Goal: Communication & Community: Answer question/provide support

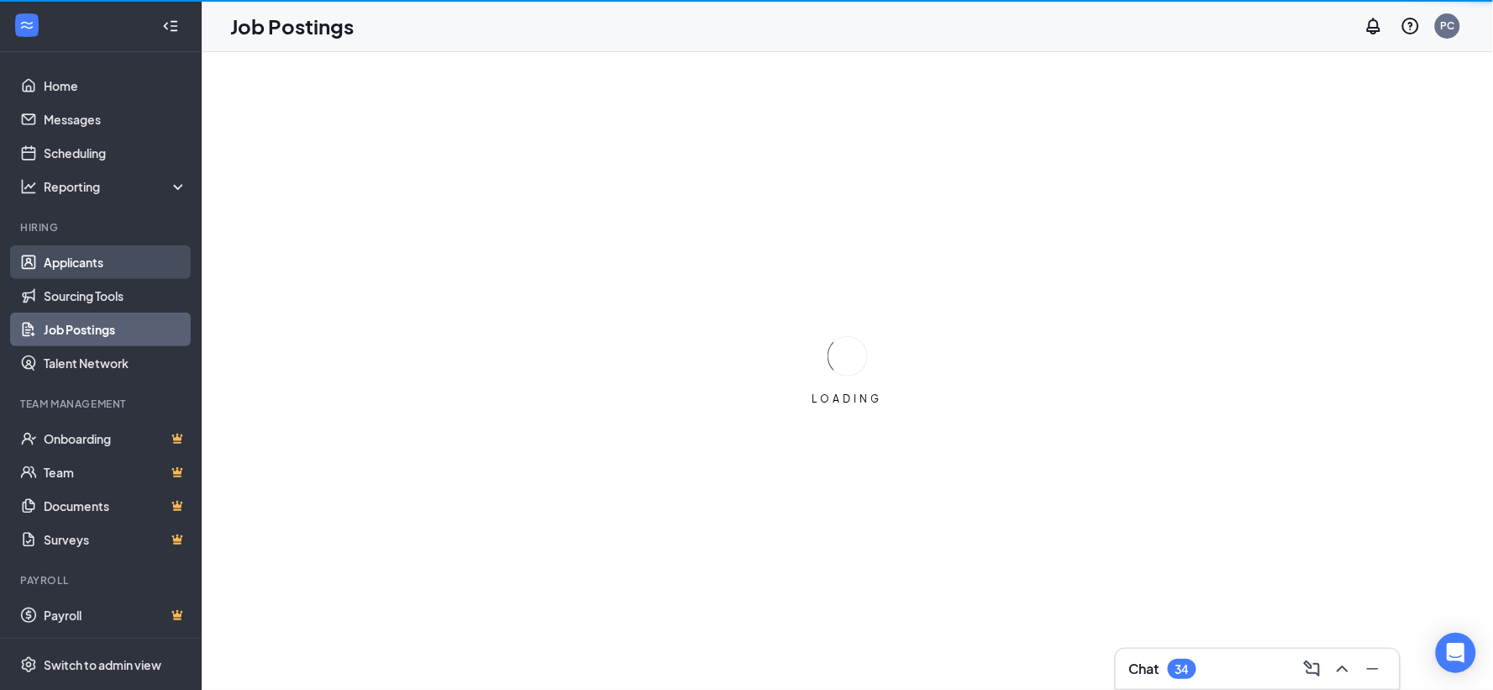
click at [82, 261] on link "Applicants" at bounding box center [116, 262] width 144 height 34
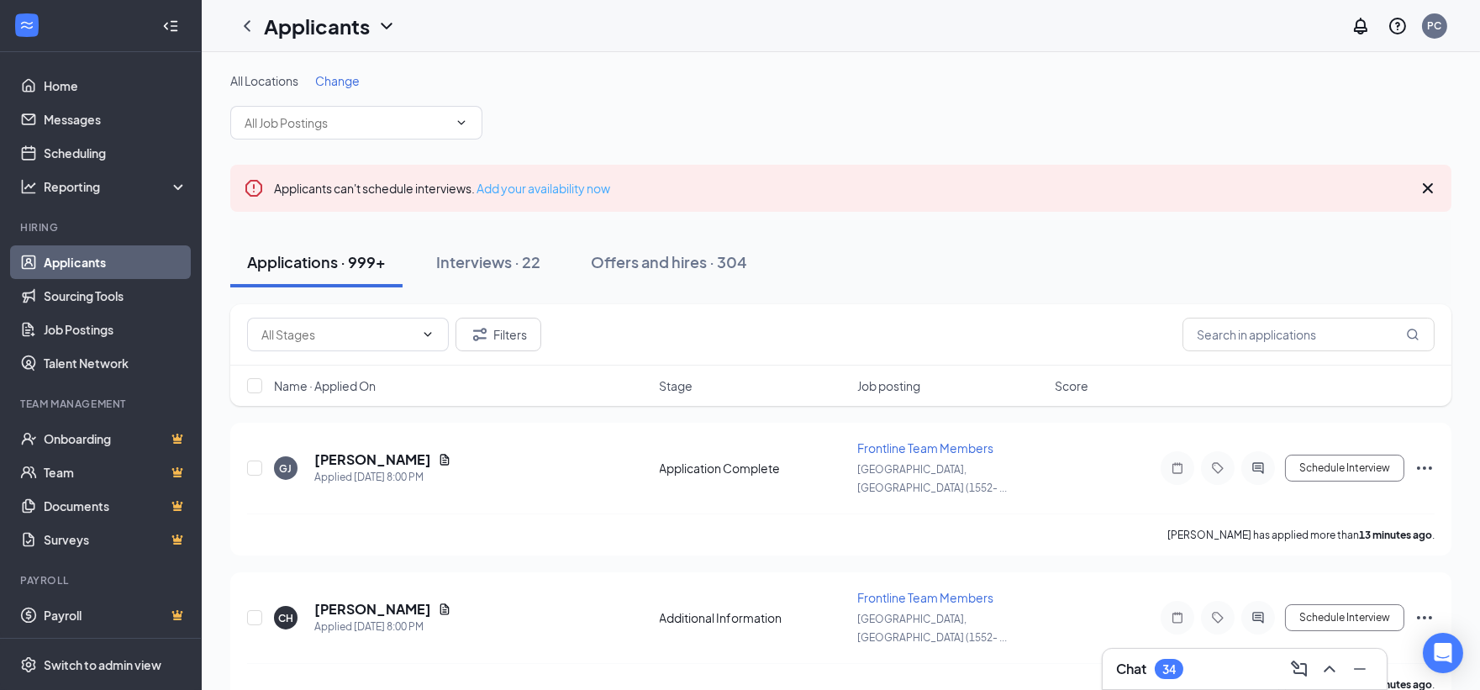
click at [576, 191] on link "Add your availability now" at bounding box center [543, 188] width 134 height 15
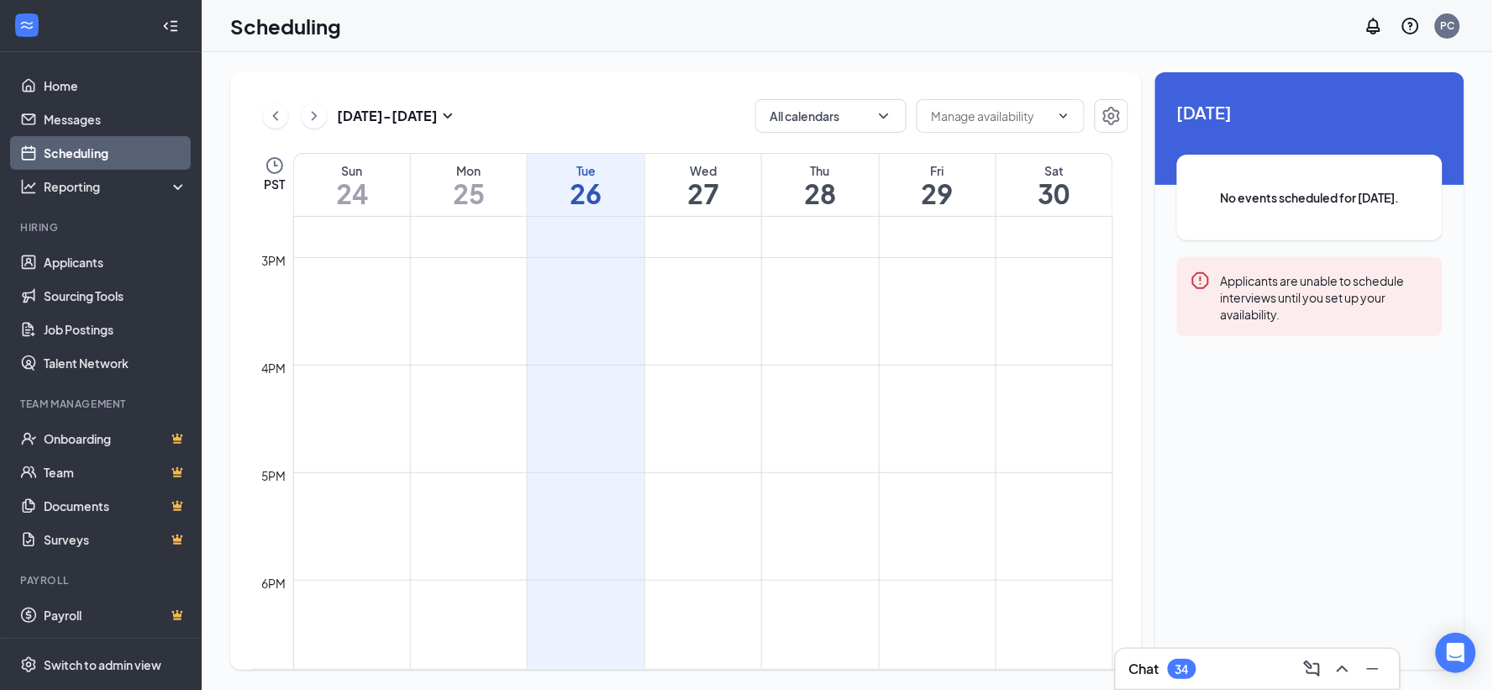
scroll to position [1666, 0]
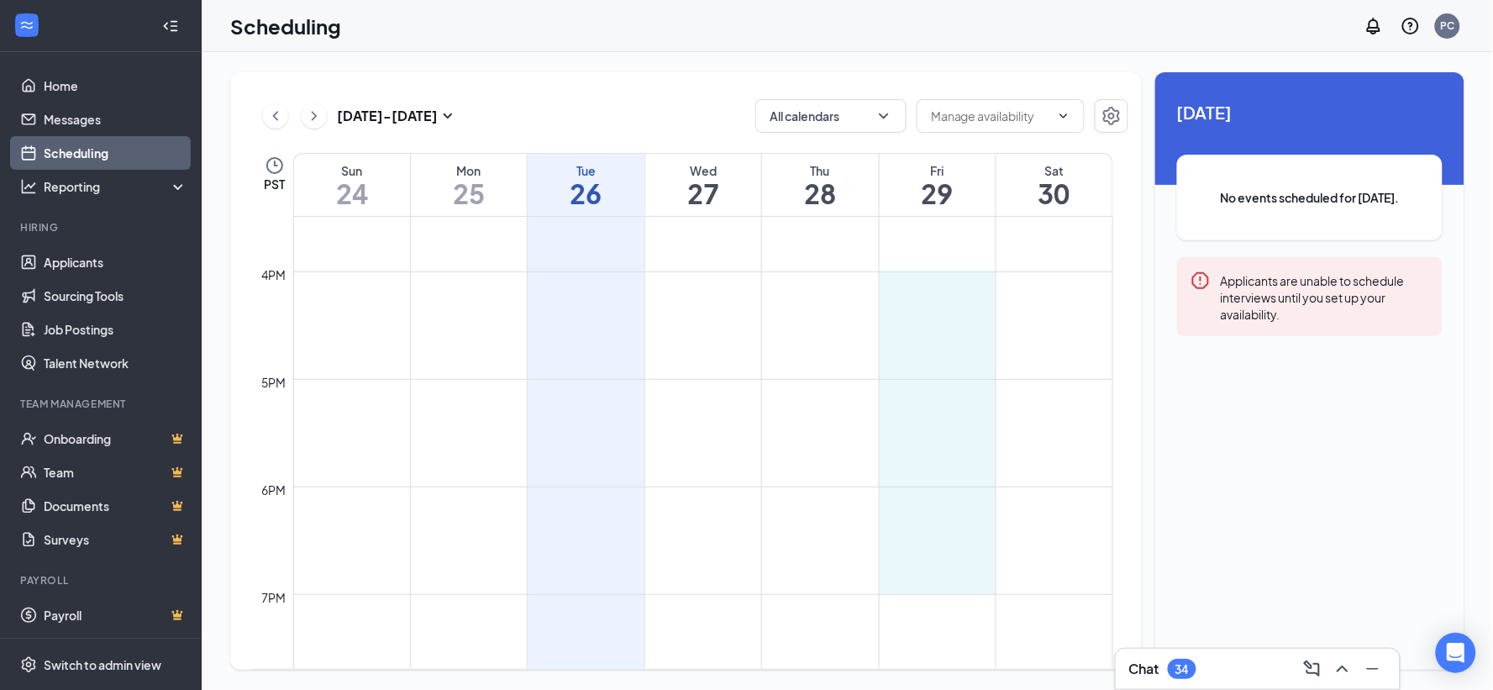
drag, startPoint x: 944, startPoint y: 274, endPoint x: 910, endPoint y: 567, distance: 295.2
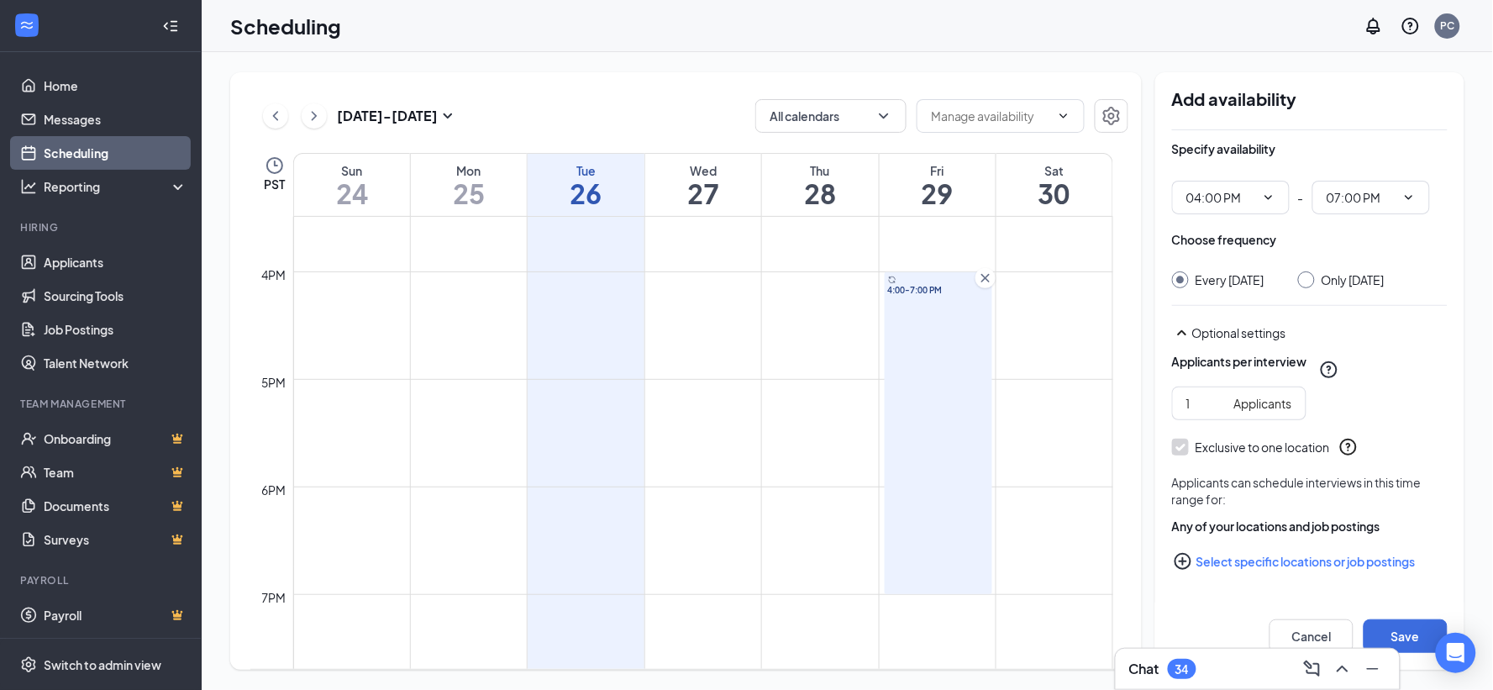
click at [1304, 277] on input "Only [DATE]" at bounding box center [1304, 277] width 12 height 12
radio input "true"
radio input "false"
click at [1338, 560] on button "Select specific locations or job postings" at bounding box center [1310, 562] width 276 height 34
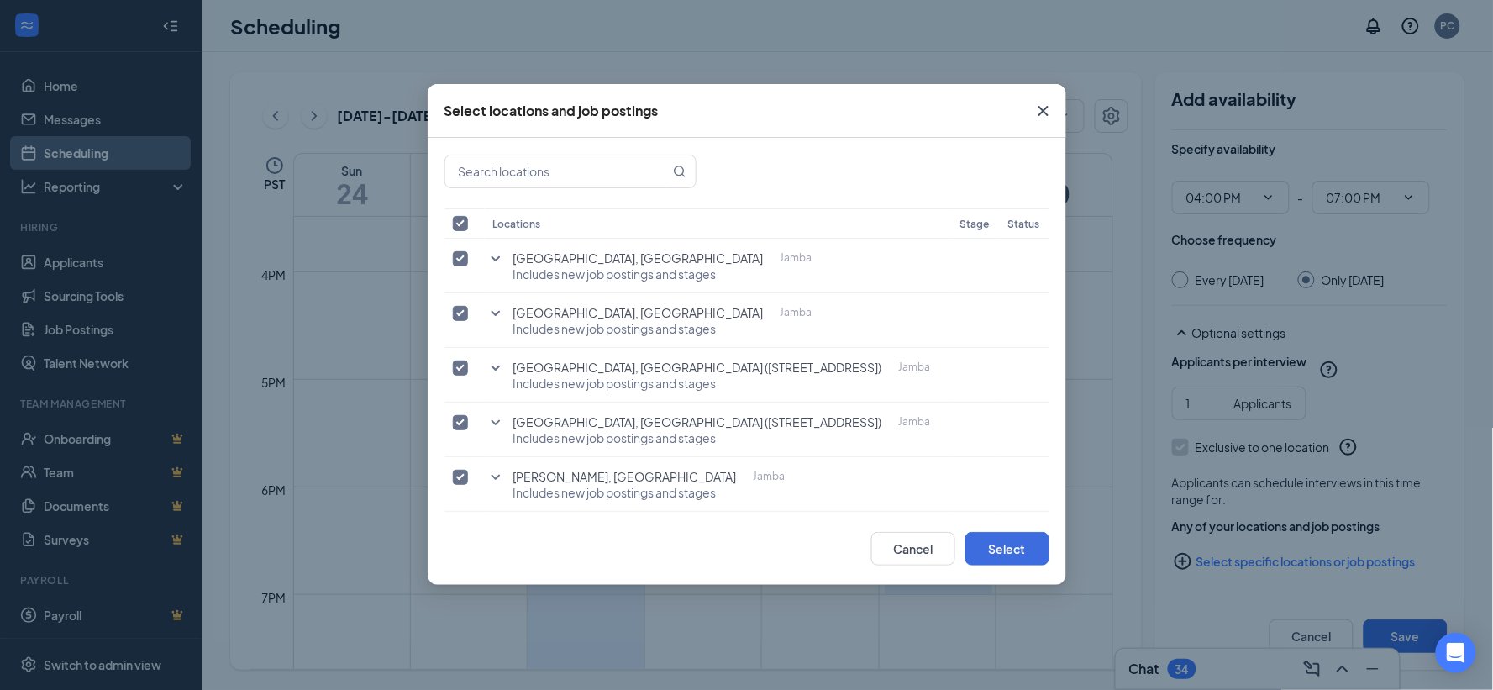
click at [458, 222] on input "checkbox" at bounding box center [460, 223] width 15 height 15
checkbox input "false"
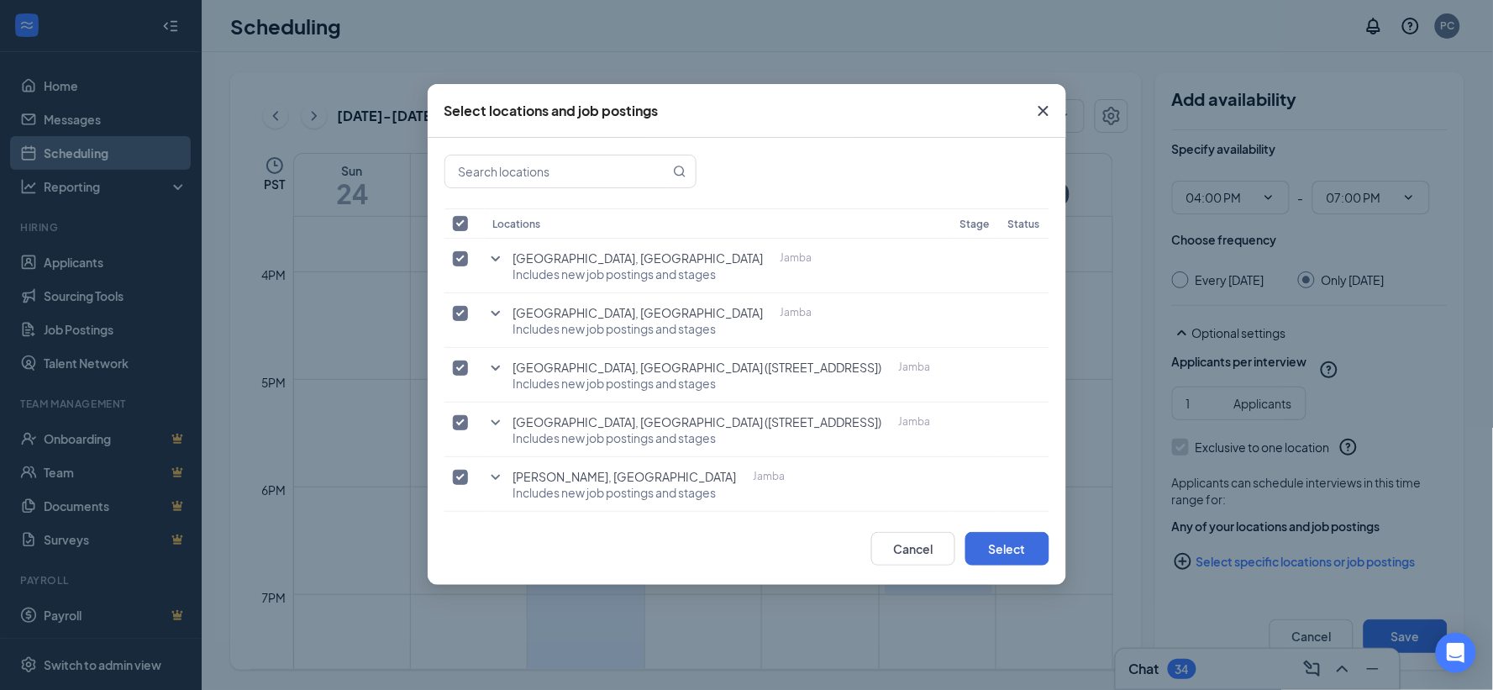
checkbox input "false"
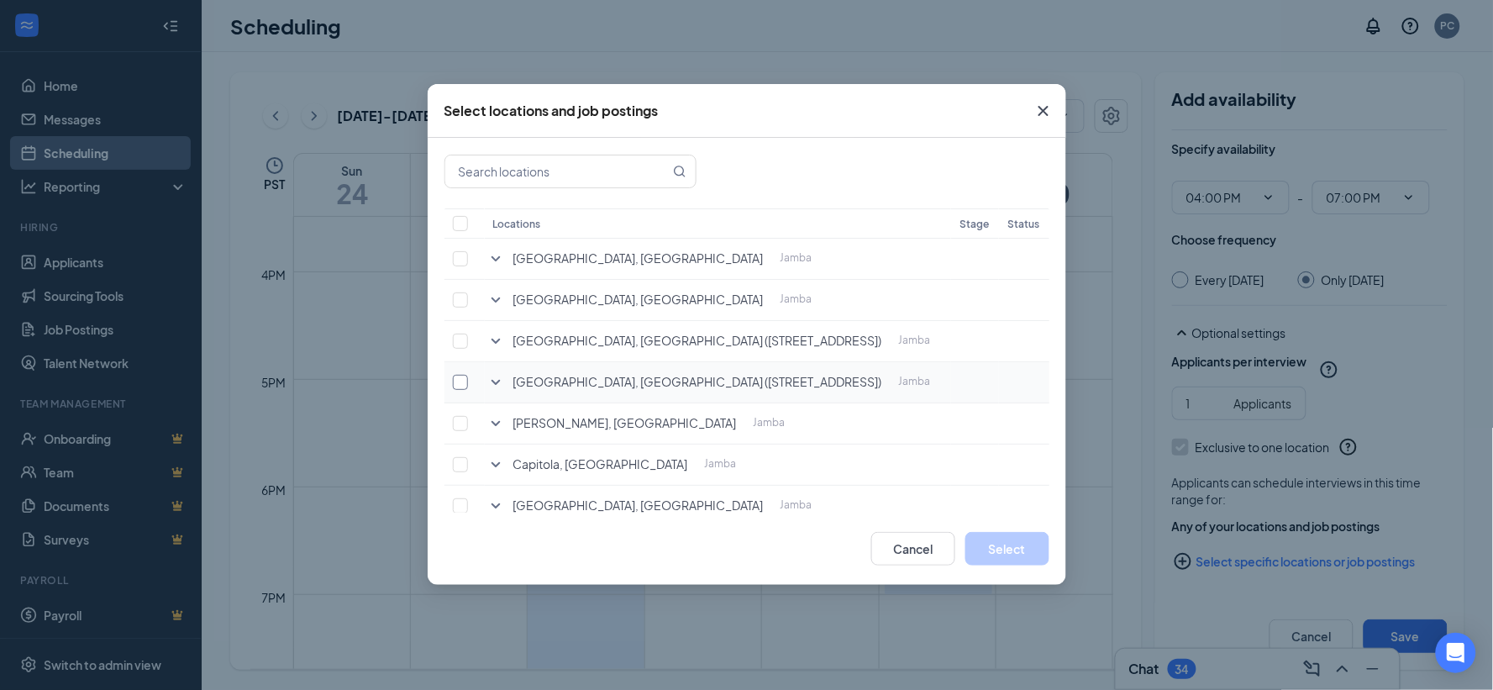
click at [463, 375] on input "checkbox" at bounding box center [460, 382] width 15 height 15
checkbox input "true"
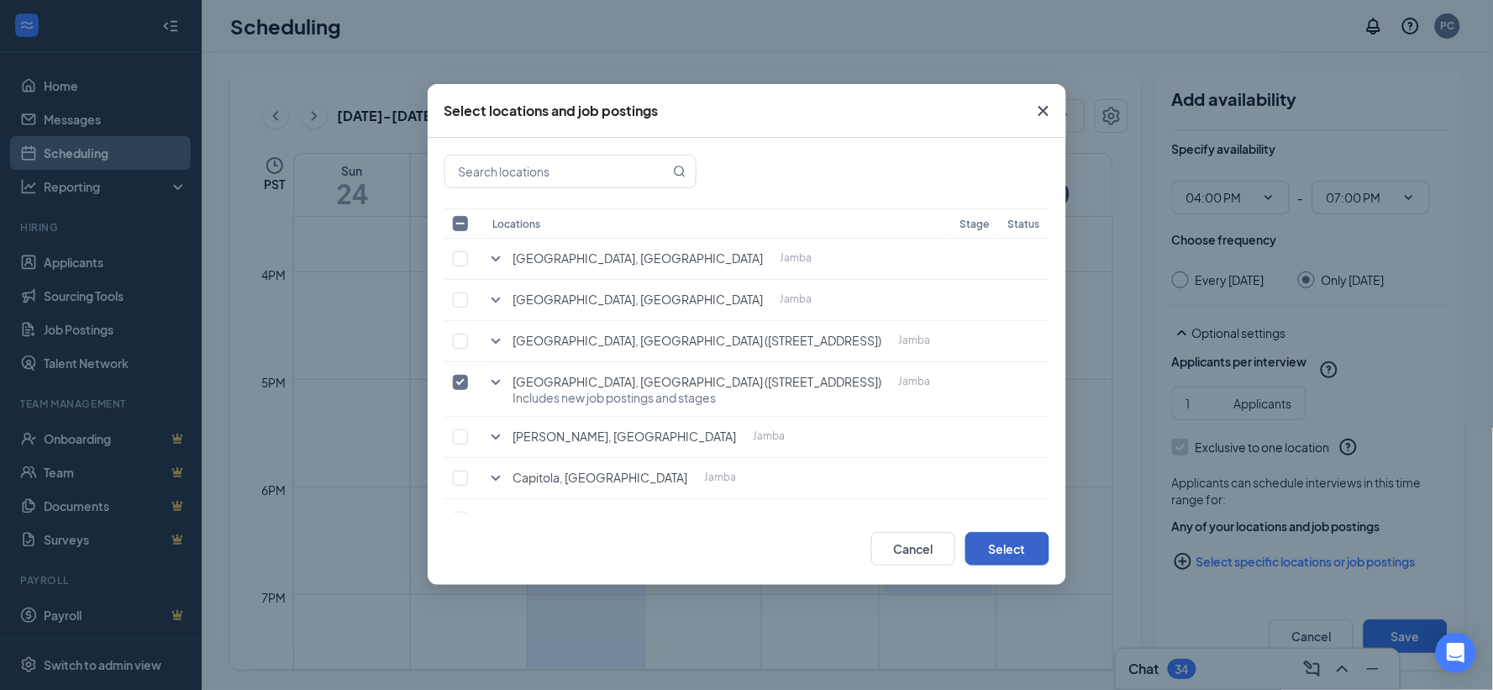
click at [997, 553] on button "Select" at bounding box center [1008, 549] width 84 height 34
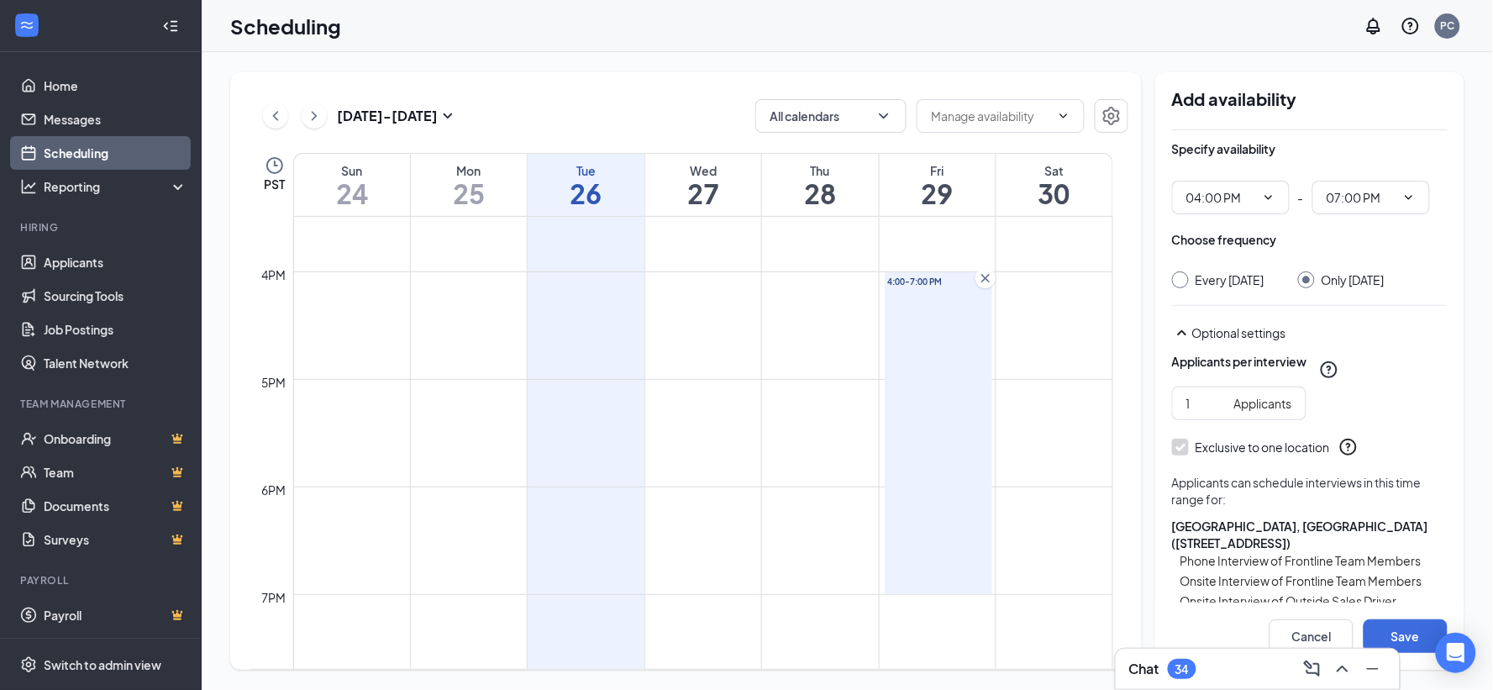
scroll to position [81, 0]
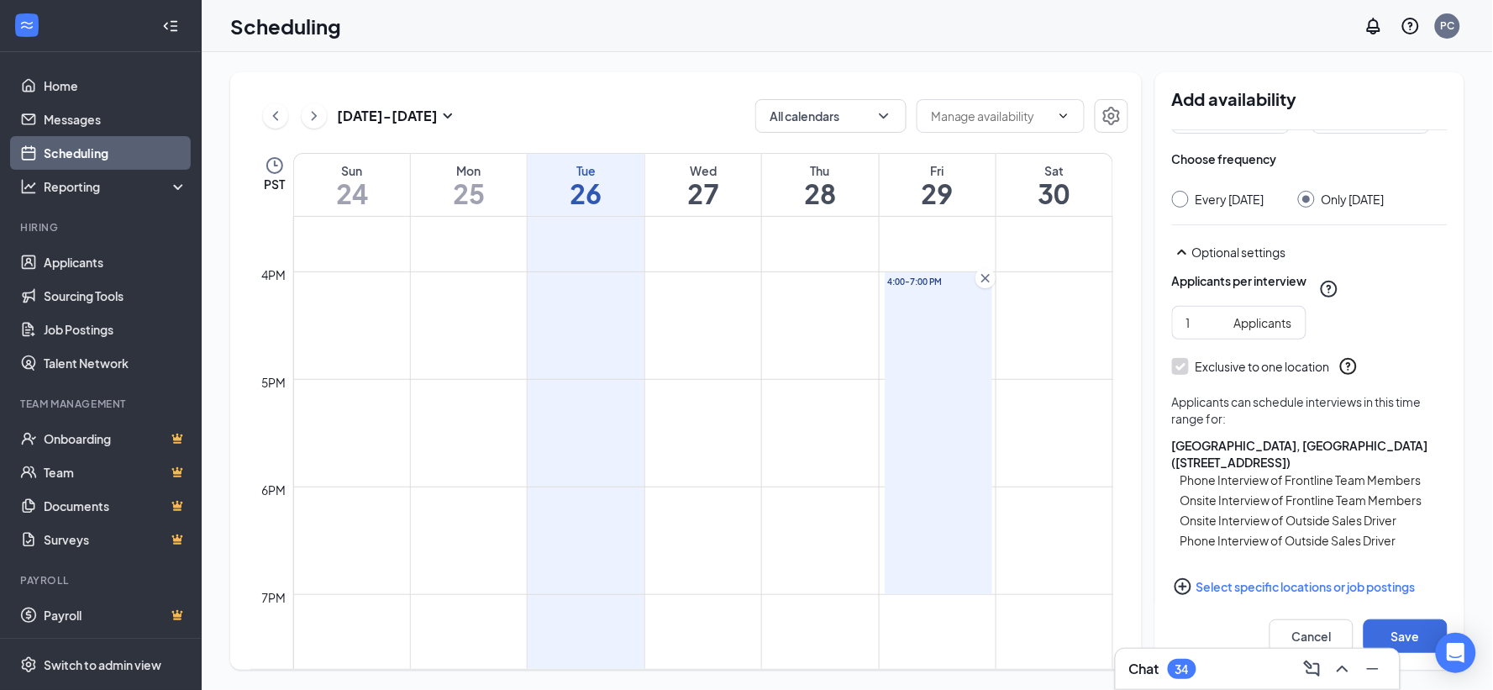
click at [1289, 573] on button "Select specific locations or job postings" at bounding box center [1310, 587] width 276 height 34
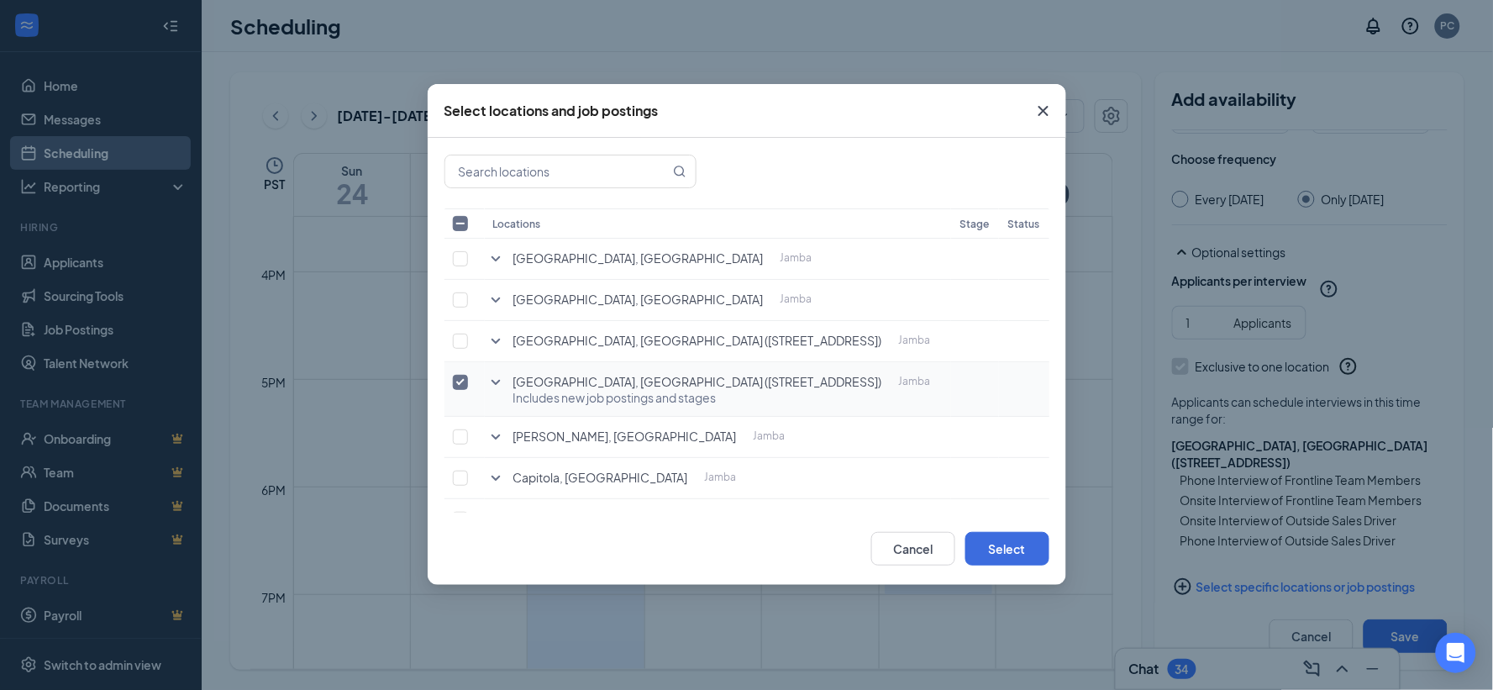
click at [460, 379] on input "checkbox" at bounding box center [460, 382] width 15 height 15
checkbox input "false"
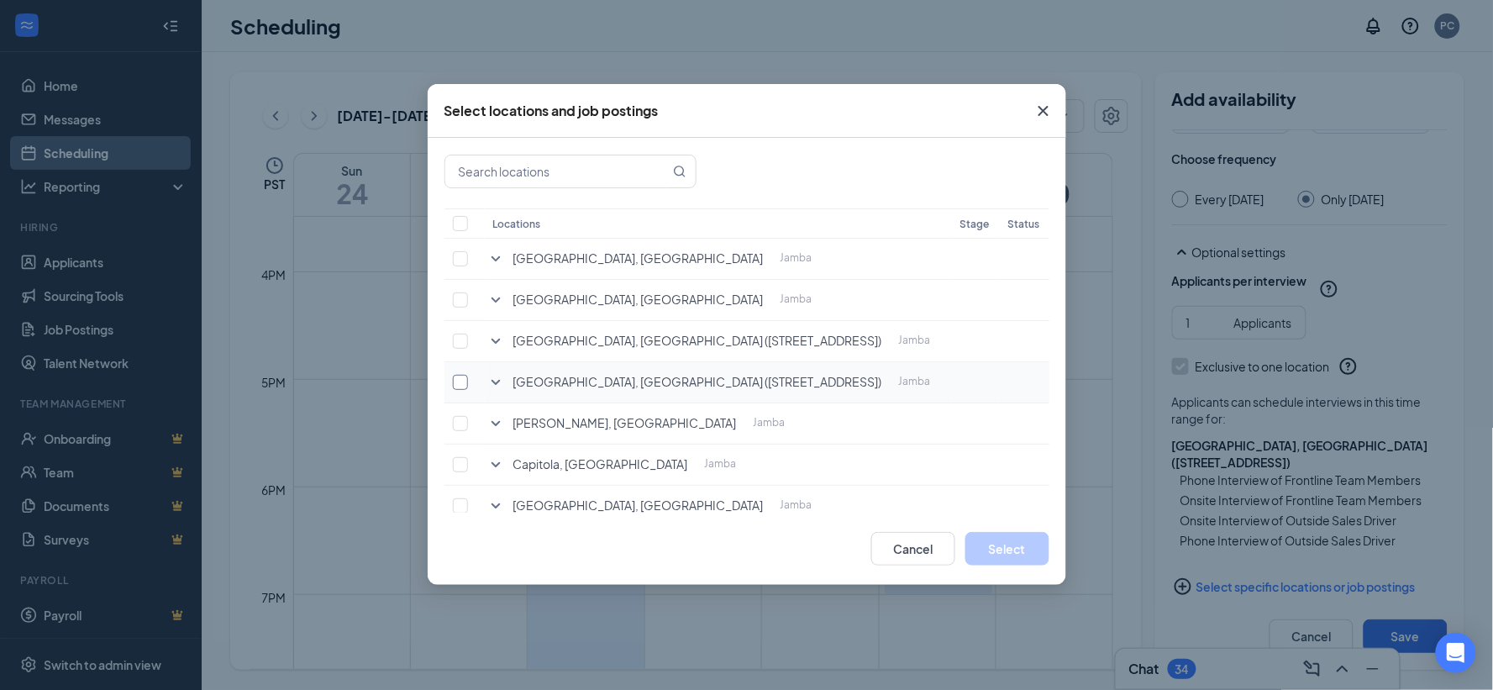
click at [460, 380] on input "checkbox" at bounding box center [460, 382] width 15 height 15
checkbox input "true"
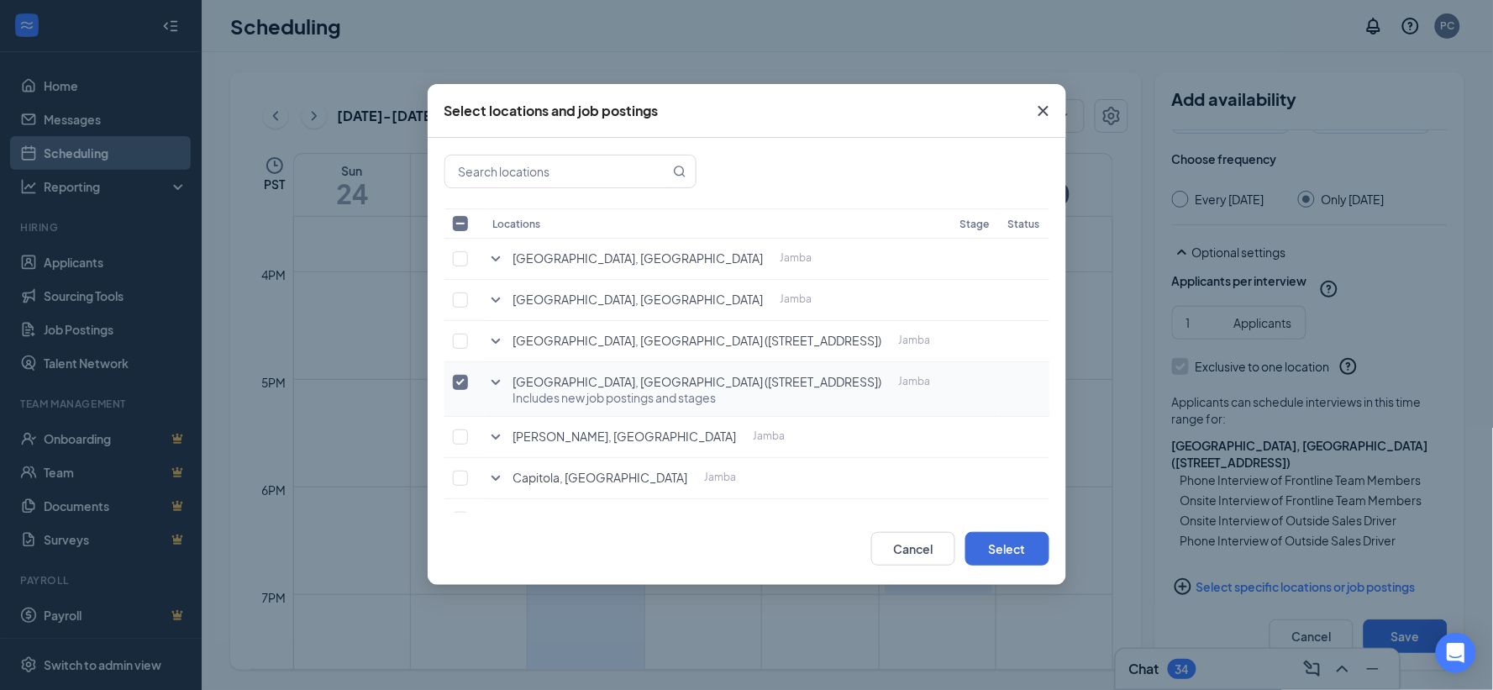
click at [494, 376] on icon "SmallChevronDown" at bounding box center [496, 382] width 20 height 20
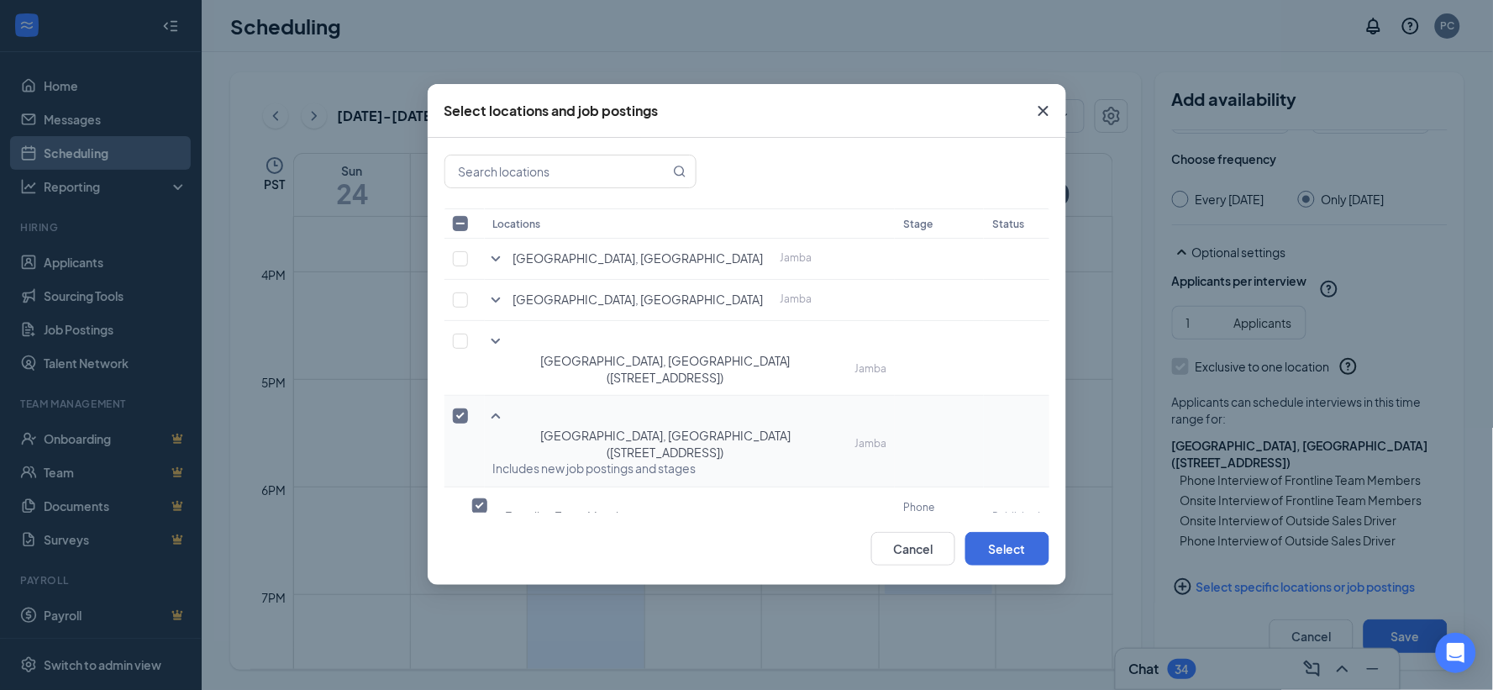
click at [566, 428] on span "[GEOGRAPHIC_DATA], [GEOGRAPHIC_DATA] ([STREET_ADDRESS])" at bounding box center [665, 445] width 345 height 34
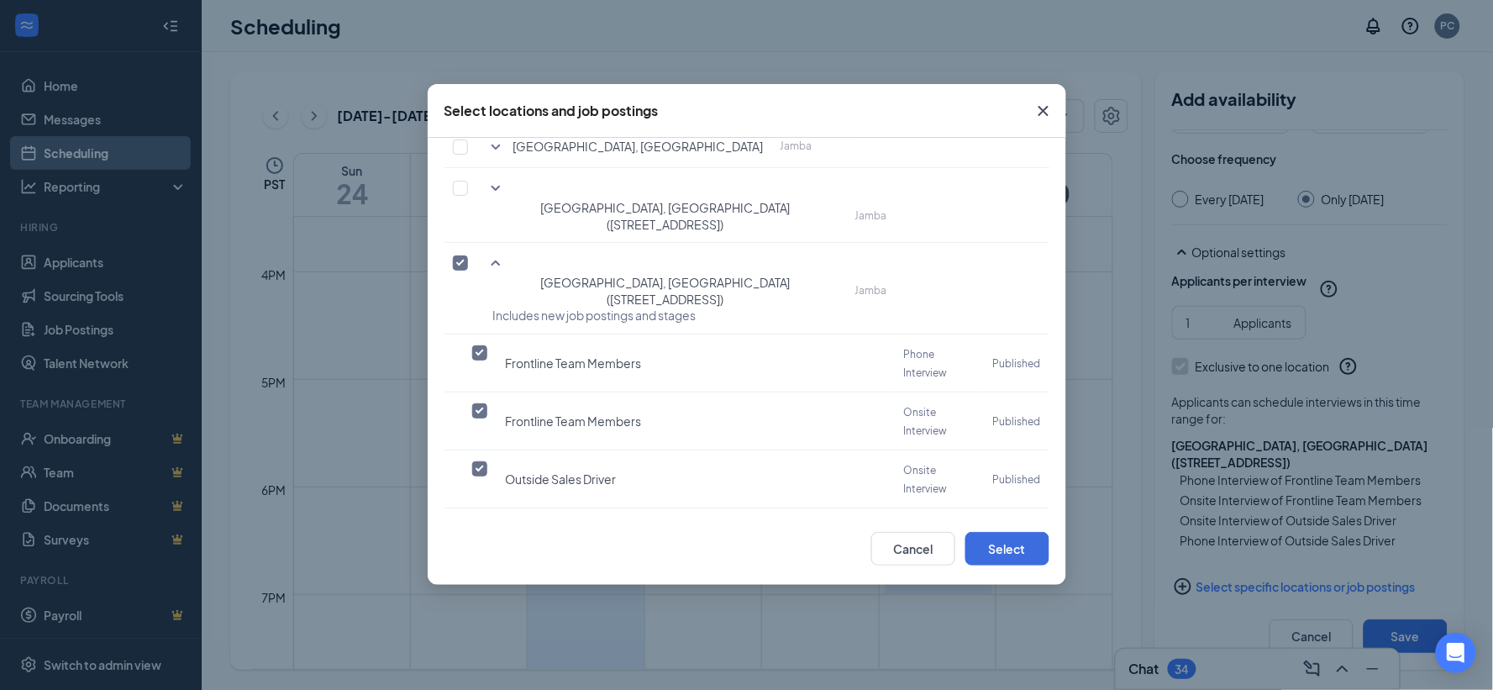
scroll to position [187, 0]
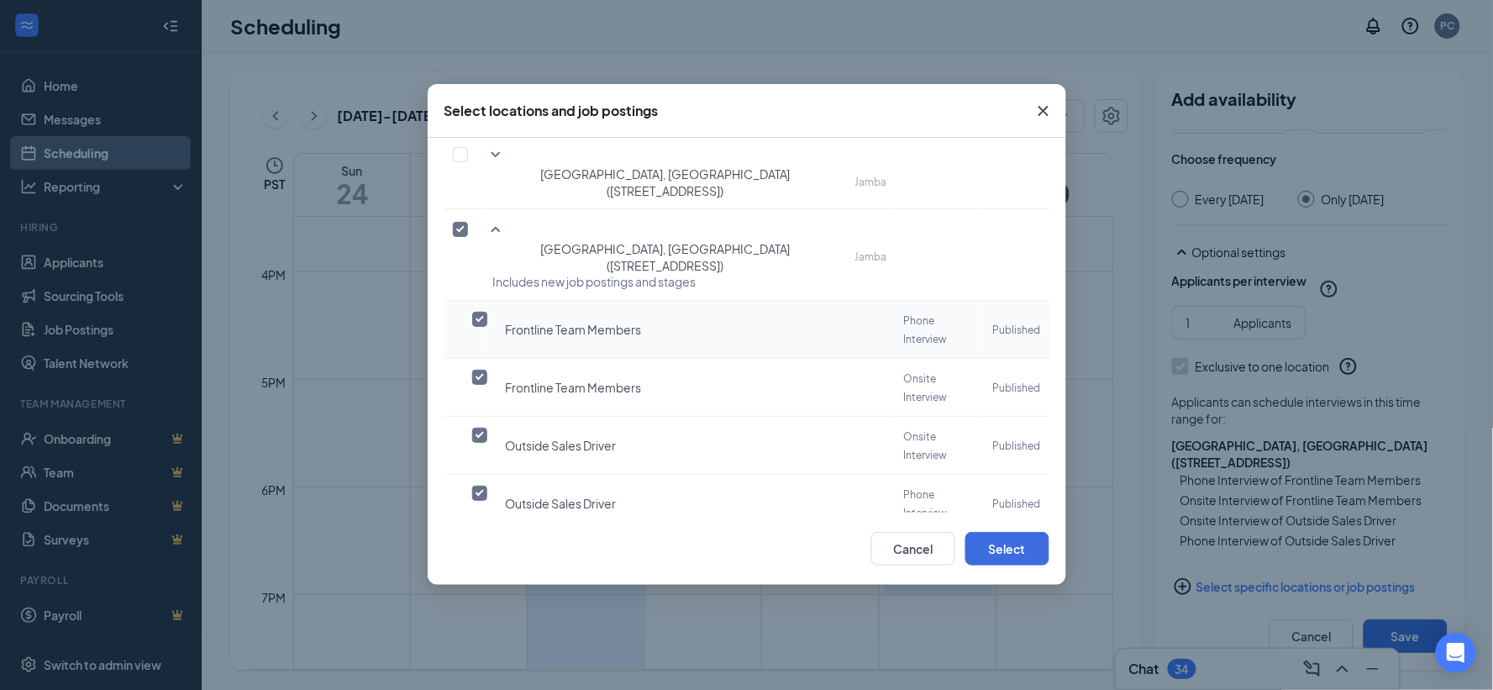
click at [477, 312] on input "checkbox" at bounding box center [479, 319] width 15 height 15
checkbox input "true"
checkbox input "false"
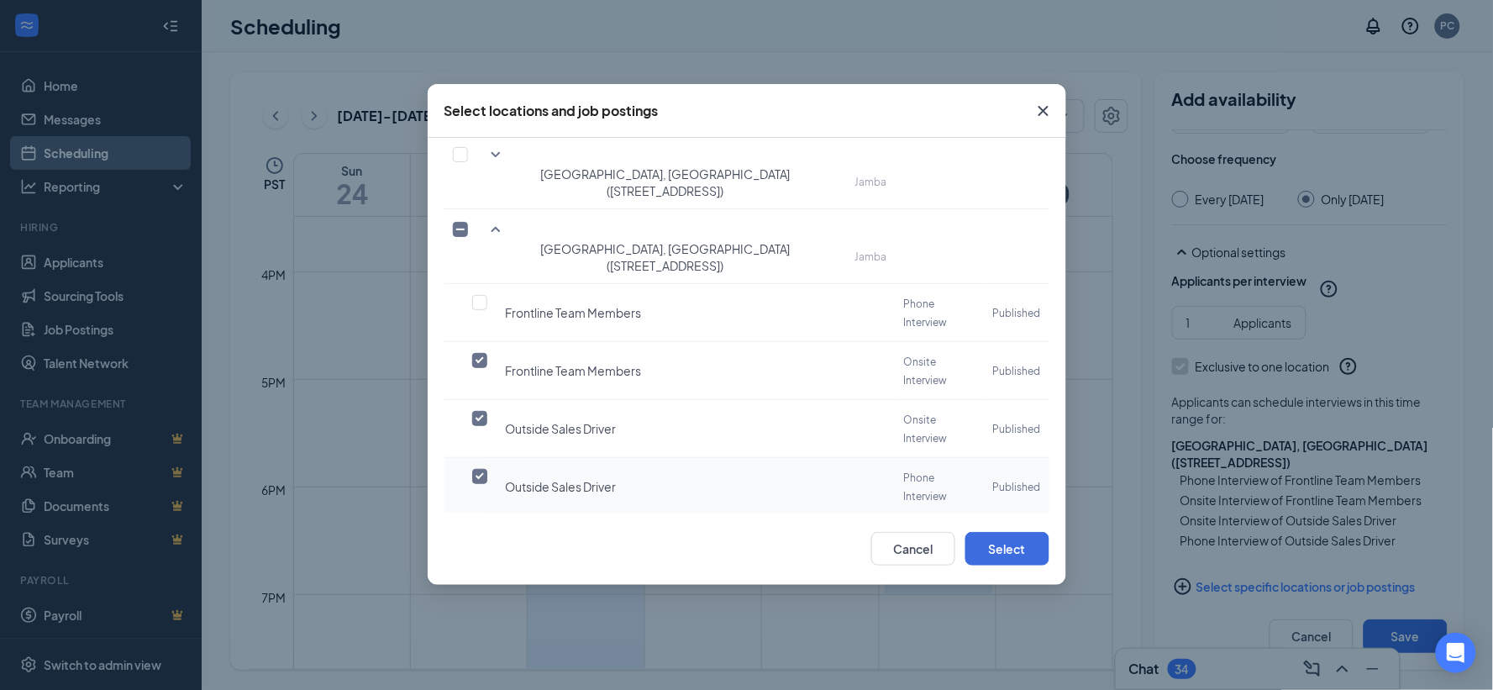
click at [476, 469] on input "checkbox" at bounding box center [479, 476] width 15 height 15
checkbox input "false"
click at [1023, 556] on button "Select" at bounding box center [1008, 549] width 84 height 34
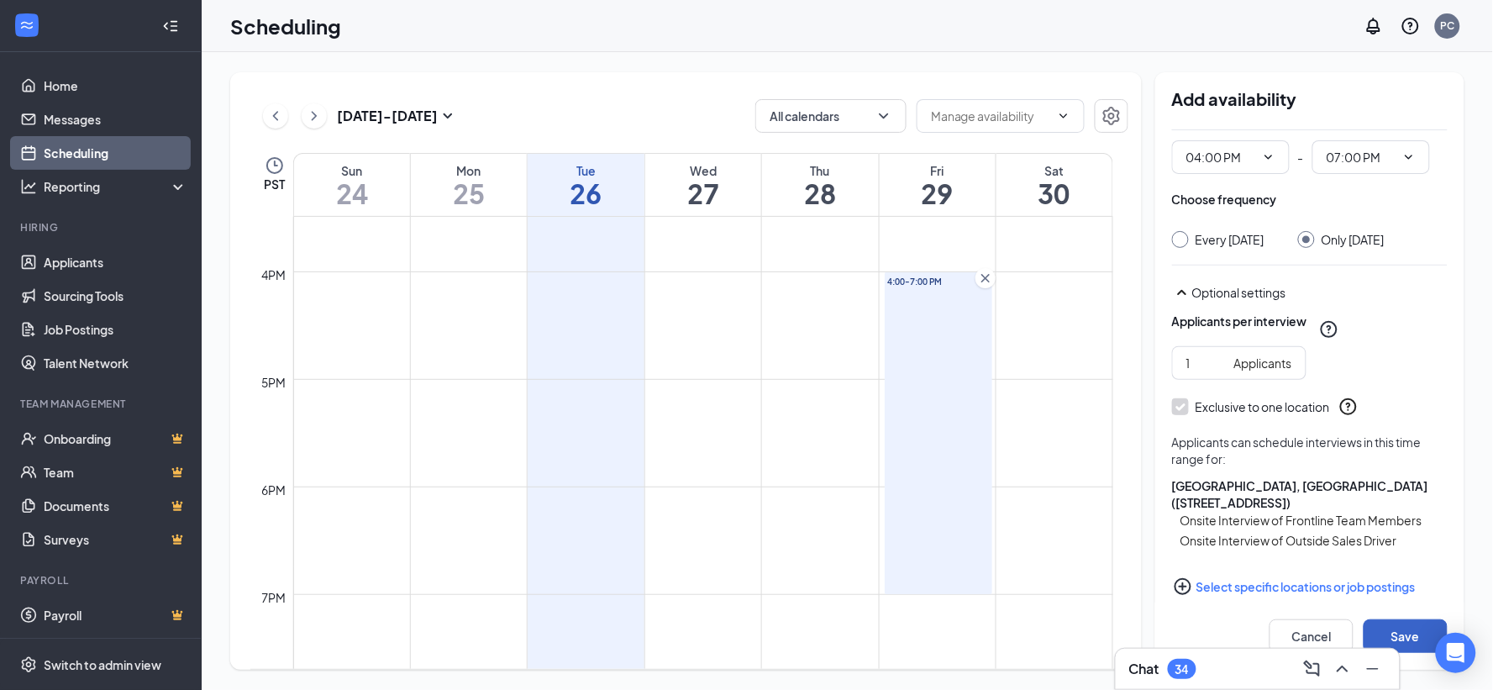
click at [1408, 632] on button "Save" at bounding box center [1406, 636] width 84 height 34
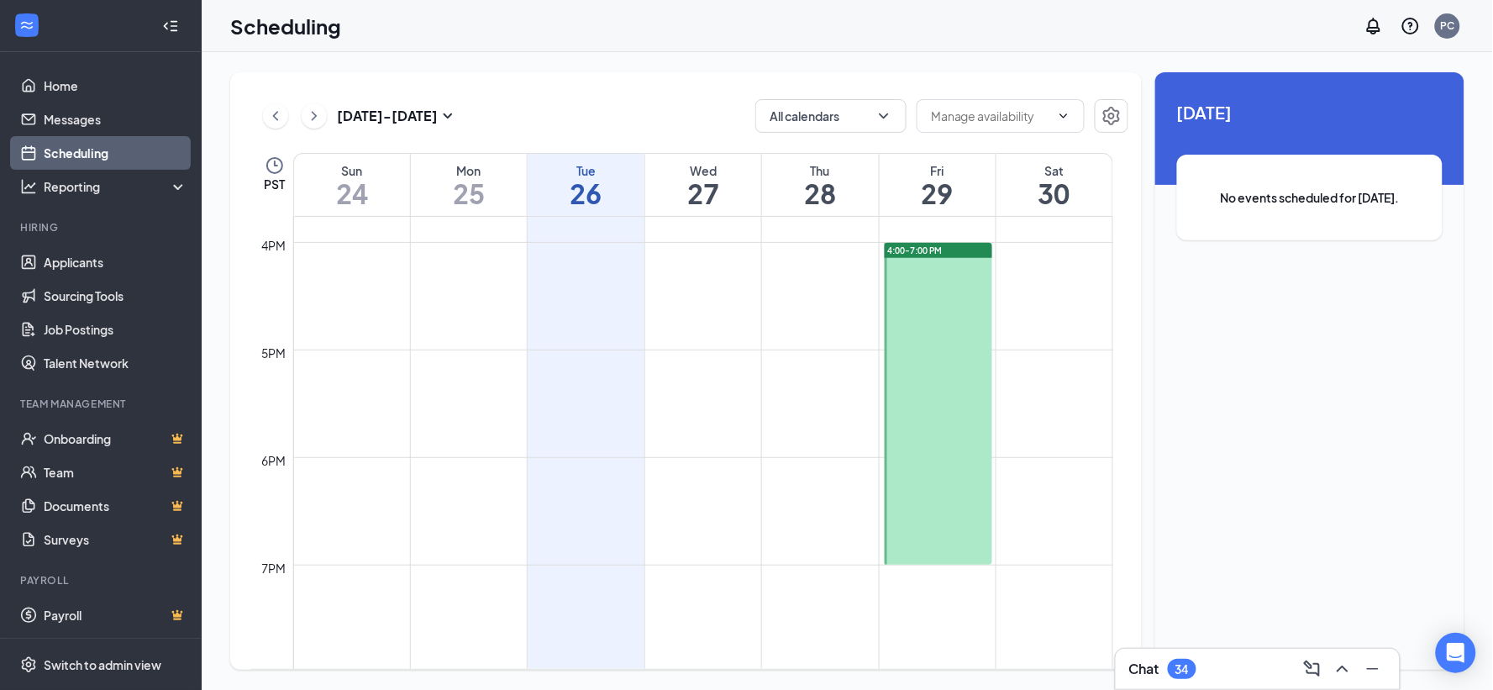
scroll to position [1666, 0]
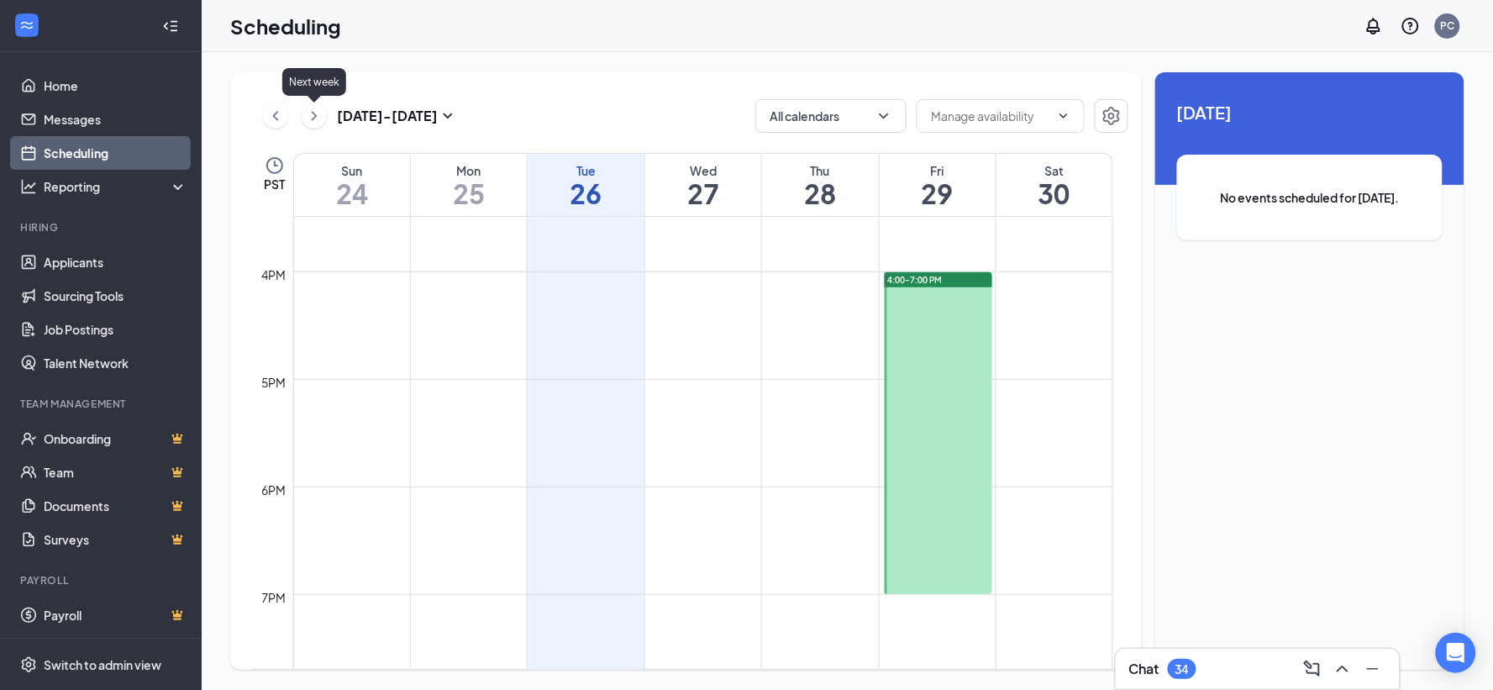
click at [313, 112] on icon "ChevronRight" at bounding box center [314, 116] width 17 height 20
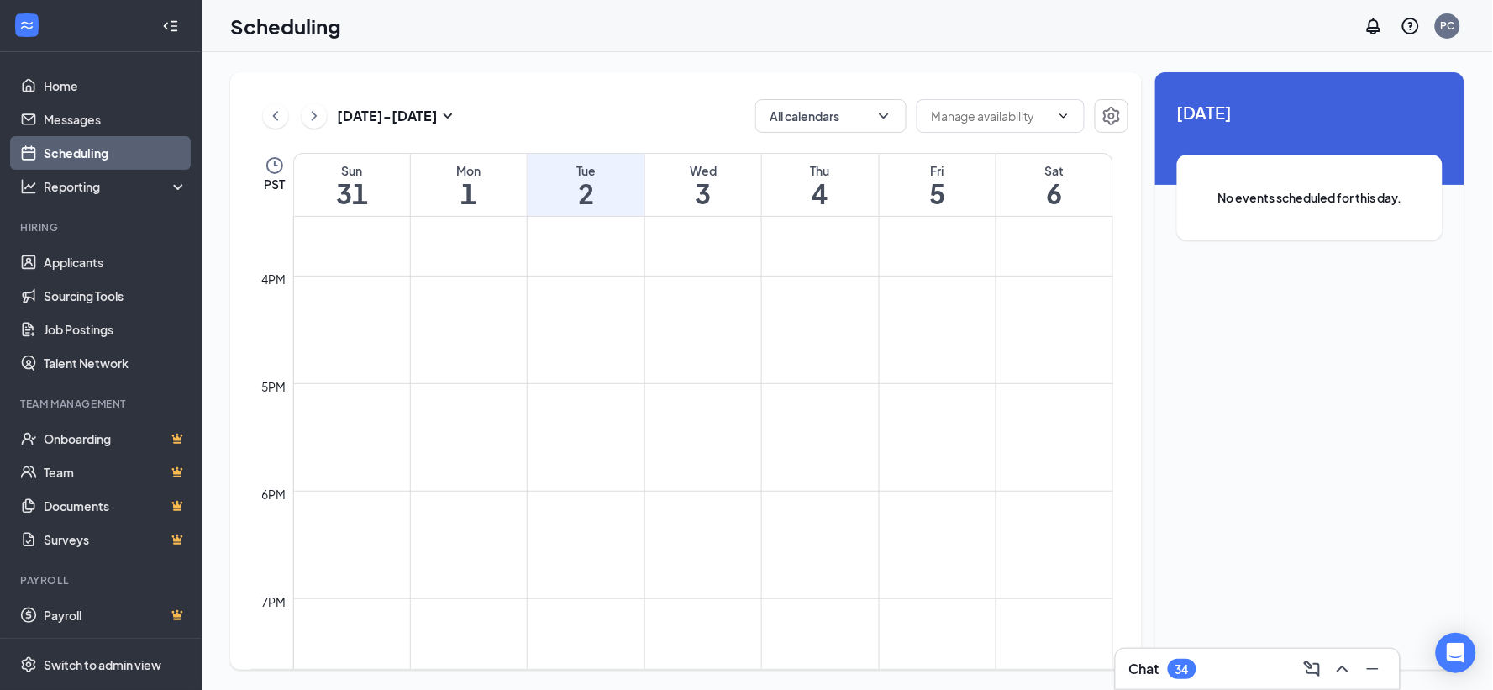
scroll to position [1666, 0]
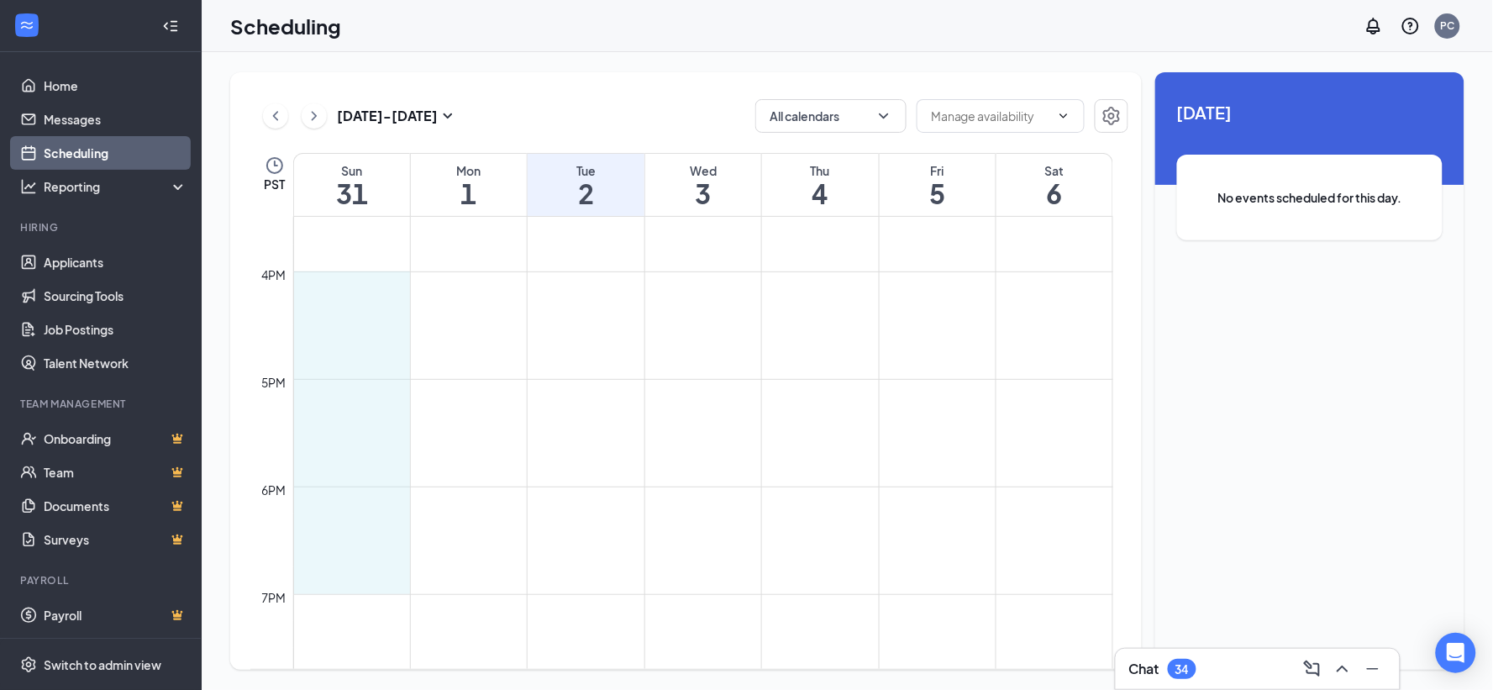
drag, startPoint x: 375, startPoint y: 276, endPoint x: 378, endPoint y: 589, distance: 313.5
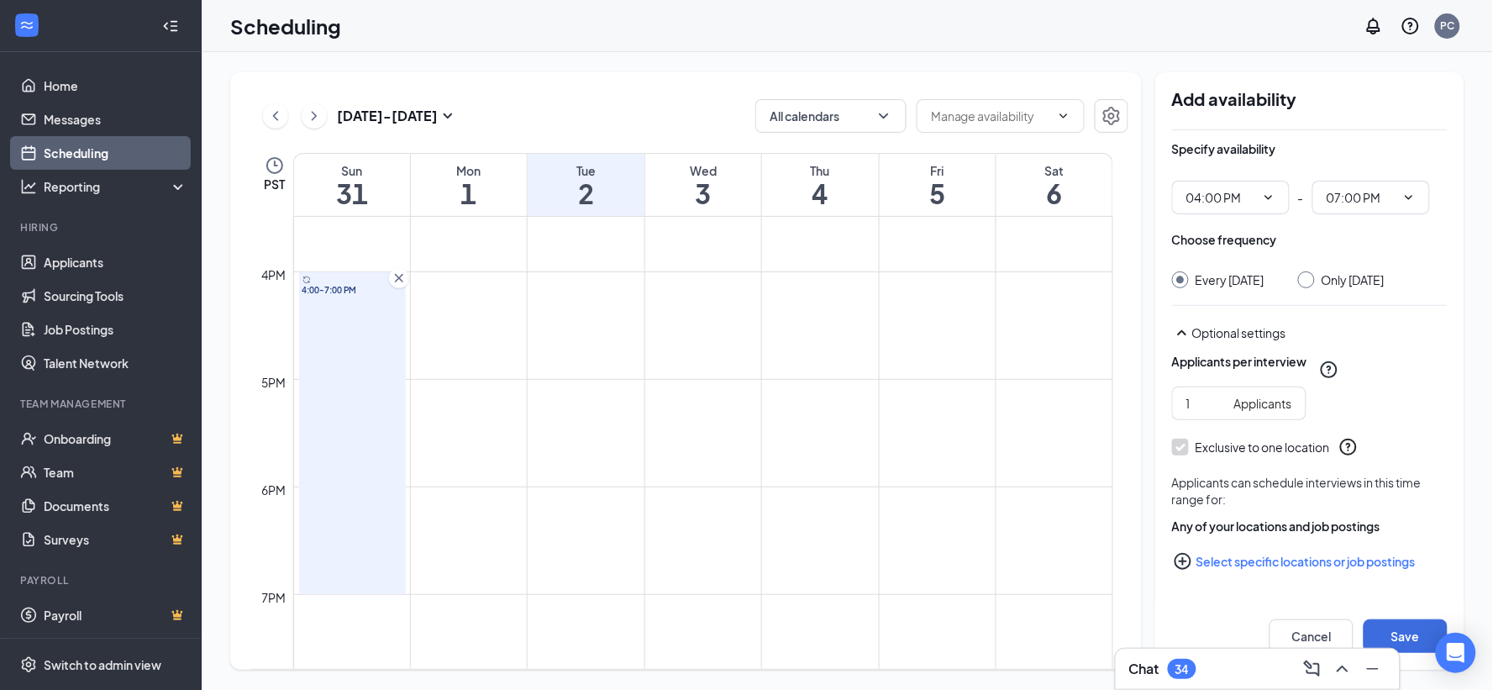
click at [1301, 558] on button "Select specific locations or job postings" at bounding box center [1310, 562] width 276 height 34
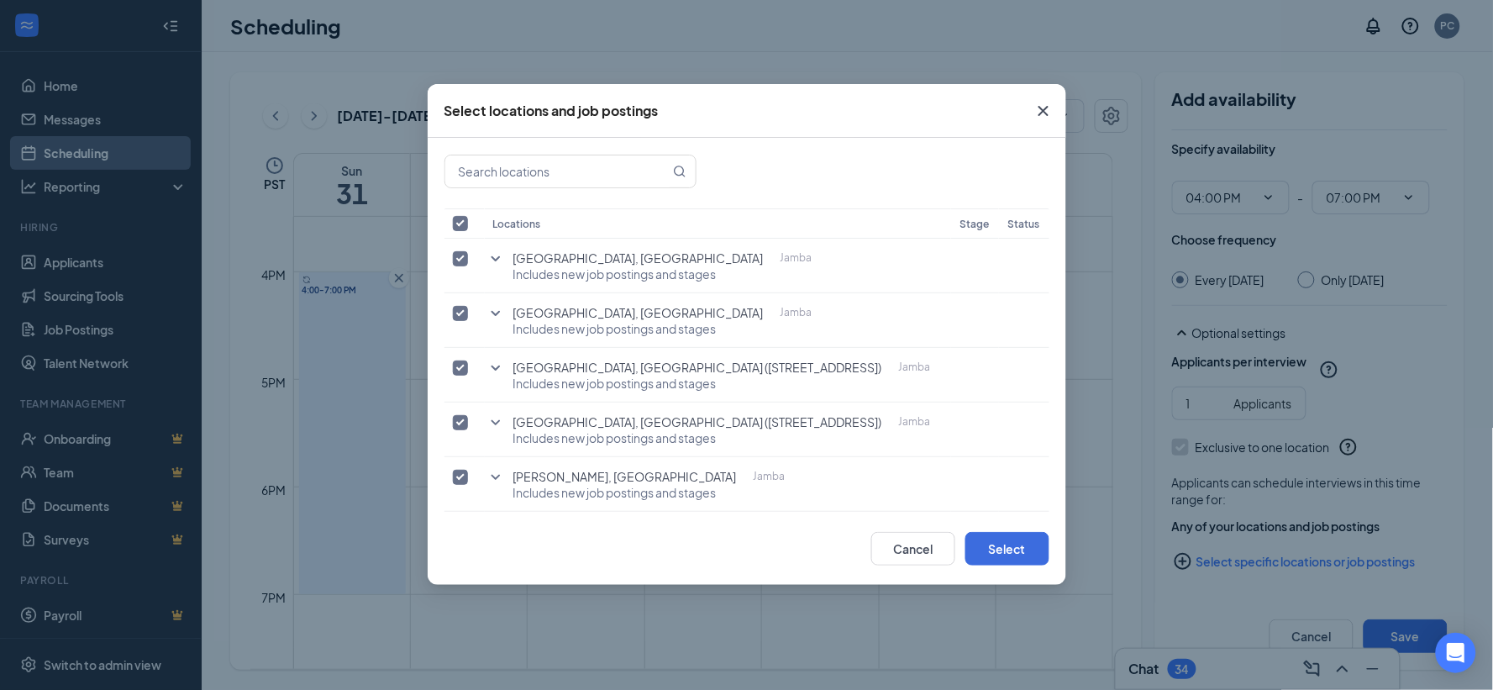
click at [464, 222] on input "checkbox" at bounding box center [460, 223] width 15 height 15
checkbox input "false"
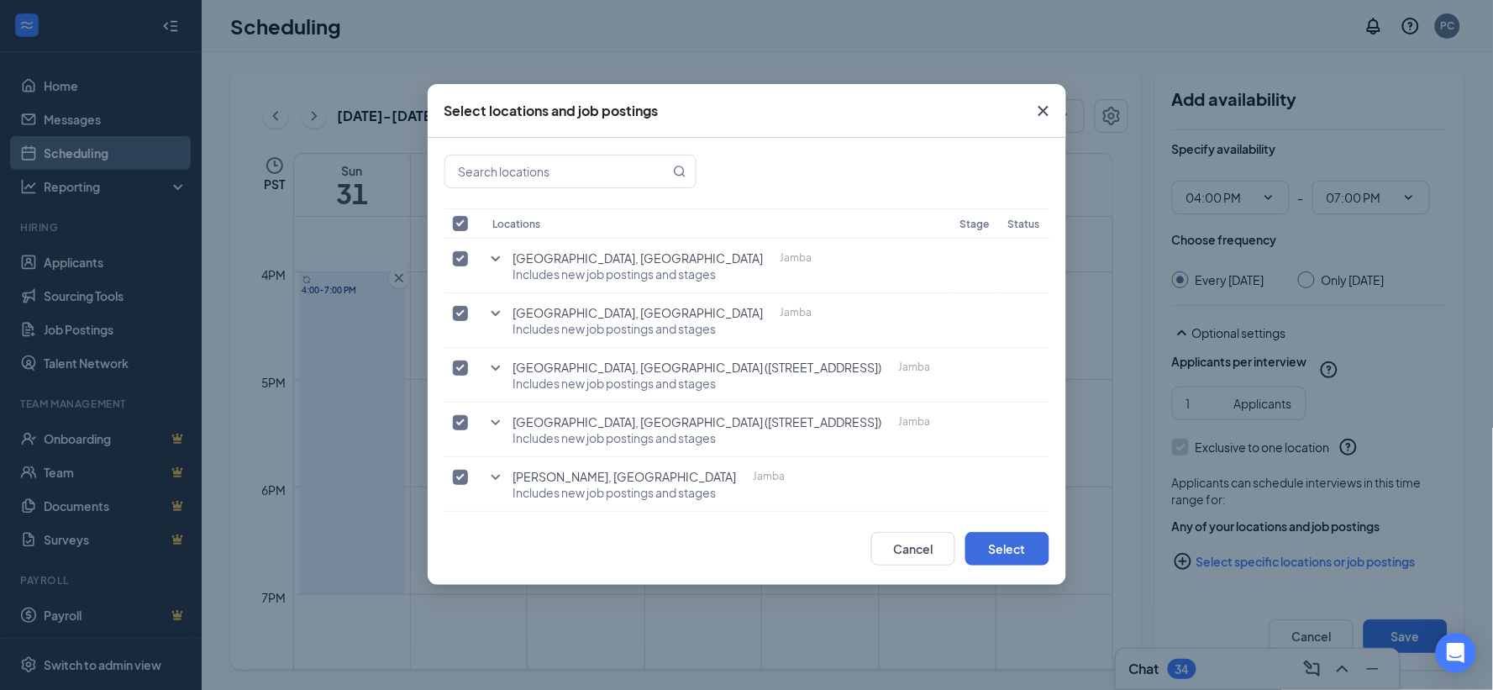
checkbox input "false"
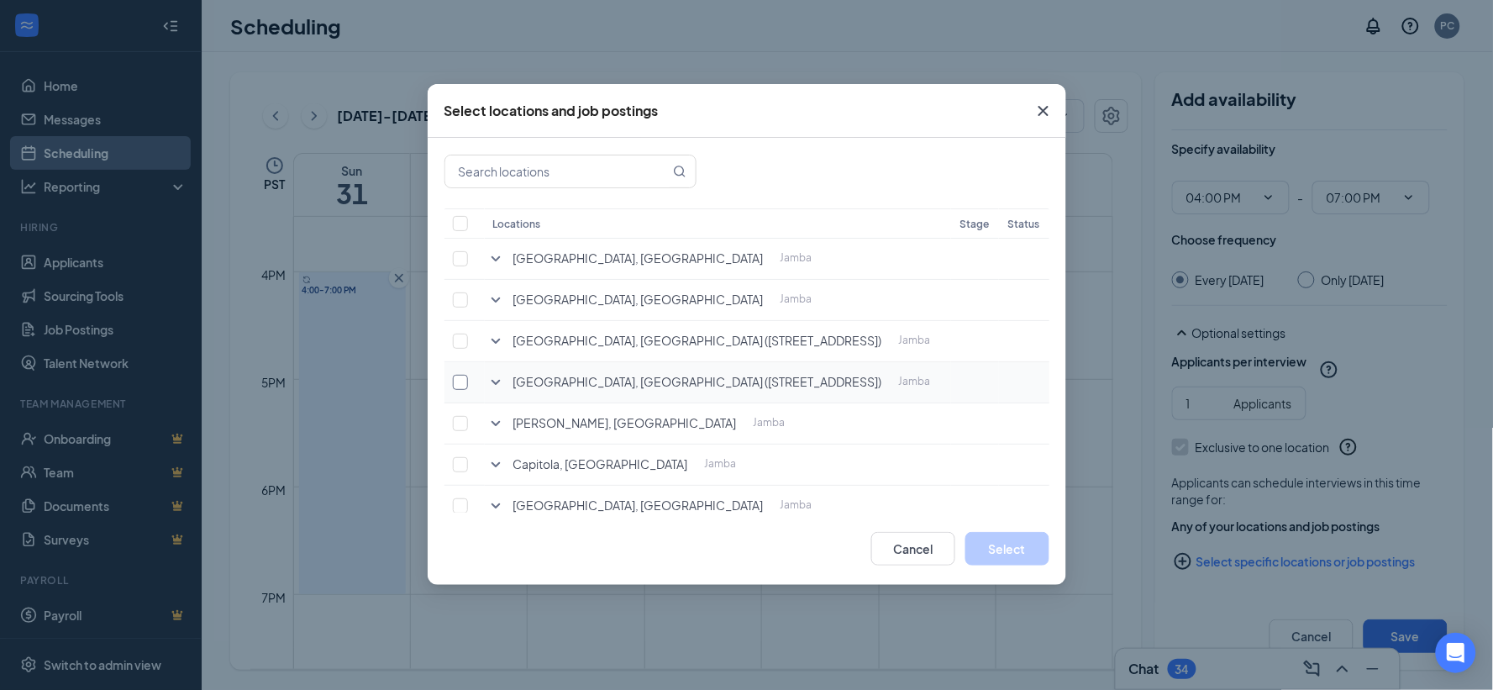
click at [460, 382] on input "checkbox" at bounding box center [460, 382] width 15 height 15
checkbox input "true"
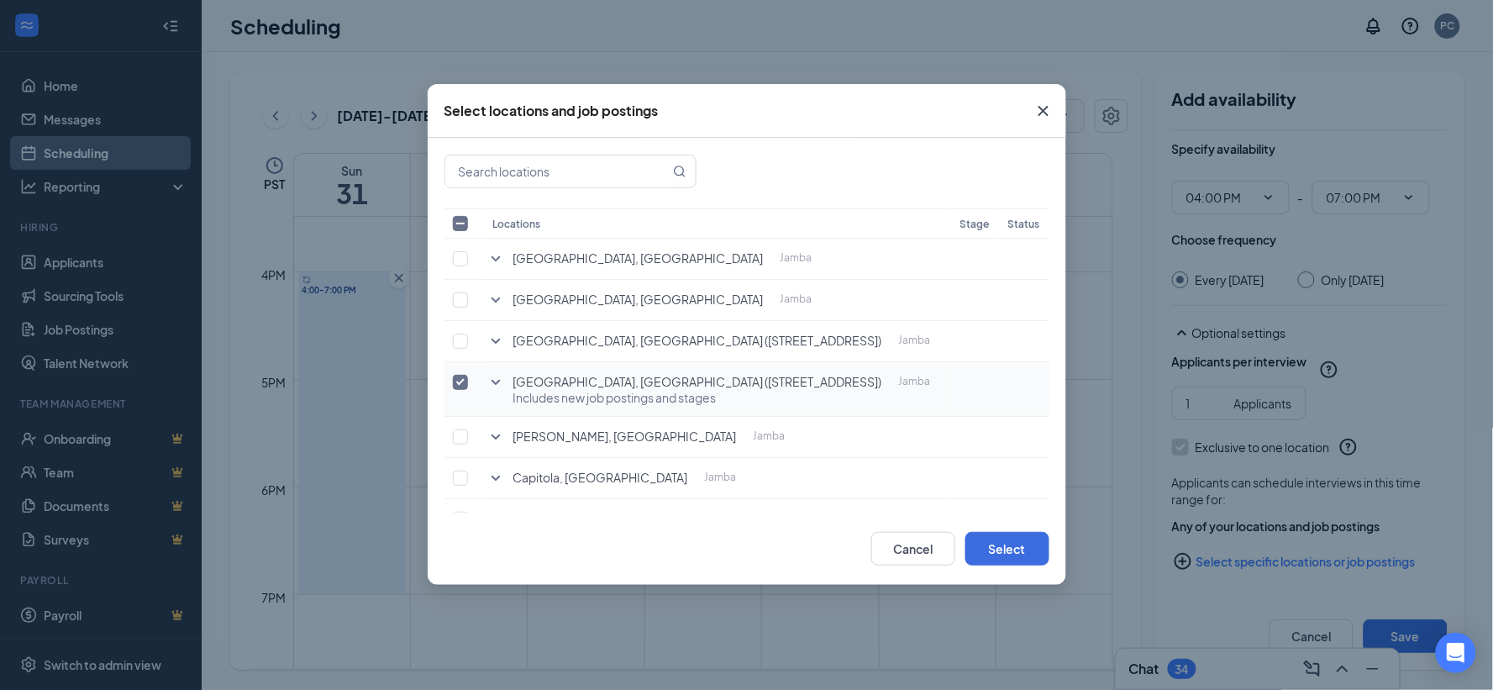
click at [496, 380] on icon "SmallChevronDown" at bounding box center [496, 382] width 20 height 20
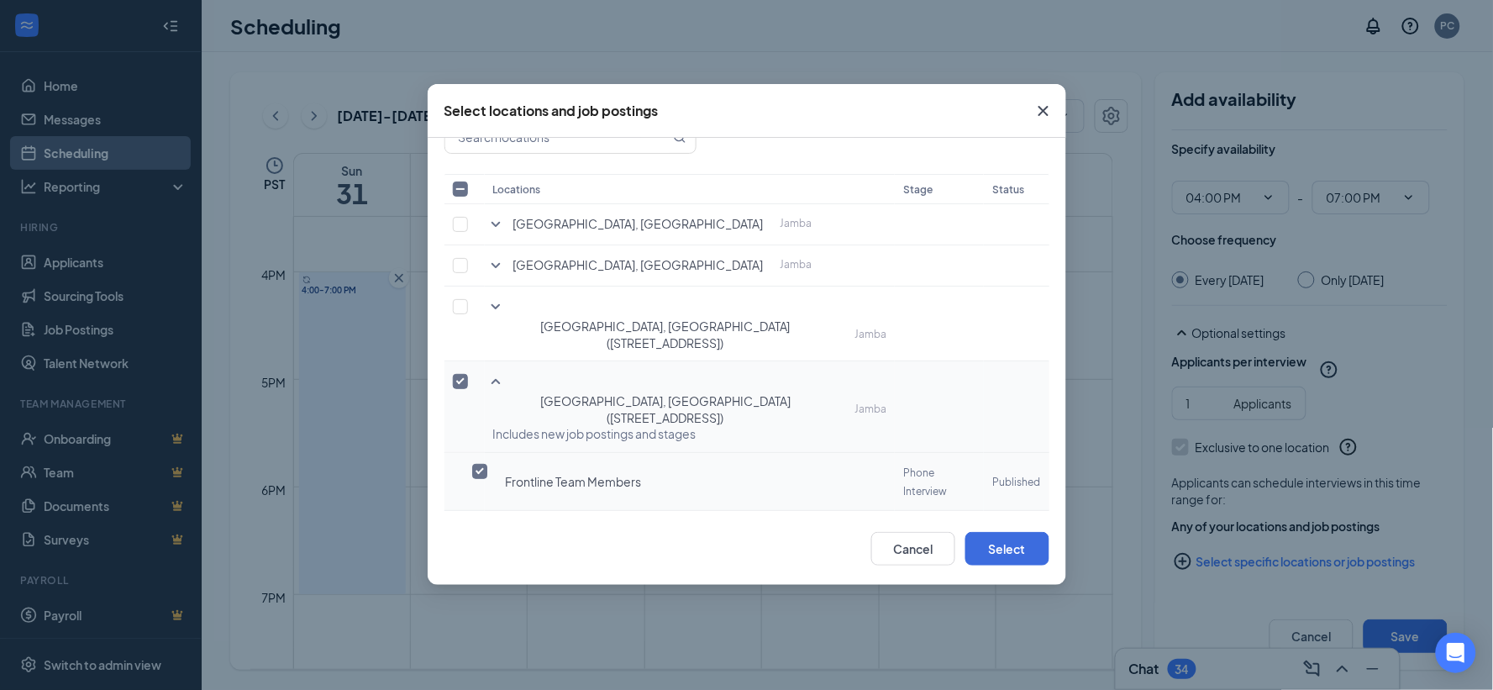
scroll to position [93, 0]
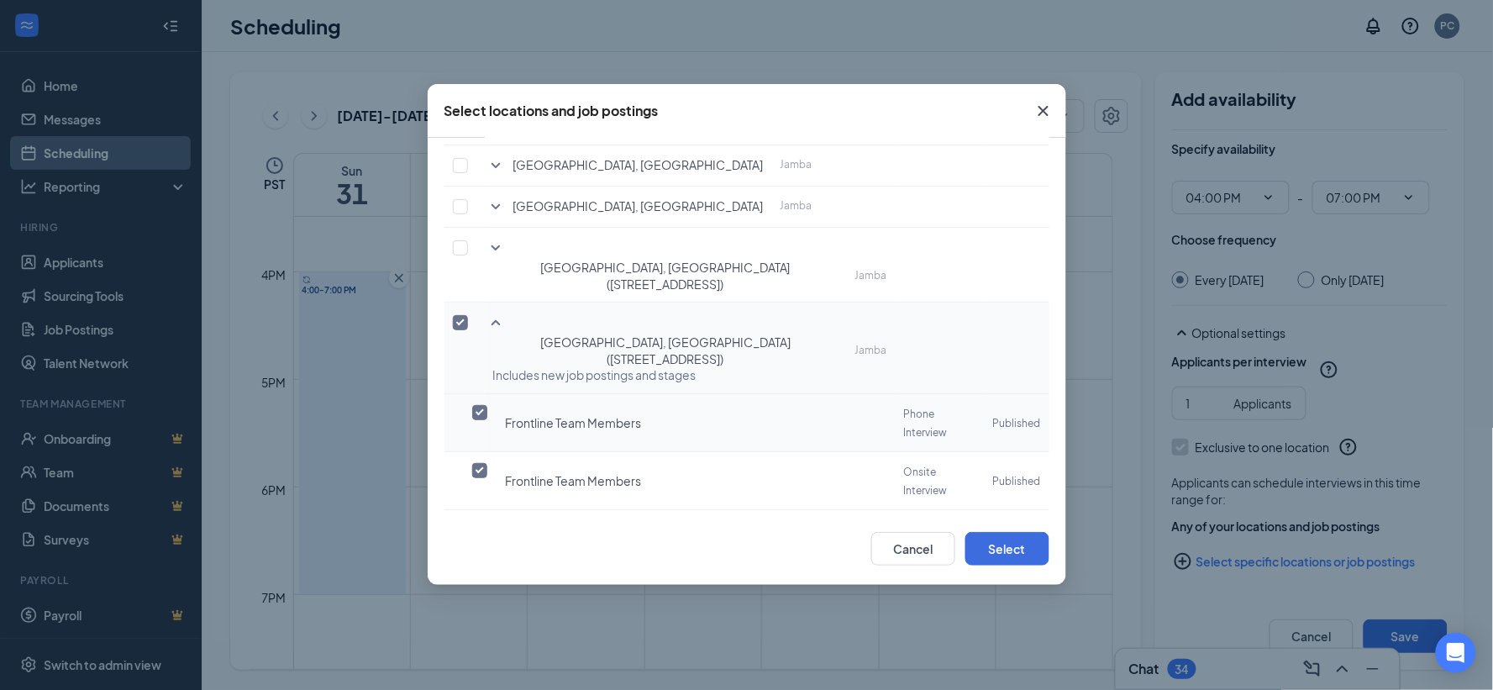
click at [475, 405] on input "checkbox" at bounding box center [479, 412] width 15 height 15
checkbox input "true"
checkbox input "false"
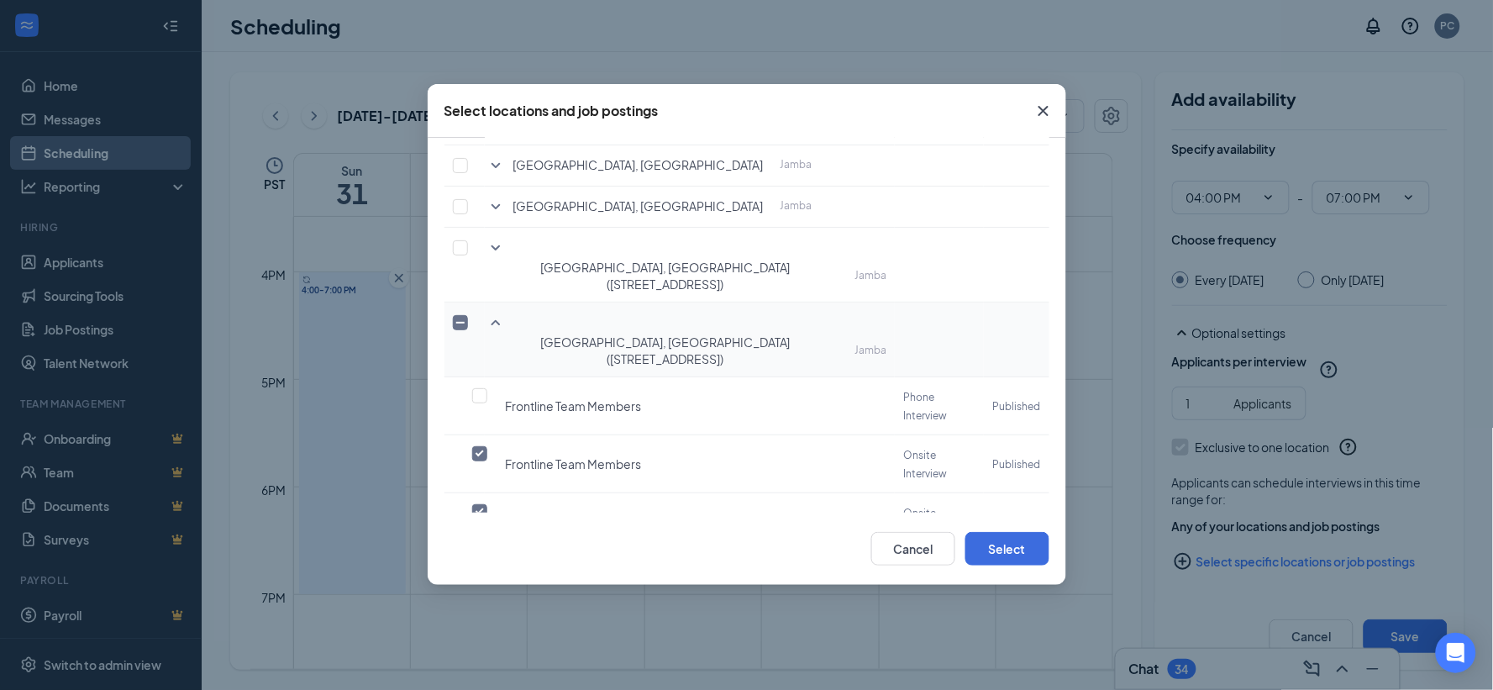
click at [477, 562] on input "checkbox" at bounding box center [479, 569] width 15 height 15
checkbox input "false"
click at [1007, 549] on button "Select" at bounding box center [1008, 549] width 84 height 34
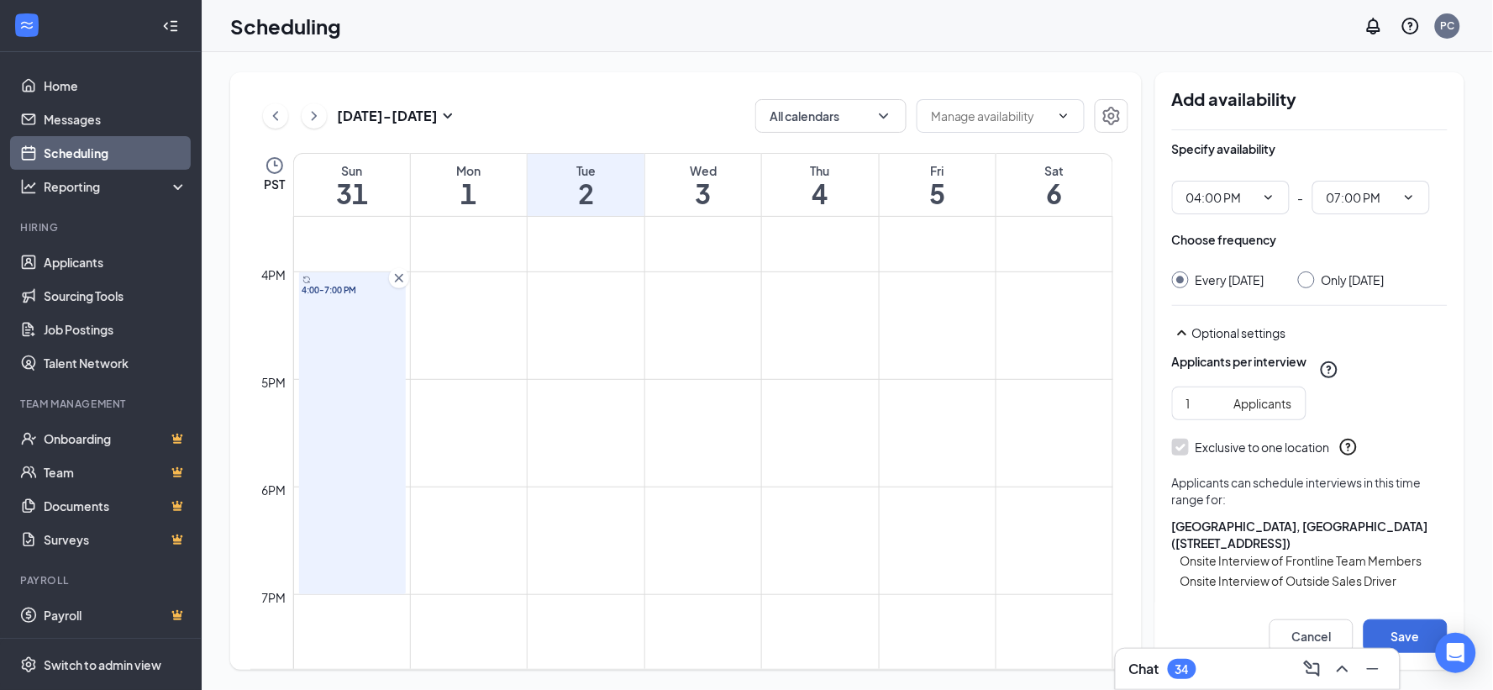
click at [1304, 277] on input "Only [DATE]" at bounding box center [1304, 277] width 12 height 12
radio input "true"
radio input "false"
click at [1412, 629] on button "Save" at bounding box center [1406, 636] width 84 height 34
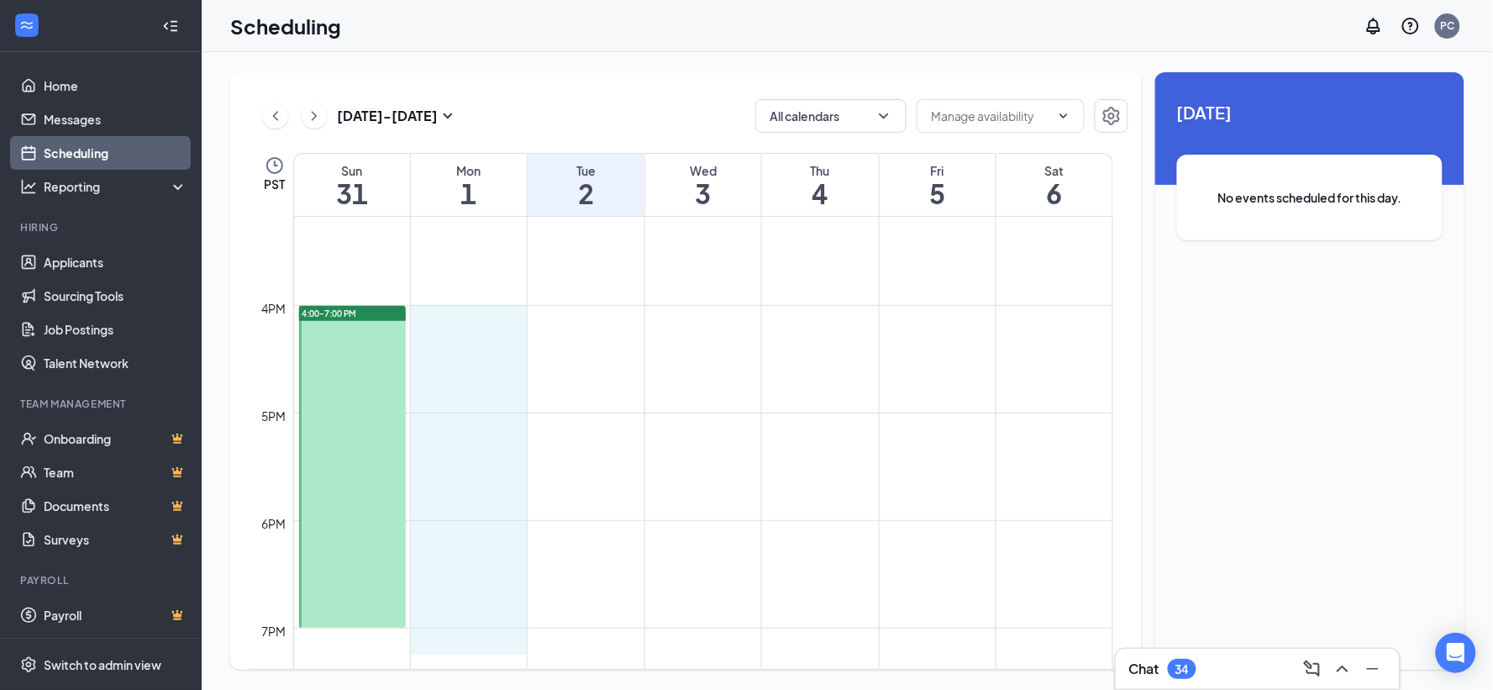
scroll to position [1637, 0]
drag, startPoint x: 491, startPoint y: 367, endPoint x: 485, endPoint y: 612, distance: 244.6
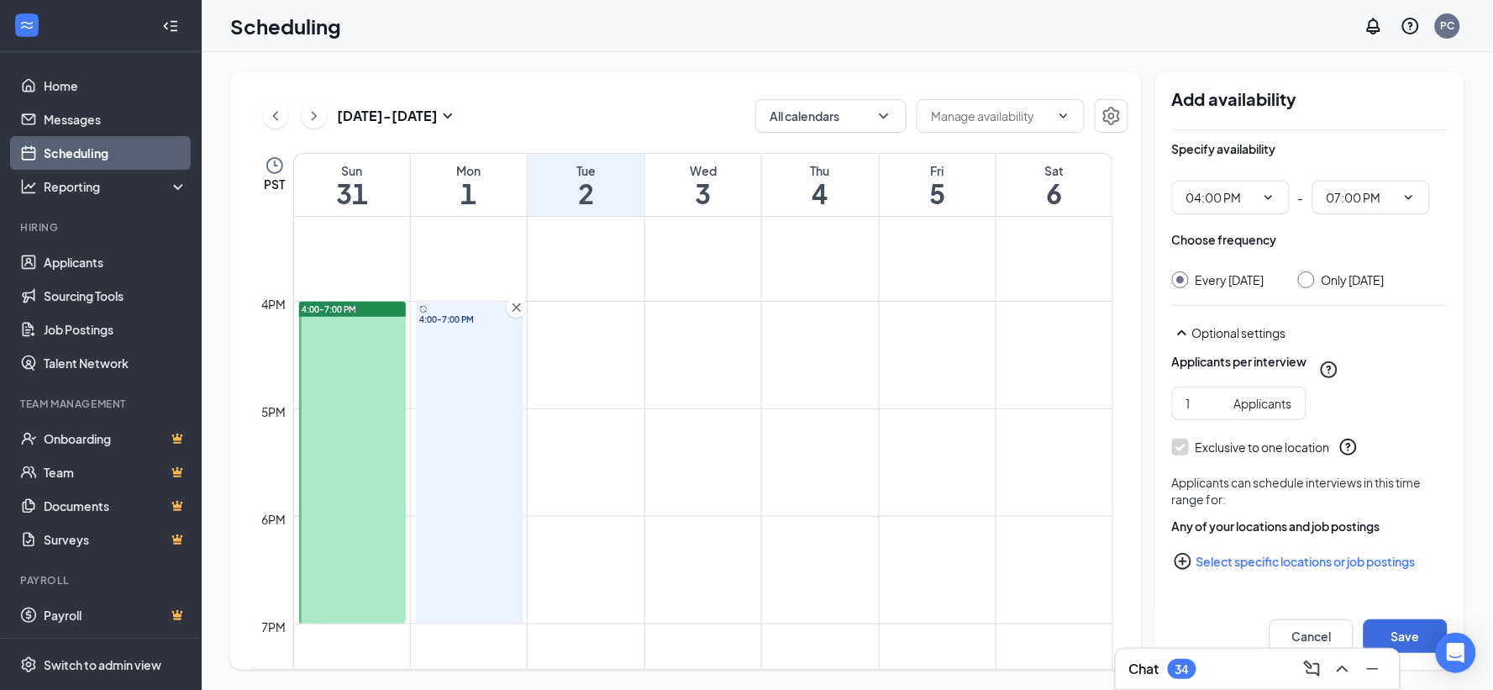
click at [1310, 276] on input "Only [DATE]" at bounding box center [1304, 277] width 12 height 12
radio input "true"
radio input "false"
click at [1265, 557] on button "Select specific locations or job postings" at bounding box center [1310, 562] width 276 height 34
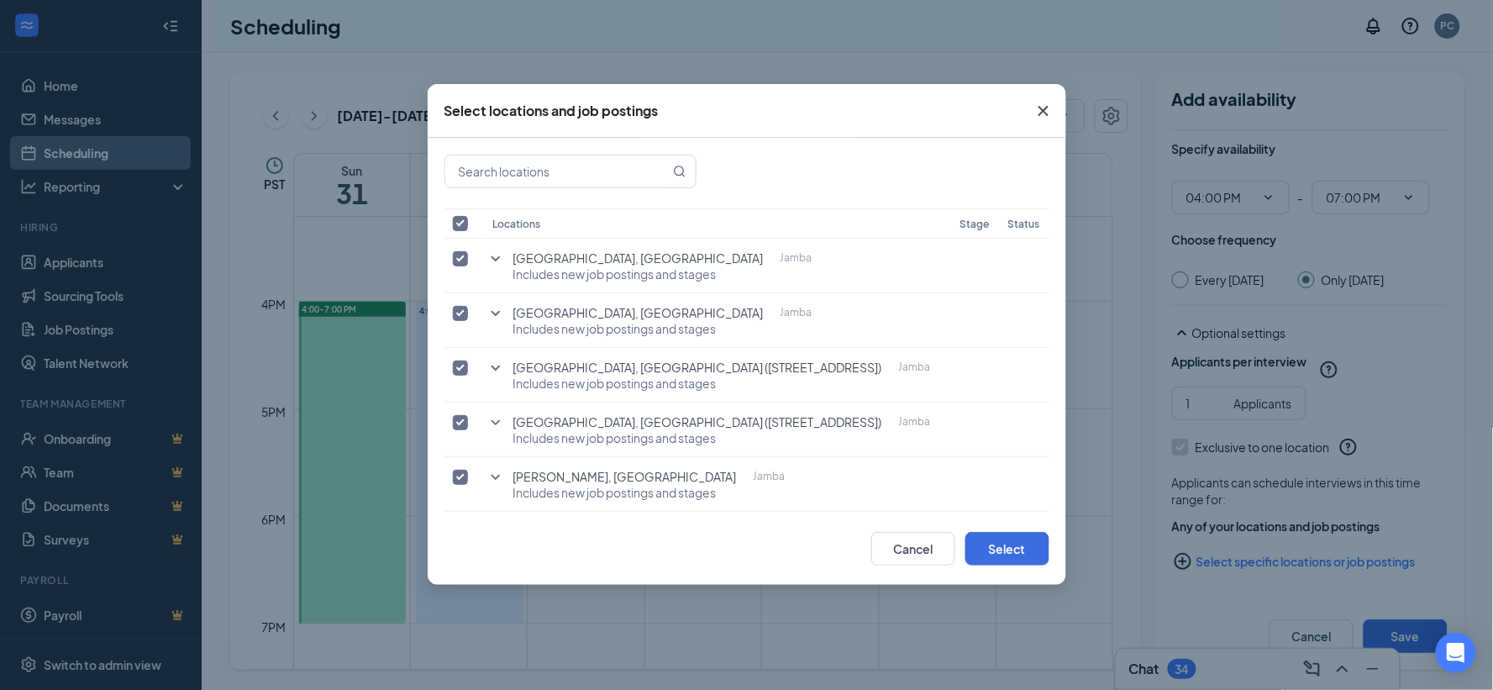
click at [464, 220] on input "checkbox" at bounding box center [460, 223] width 15 height 15
checkbox input "false"
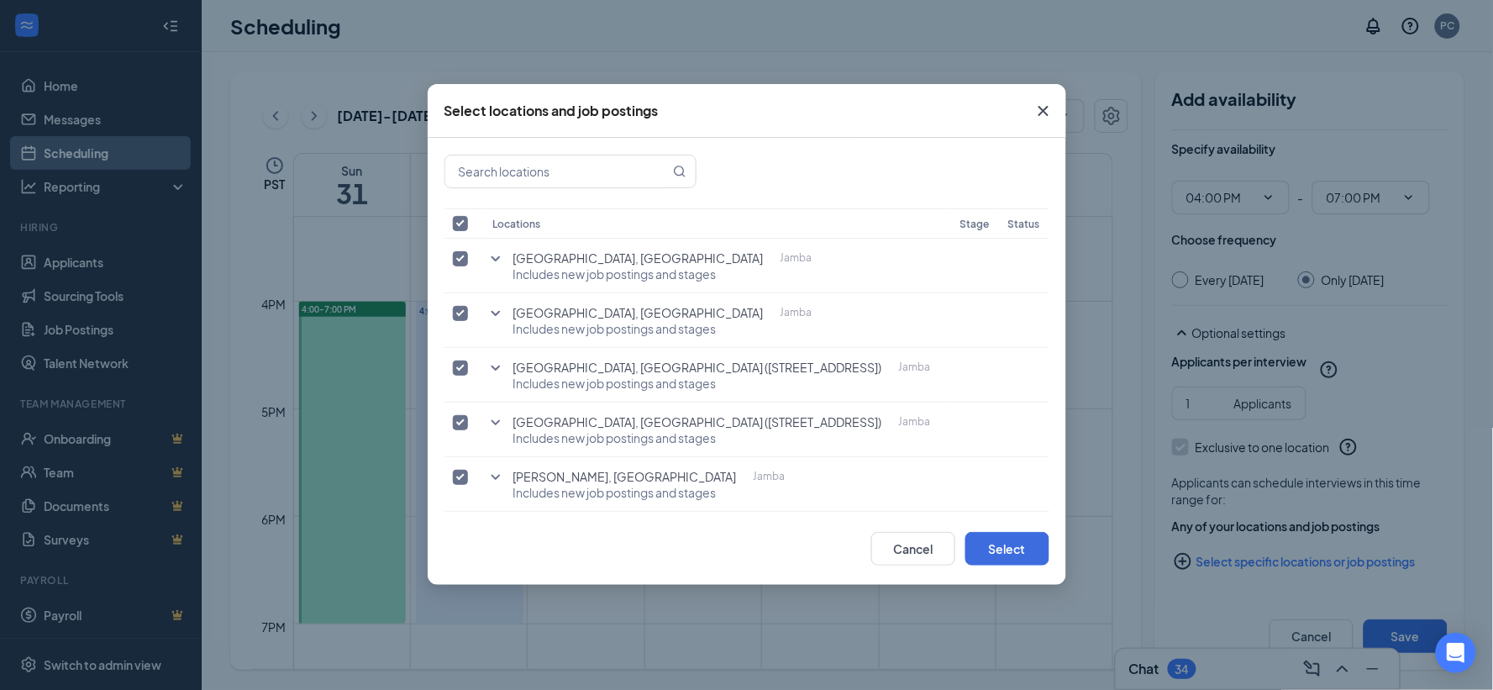
checkbox input "false"
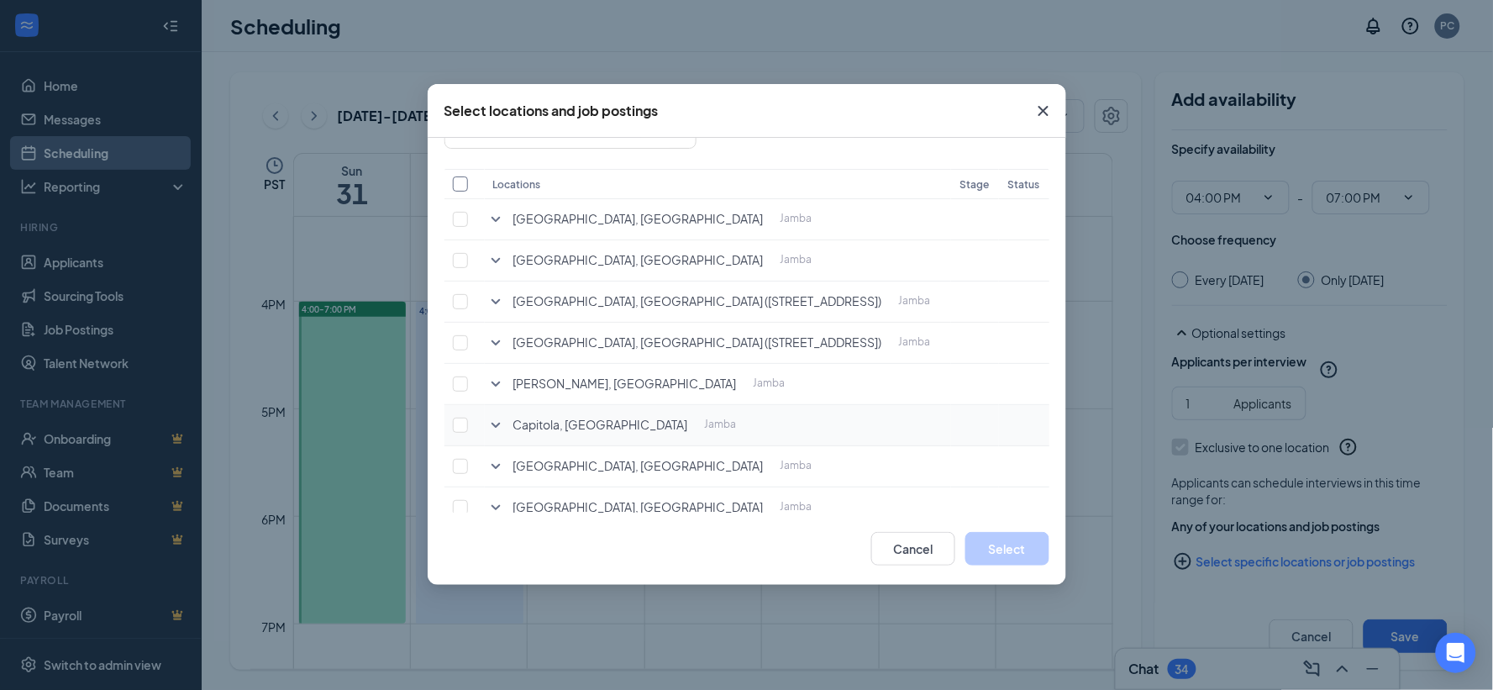
scroll to position [72, 0]
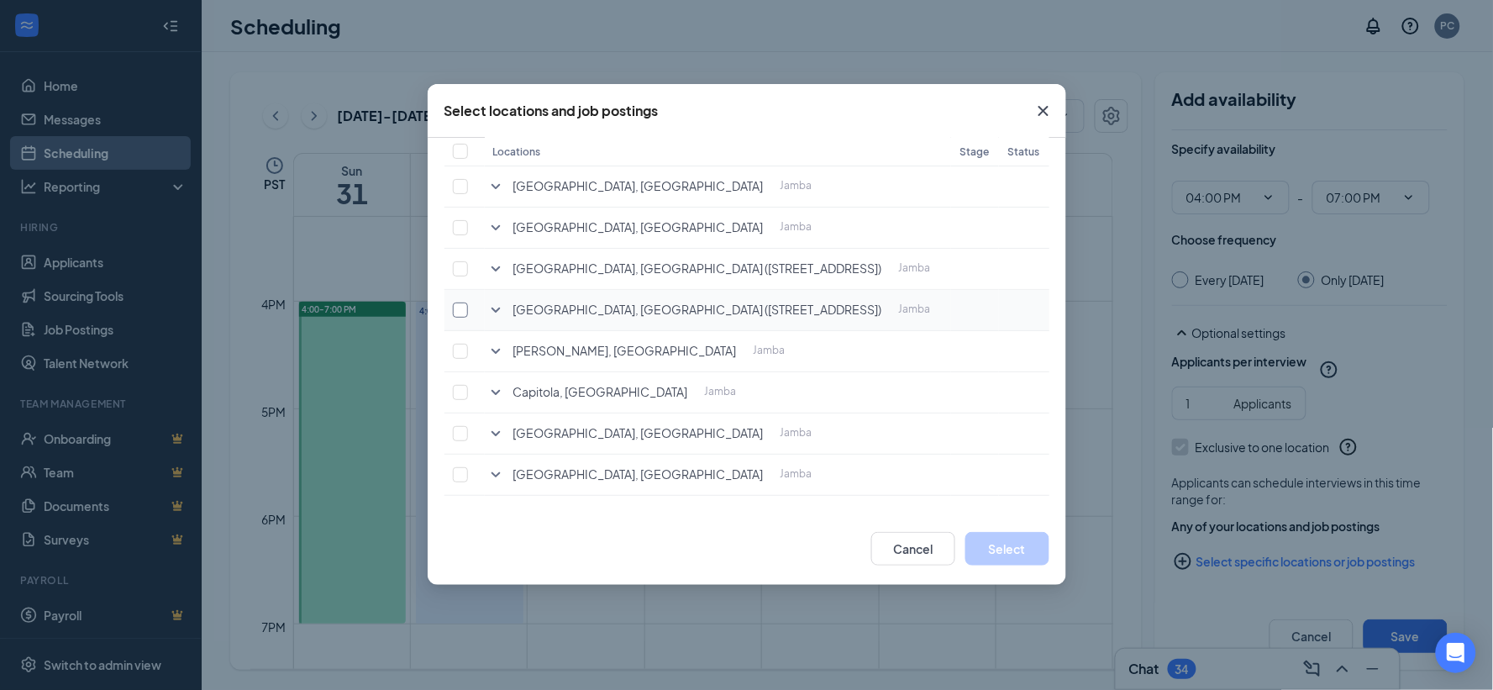
click at [457, 308] on input "checkbox" at bounding box center [460, 310] width 15 height 15
checkbox input "true"
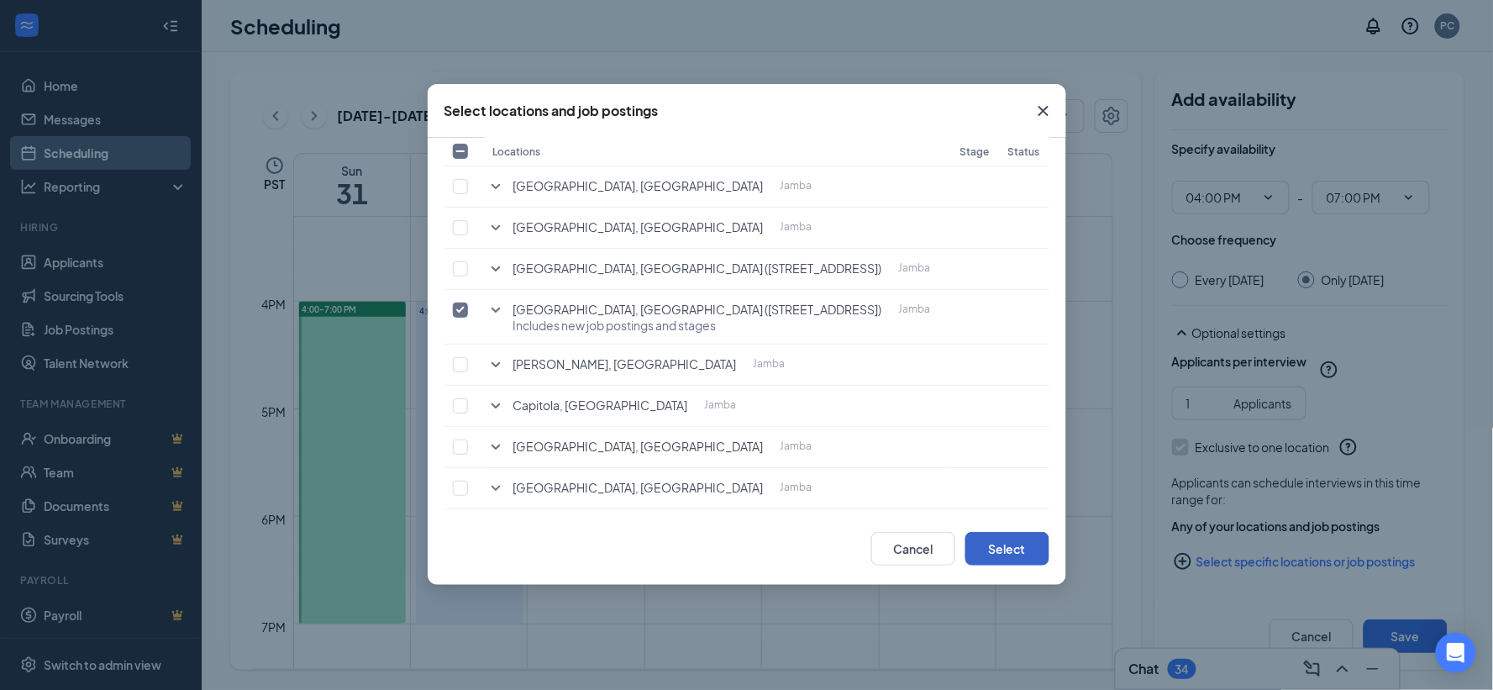
click at [1012, 543] on button "Select" at bounding box center [1008, 549] width 84 height 34
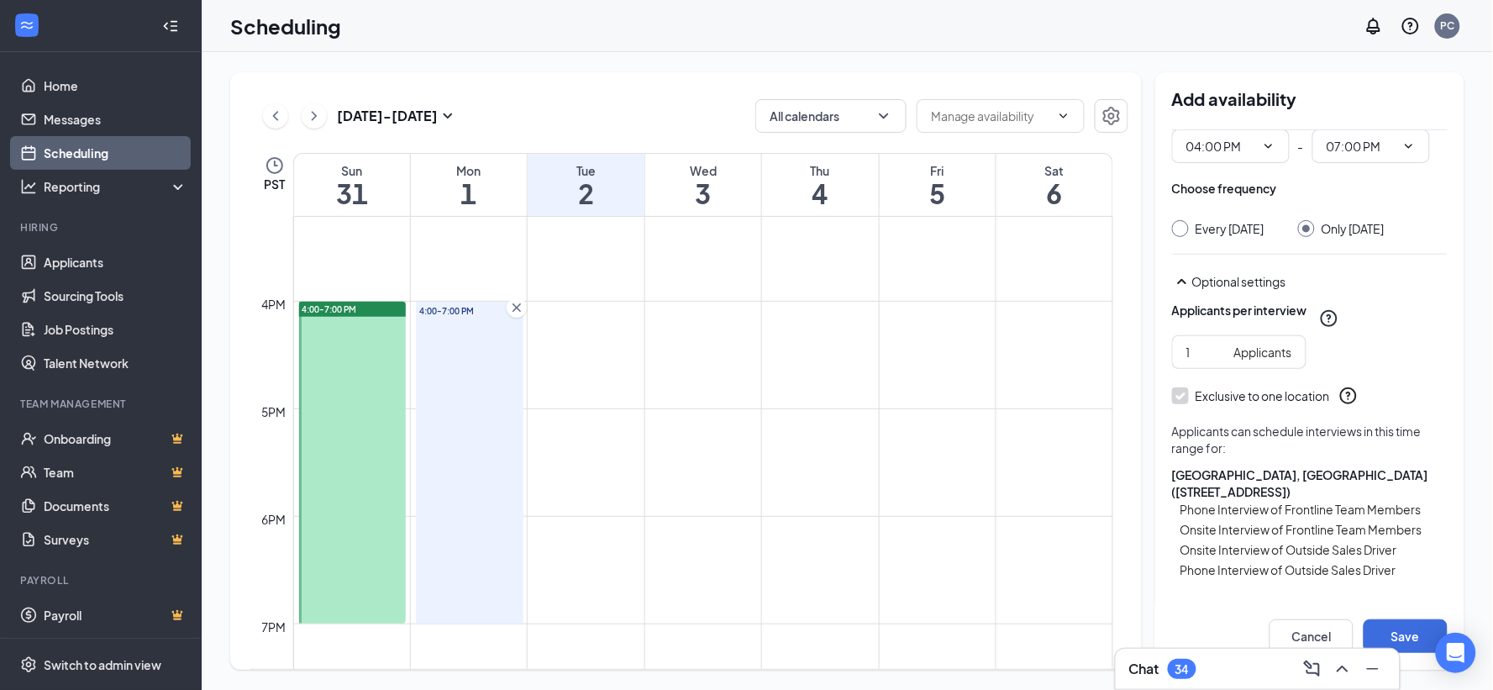
scroll to position [97, 0]
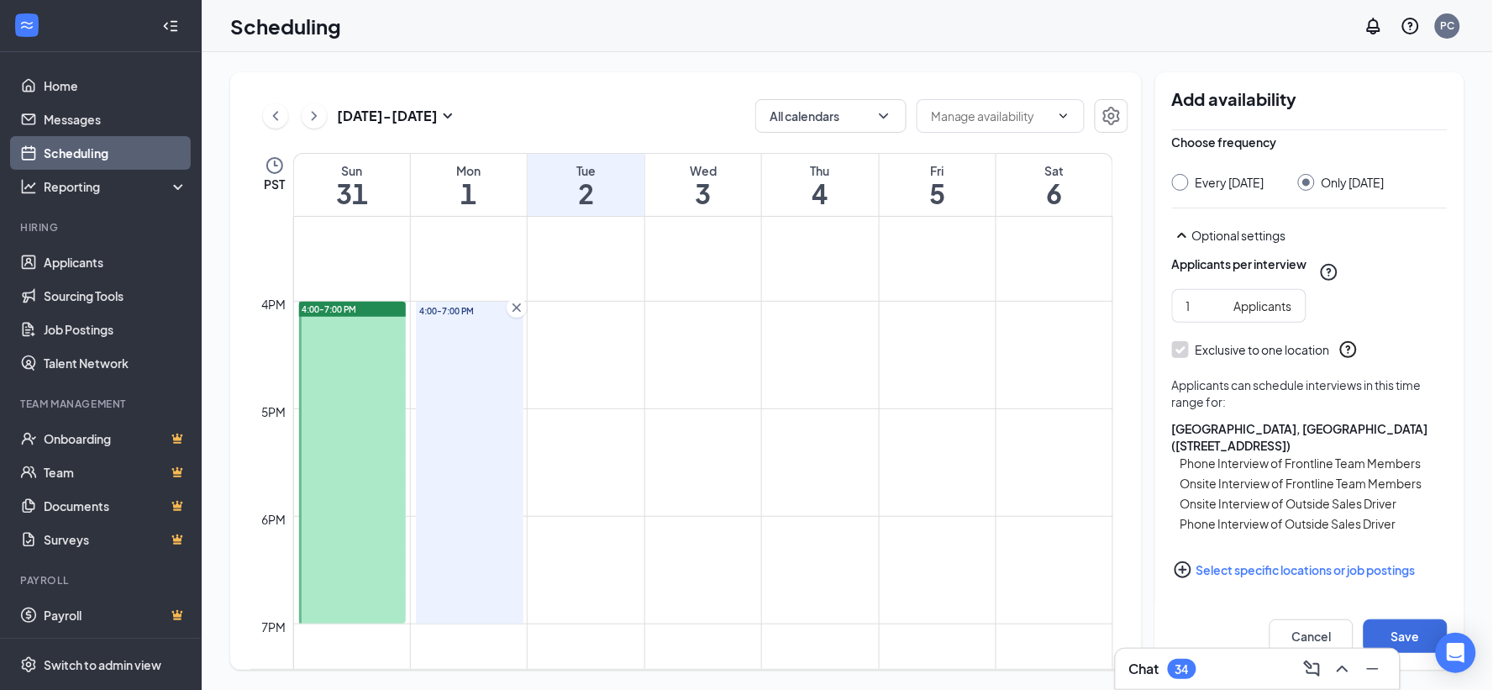
click at [1333, 561] on button "Select specific locations or job postings" at bounding box center [1310, 570] width 276 height 34
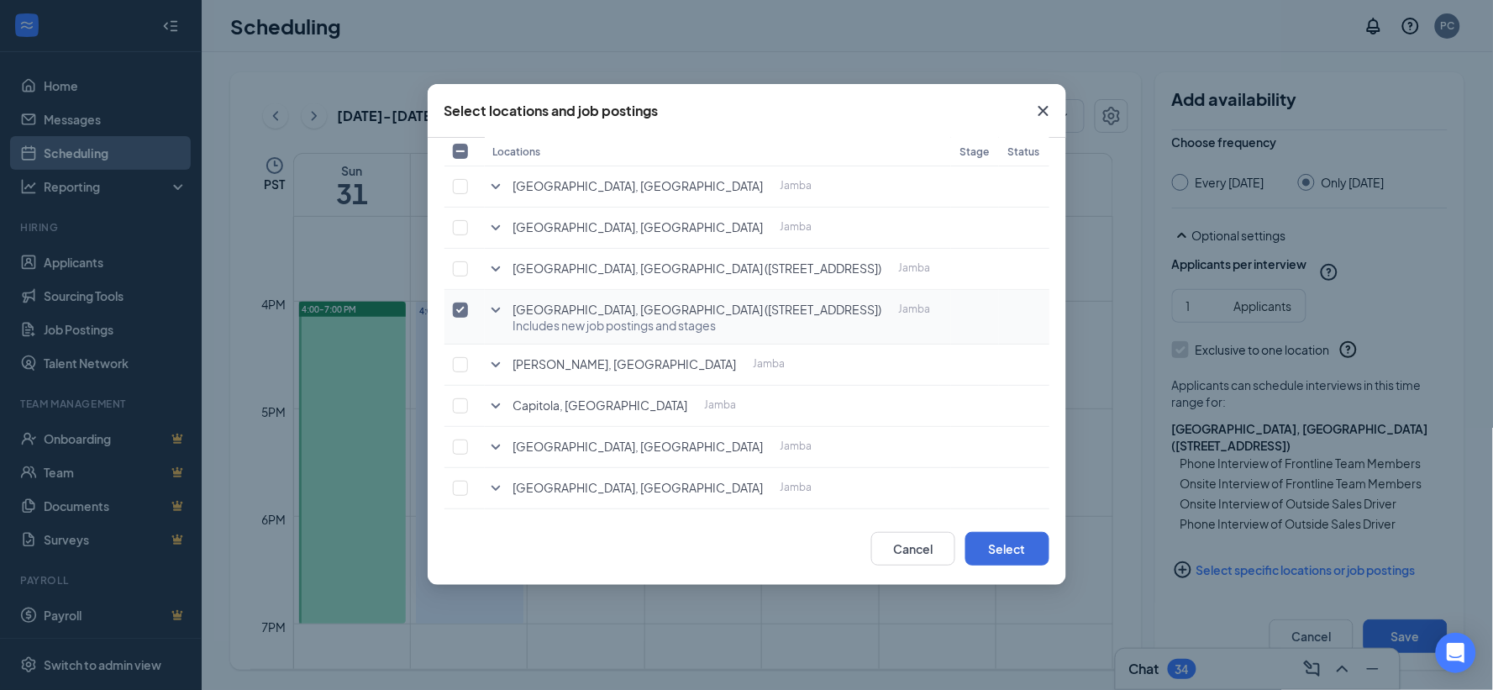
click at [642, 312] on span "[GEOGRAPHIC_DATA], [GEOGRAPHIC_DATA] ([STREET_ADDRESS])" at bounding box center [697, 310] width 369 height 17
click at [496, 303] on icon "SmallChevronDown" at bounding box center [496, 310] width 20 height 20
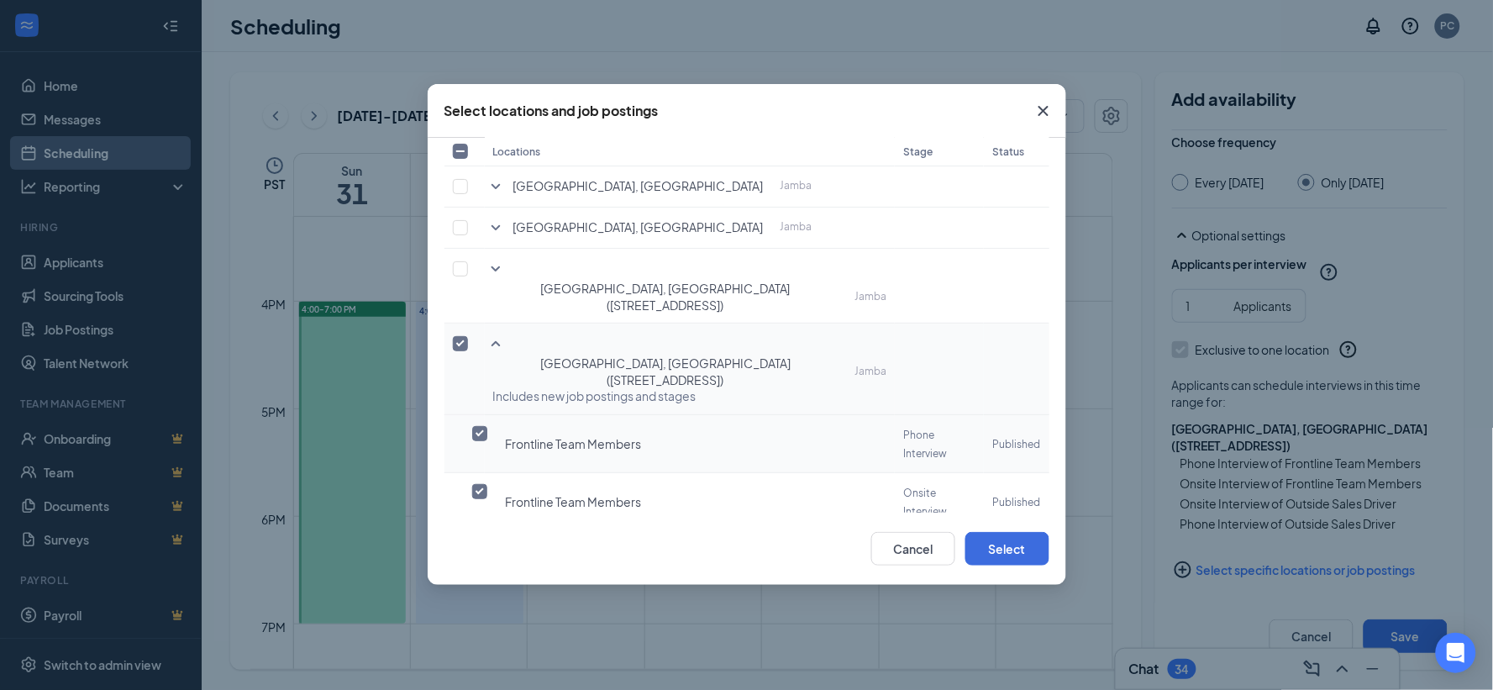
click at [480, 426] on input "checkbox" at bounding box center [479, 433] width 15 height 15
checkbox input "true"
checkbox input "false"
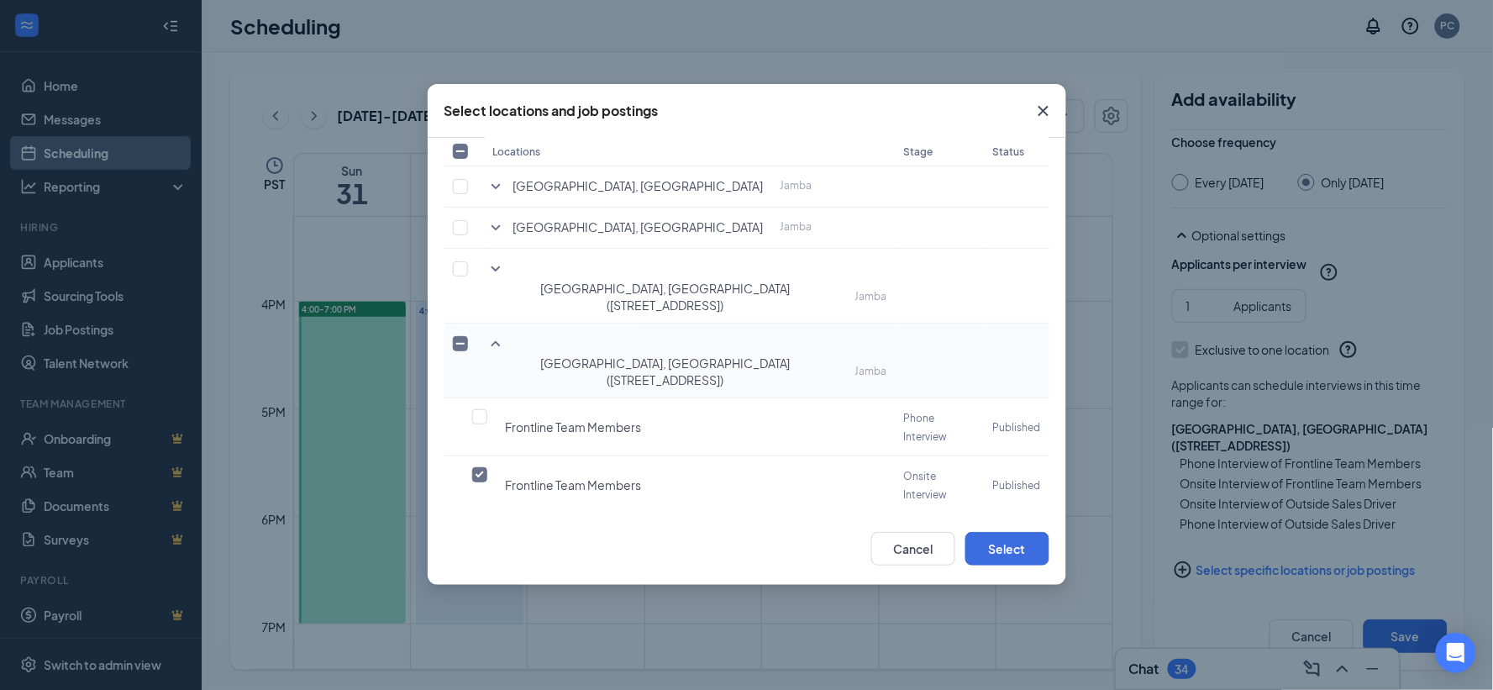
click at [482, 583] on input "checkbox" at bounding box center [479, 590] width 15 height 15
checkbox input "false"
click at [1013, 553] on button "Select" at bounding box center [1008, 549] width 84 height 34
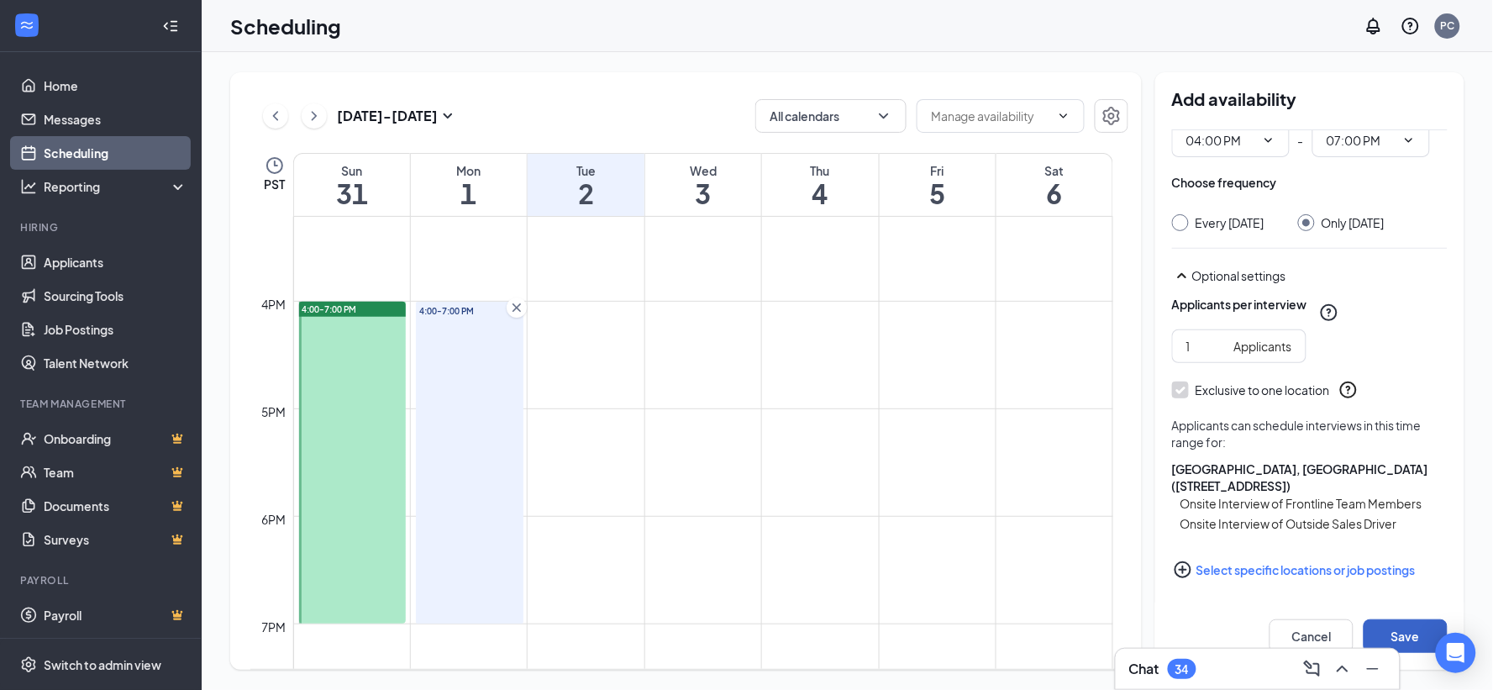
click at [1397, 629] on button "Save" at bounding box center [1406, 636] width 84 height 34
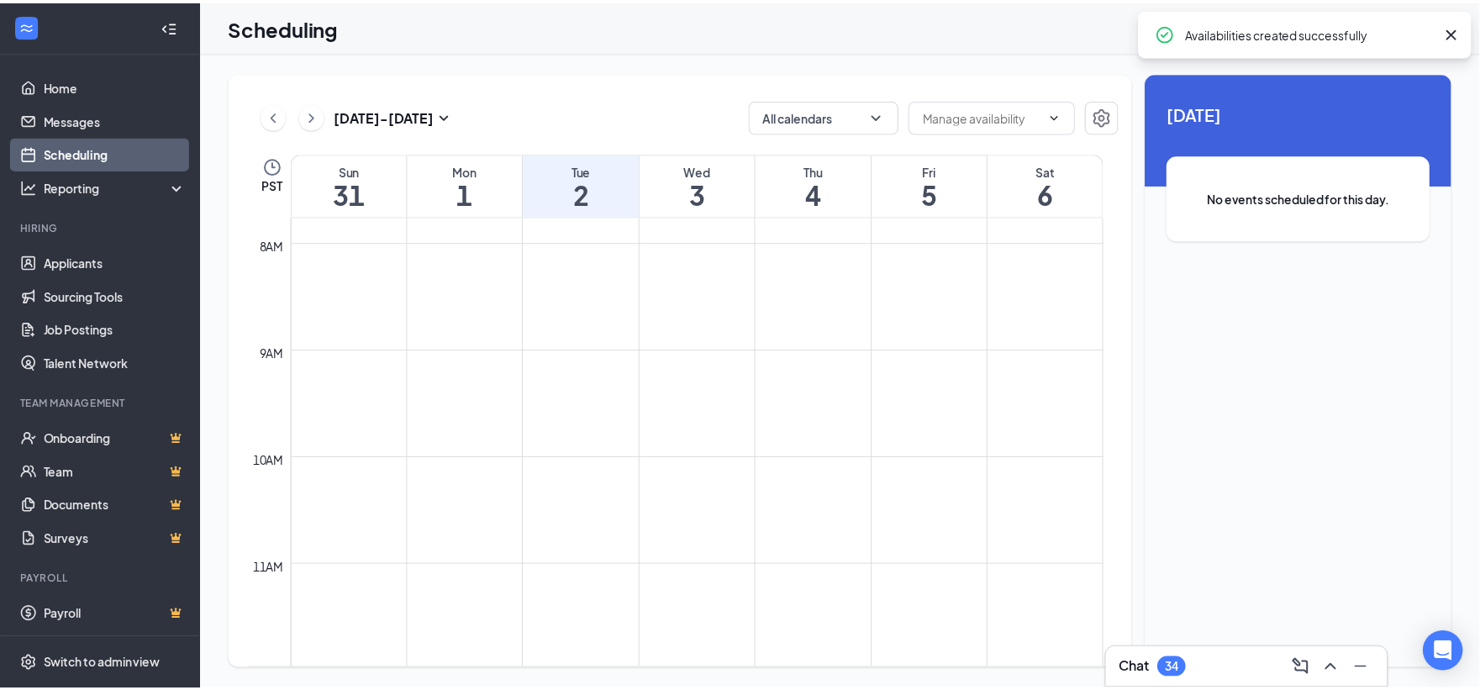
scroll to position [797, 0]
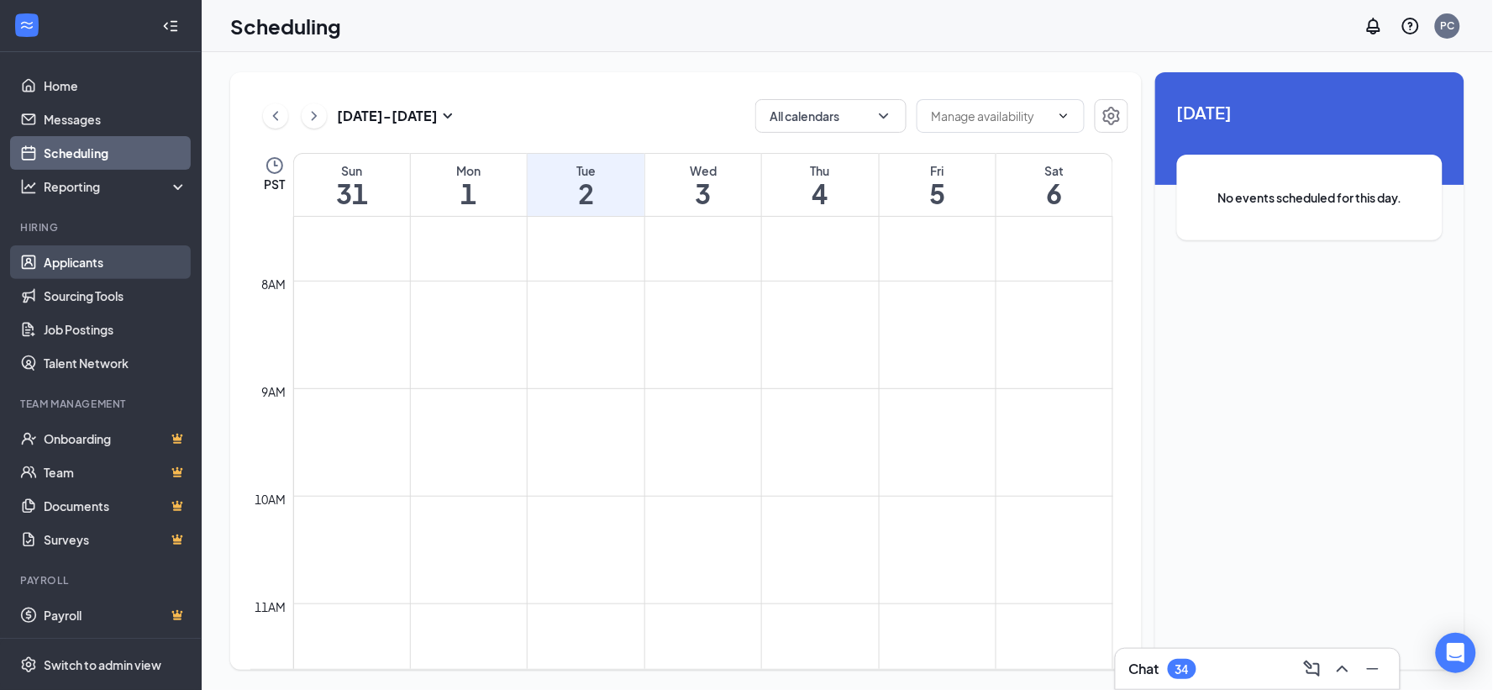
click at [90, 258] on link "Applicants" at bounding box center [116, 262] width 144 height 34
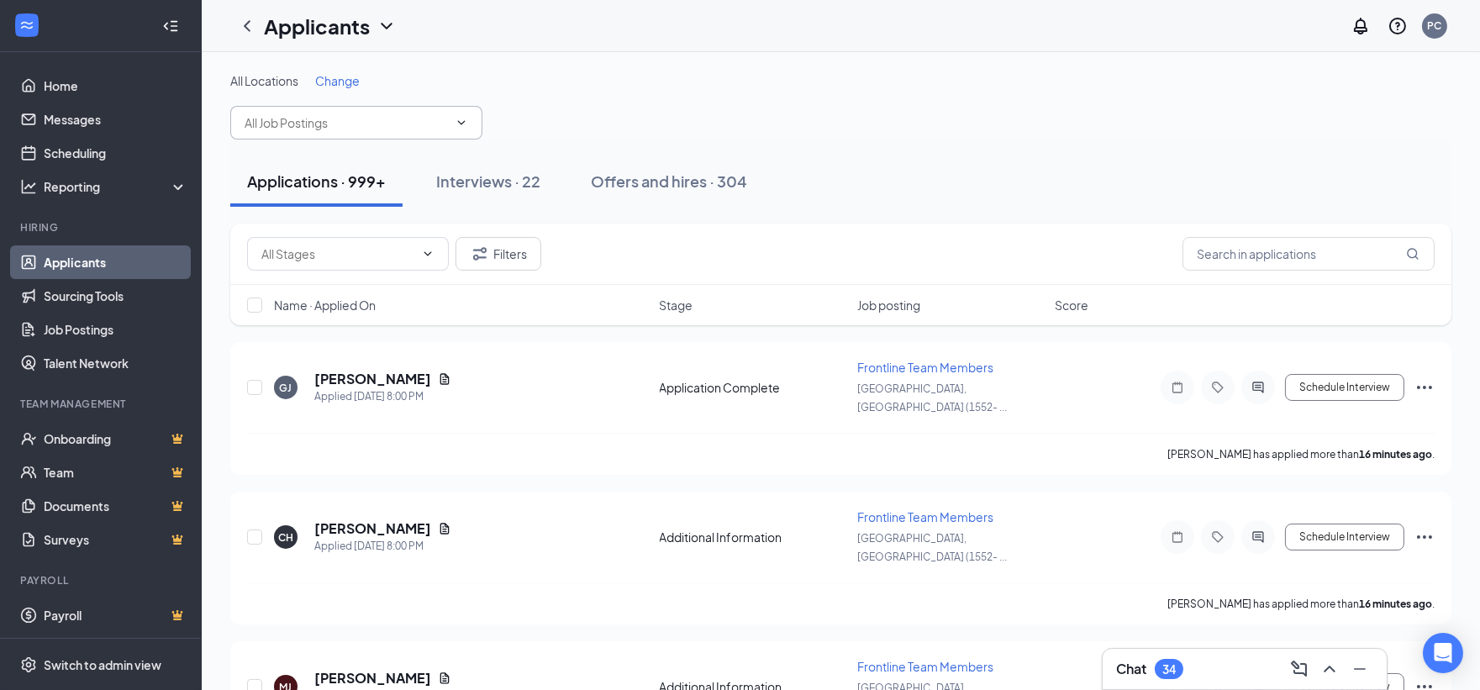
click at [370, 114] on input "text" at bounding box center [346, 122] width 203 height 18
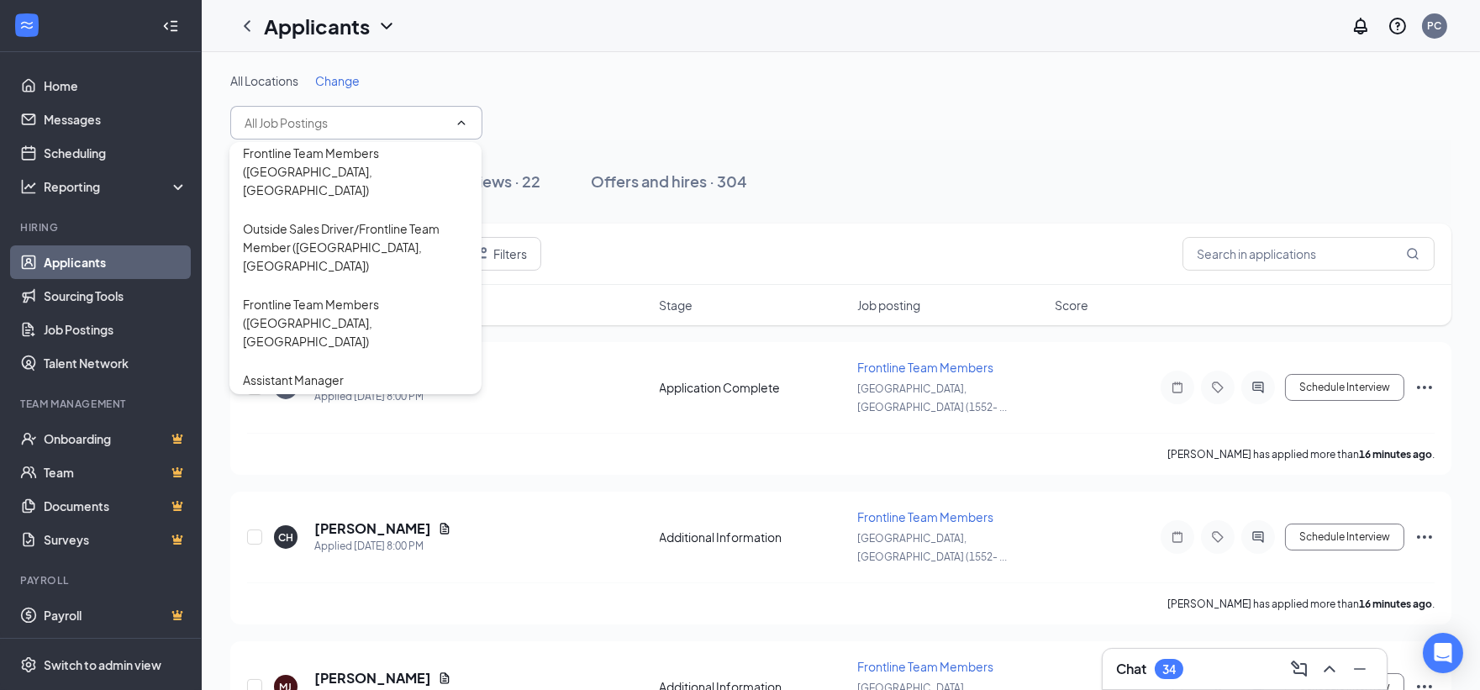
scroll to position [280, 0]
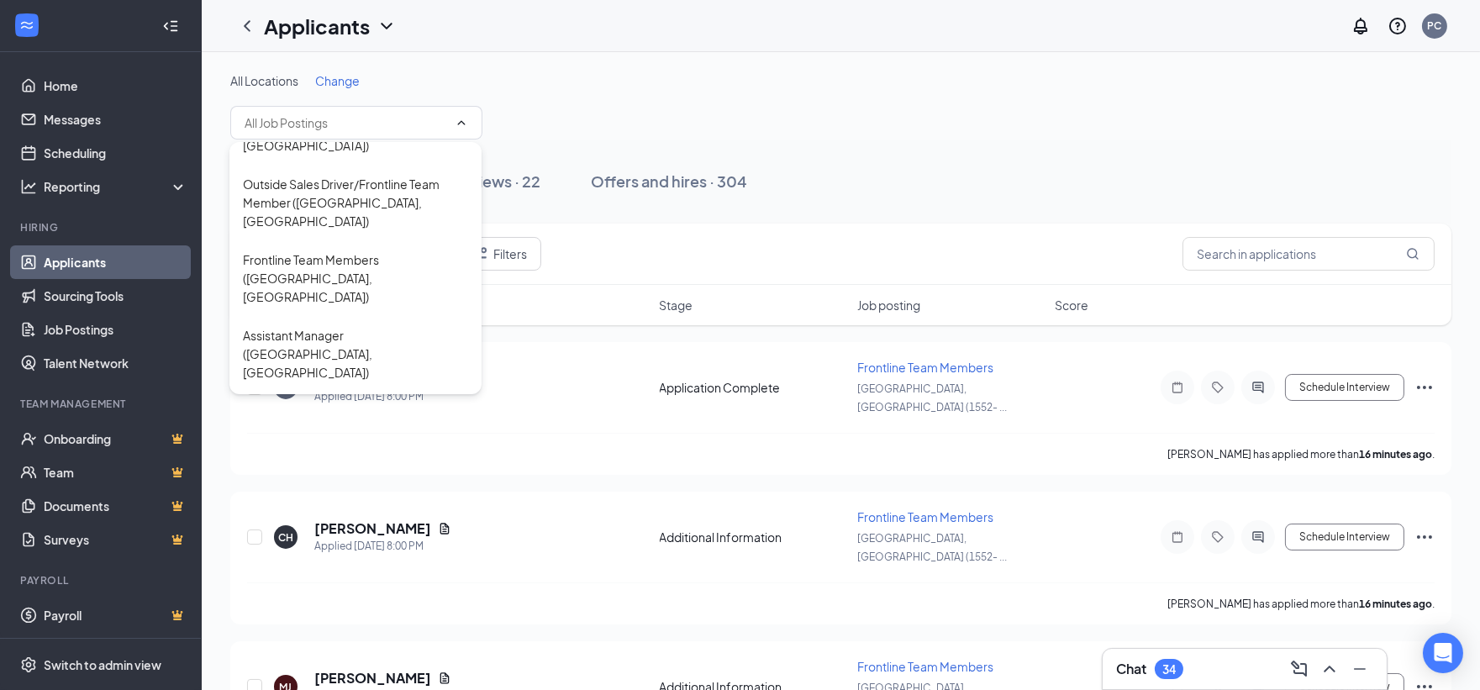
click at [348, 477] on div "Outside Sales Driver ([GEOGRAPHIC_DATA], [GEOGRAPHIC_DATA] ([STREET_ADDRESS]))" at bounding box center [355, 514] width 225 height 74
type input "Outside Sales Driver ([GEOGRAPHIC_DATA], [GEOGRAPHIC_DATA] ([STREET_ADDRESS]))"
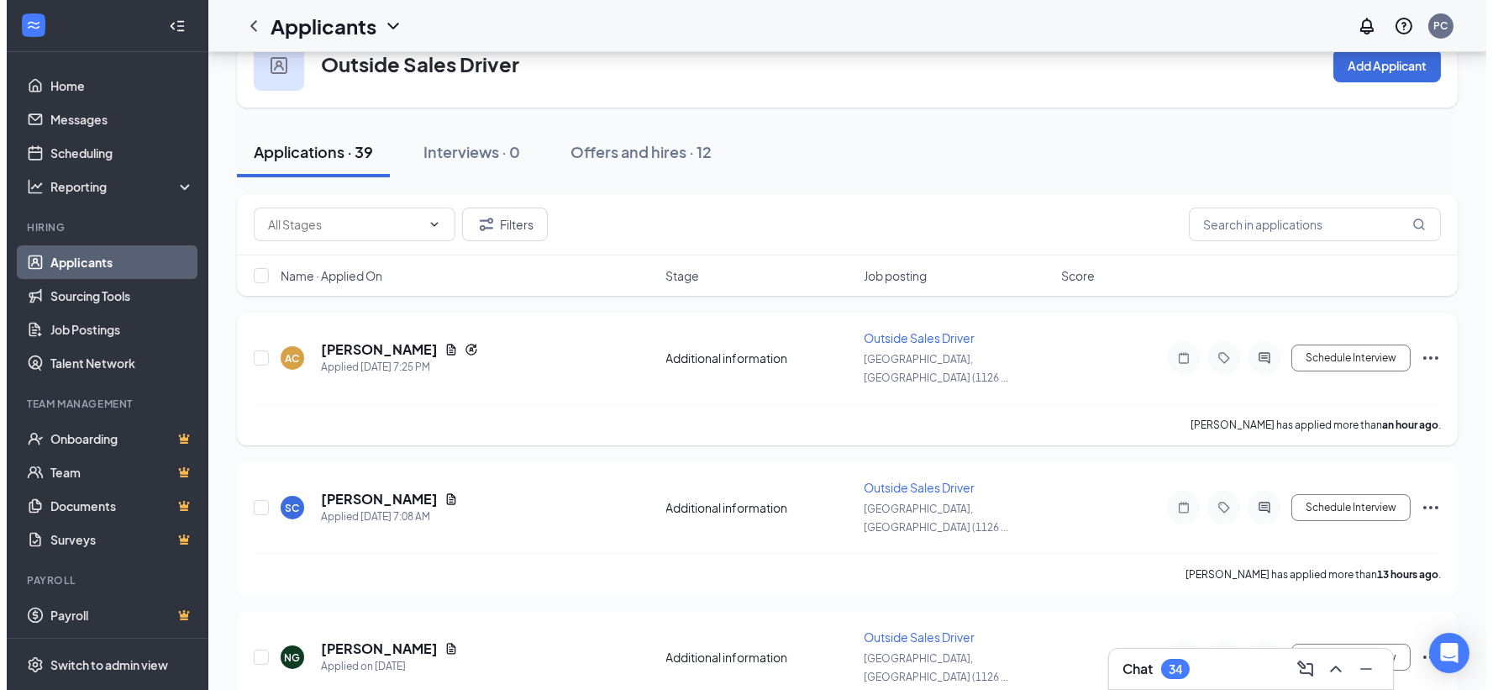
scroll to position [93, 0]
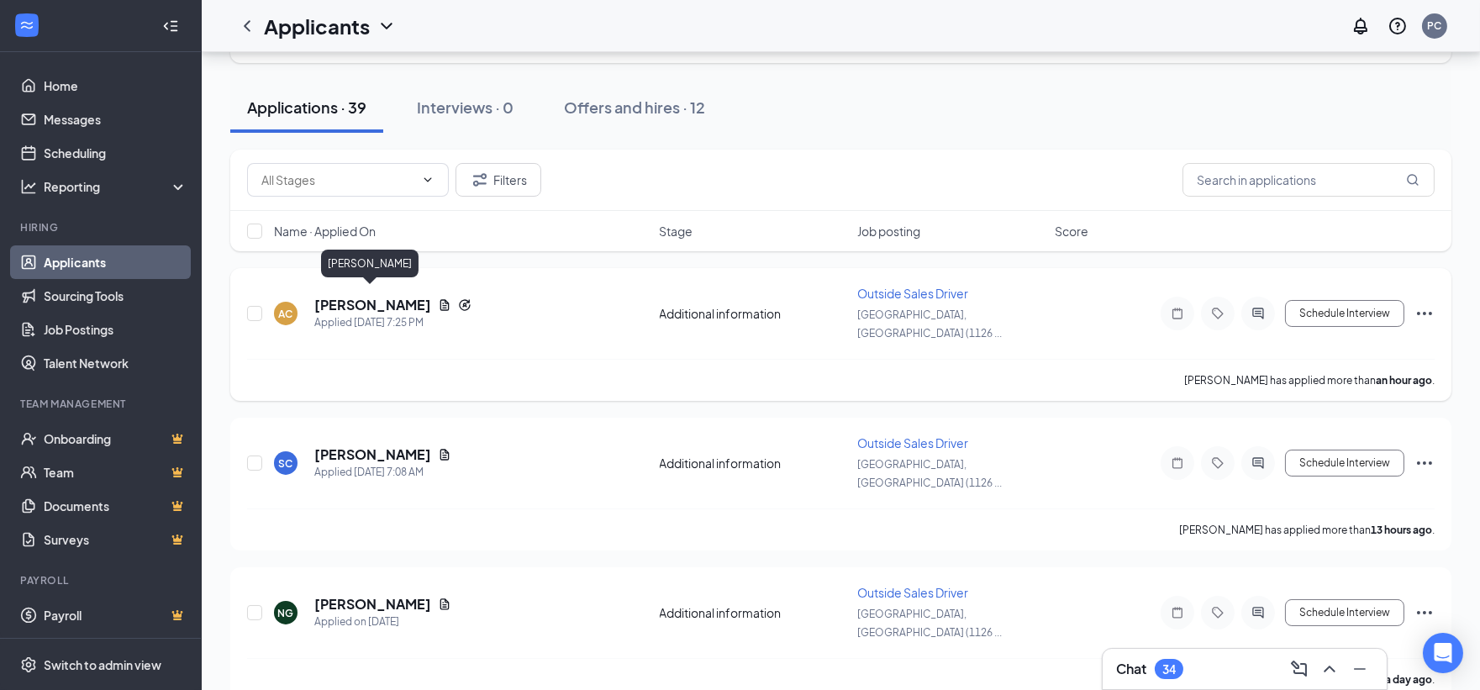
click at [375, 296] on h5 "[PERSON_NAME]" at bounding box center [372, 305] width 117 height 18
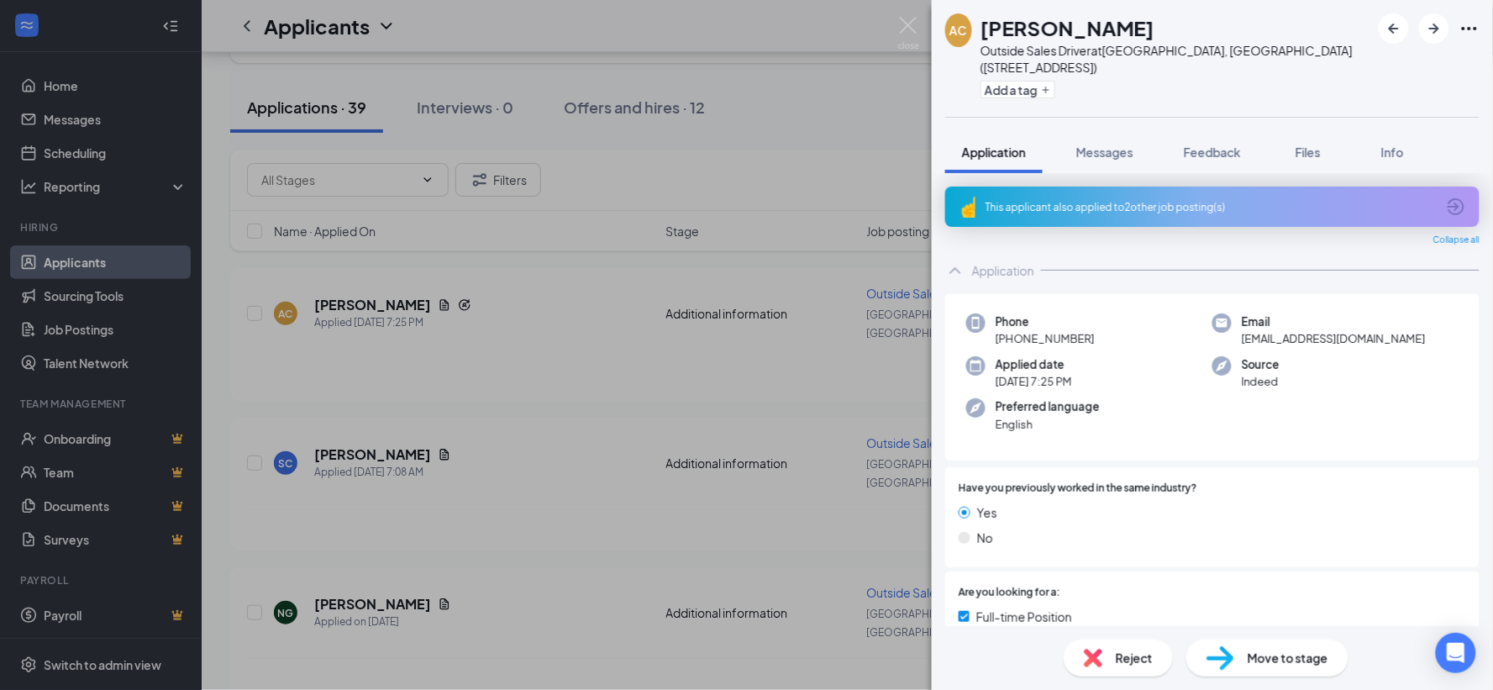
click at [1186, 200] on div "This applicant also applied to 2 other job posting(s)" at bounding box center [1211, 207] width 450 height 14
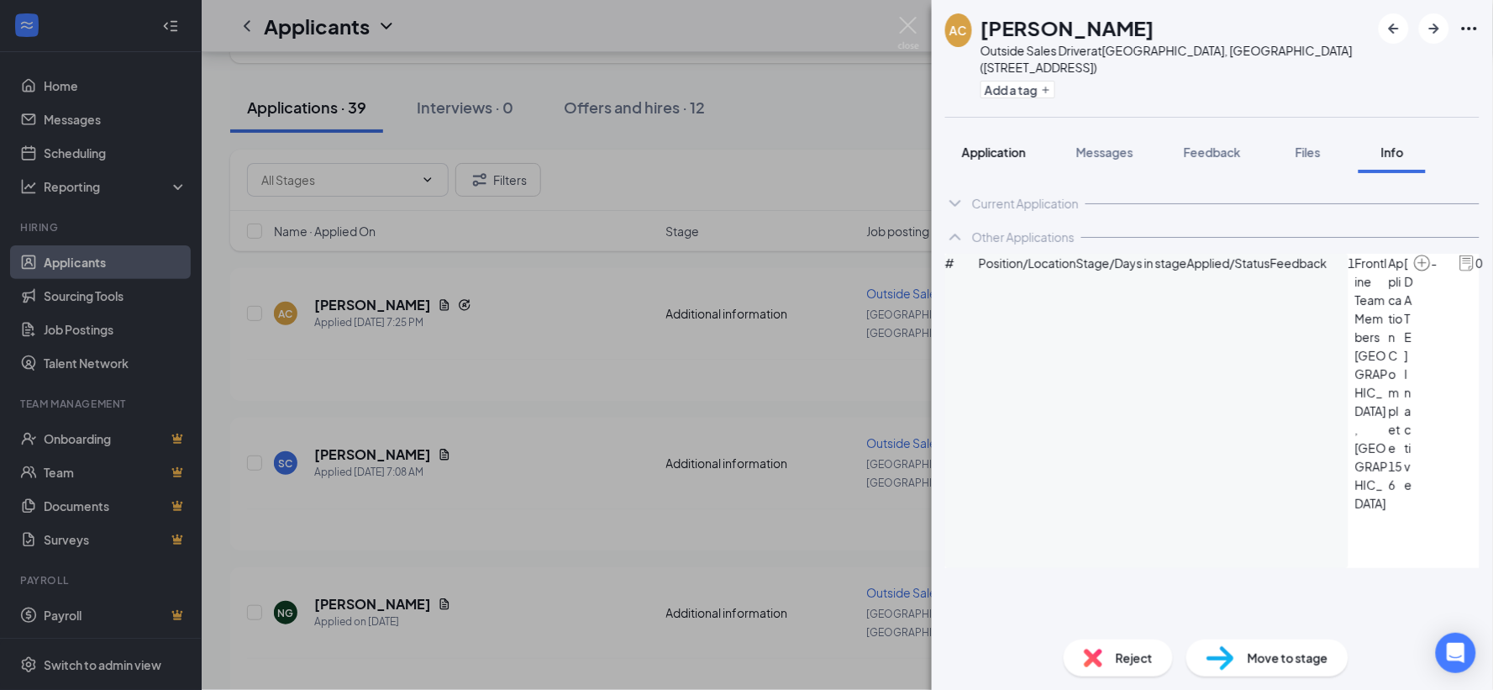
click at [1001, 145] on span "Application" at bounding box center [994, 152] width 64 height 15
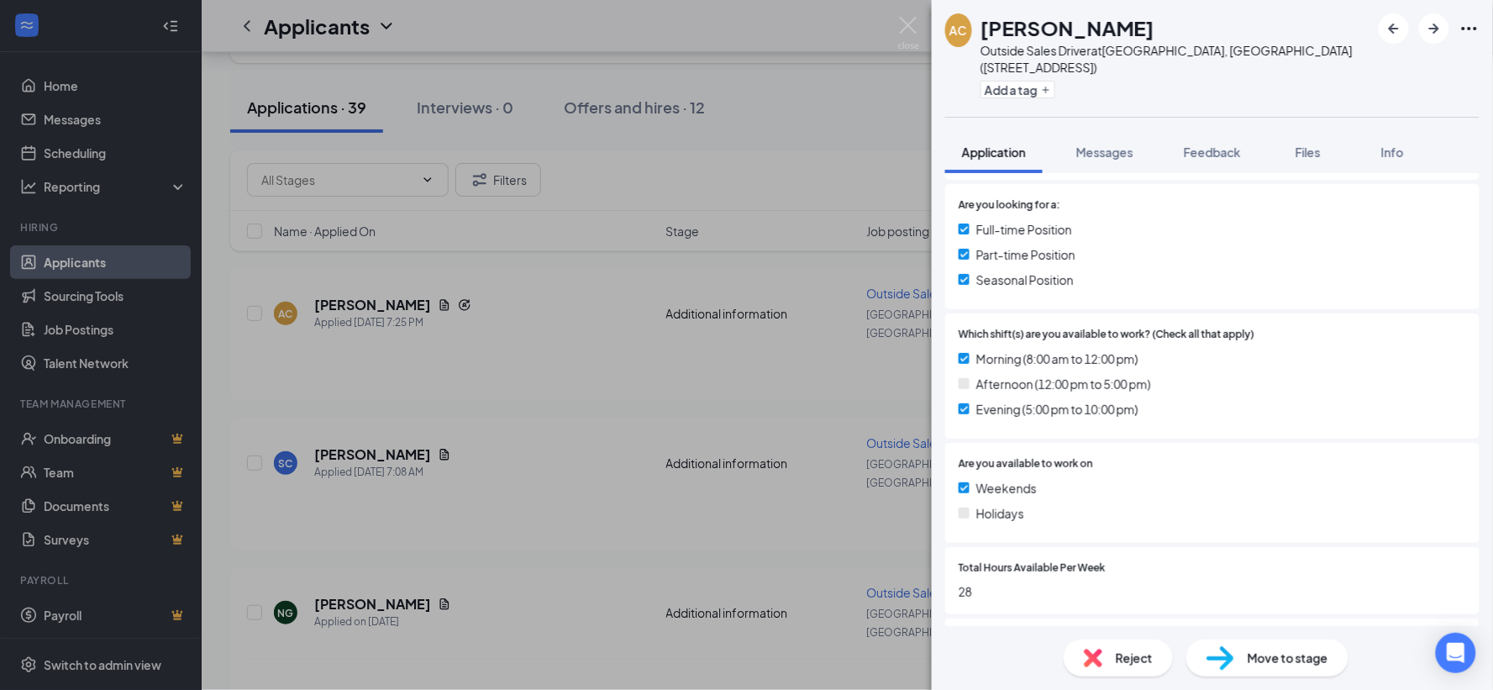
scroll to position [337, 0]
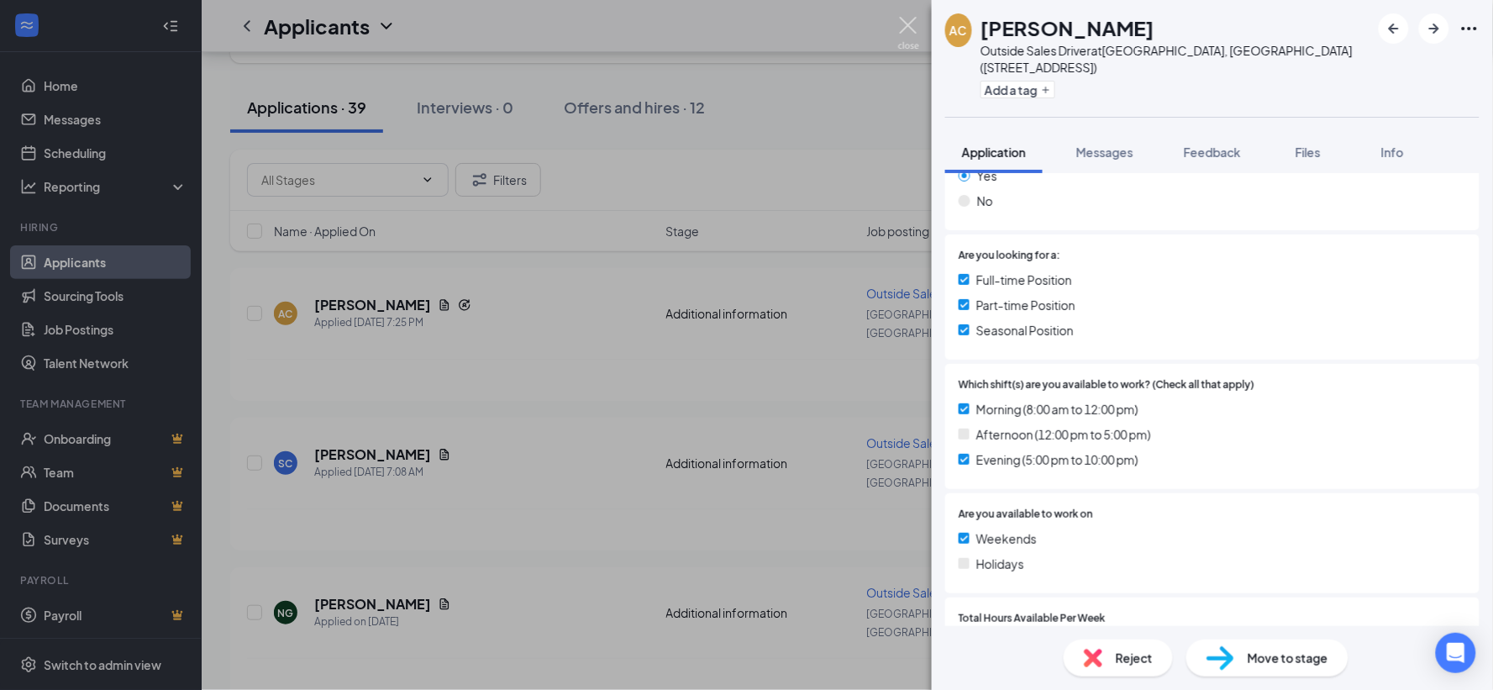
click at [910, 18] on img at bounding box center [908, 33] width 21 height 33
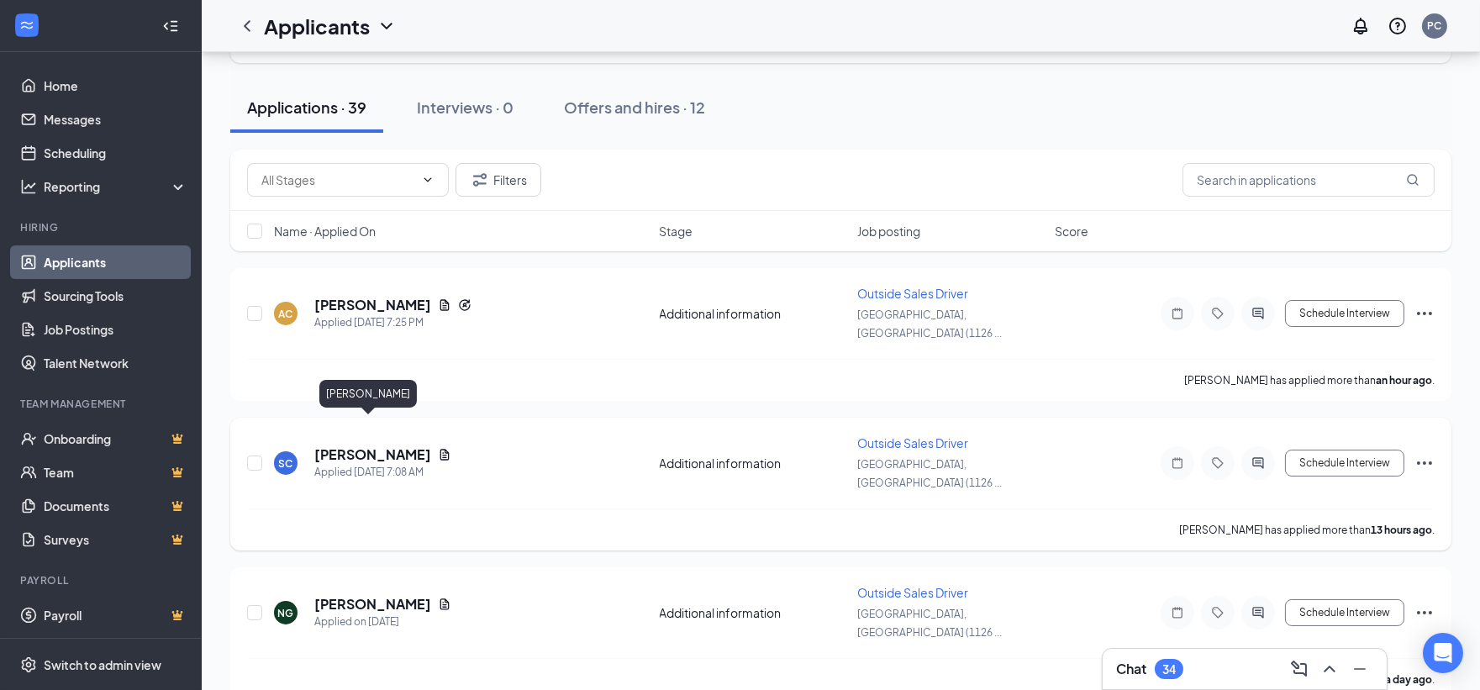
click at [342, 445] on h5 "[PERSON_NAME]" at bounding box center [372, 454] width 117 height 18
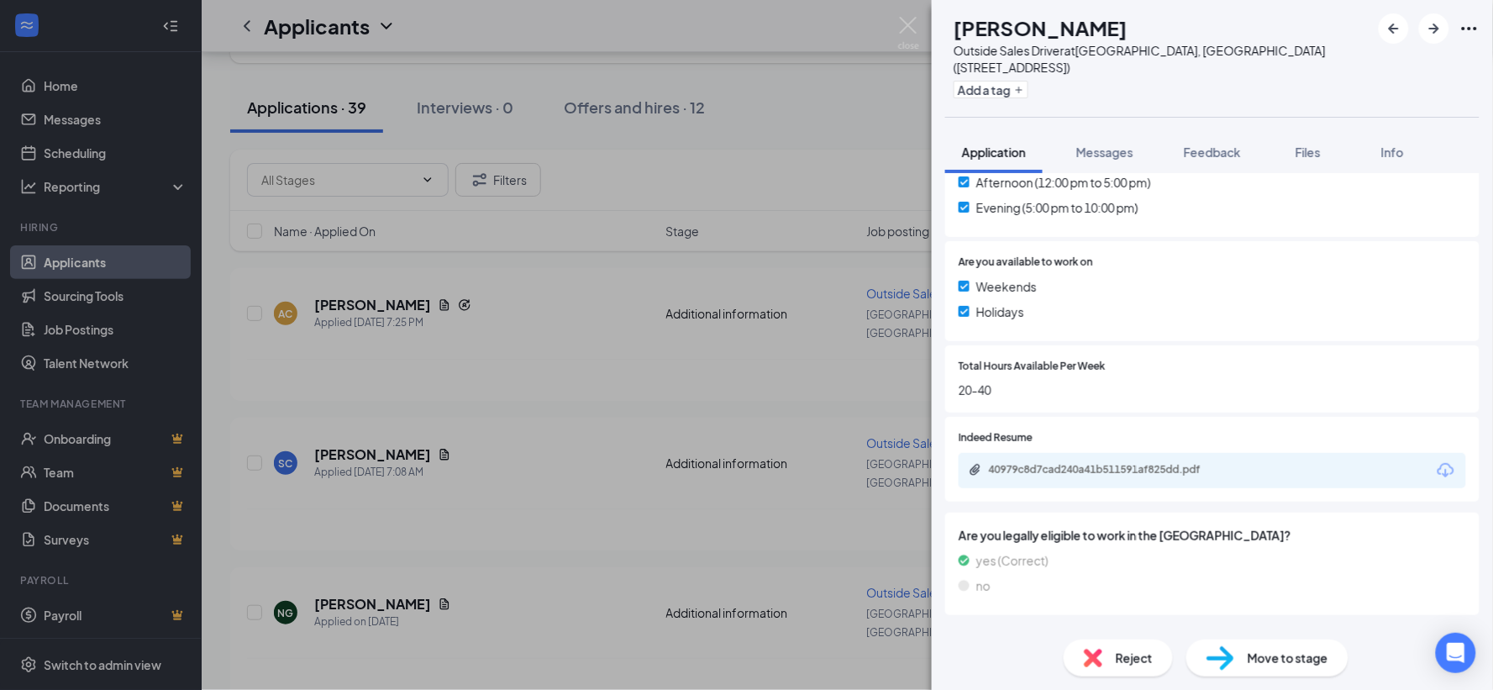
scroll to position [597, 0]
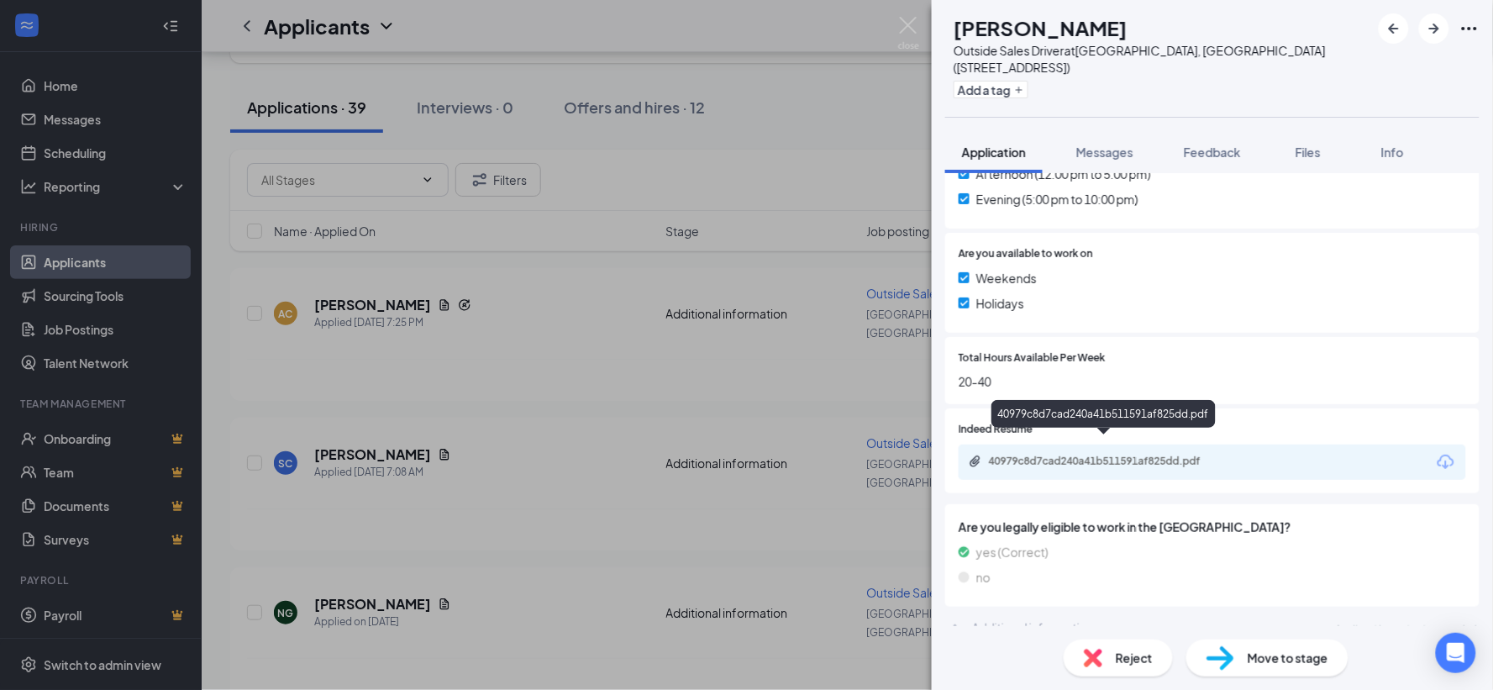
click at [1192, 455] on div "40979c8d7cad240a41b511591af825dd.pdf" at bounding box center [1106, 461] width 235 height 13
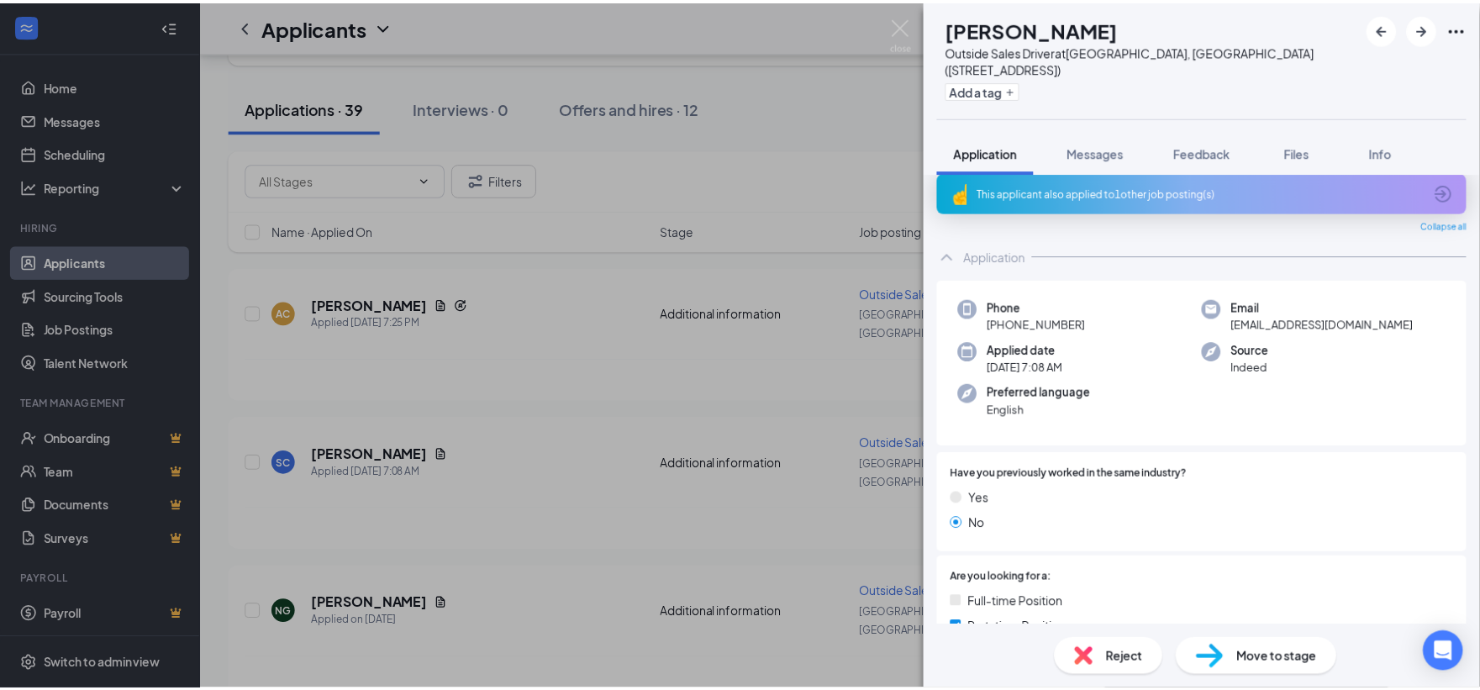
scroll to position [0, 0]
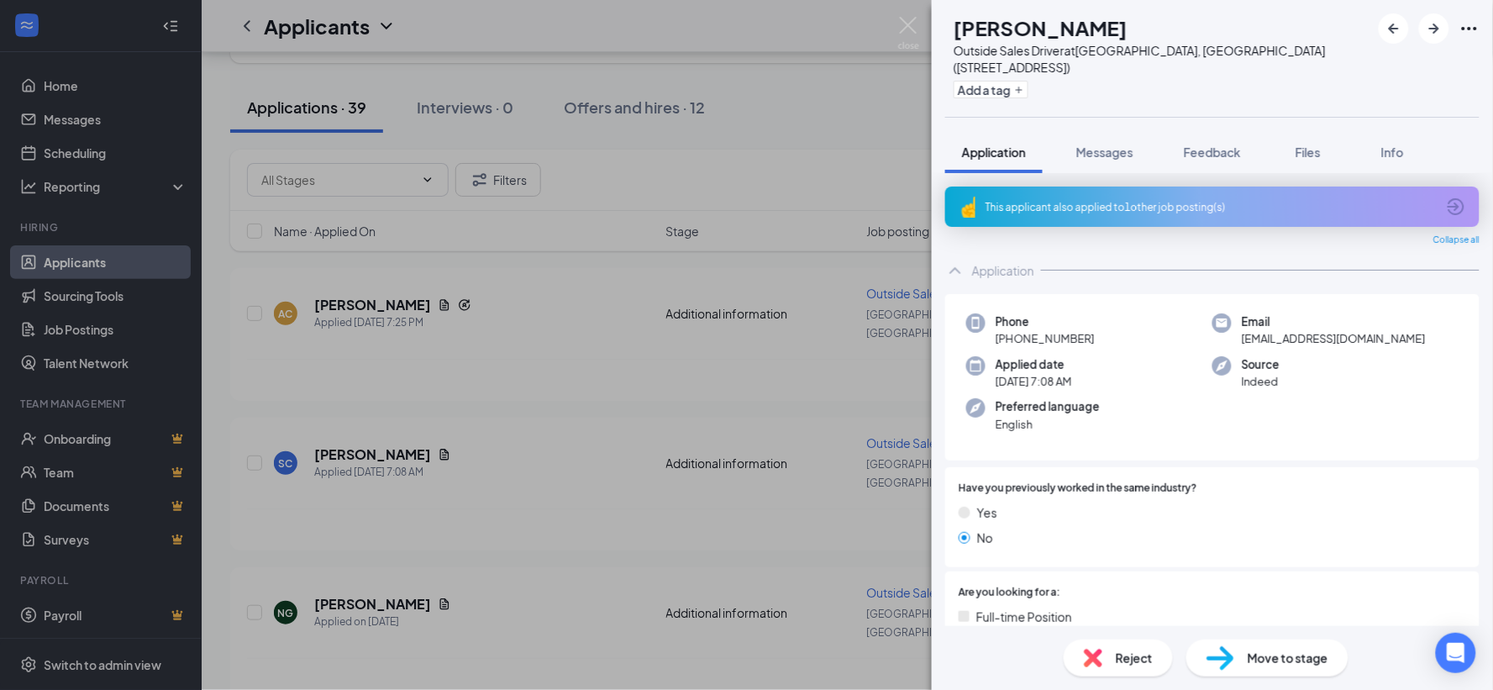
click at [1131, 200] on div "This applicant also applied to 1 other job posting(s)" at bounding box center [1211, 207] width 450 height 14
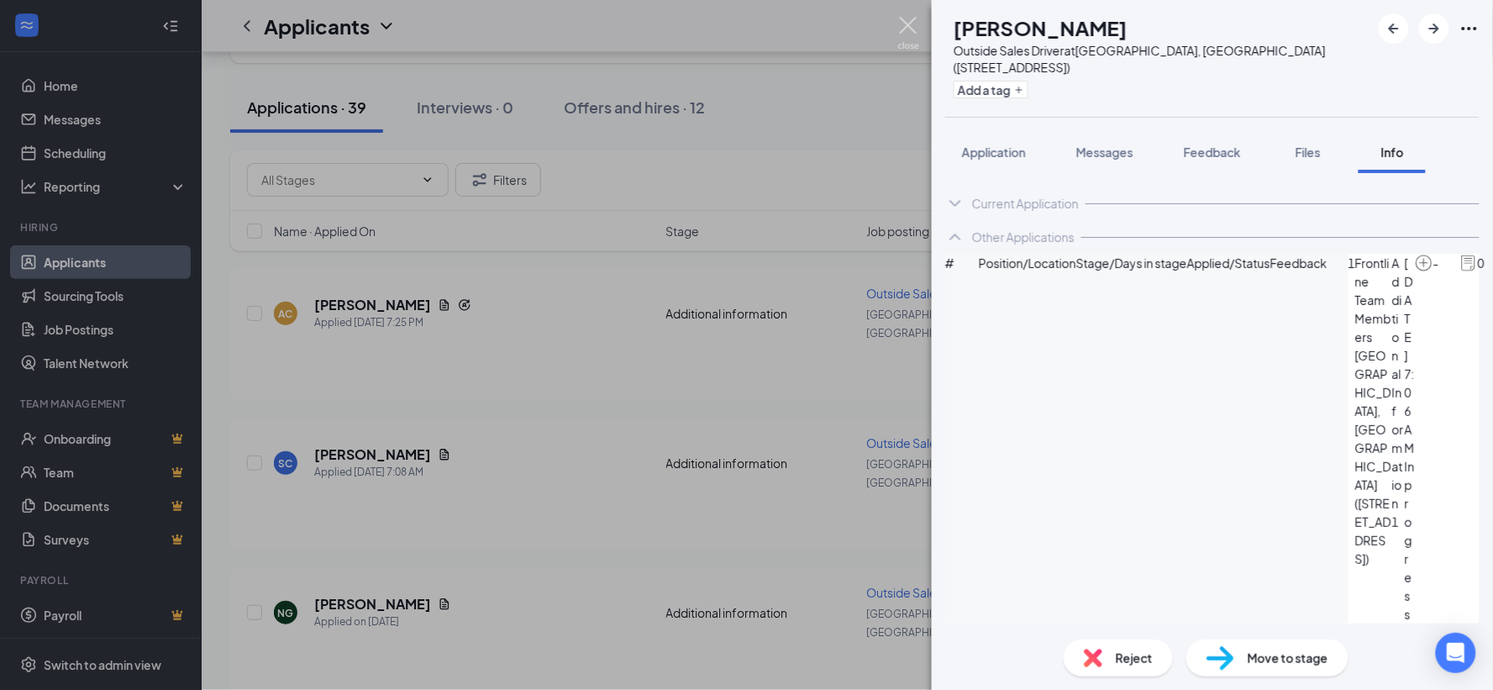
click at [913, 22] on img at bounding box center [908, 33] width 21 height 33
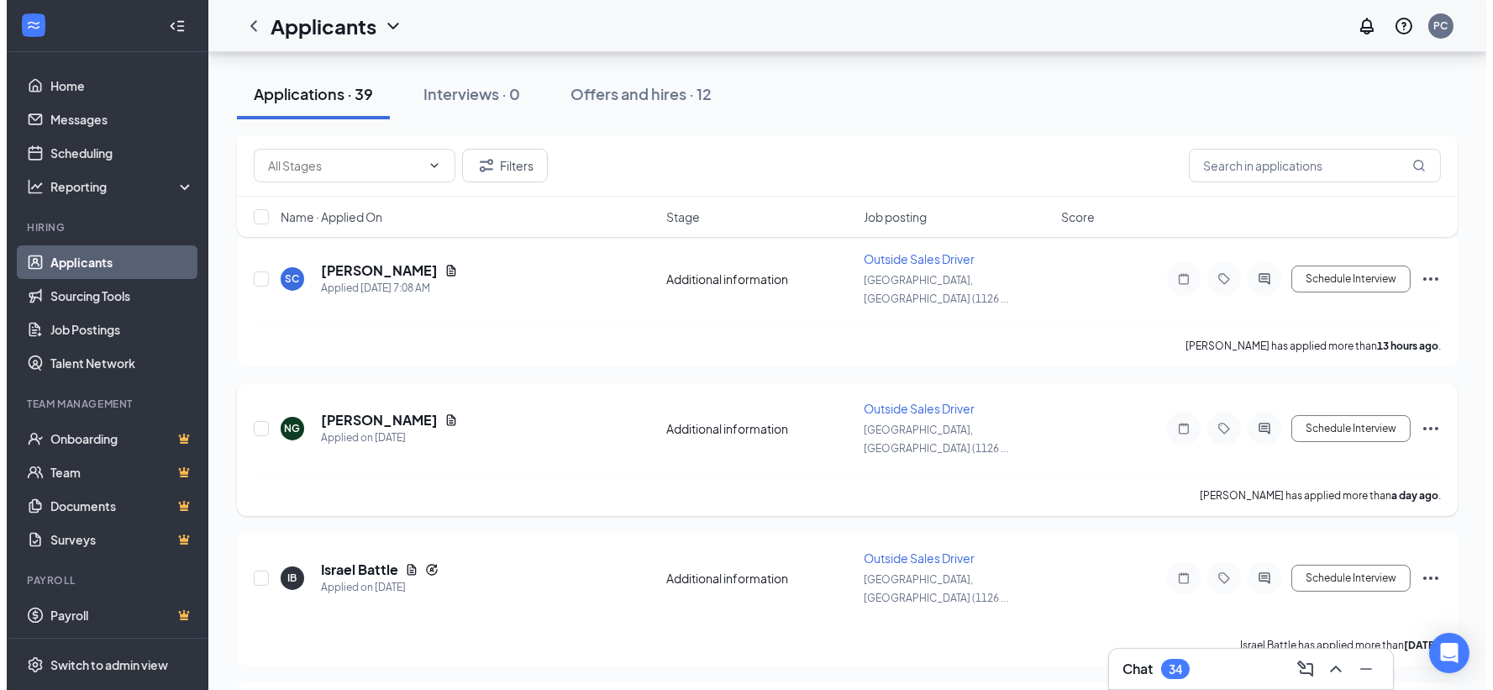
scroll to position [280, 0]
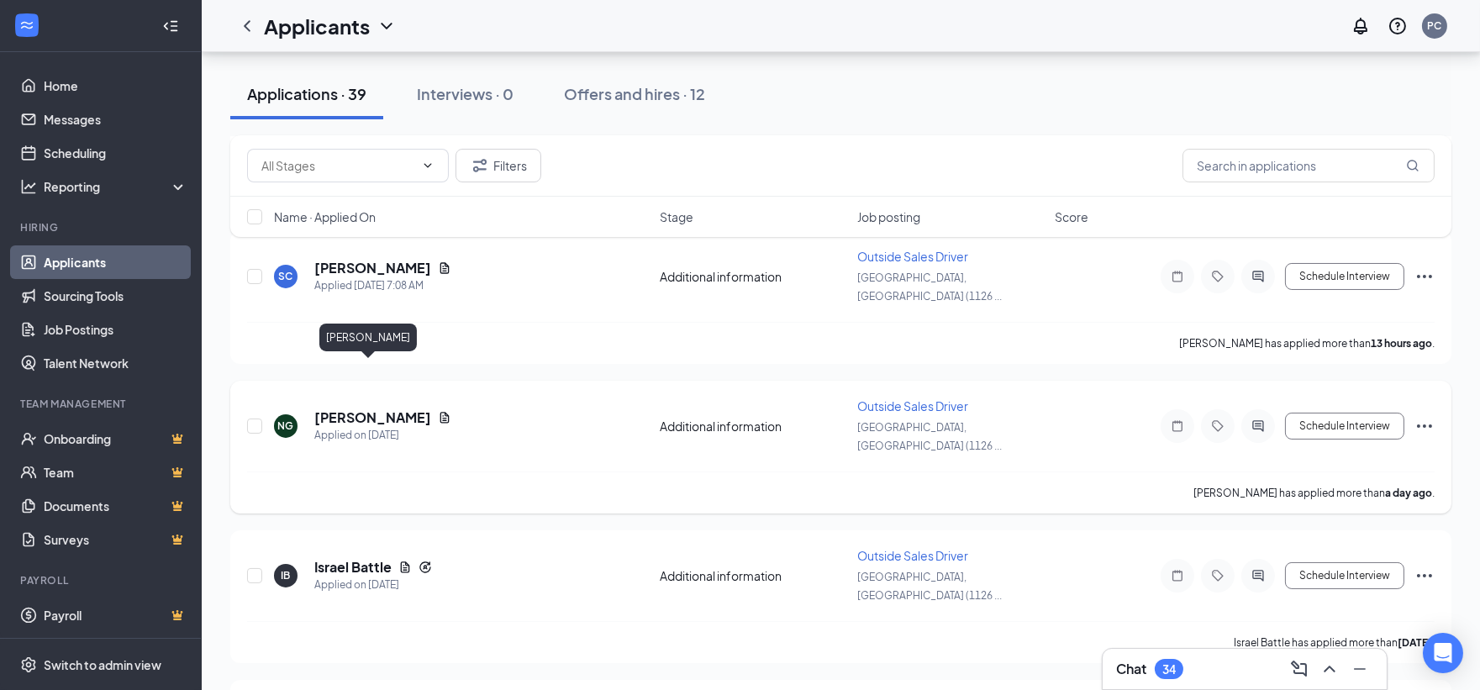
click at [376, 408] on h5 "[PERSON_NAME]" at bounding box center [372, 417] width 117 height 18
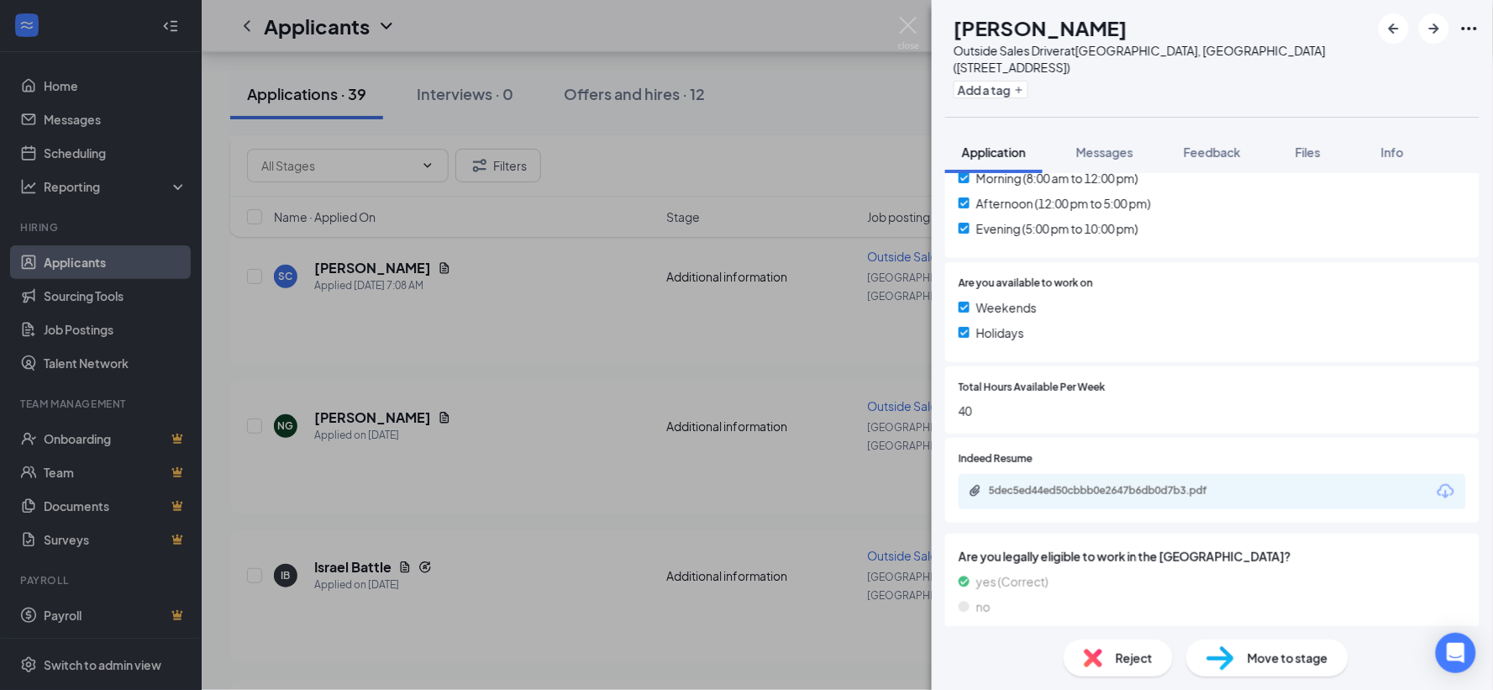
scroll to position [550, 0]
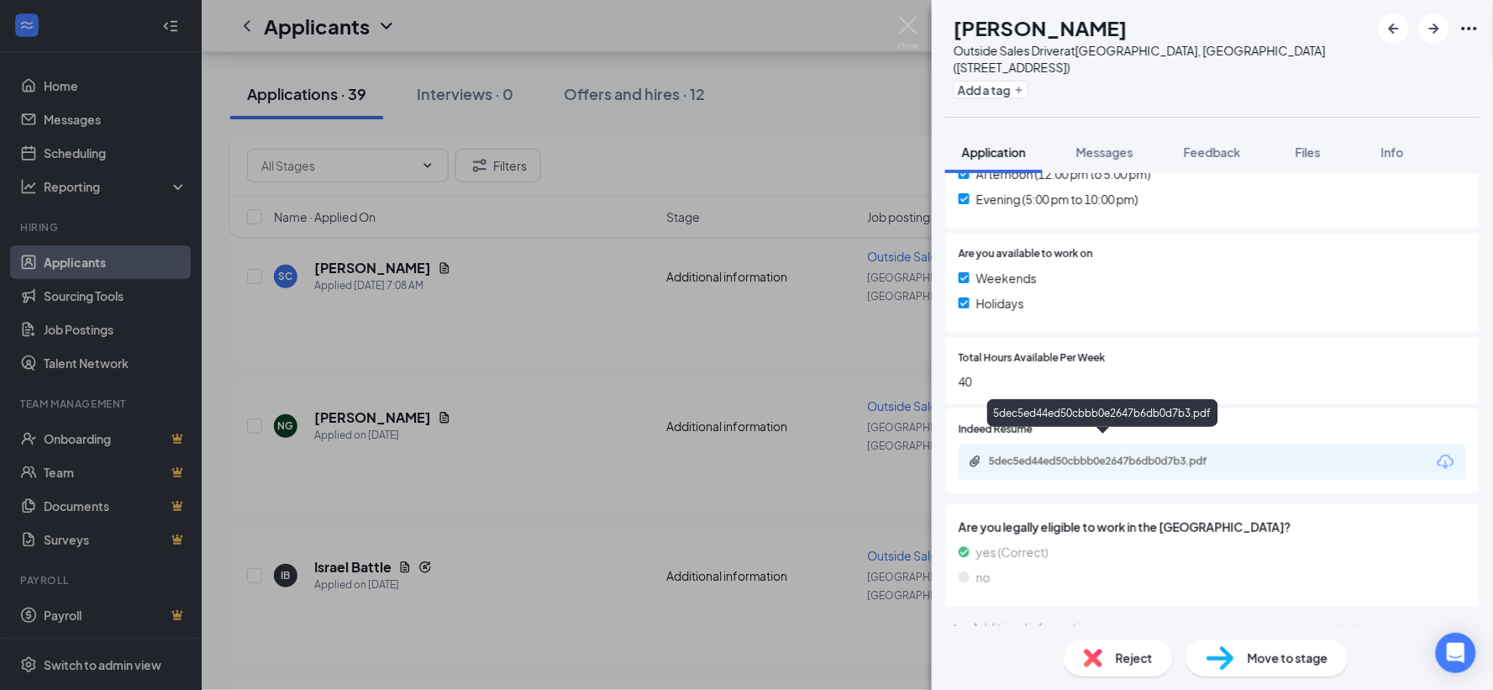
click at [1145, 455] on div "5dec5ed44ed50cbbb0e2647b6db0d7b3.pdf" at bounding box center [1106, 461] width 235 height 13
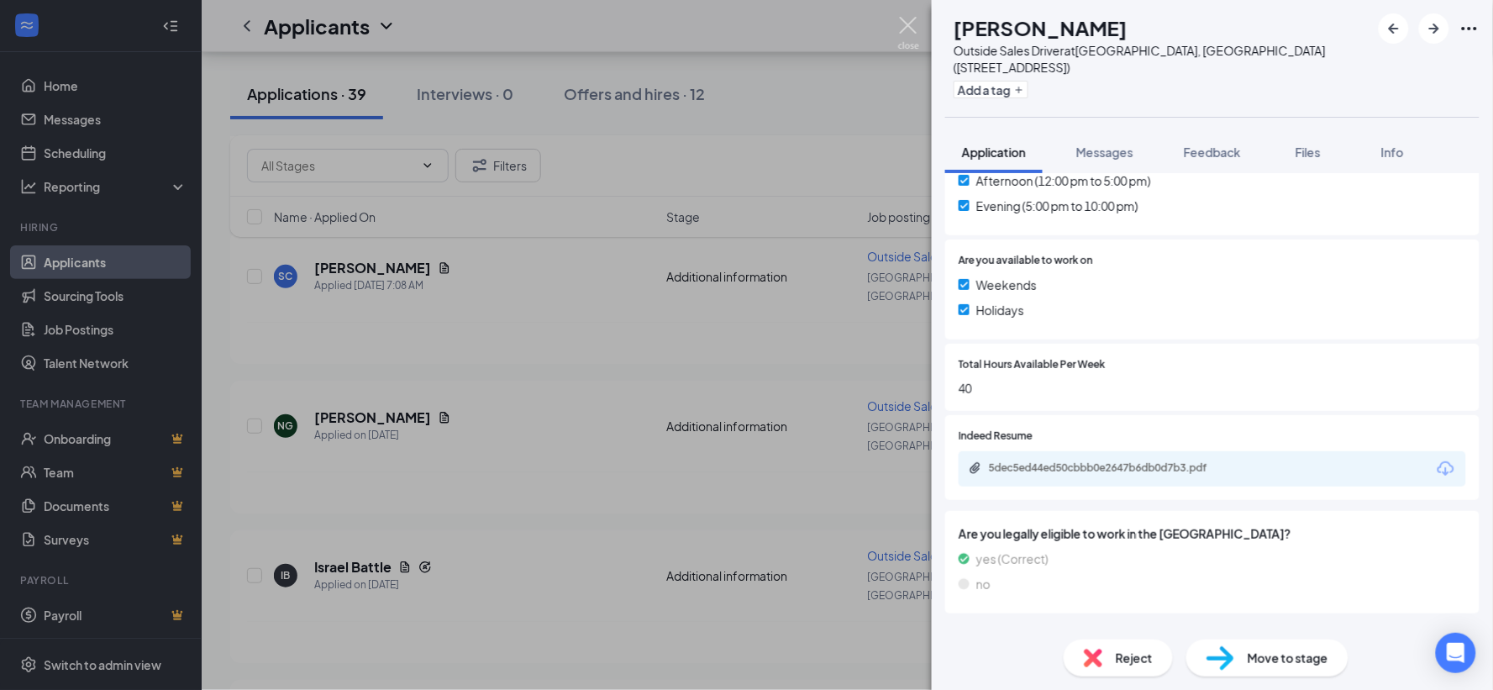
click at [908, 18] on img at bounding box center [908, 33] width 21 height 33
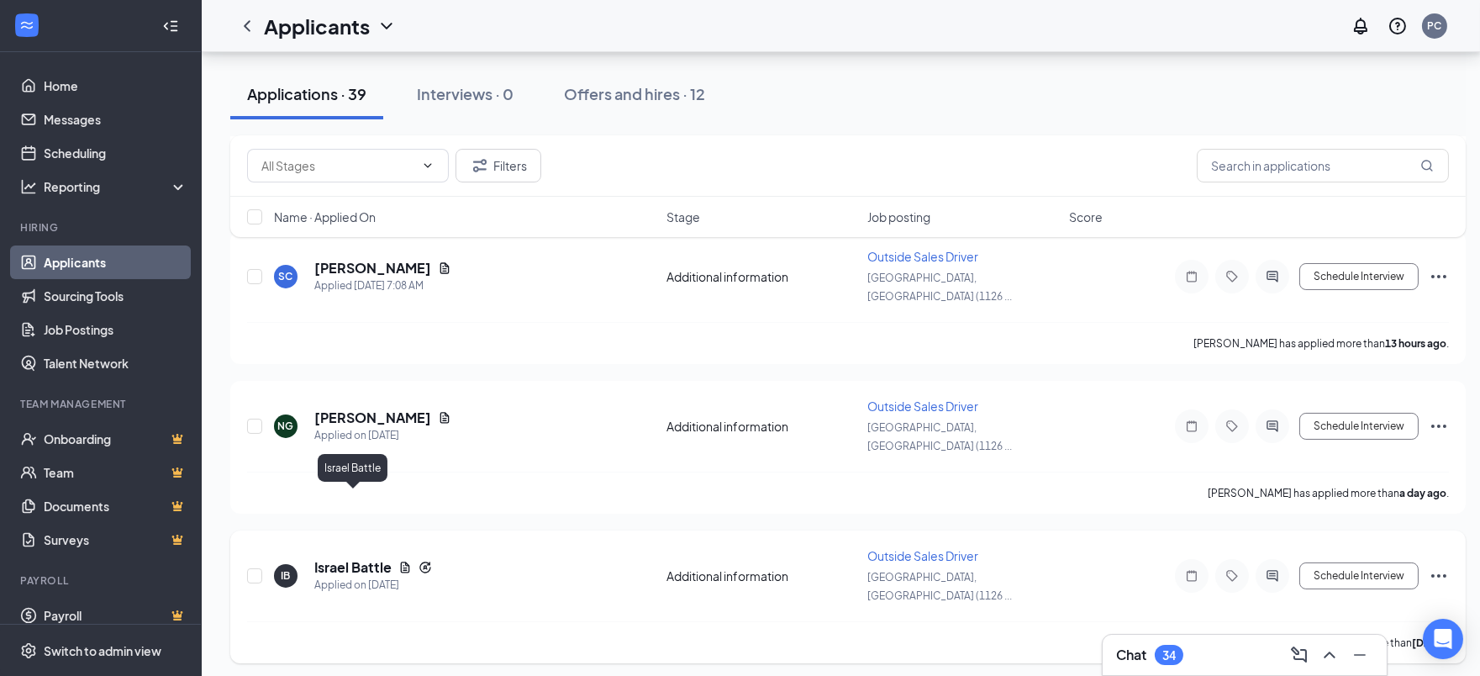
click at [355, 558] on h5 "Israel Battle" at bounding box center [352, 567] width 77 height 18
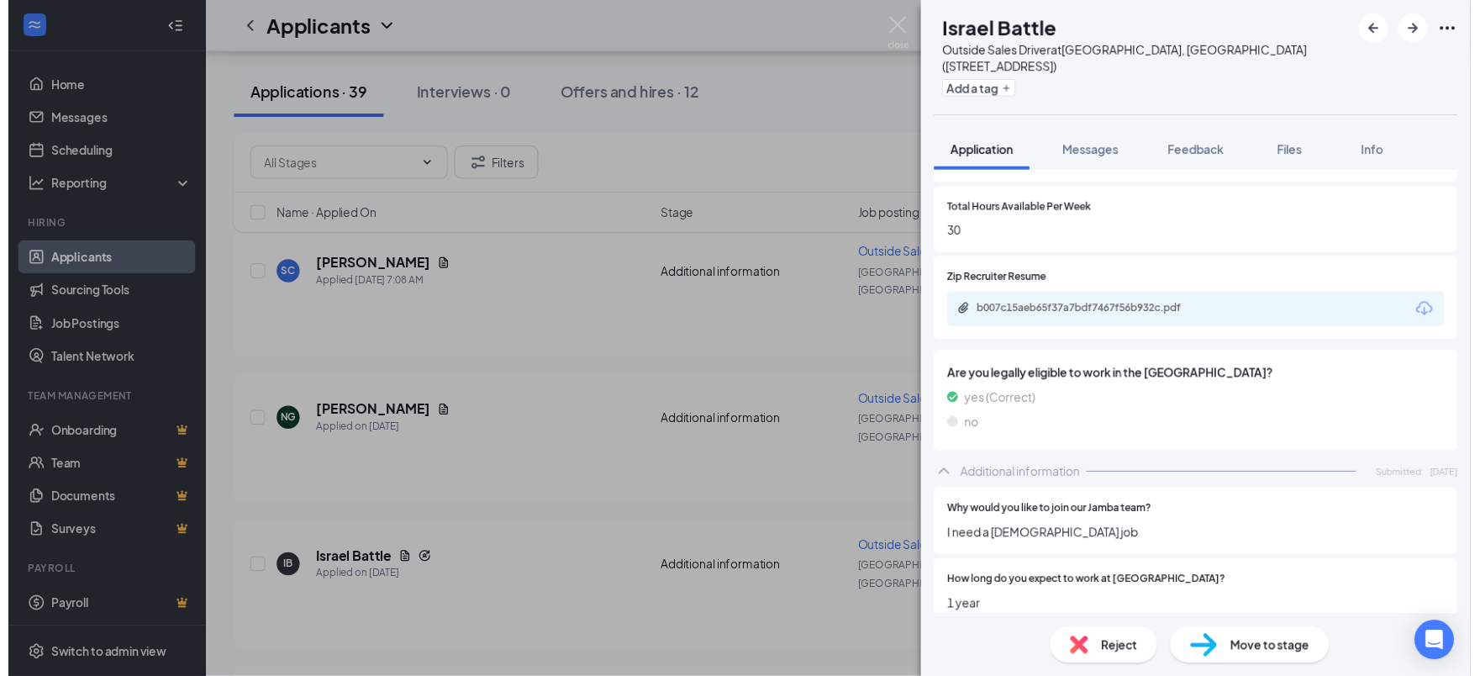
scroll to position [746, 0]
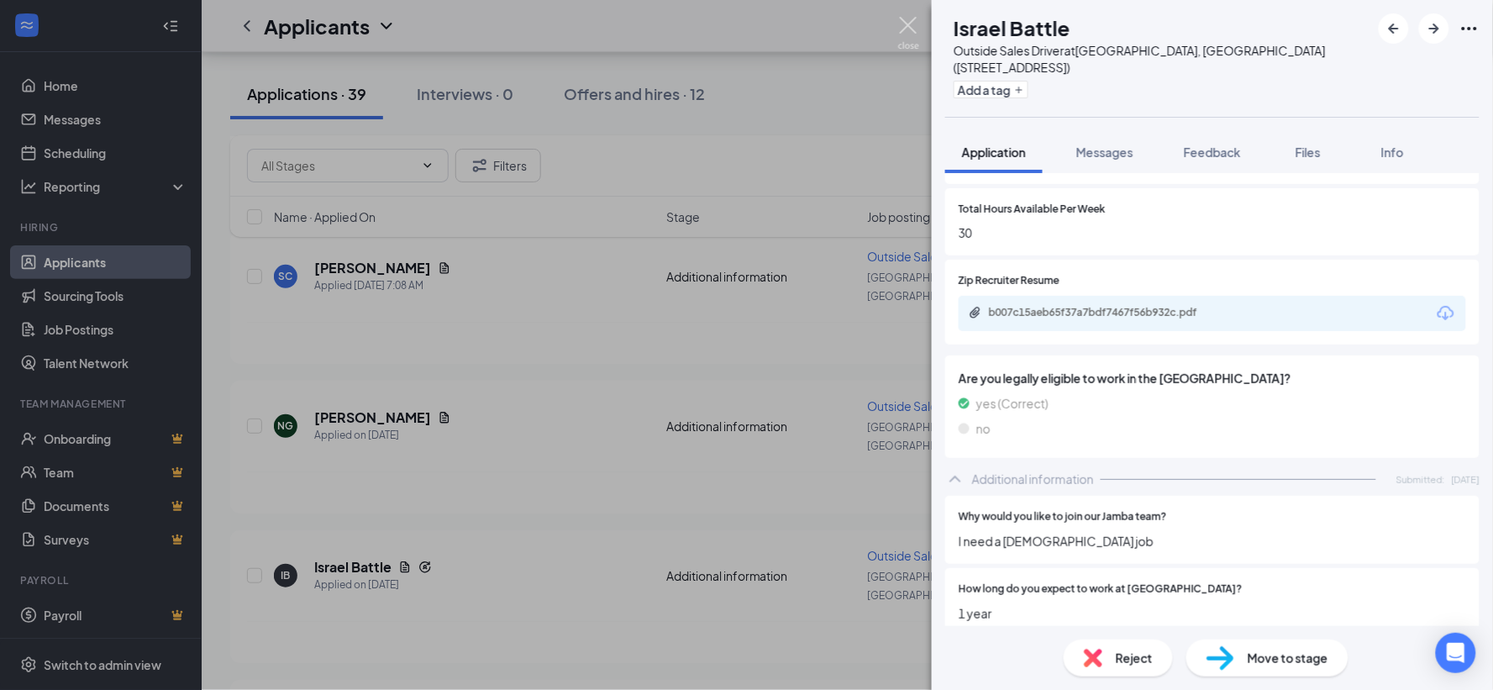
click at [913, 23] on img at bounding box center [908, 33] width 21 height 33
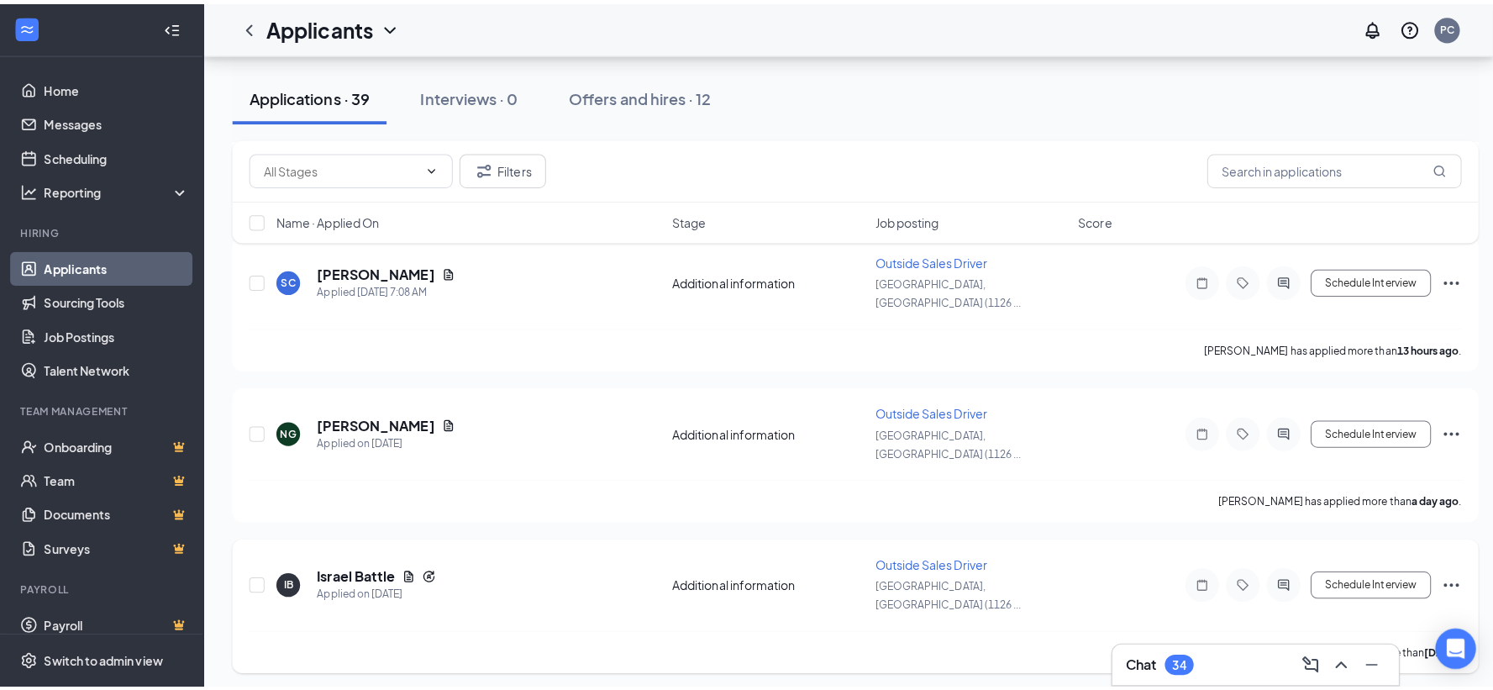
scroll to position [466, 0]
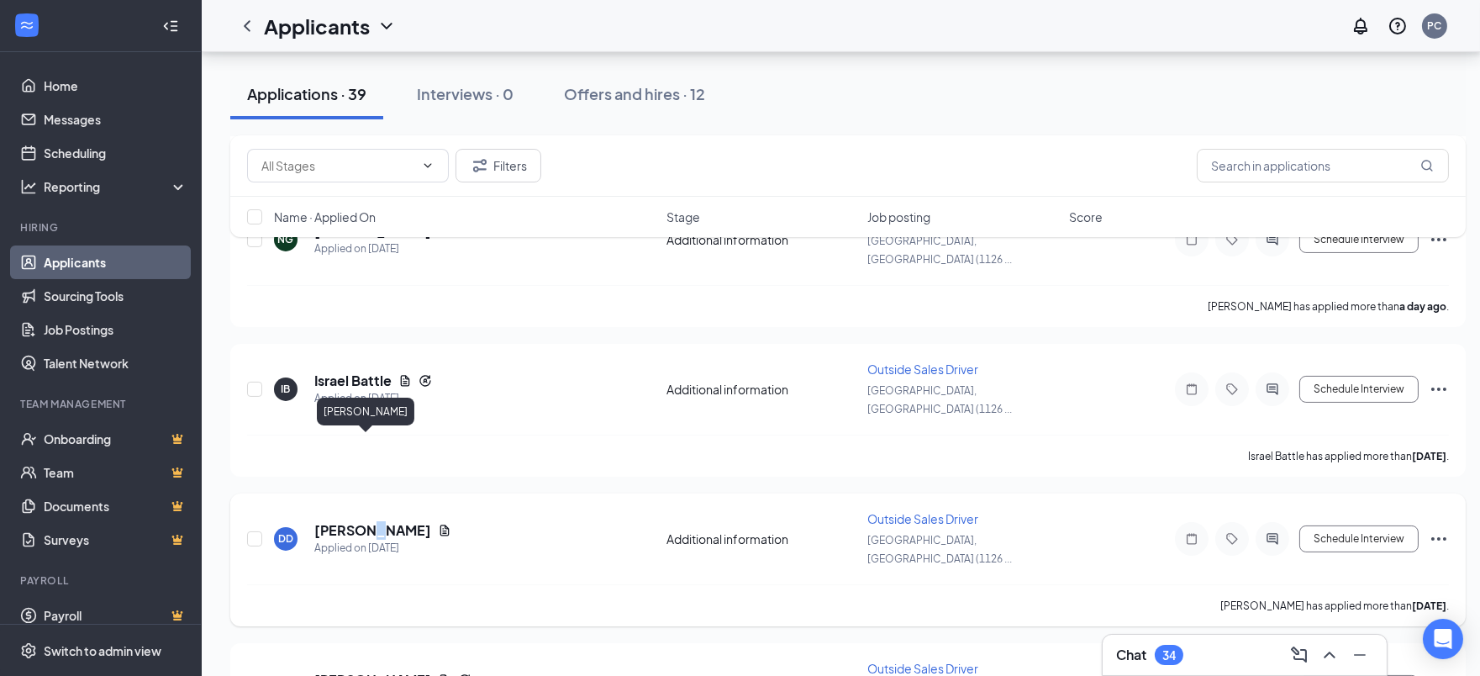
click at [363, 521] on h5 "[PERSON_NAME]" at bounding box center [372, 530] width 117 height 18
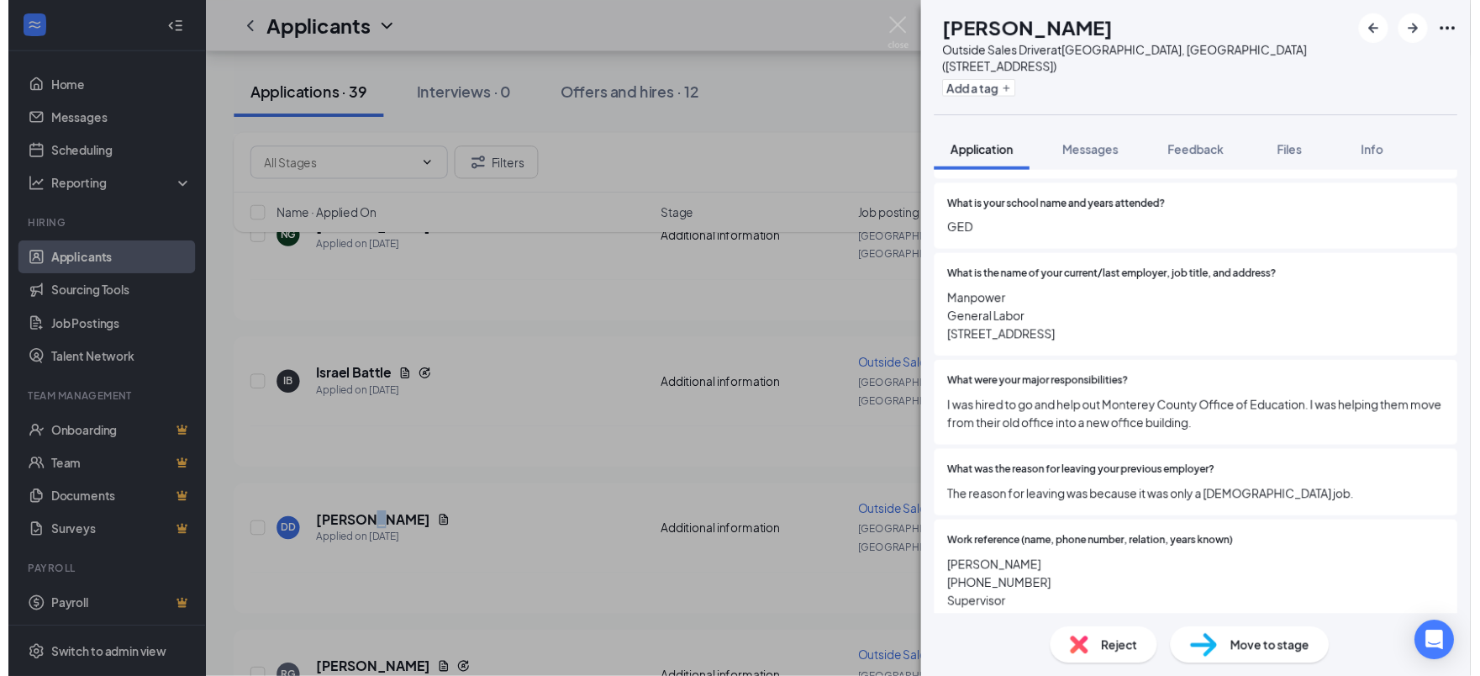
scroll to position [1577, 0]
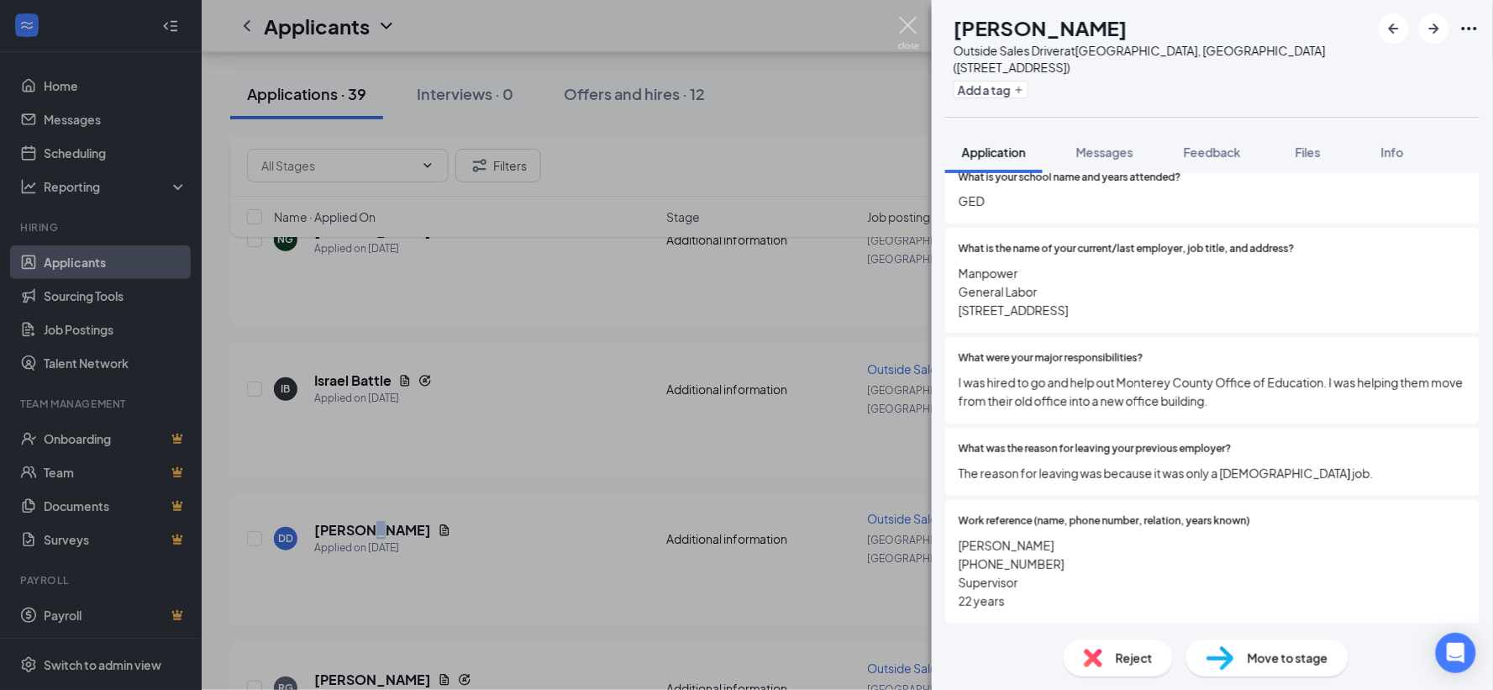
click at [914, 19] on img at bounding box center [908, 33] width 21 height 33
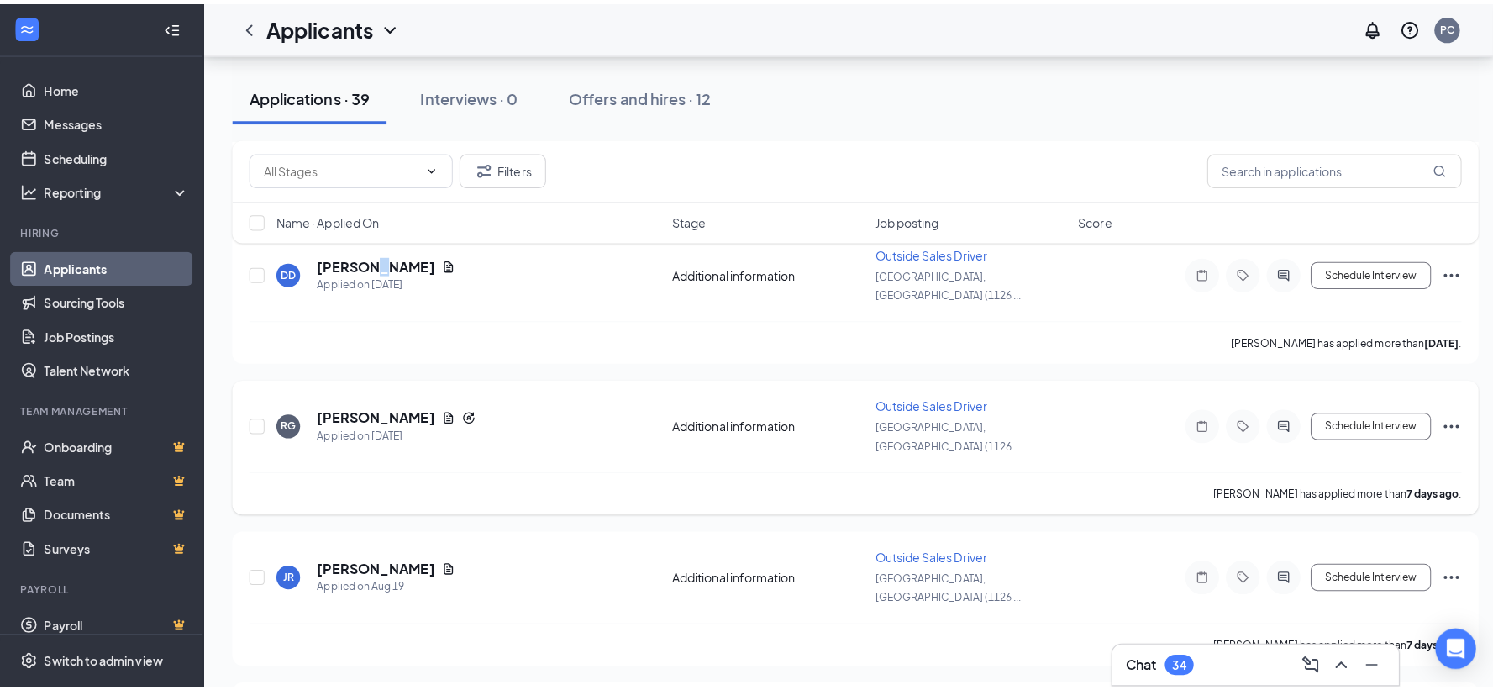
scroll to position [746, 0]
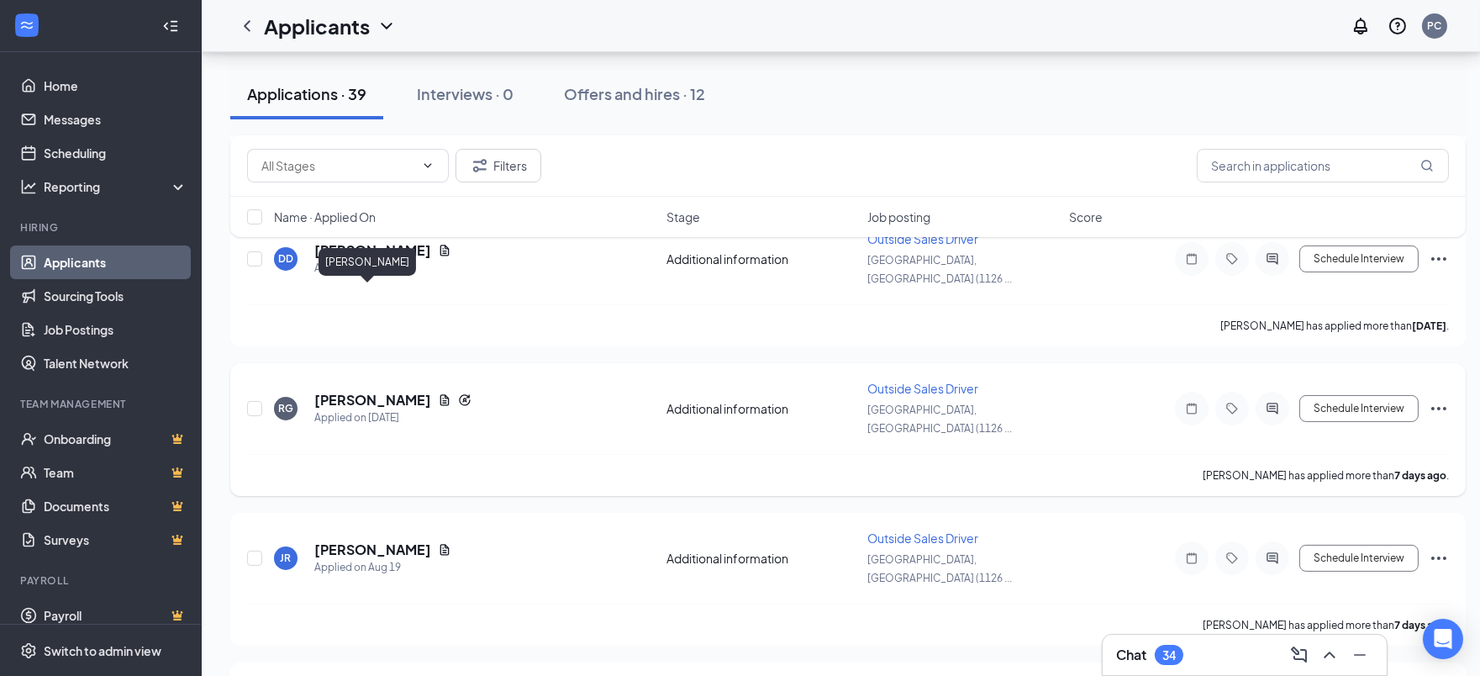
click at [355, 391] on h5 "[PERSON_NAME]" at bounding box center [372, 400] width 117 height 18
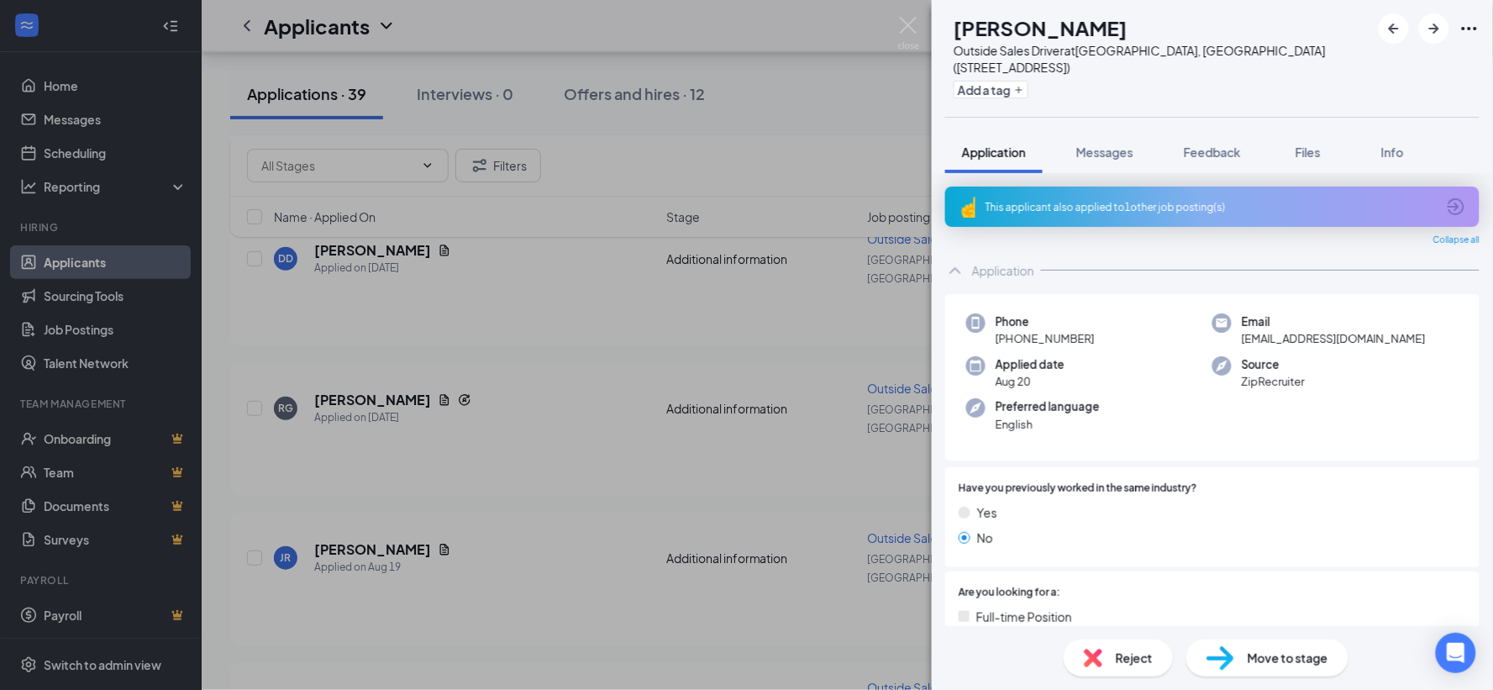
click at [1089, 200] on div "This applicant also applied to 1 other job posting(s)" at bounding box center [1211, 207] width 450 height 14
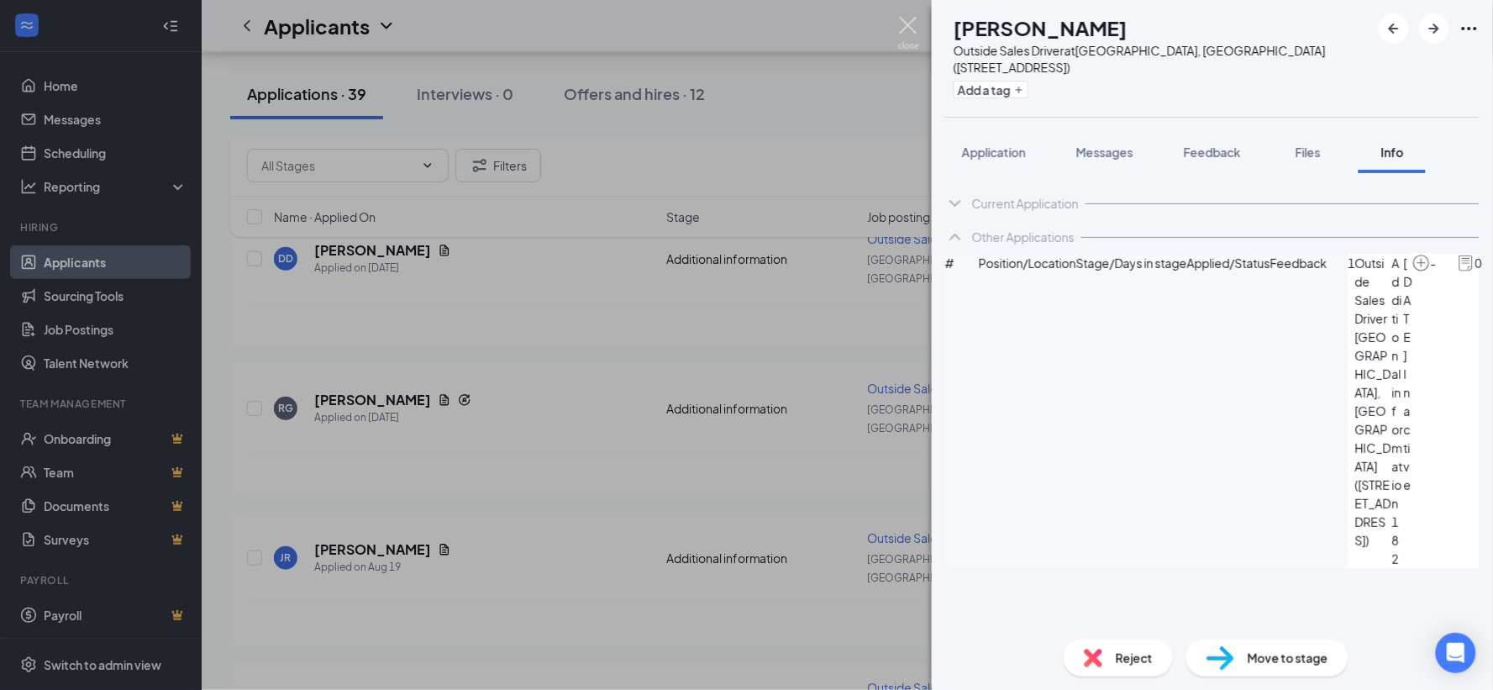
click at [909, 19] on img at bounding box center [908, 33] width 21 height 33
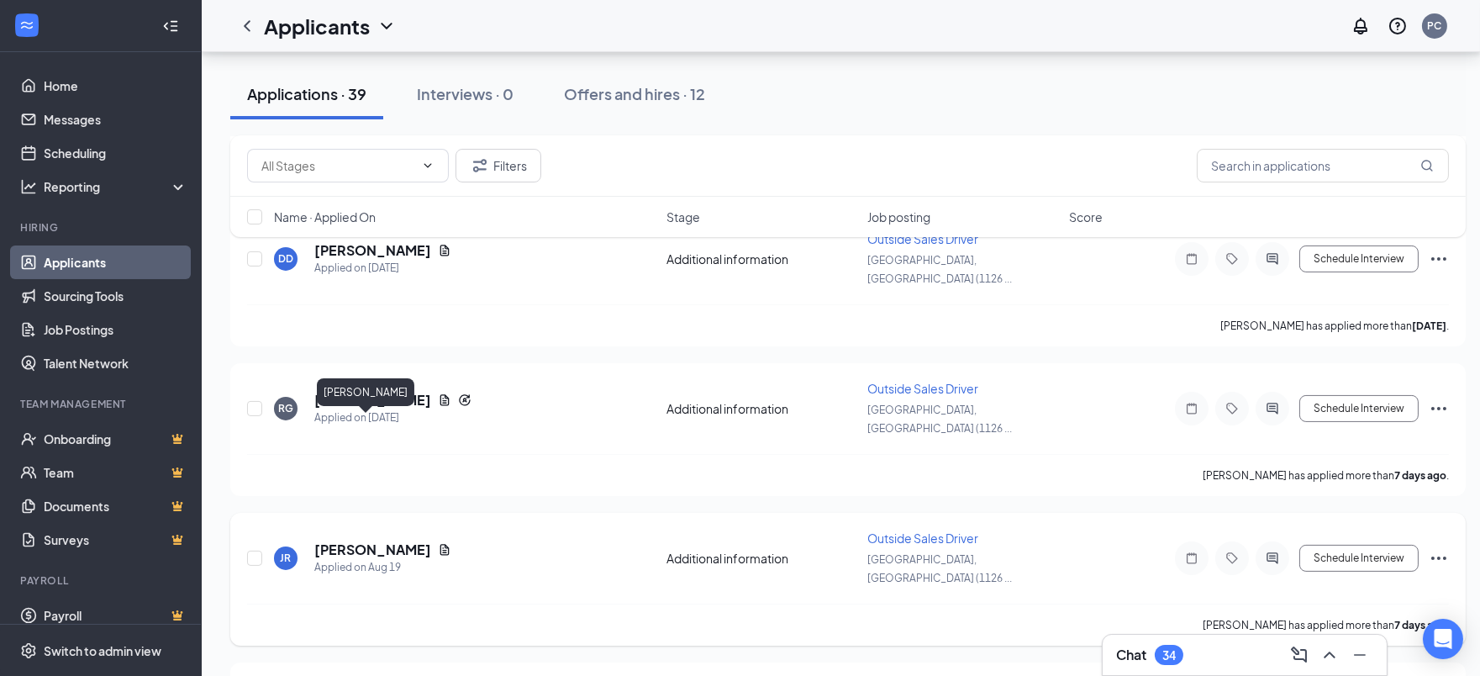
click at [365, 540] on h5 "[PERSON_NAME]" at bounding box center [372, 549] width 117 height 18
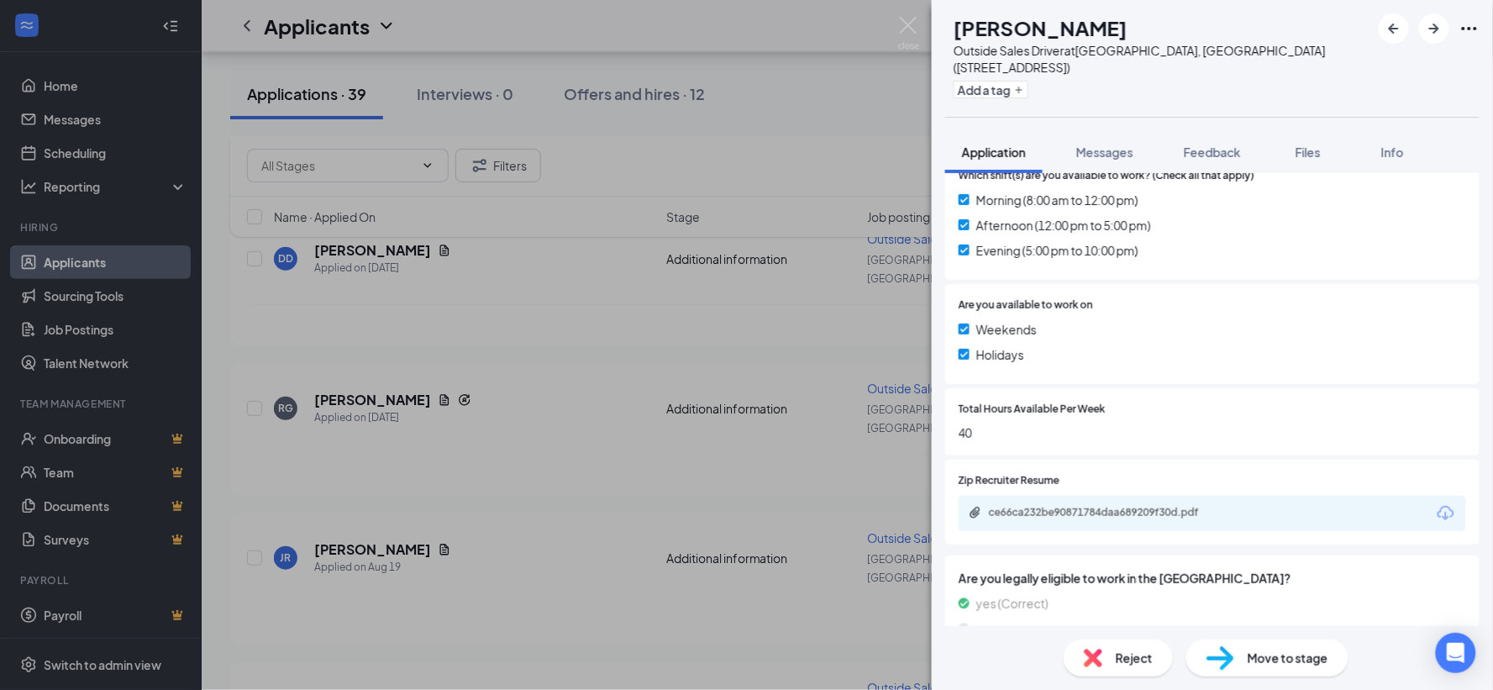
scroll to position [496, 0]
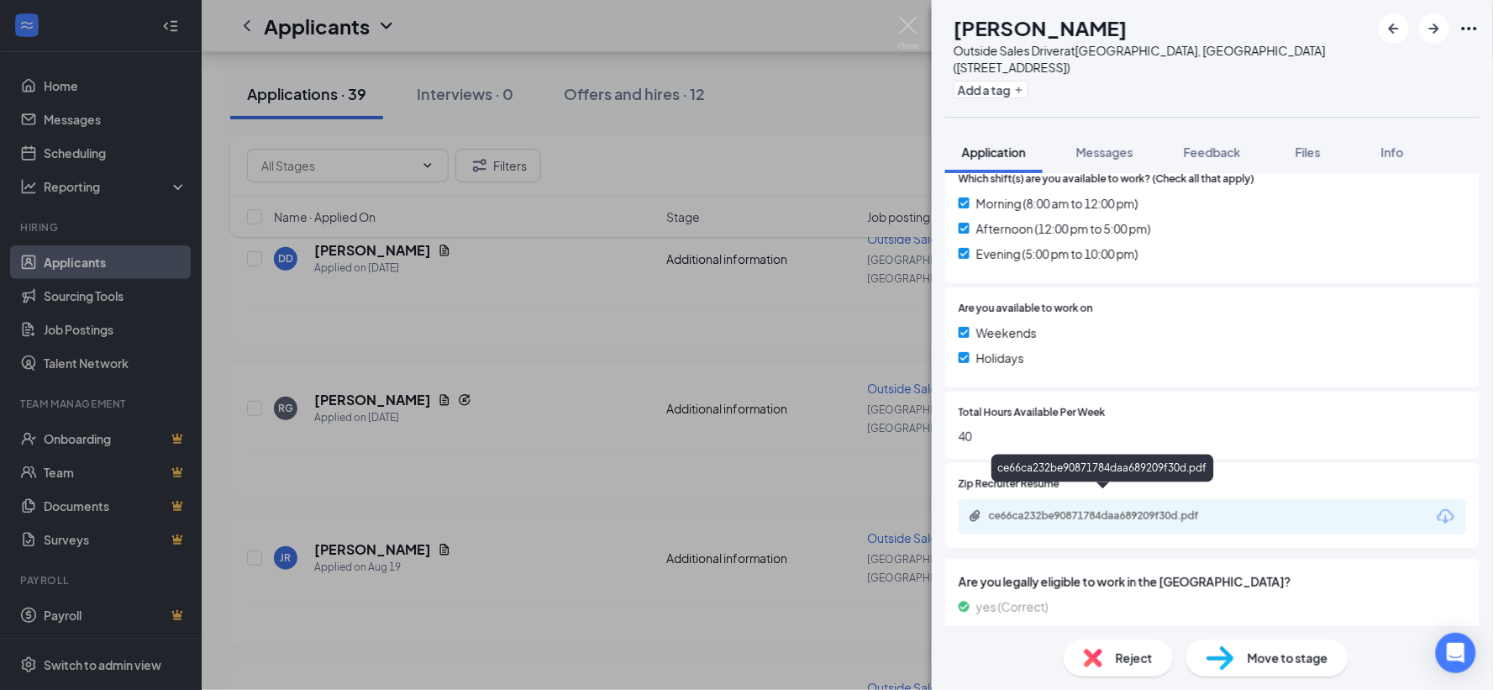
click at [1127, 509] on div "ce66ca232be90871784daa689209f30d.pdf" at bounding box center [1106, 515] width 235 height 13
drag, startPoint x: 1106, startPoint y: 131, endPoint x: 1122, endPoint y: 168, distance: 40.3
click at [1108, 145] on span "Messages" at bounding box center [1105, 152] width 57 height 15
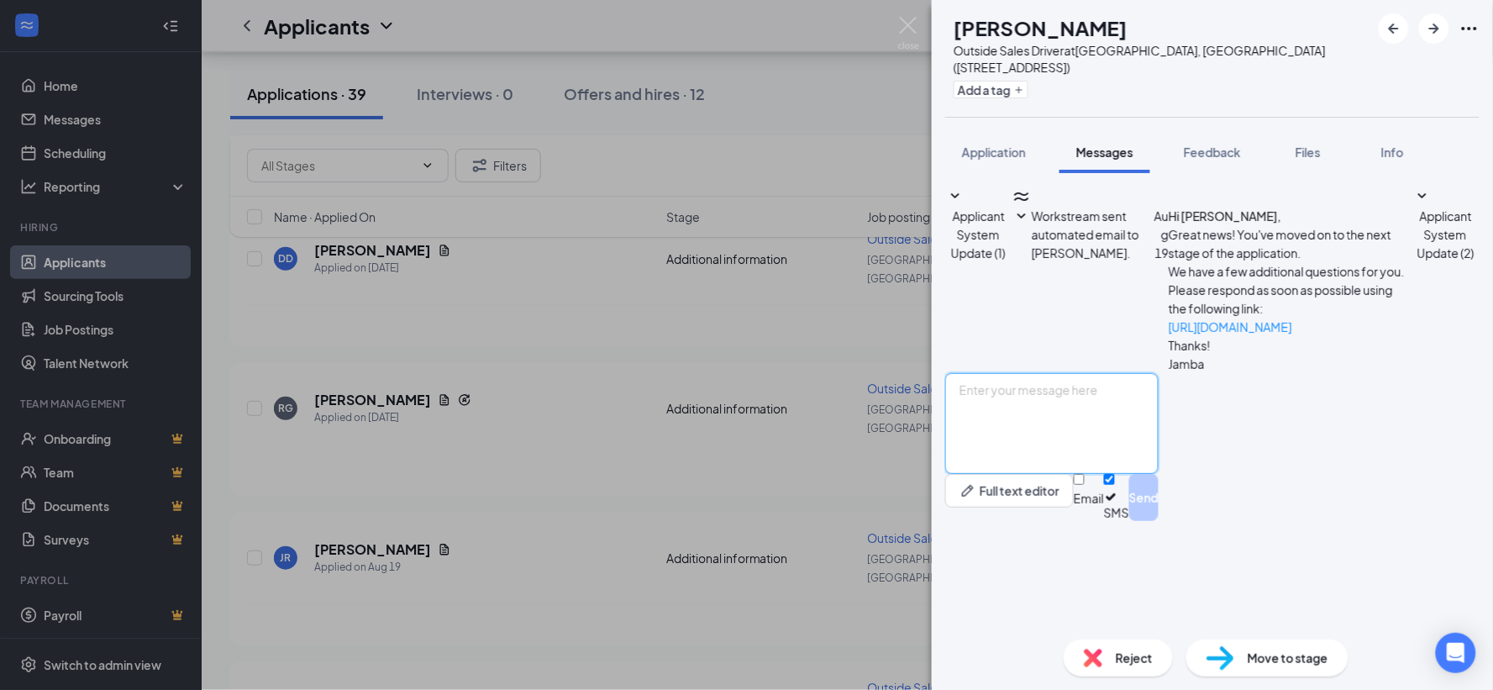
click at [1133, 474] on textarea at bounding box center [1051, 423] width 213 height 101
type textarea "I"
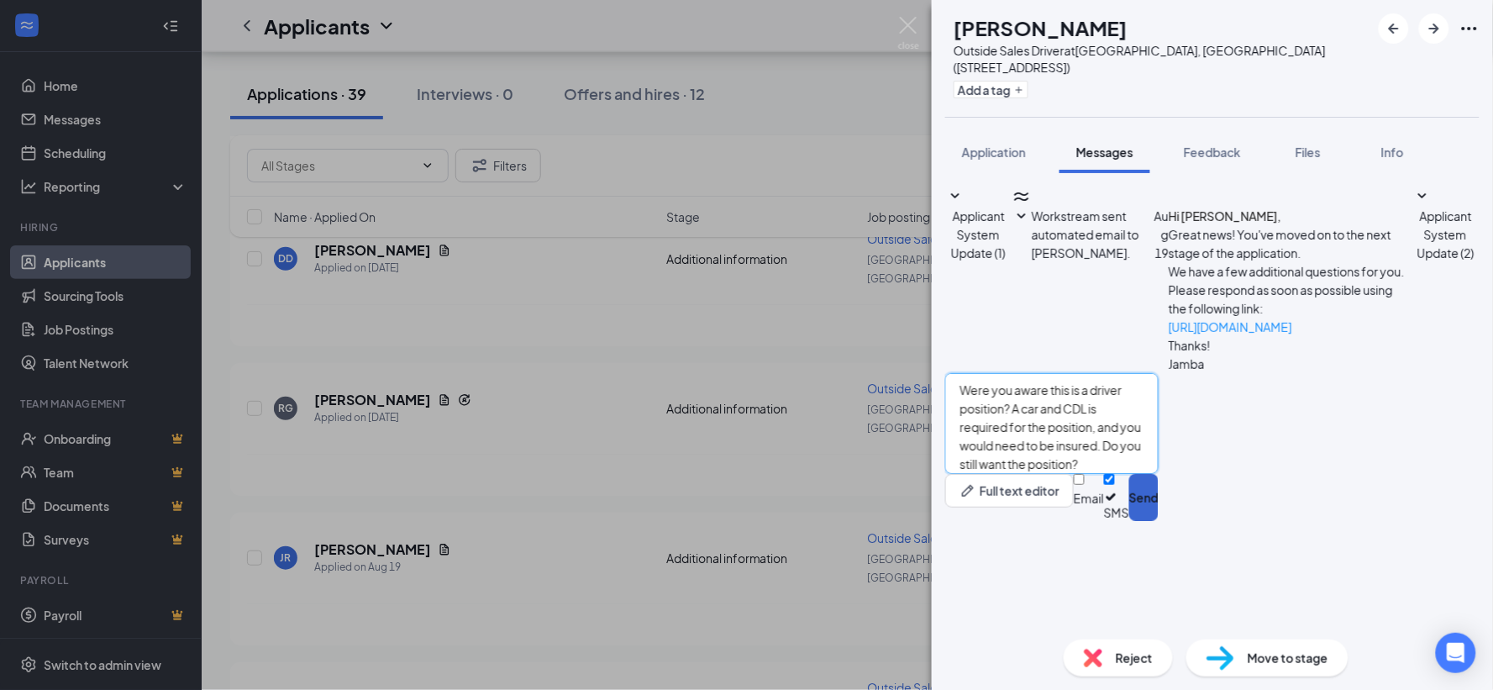
type textarea "Were you aware this is a driver position? A car and CDL is required for the pos…"
click at [1159, 521] on button "Send" at bounding box center [1143, 497] width 29 height 47
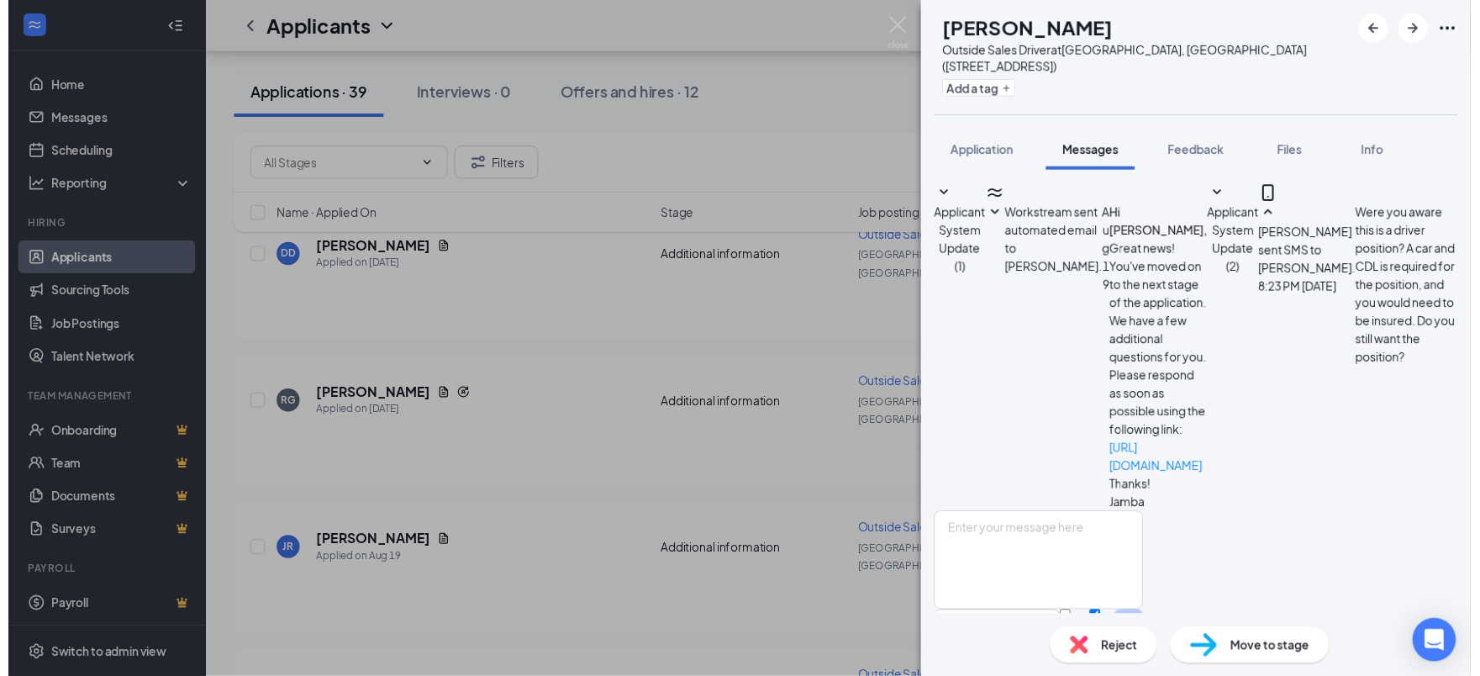
scroll to position [19, 0]
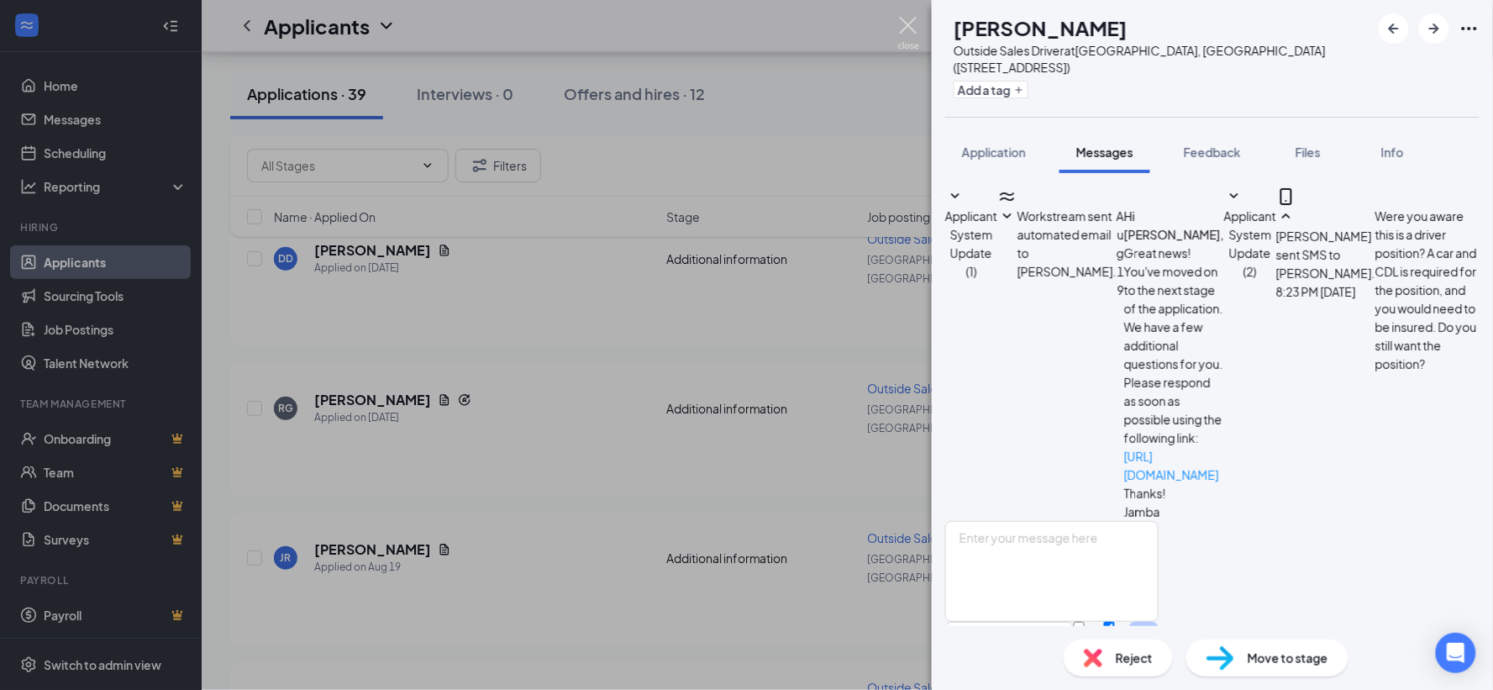
click at [910, 22] on img at bounding box center [908, 33] width 21 height 33
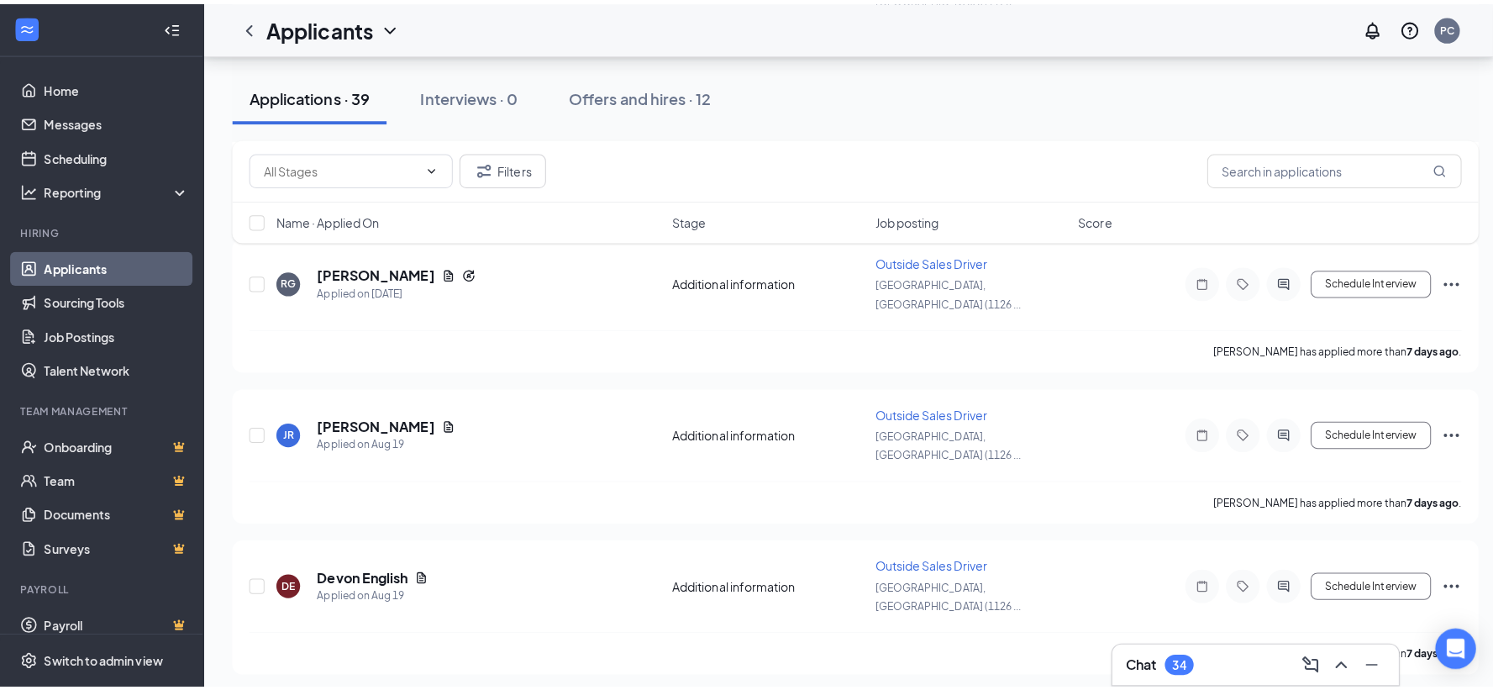
scroll to position [934, 0]
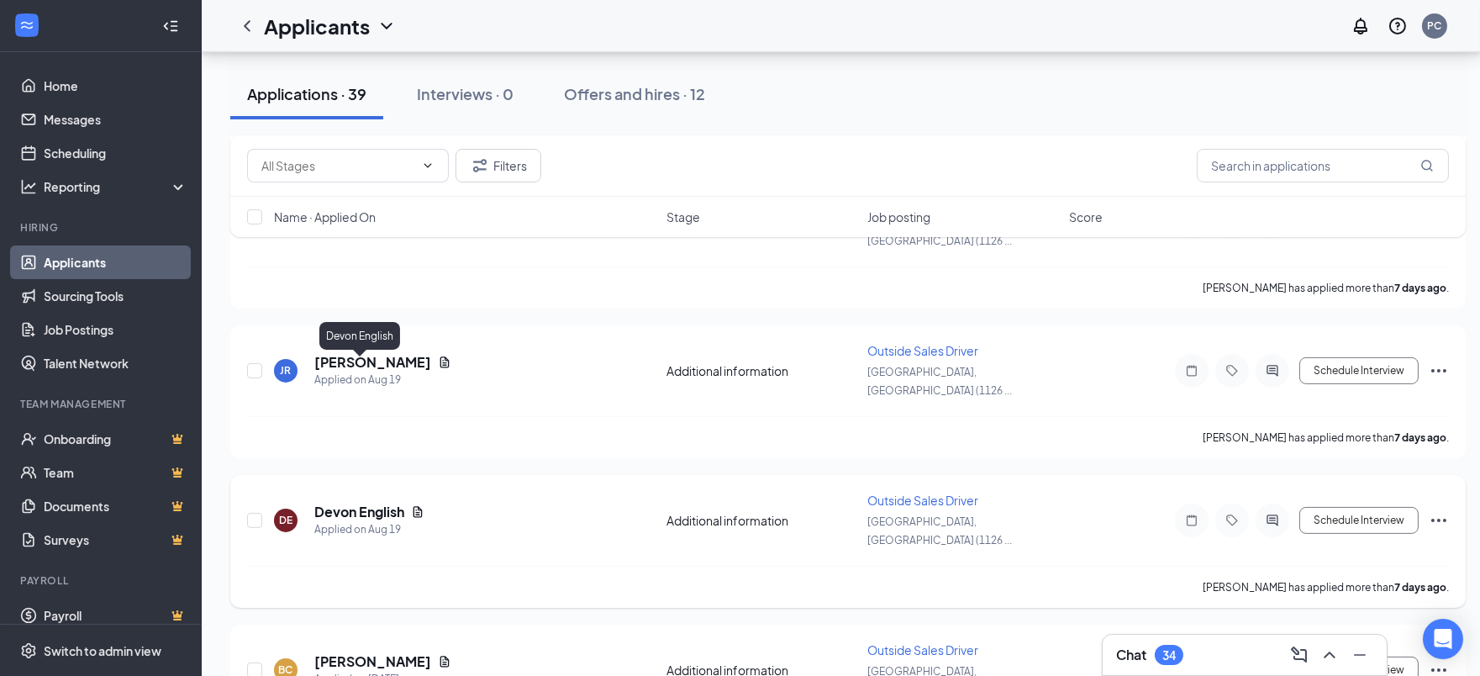
click at [362, 503] on h5 "Devon English" at bounding box center [359, 512] width 90 height 18
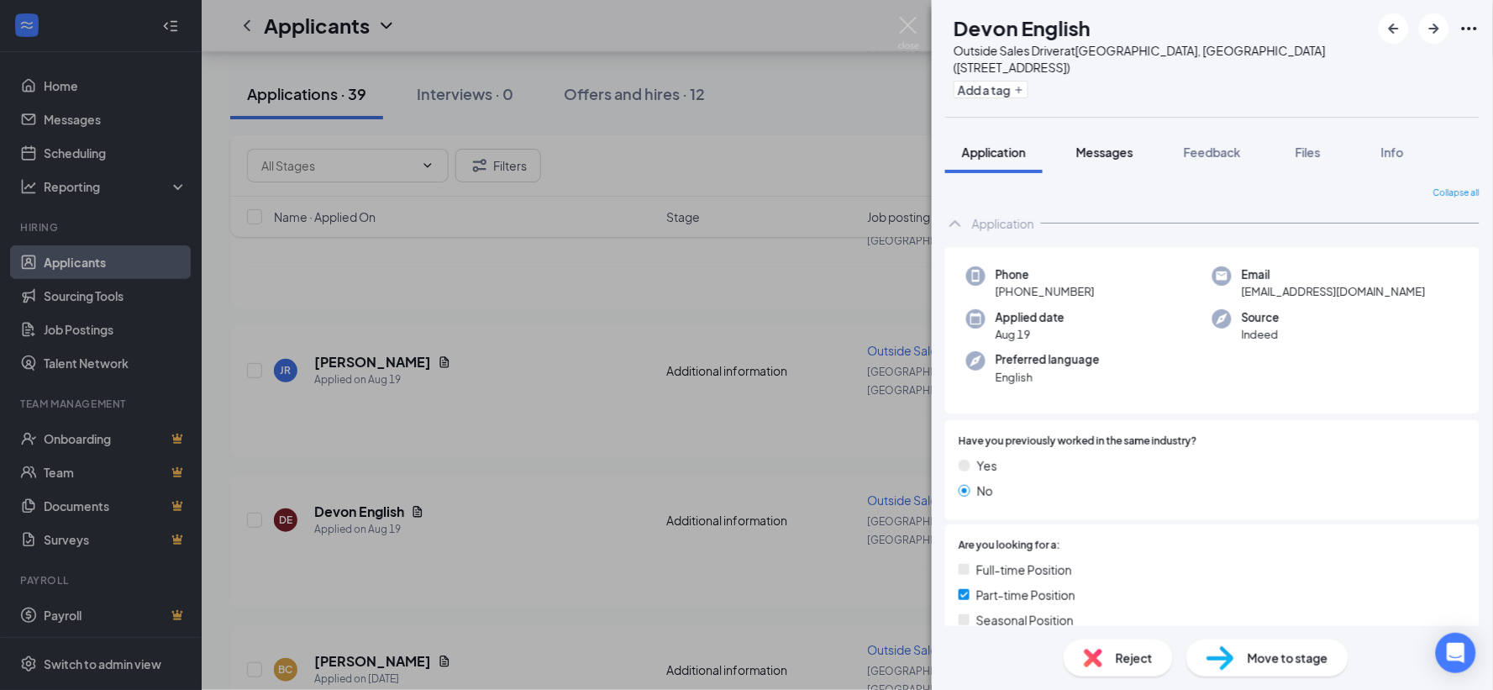
click at [1103, 145] on span "Messages" at bounding box center [1105, 152] width 57 height 15
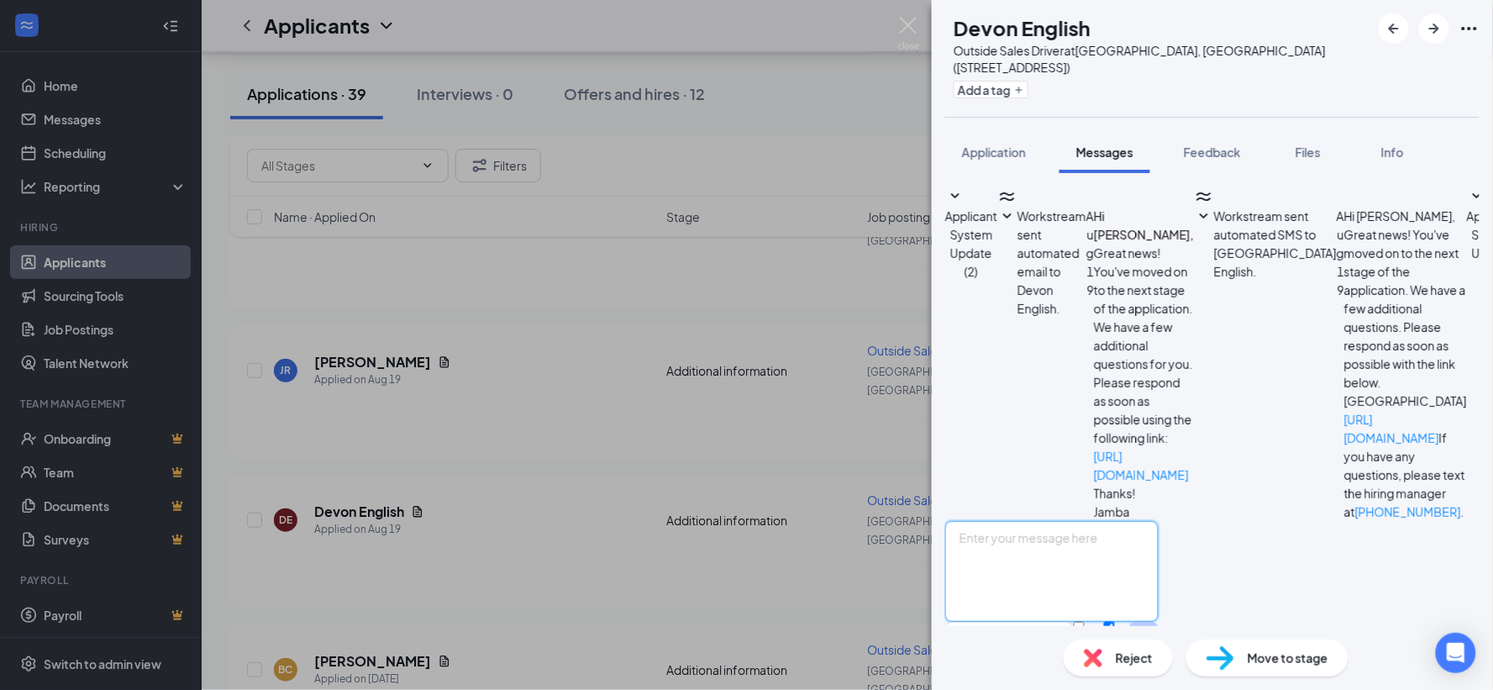
click at [1121, 521] on textarea at bounding box center [1051, 571] width 213 height 101
type textarea "Were you aware that this is a driver job? It would require you to have a car, c…"
click at [1159, 622] on button "Send" at bounding box center [1143, 645] width 29 height 47
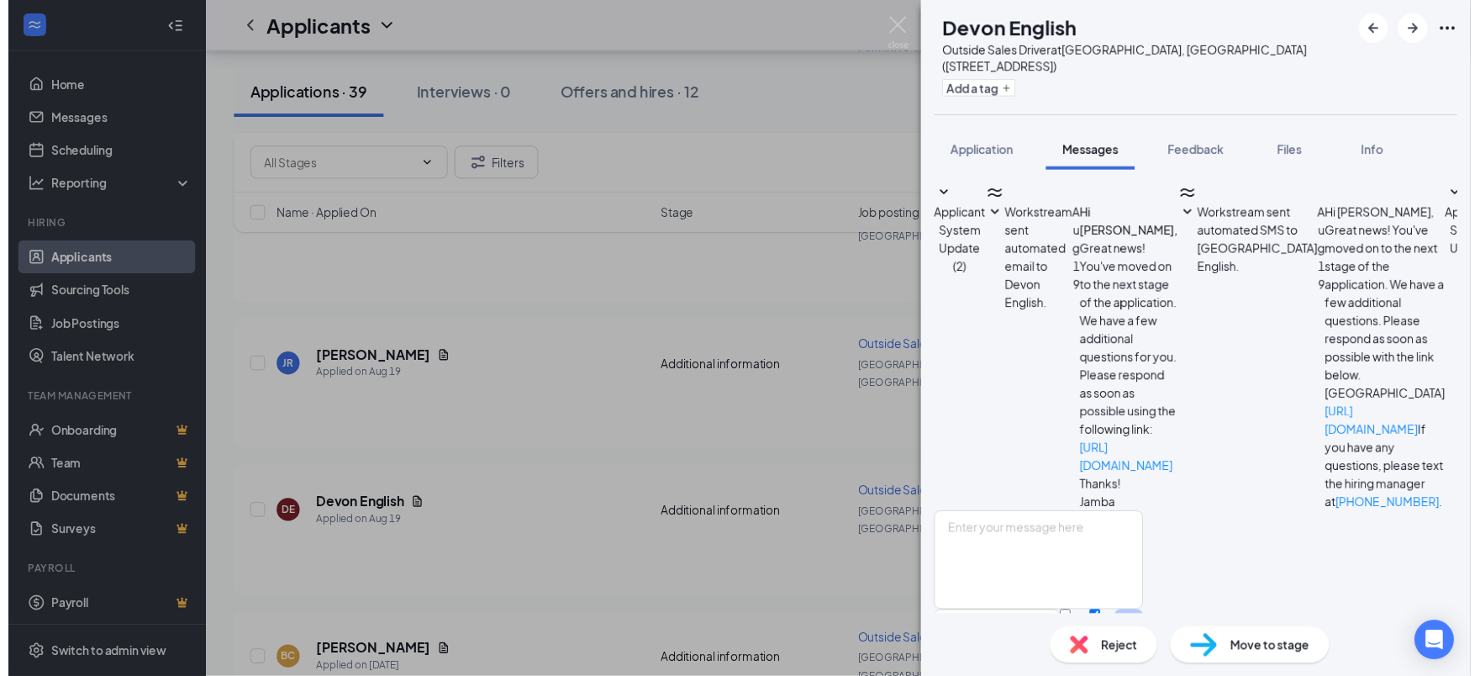
scroll to position [97, 0]
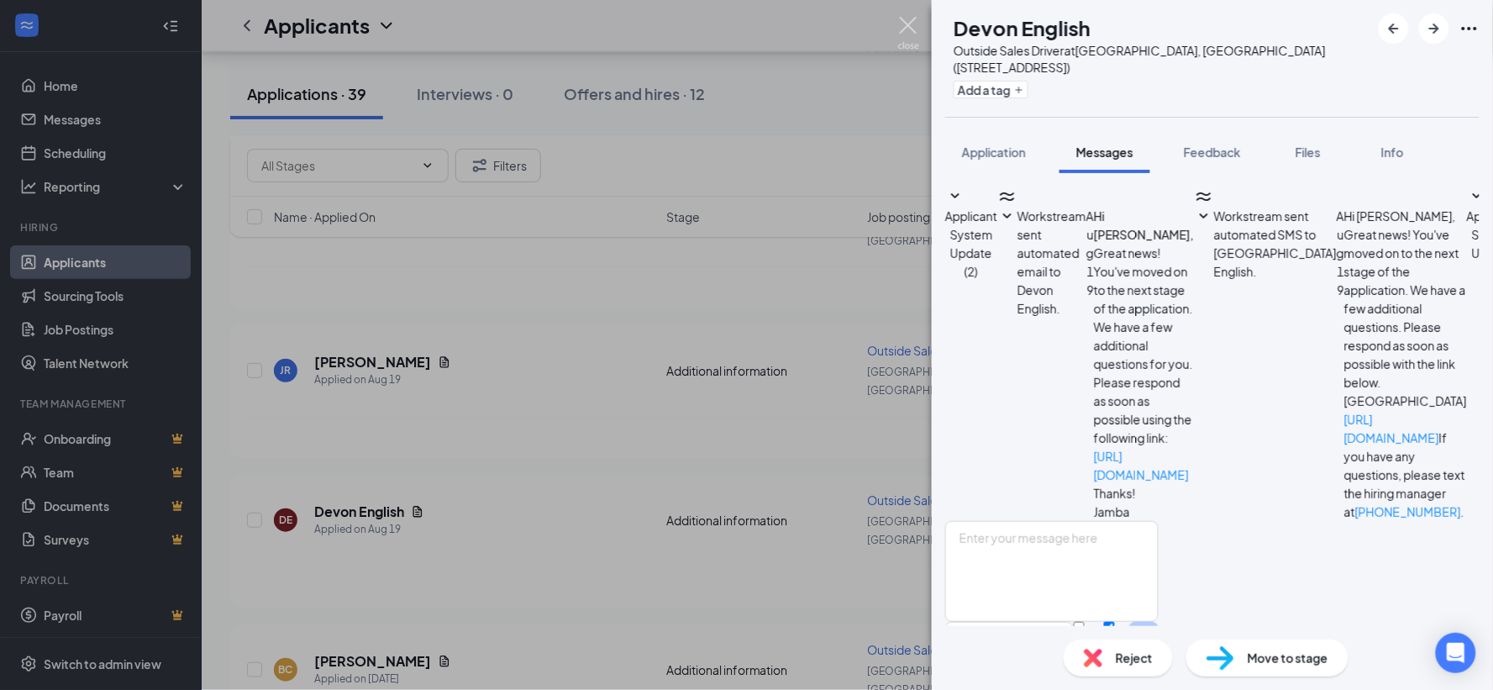
click at [911, 22] on img at bounding box center [908, 33] width 21 height 33
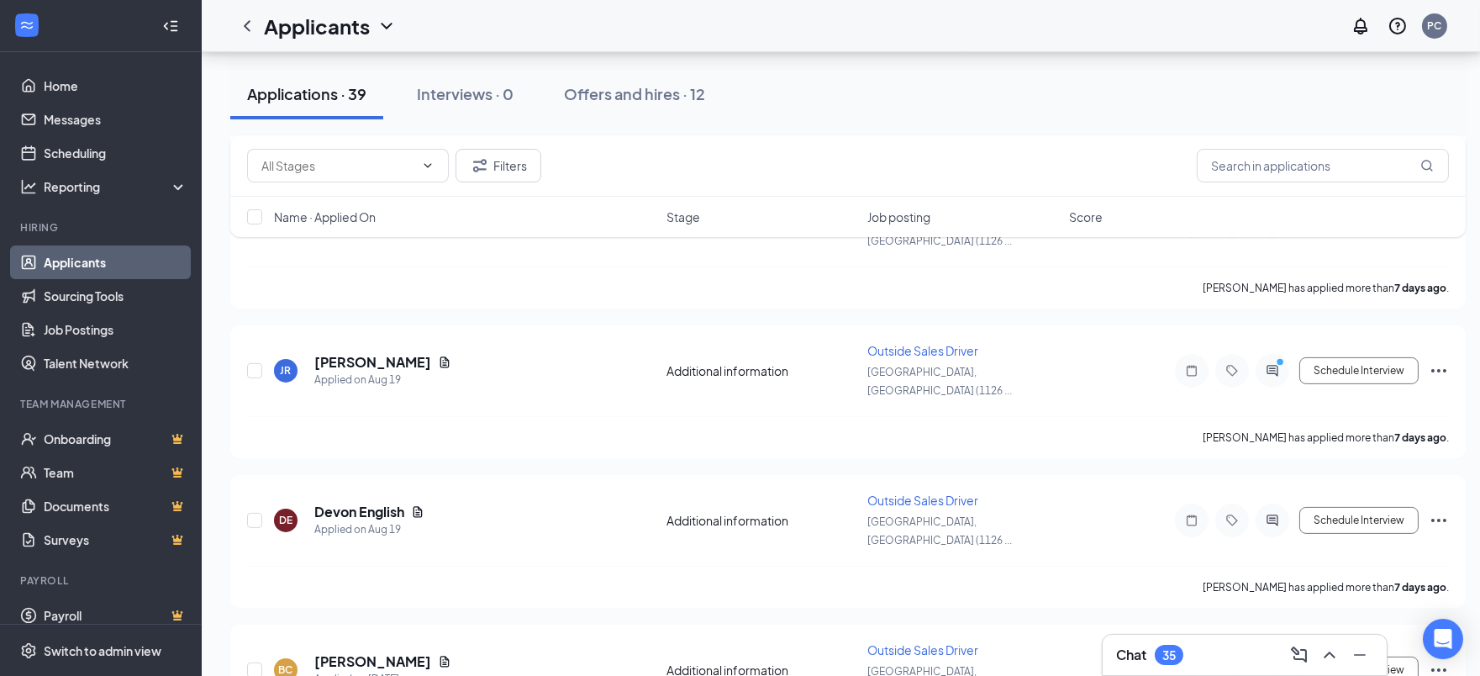
click at [1183, 651] on div "35" at bounding box center [1169, 655] width 29 height 20
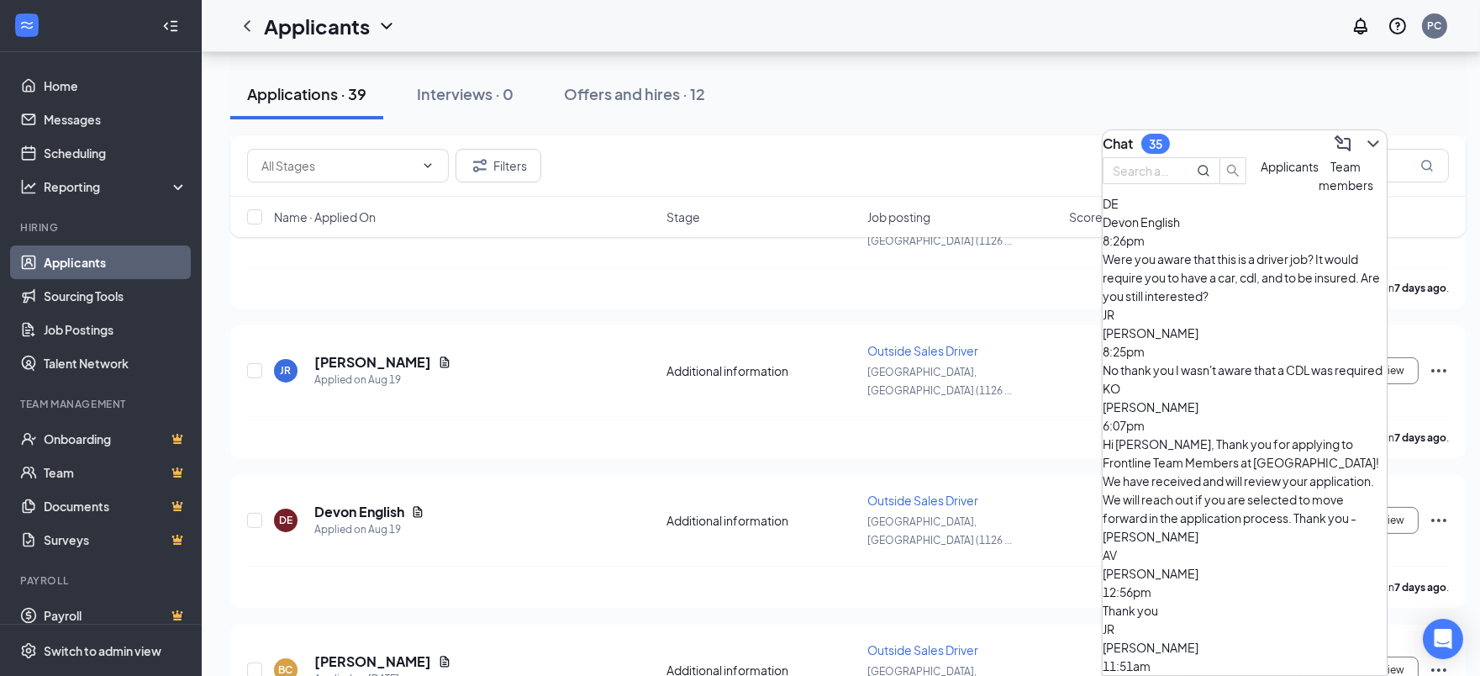
click at [1223, 361] on div "No thank you I wasn't aware that a CDL was required" at bounding box center [1245, 370] width 284 height 18
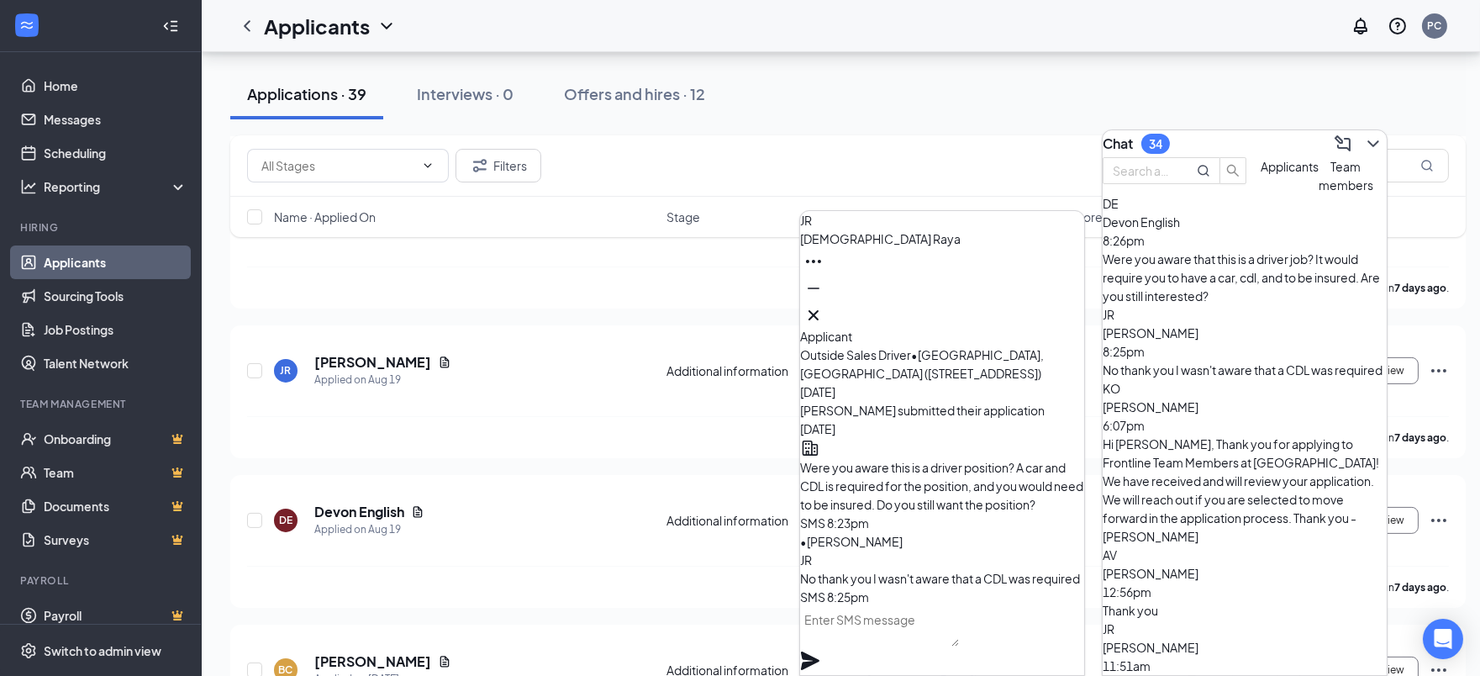
click at [959, 642] on textarea at bounding box center [879, 626] width 159 height 40
type textarea "Ok. Thanks for your interest."
drag, startPoint x: 1064, startPoint y: 637, endPoint x: 1056, endPoint y: 647, distance: 12.6
click at [819, 651] on icon "Plane" at bounding box center [810, 660] width 18 height 18
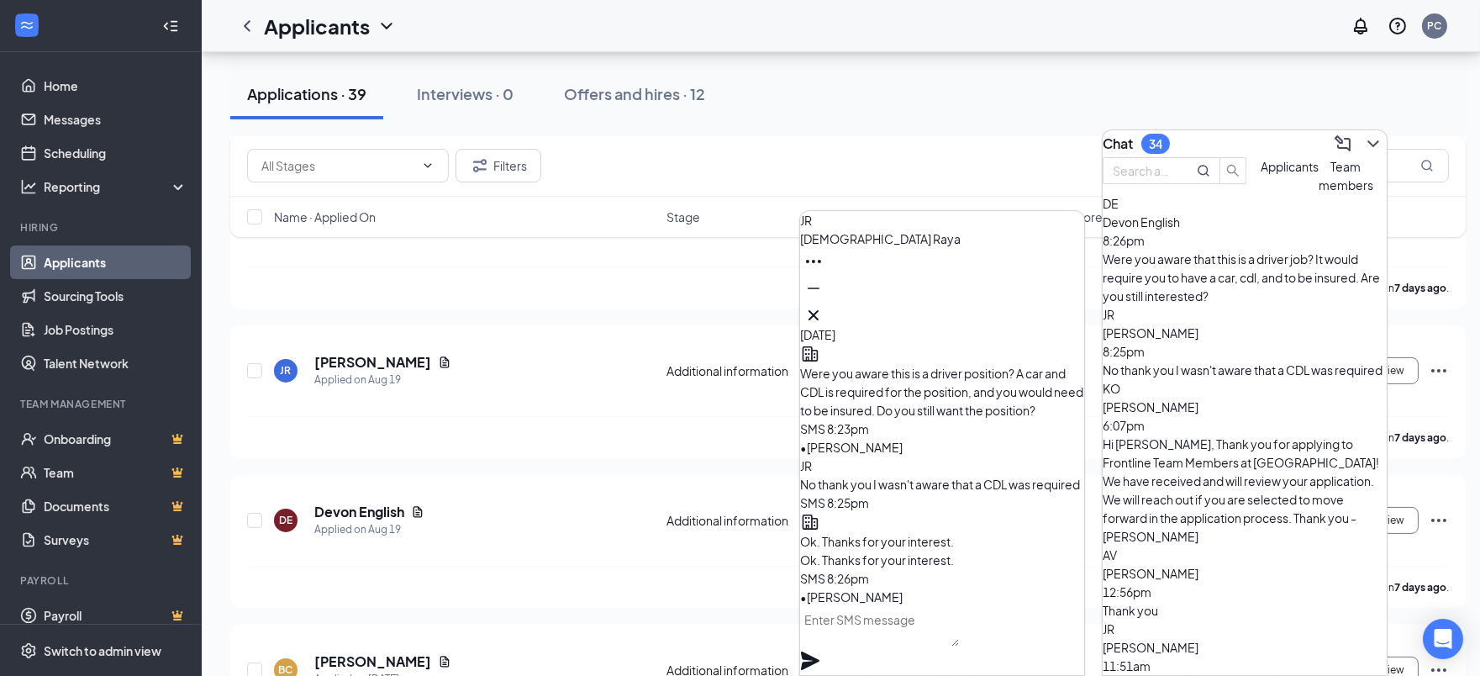
click at [1198, 399] on span "[PERSON_NAME]" at bounding box center [1151, 406] width 96 height 15
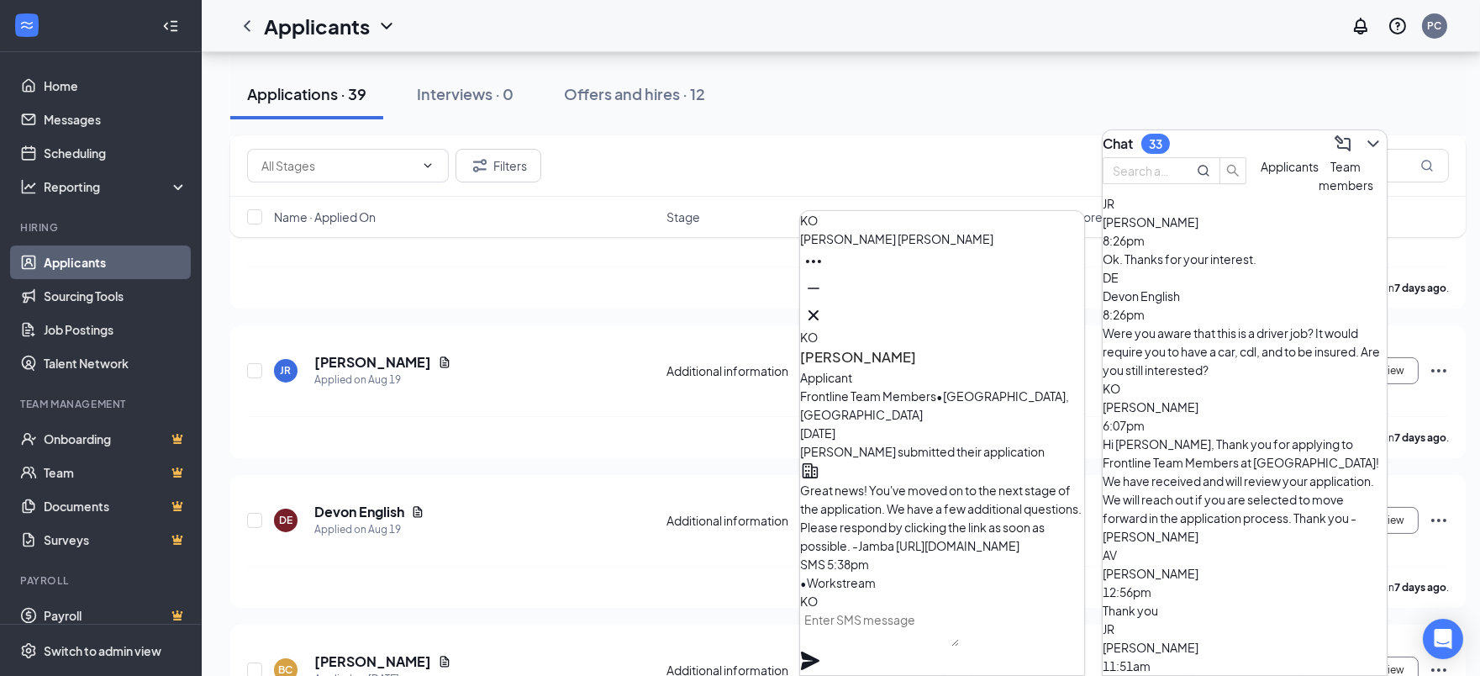
scroll to position [-466, 0]
click at [1270, 564] on div "[PERSON_NAME] 12:56pm" at bounding box center [1245, 582] width 284 height 37
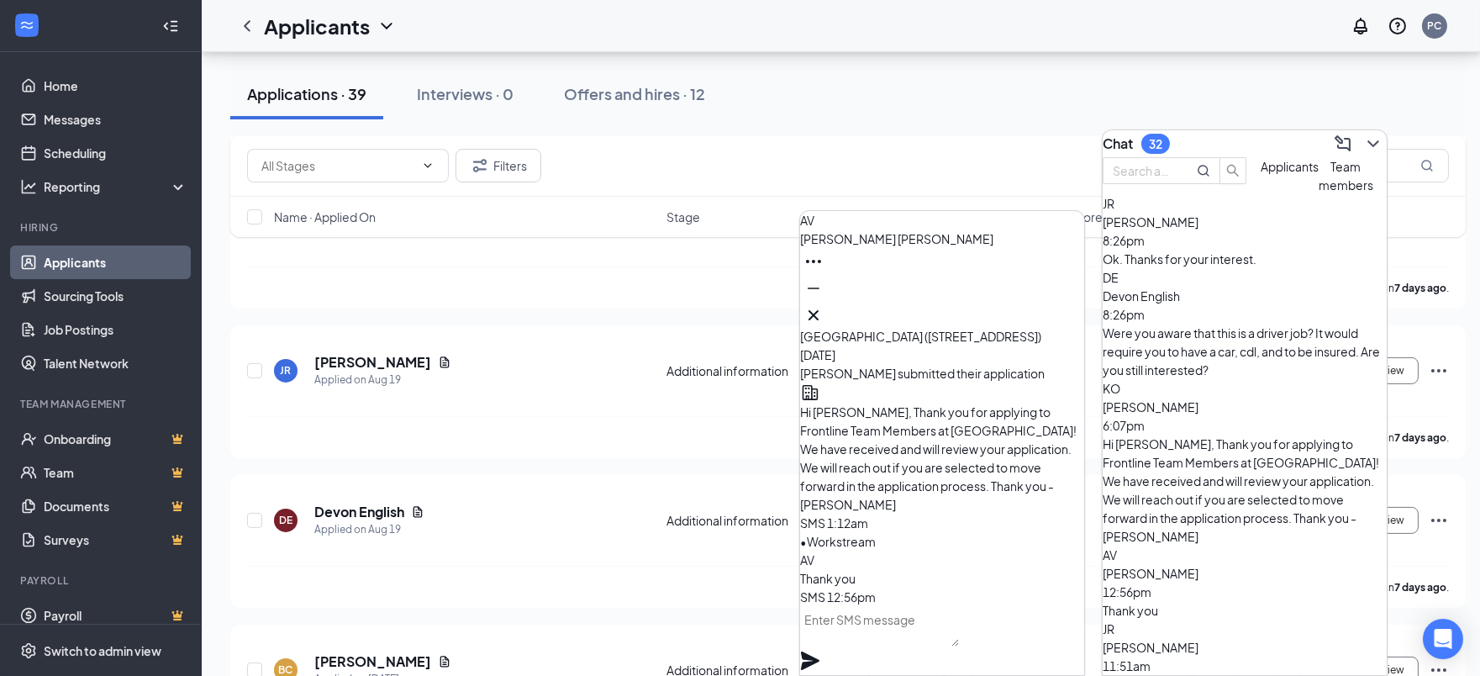
click at [1262, 638] on div "[PERSON_NAME] 11:51am" at bounding box center [1245, 656] width 284 height 37
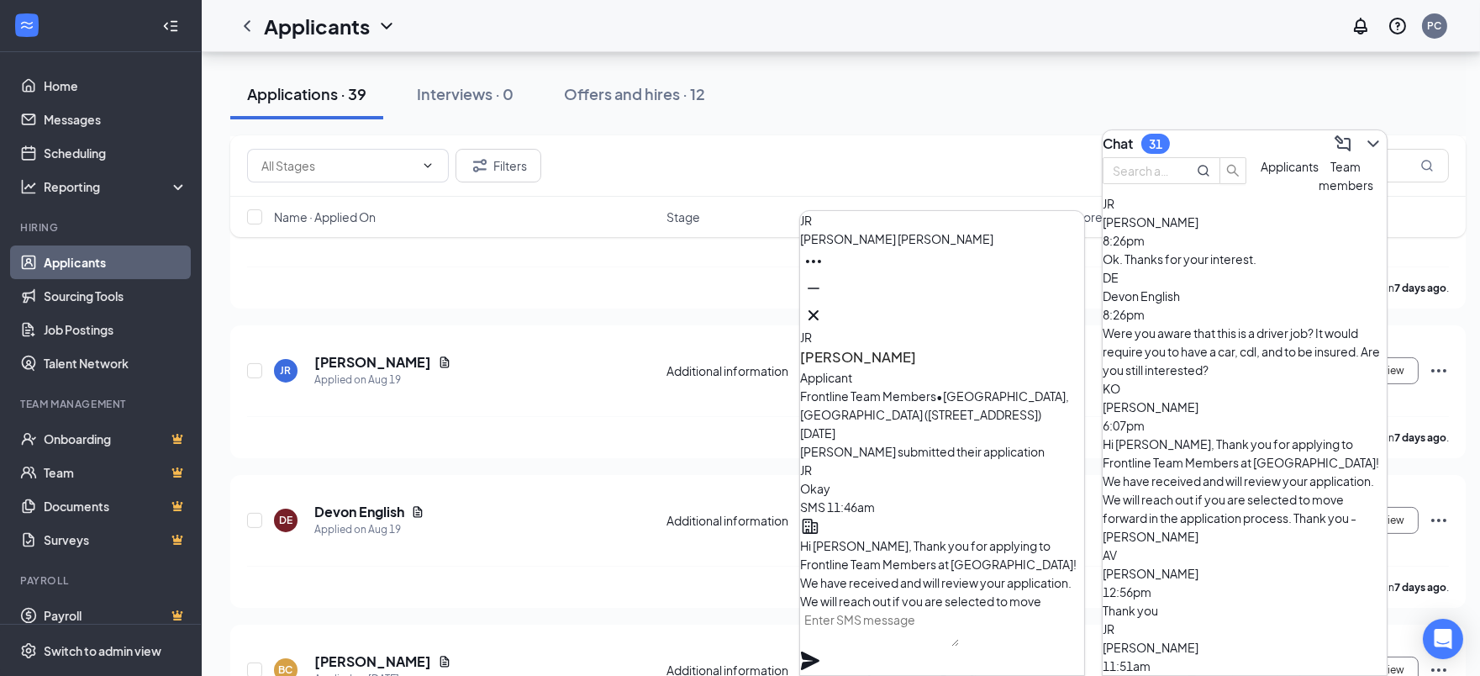
scroll to position [-273, 0]
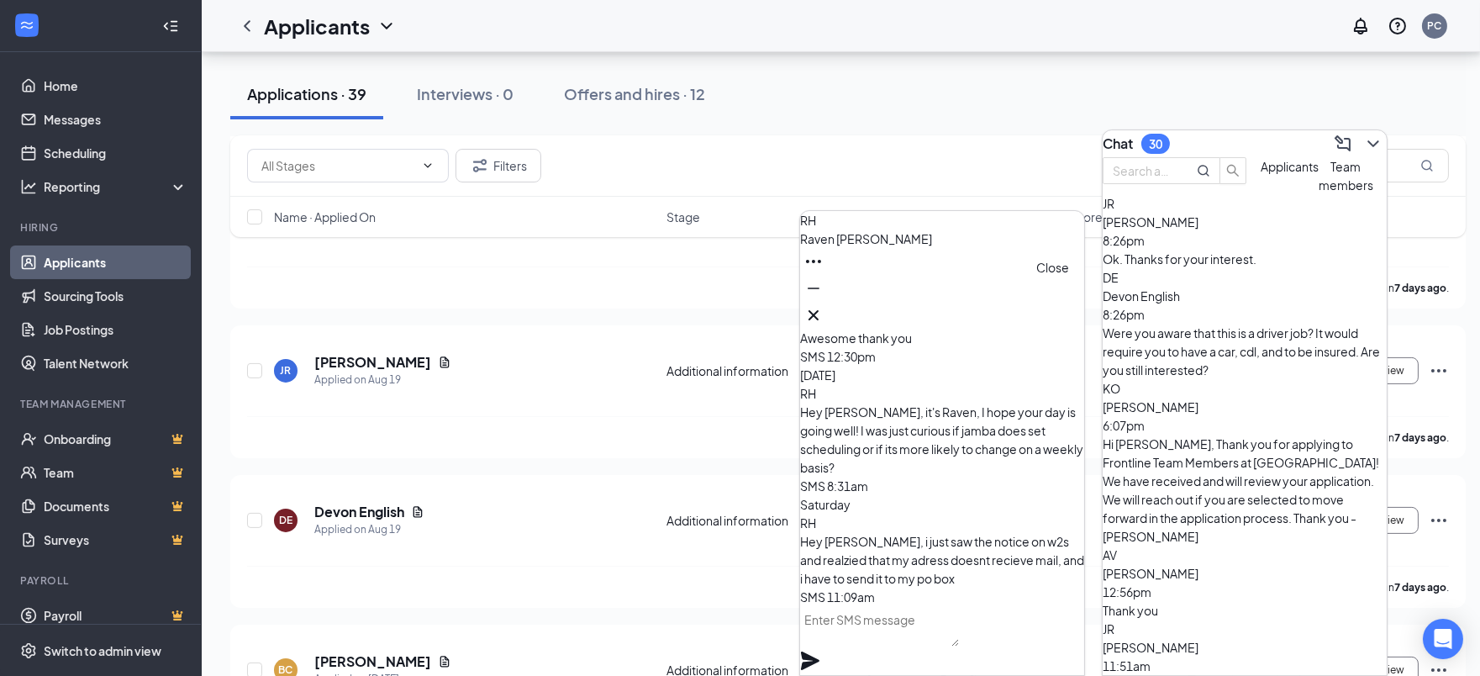
click at [819, 310] on icon "Cross" at bounding box center [813, 315] width 10 height 10
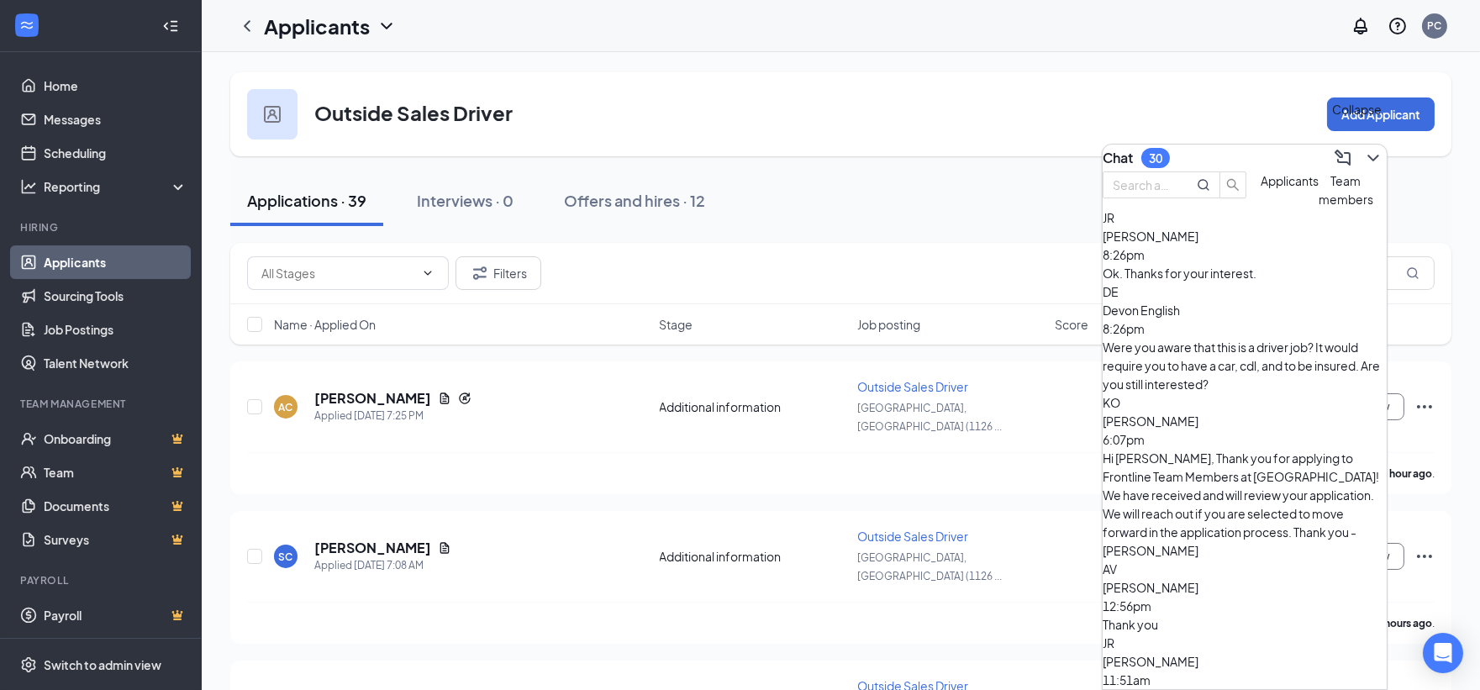
click at [1363, 148] on icon "ChevronDown" at bounding box center [1373, 158] width 20 height 20
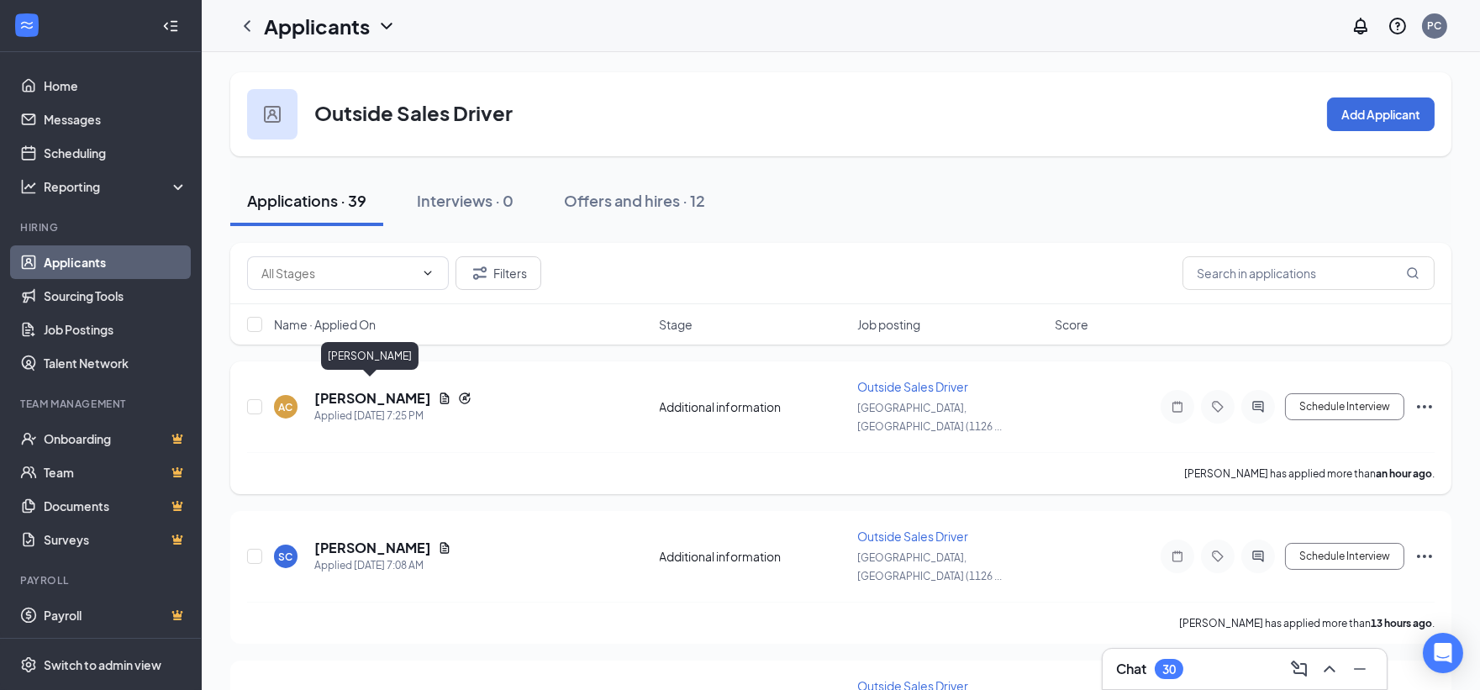
click at [382, 389] on h5 "[PERSON_NAME]" at bounding box center [372, 398] width 117 height 18
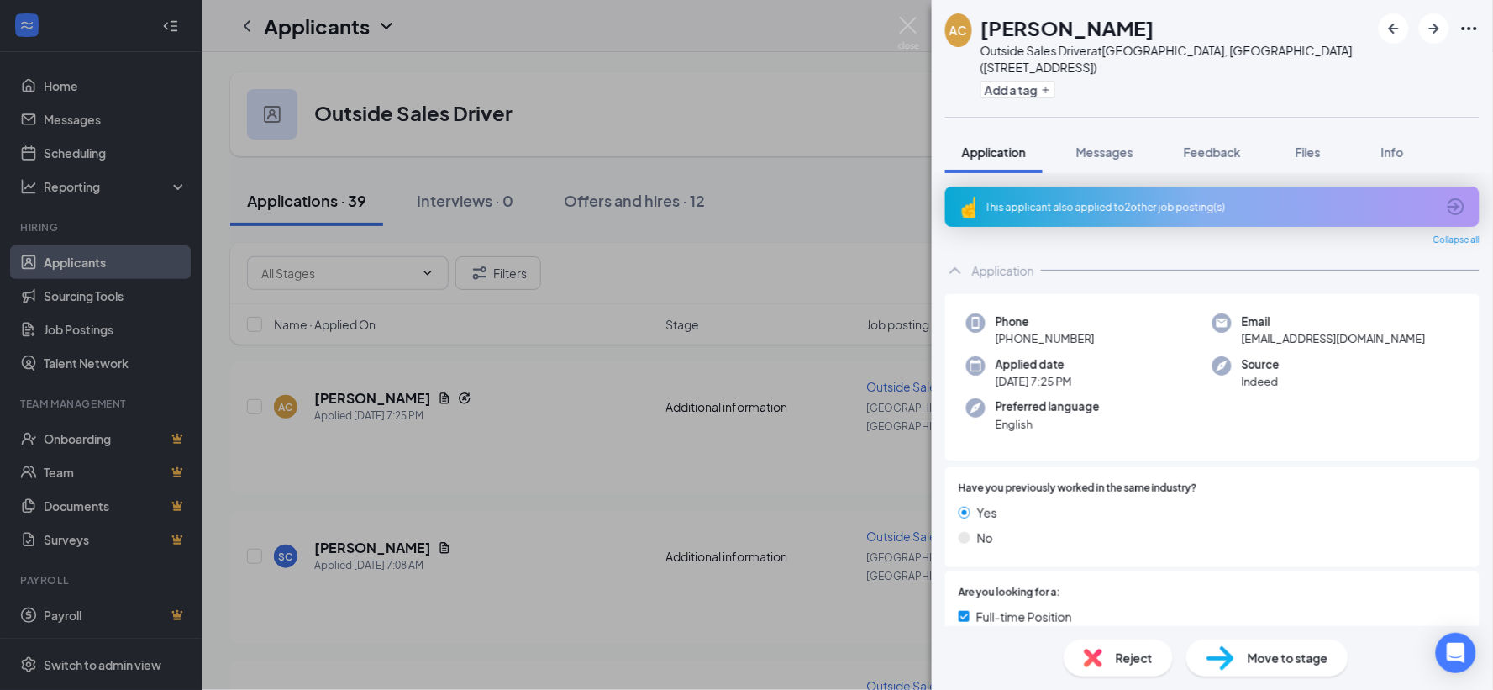
click at [1166, 200] on div "This applicant also applied to 2 other job posting(s)" at bounding box center [1211, 207] width 450 height 14
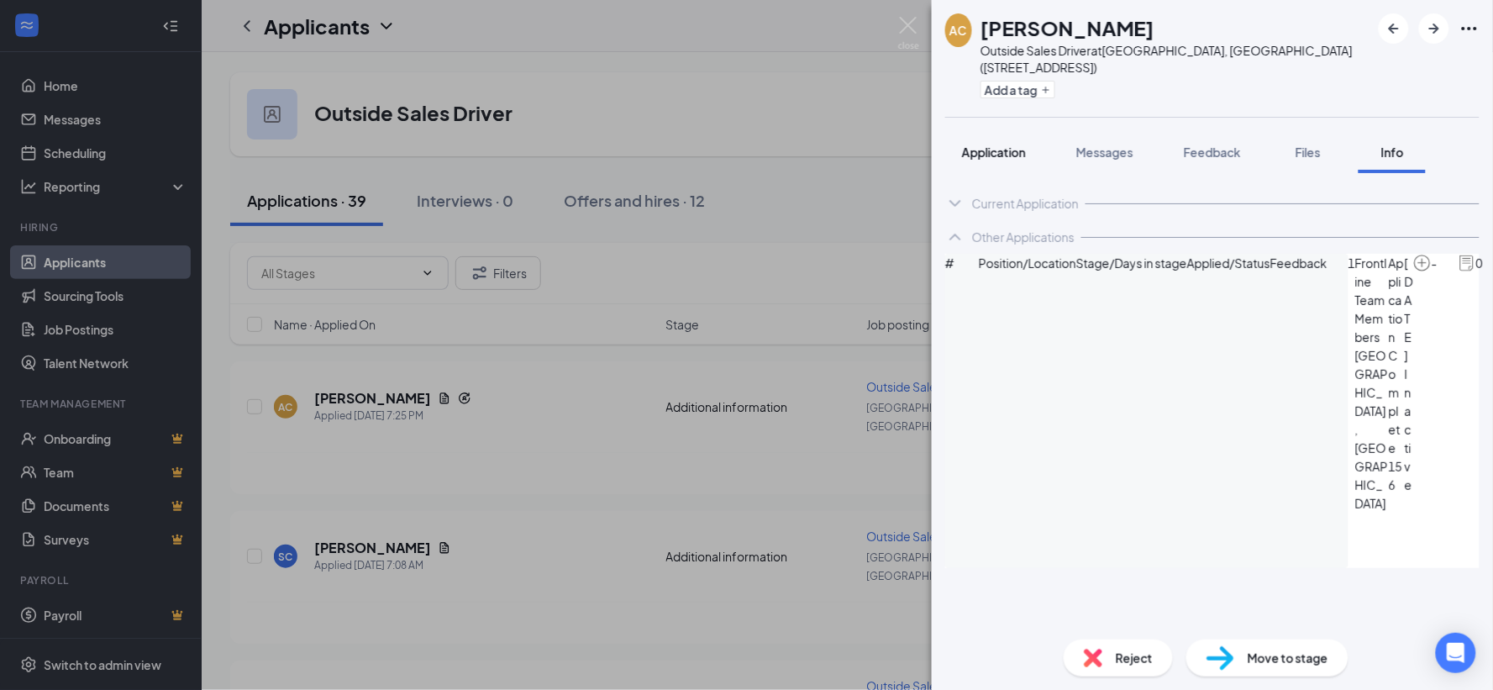
click at [996, 145] on span "Application" at bounding box center [994, 152] width 64 height 15
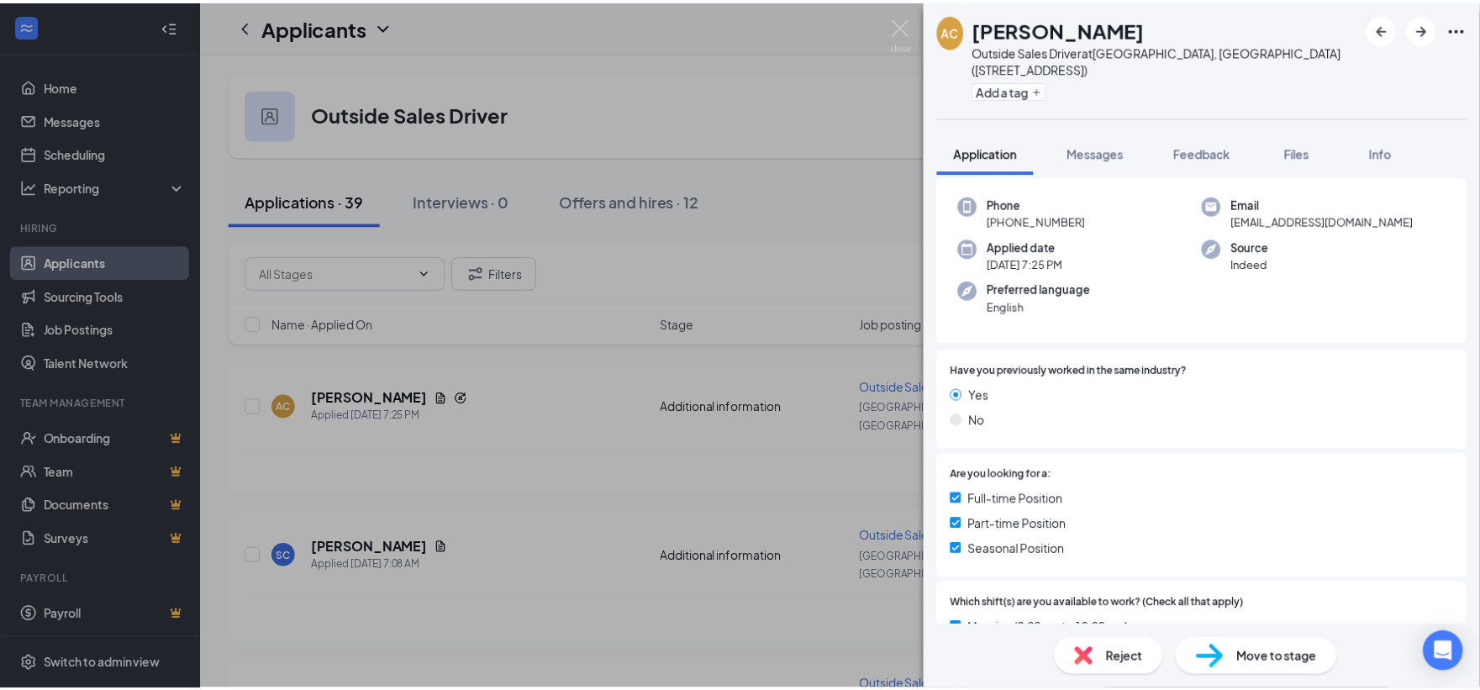
scroll to position [93, 0]
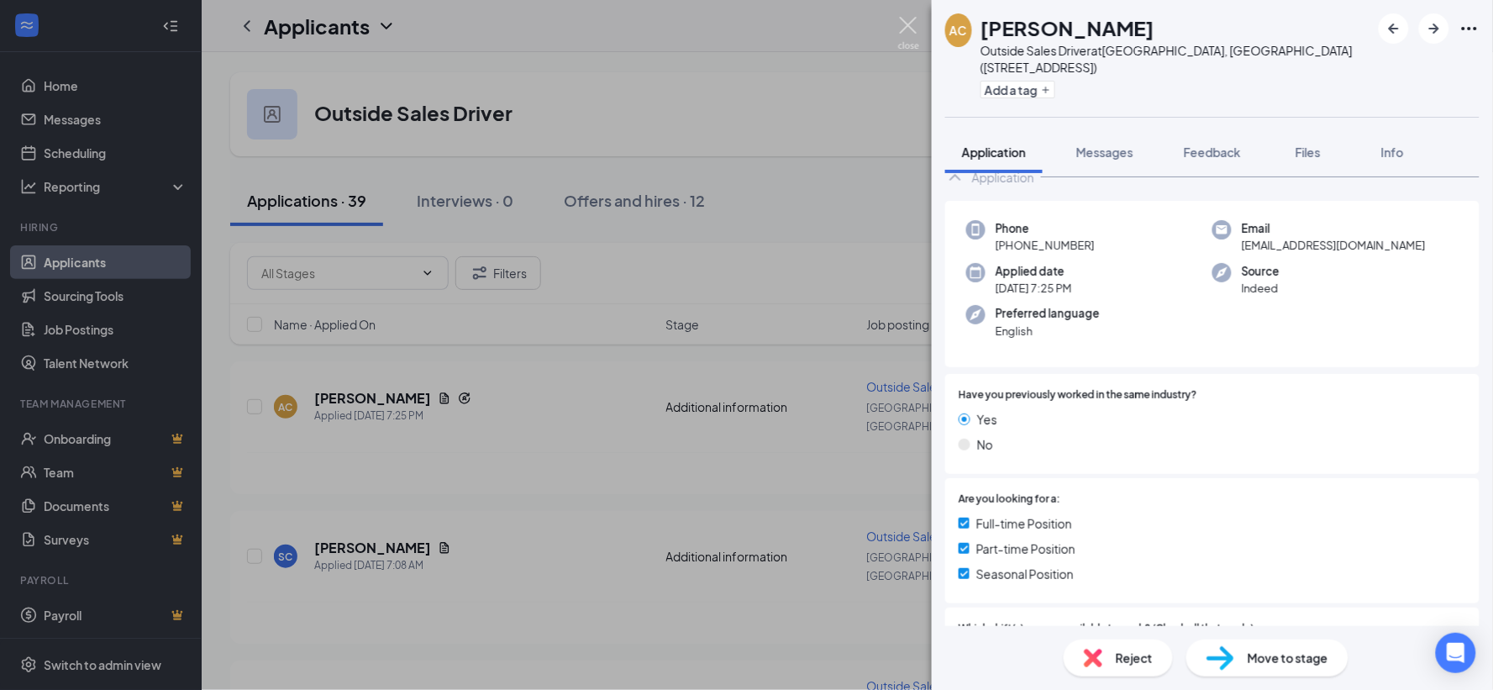
drag, startPoint x: 913, startPoint y: 20, endPoint x: 727, endPoint y: 223, distance: 275.4
click at [913, 23] on img at bounding box center [908, 33] width 21 height 33
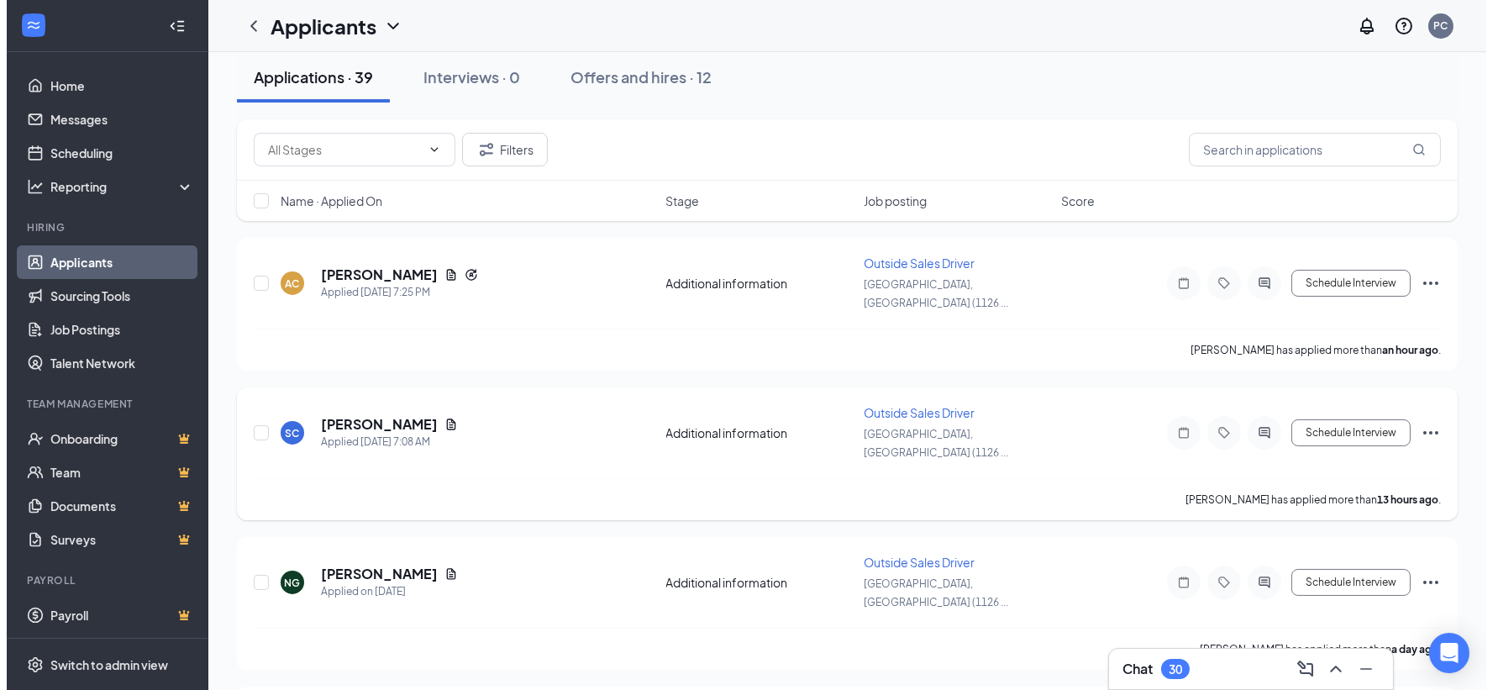
scroll to position [187, 0]
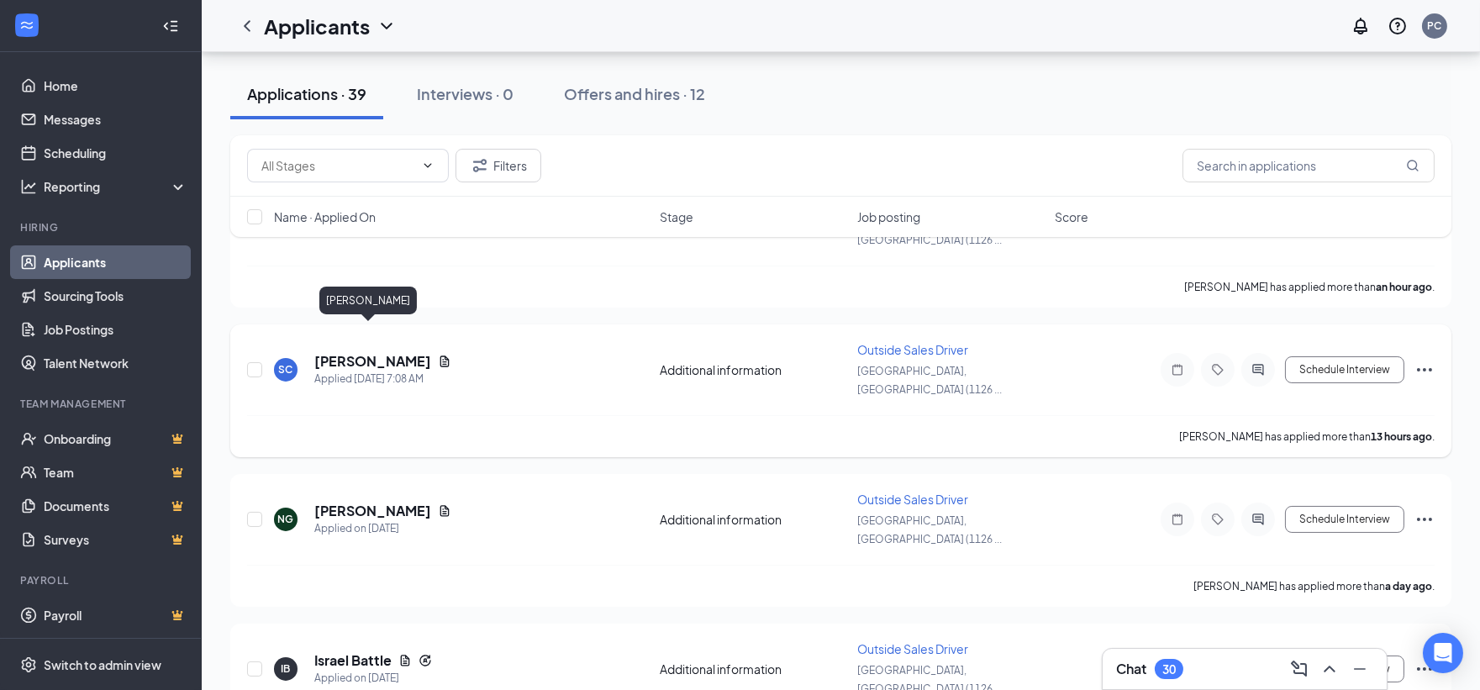
click at [362, 352] on h5 "[PERSON_NAME]" at bounding box center [372, 361] width 117 height 18
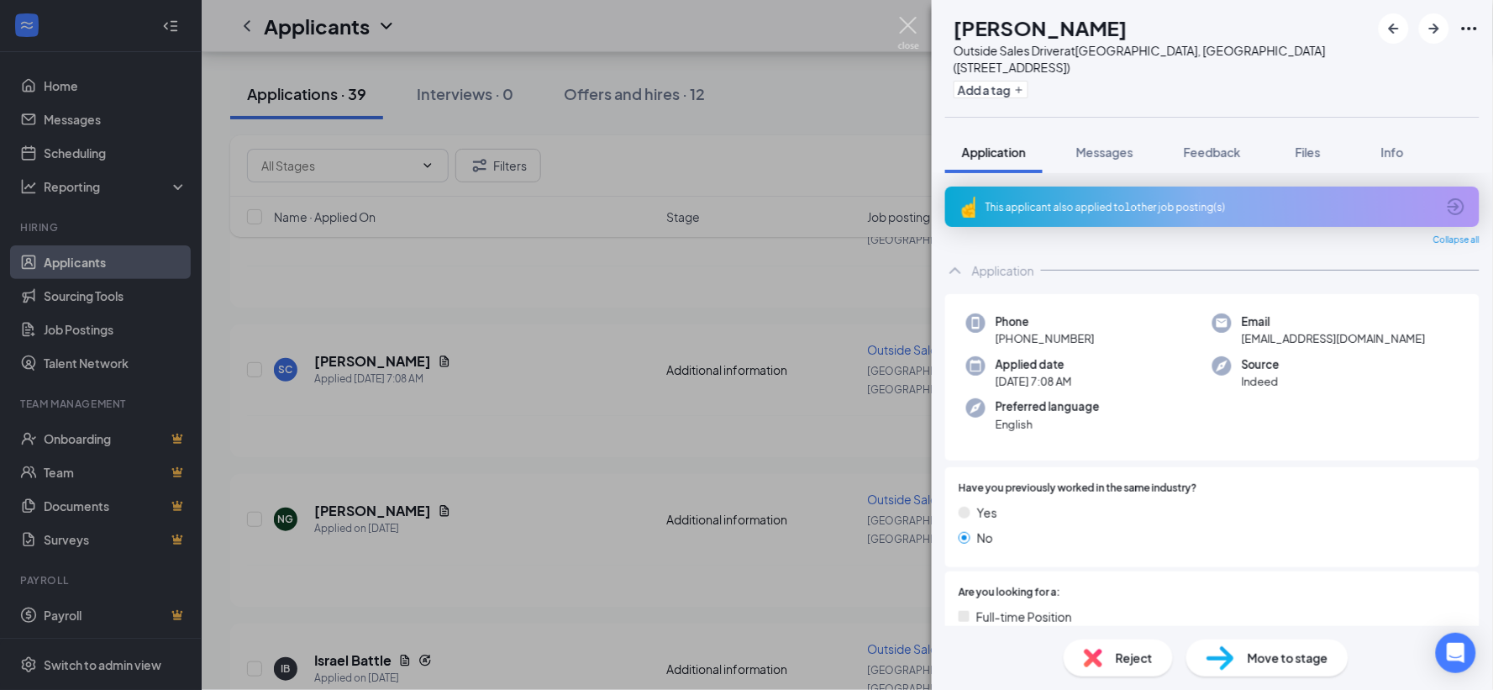
click at [909, 18] on img at bounding box center [908, 33] width 21 height 33
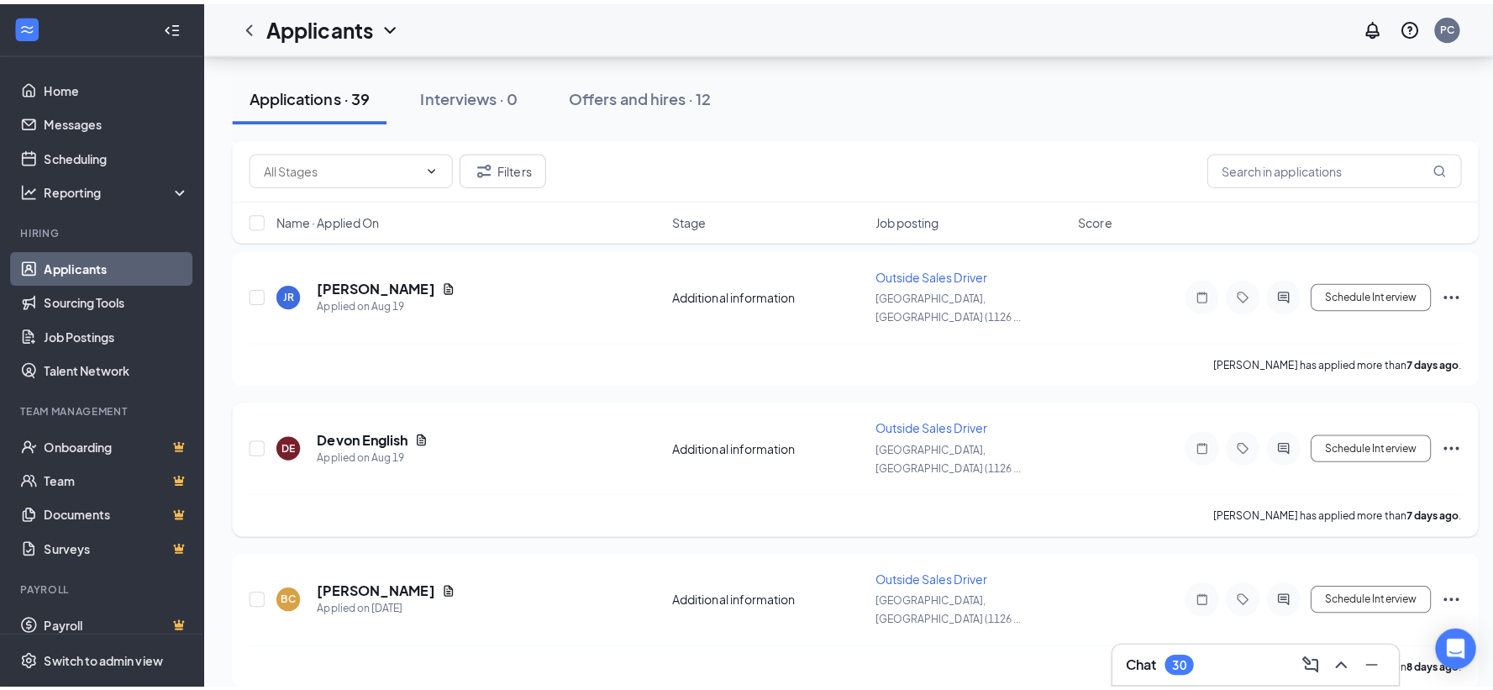
scroll to position [1027, 0]
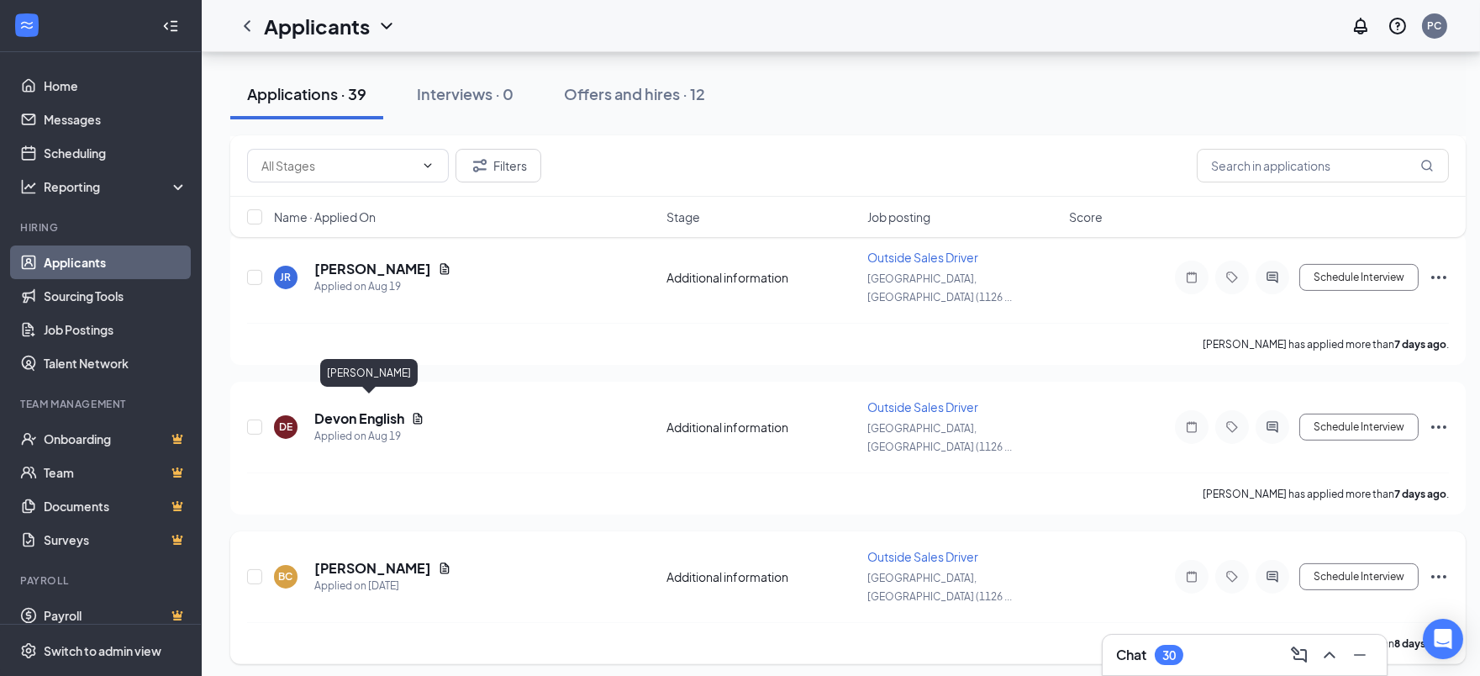
click at [351, 559] on h5 "[PERSON_NAME]" at bounding box center [372, 568] width 117 height 18
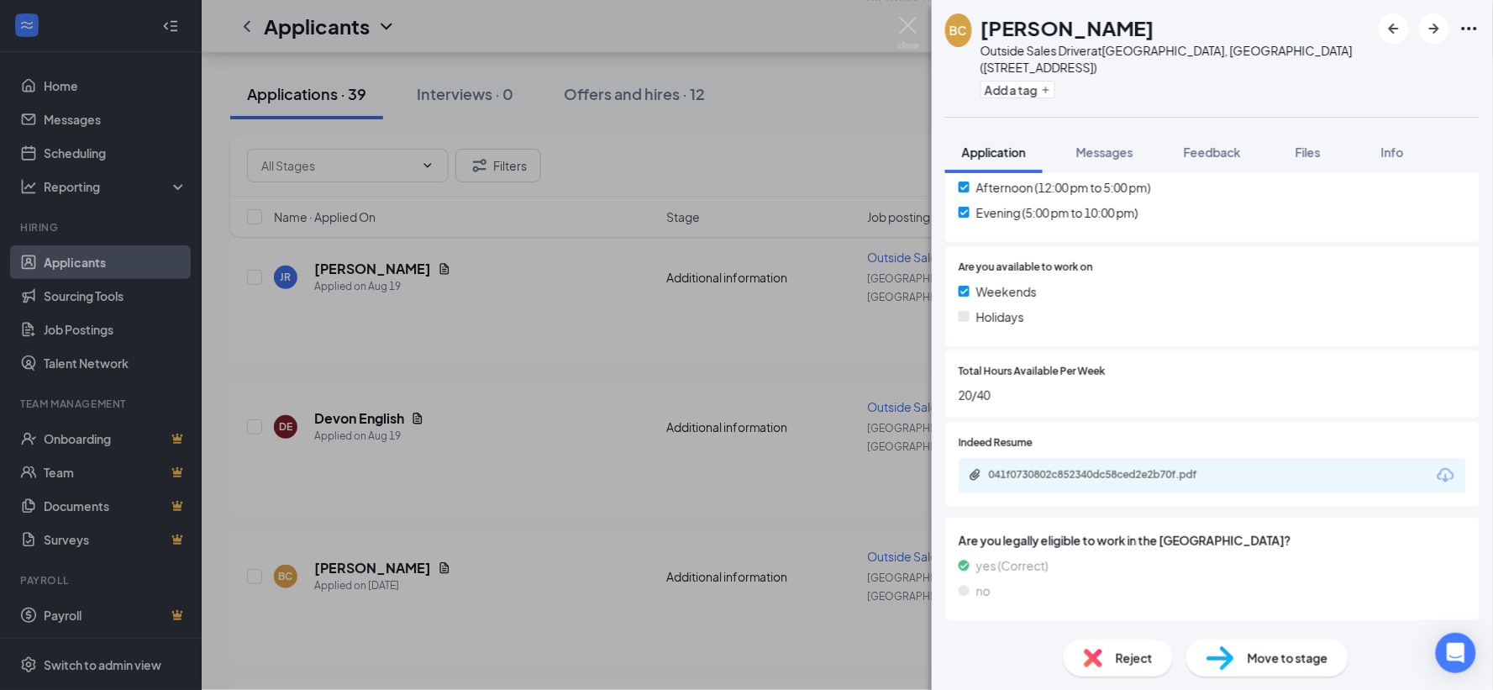
scroll to position [597, 0]
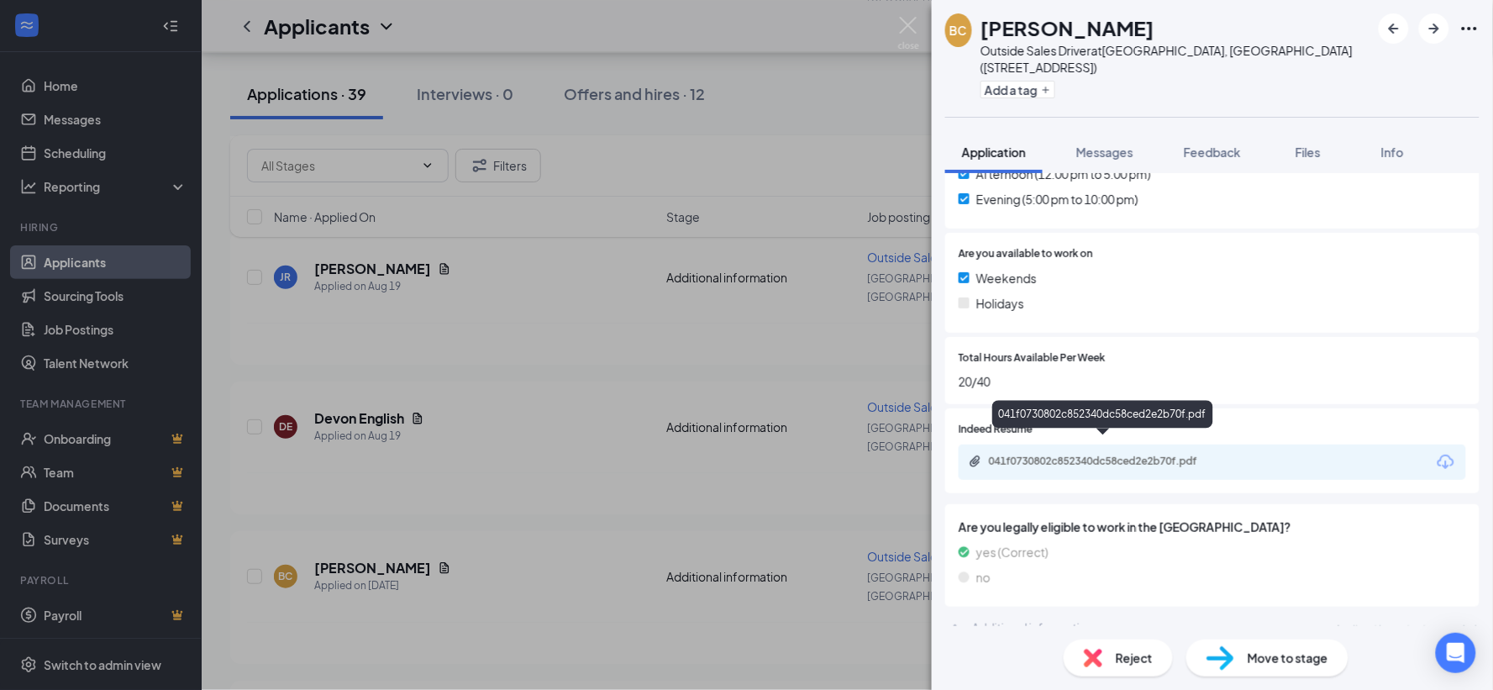
click at [1140, 455] on div "041f0730802c852340dc58ced2e2b70f.pdf" at bounding box center [1106, 461] width 235 height 13
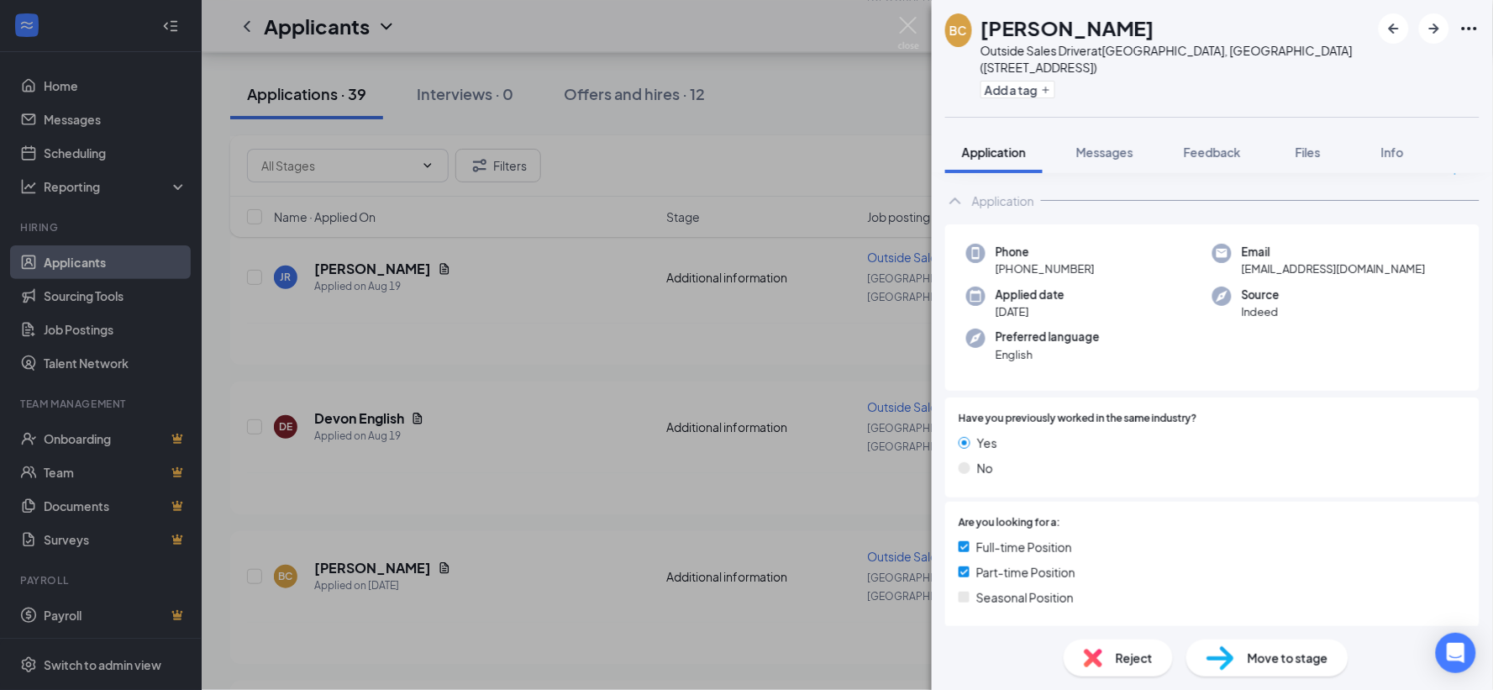
scroll to position [0, 0]
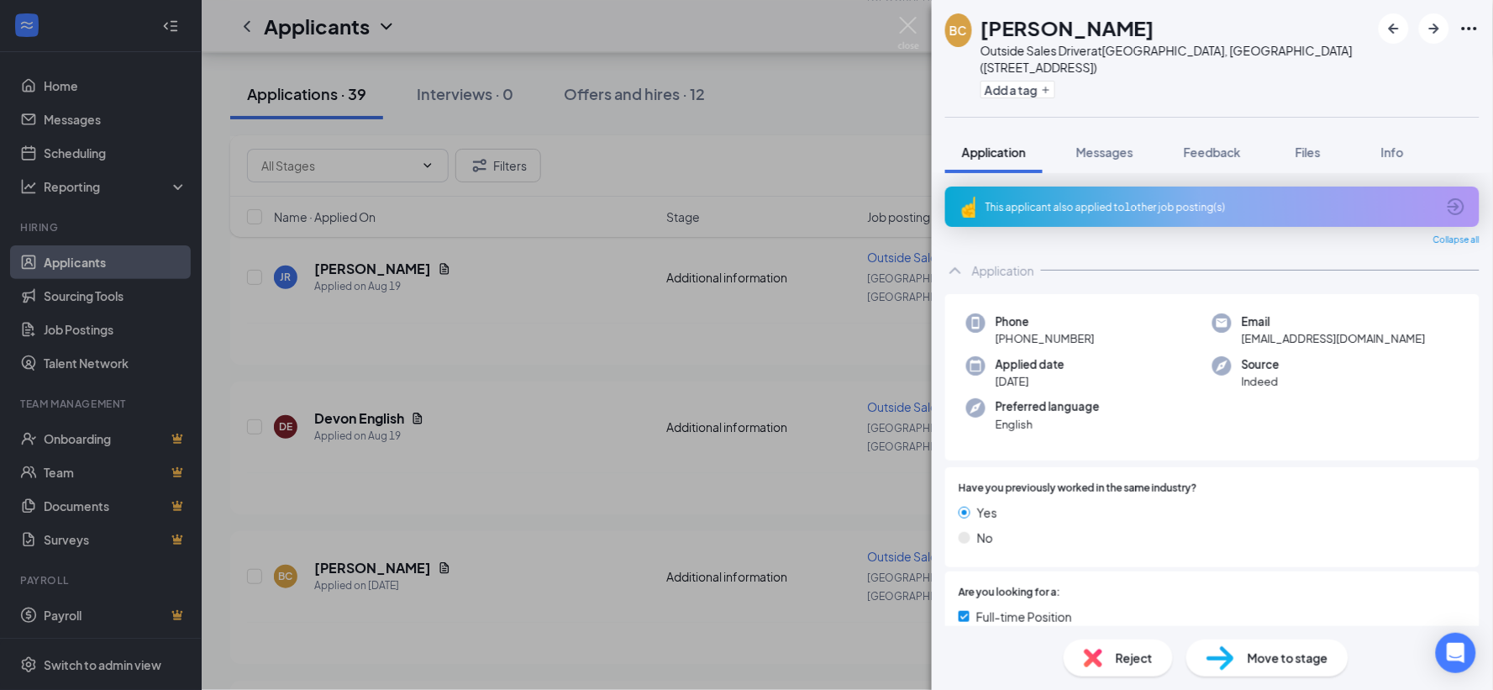
click at [1127, 200] on div "This applicant also applied to 1 other job posting(s)" at bounding box center [1211, 207] width 450 height 14
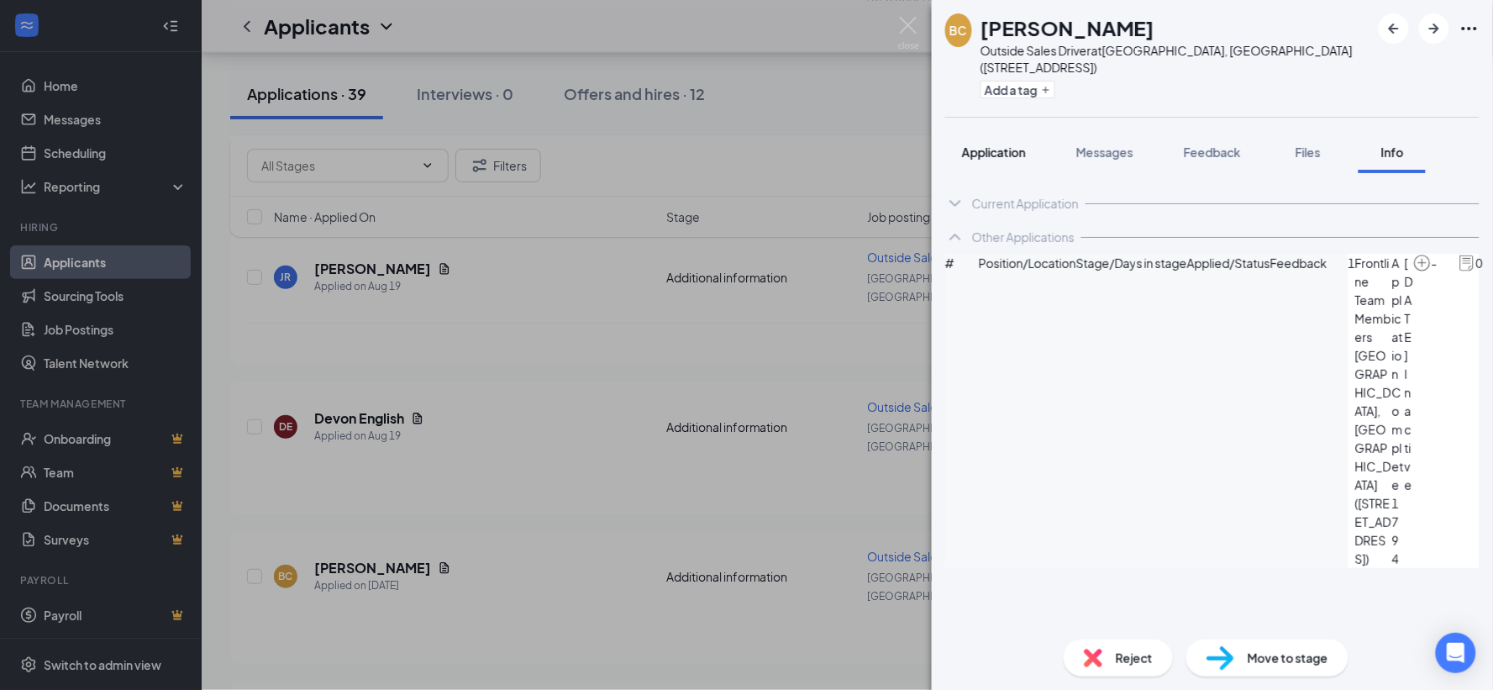
click at [1003, 145] on span "Application" at bounding box center [994, 152] width 64 height 15
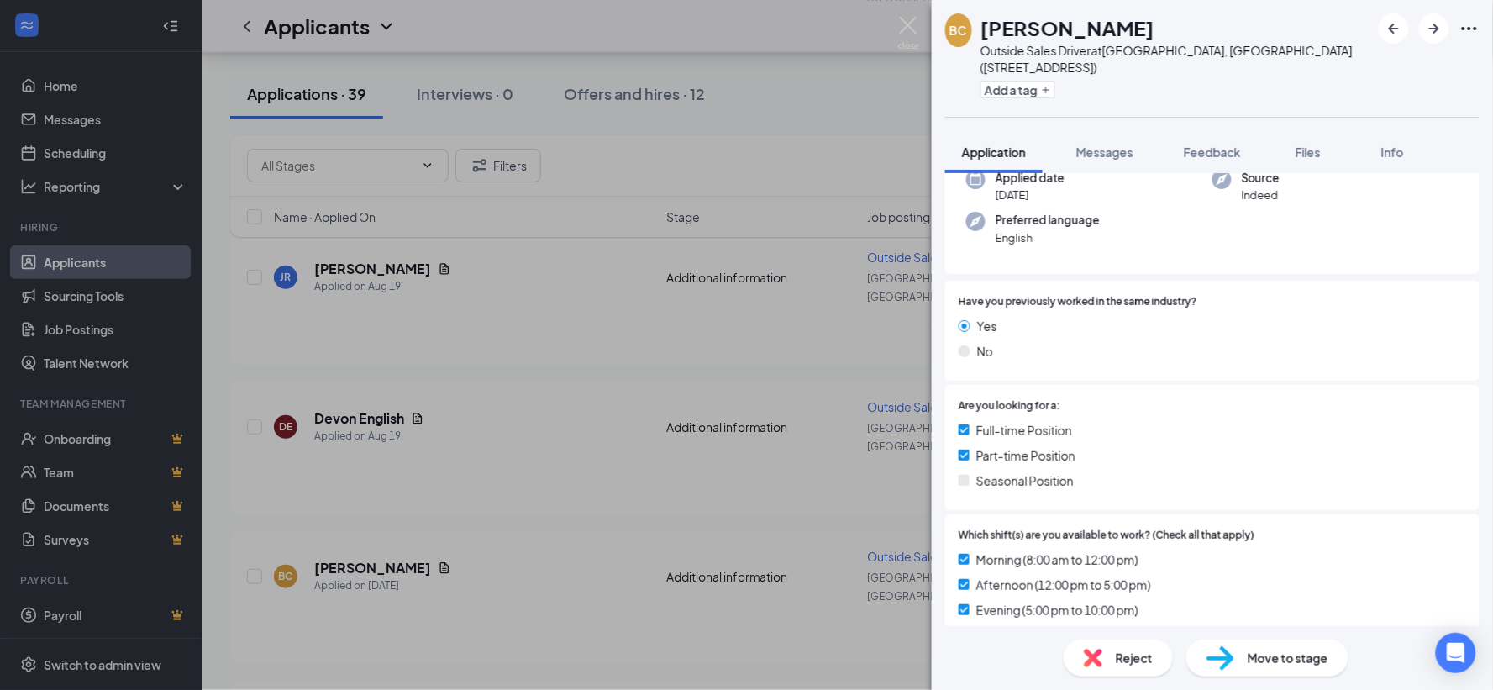
scroll to position [280, 0]
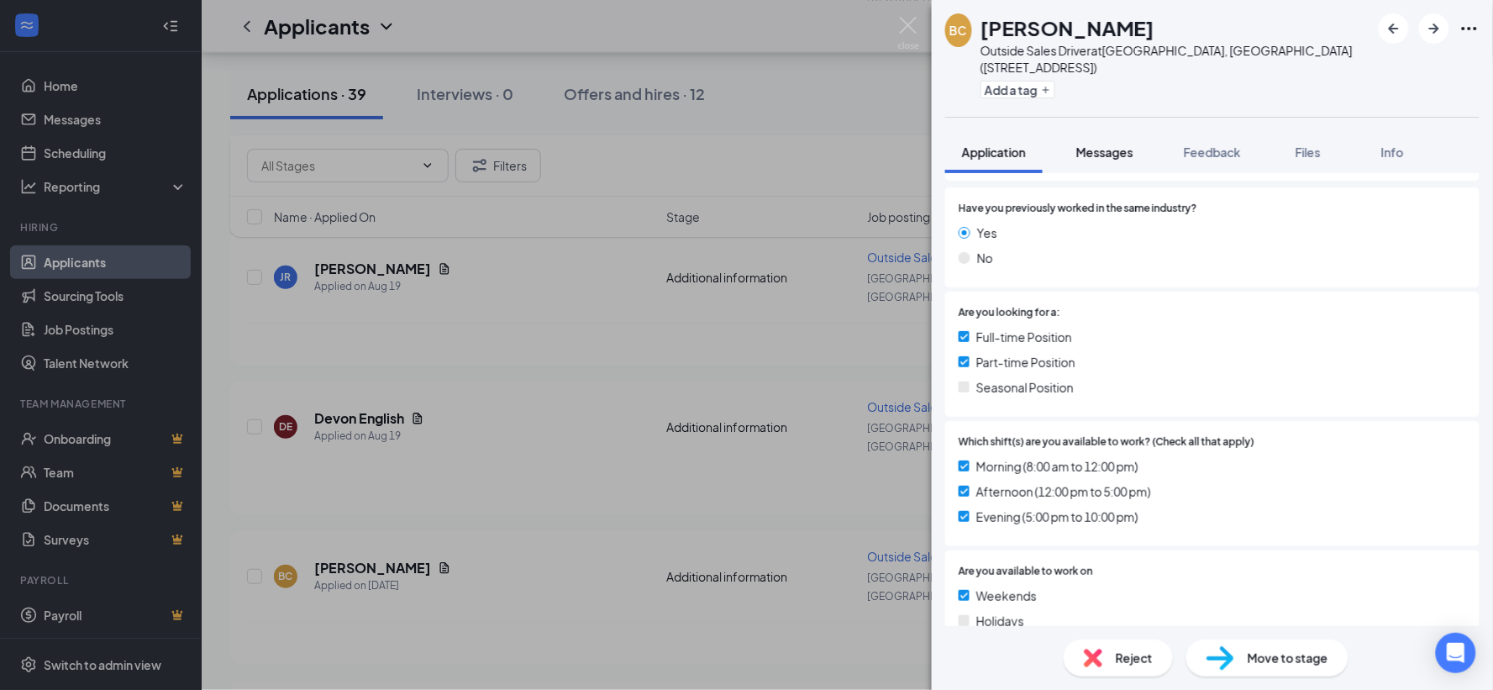
click at [1124, 145] on span "Messages" at bounding box center [1105, 152] width 57 height 15
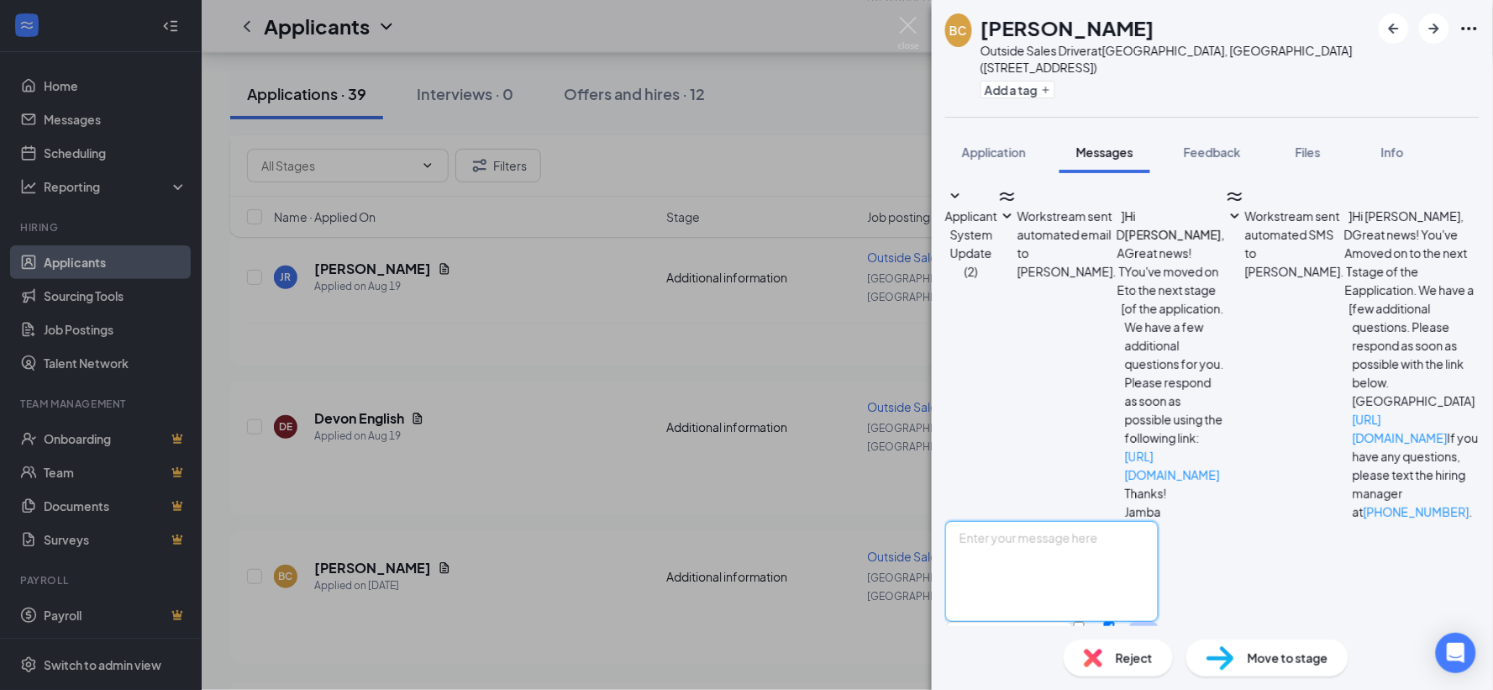
click at [1159, 521] on textarea at bounding box center [1051, 571] width 213 height 101
drag, startPoint x: 984, startPoint y: 485, endPoint x: 1202, endPoint y: 513, distance: 219.5
click at [1159, 521] on textarea "Are you aware this is a driver position? You would need a car, drivers license,…" at bounding box center [1051, 571] width 213 height 101
type textarea "Are you aware this is a driver position? You would need a car, drivers license,…"
click at [1159, 622] on button "Send" at bounding box center [1143, 645] width 29 height 47
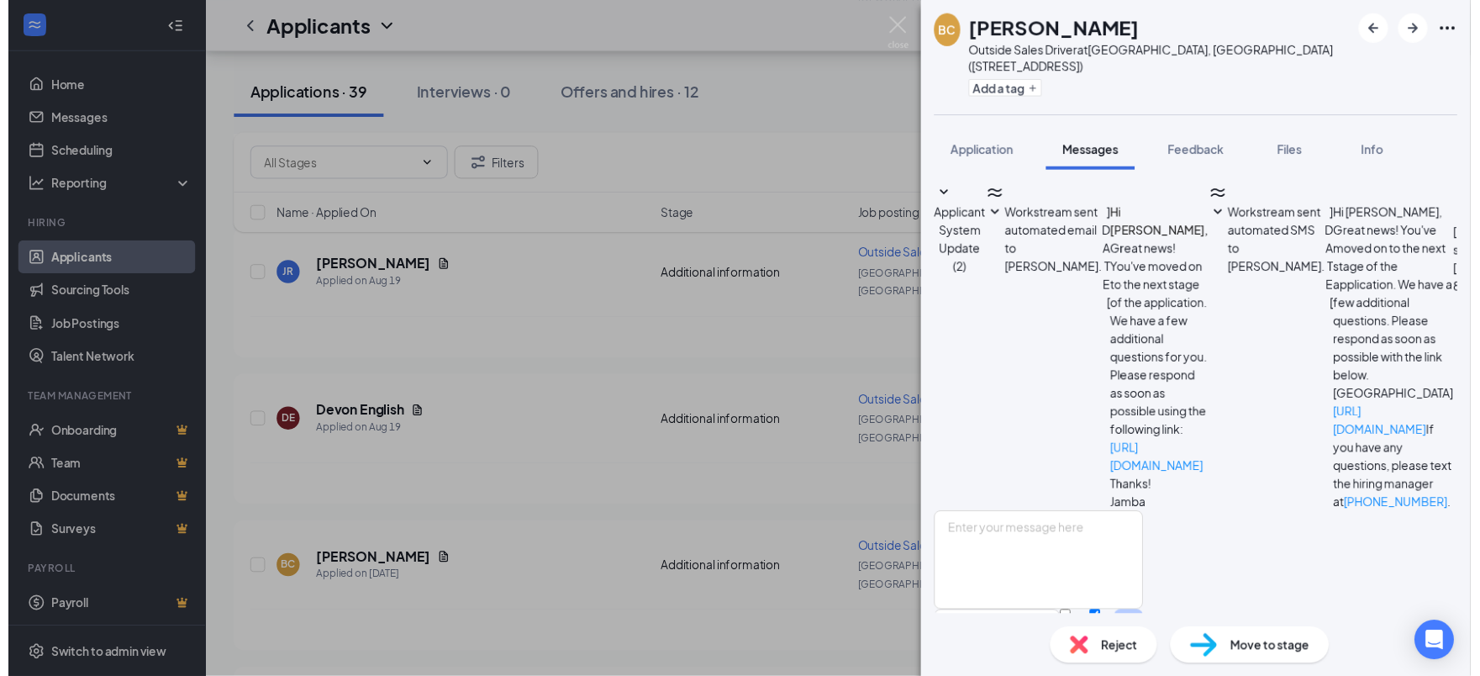
scroll to position [66, 0]
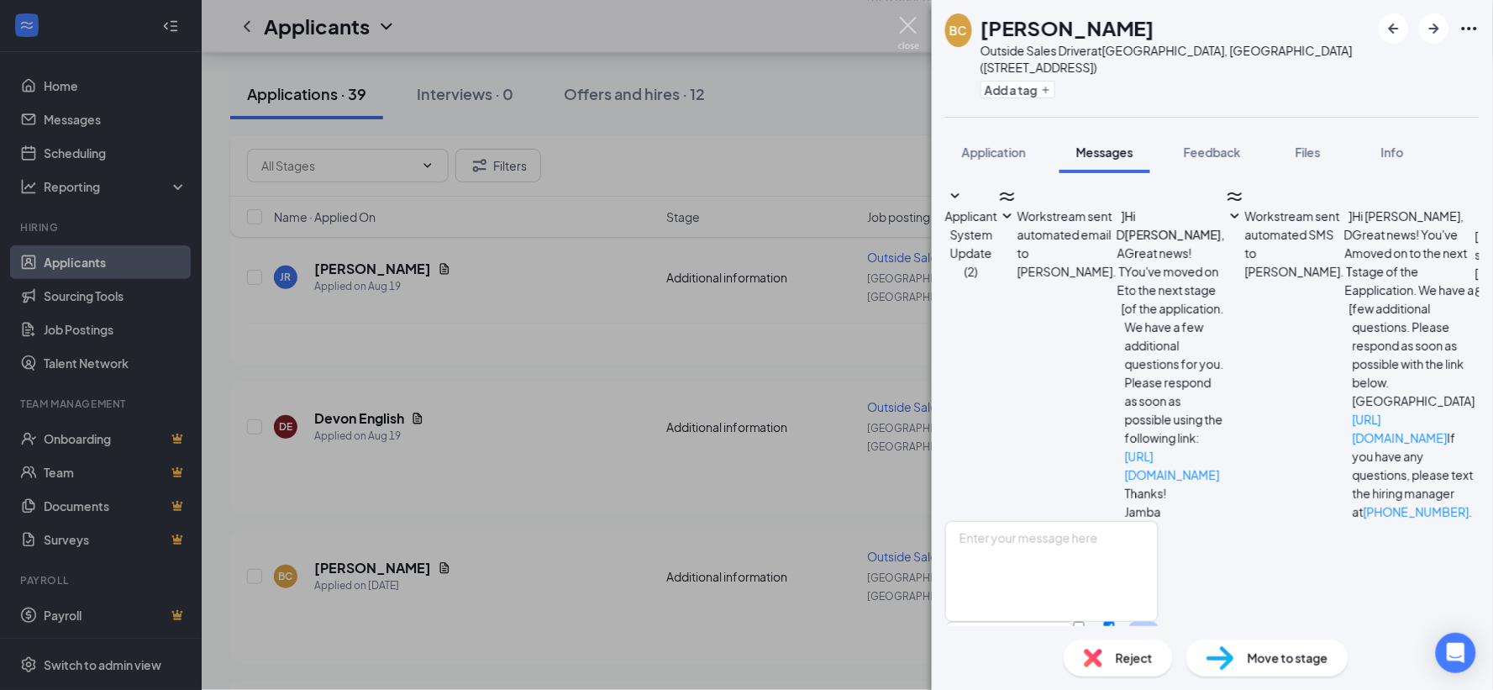
click at [903, 20] on img at bounding box center [908, 33] width 21 height 33
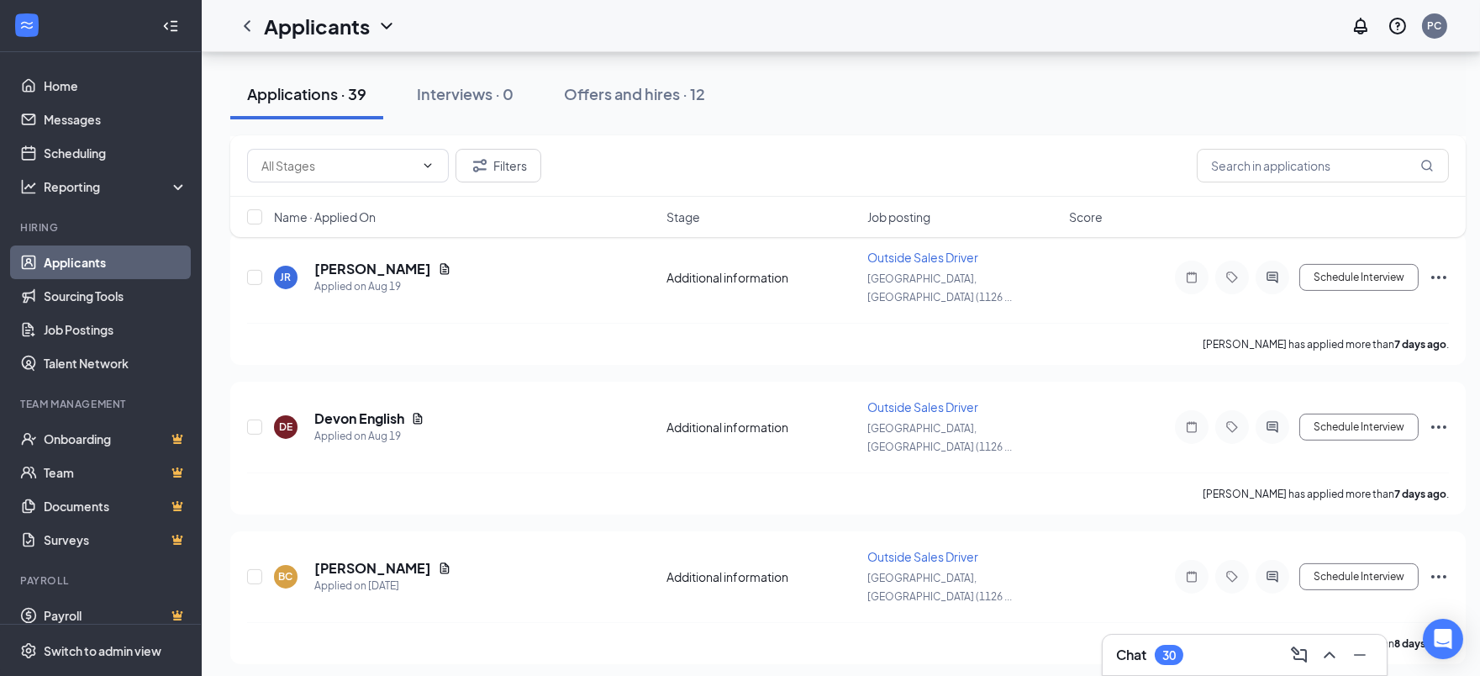
click at [1172, 661] on div "30" at bounding box center [1168, 655] width 13 height 14
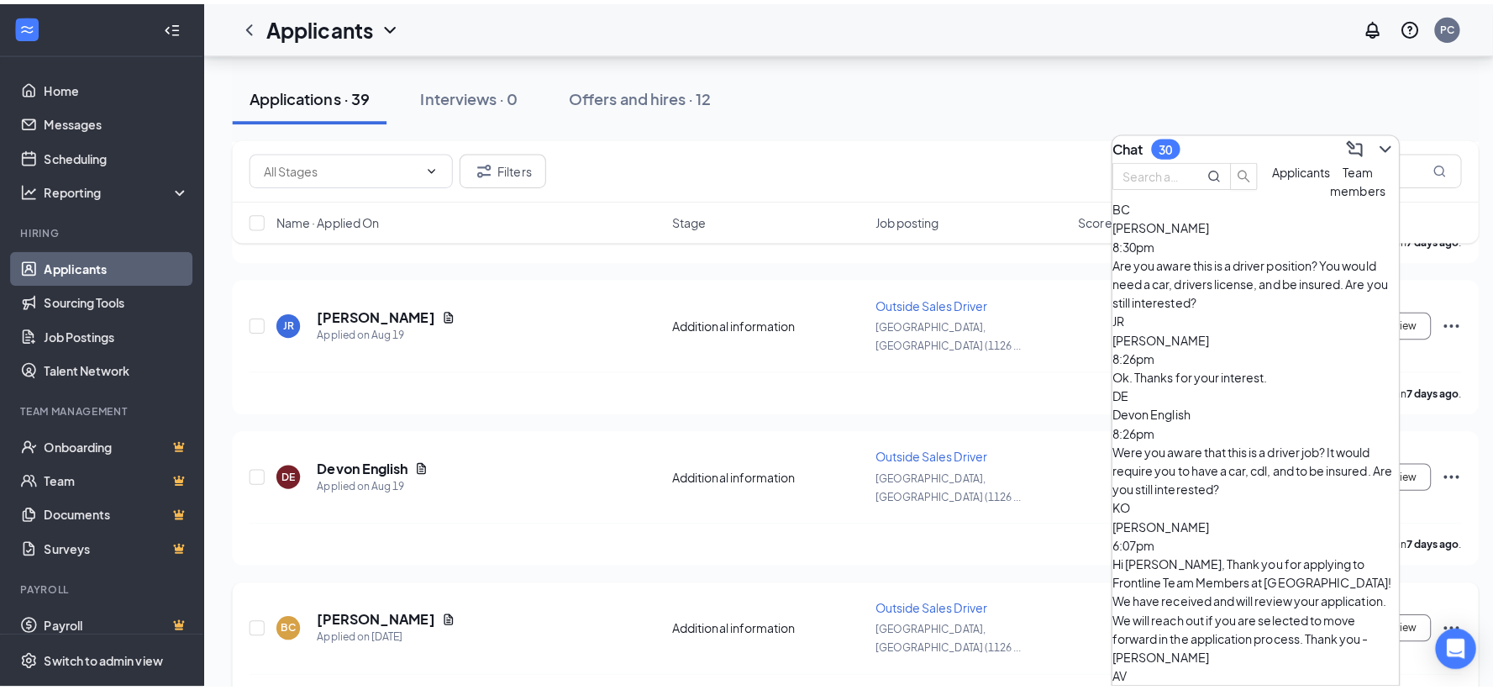
scroll to position [1027, 0]
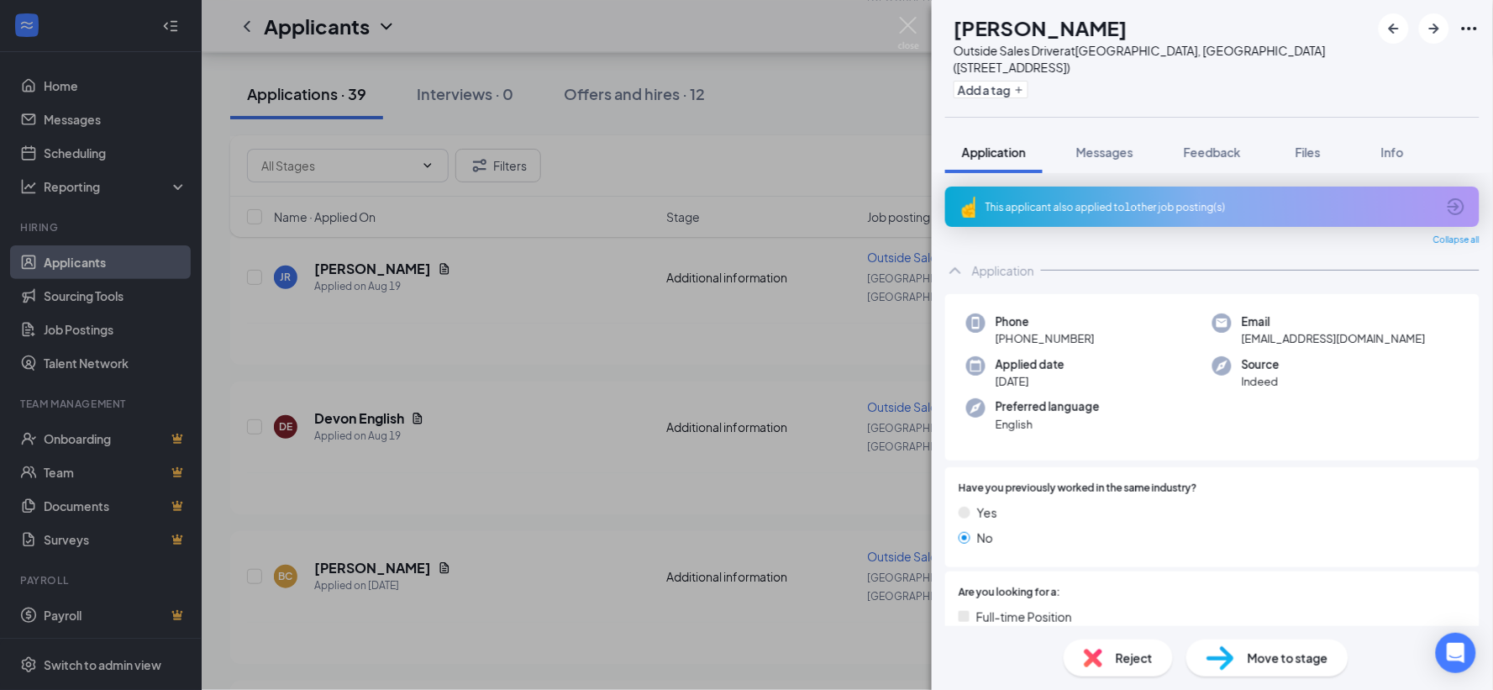
click at [1152, 200] on div "This applicant also applied to 1 other job posting(s)" at bounding box center [1211, 207] width 450 height 14
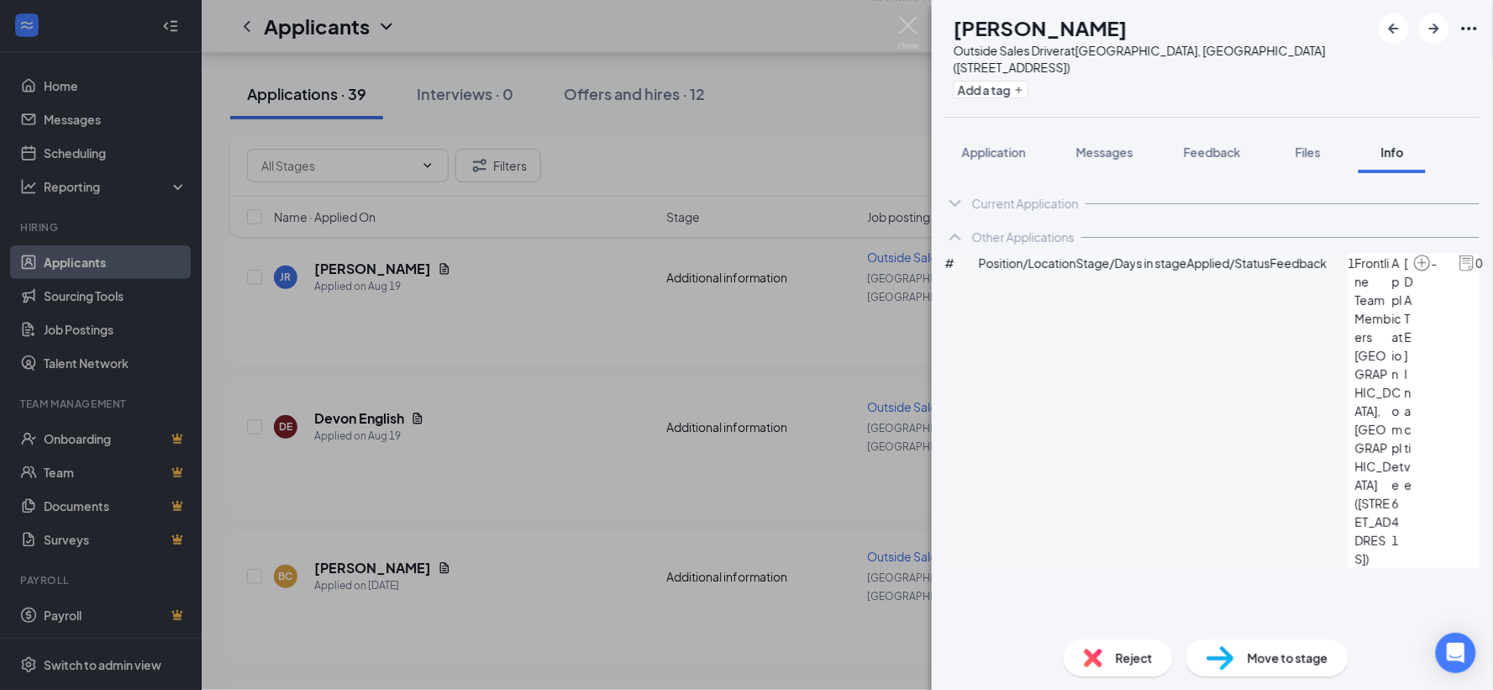
click at [1127, 661] on span "Reject" at bounding box center [1134, 658] width 37 height 18
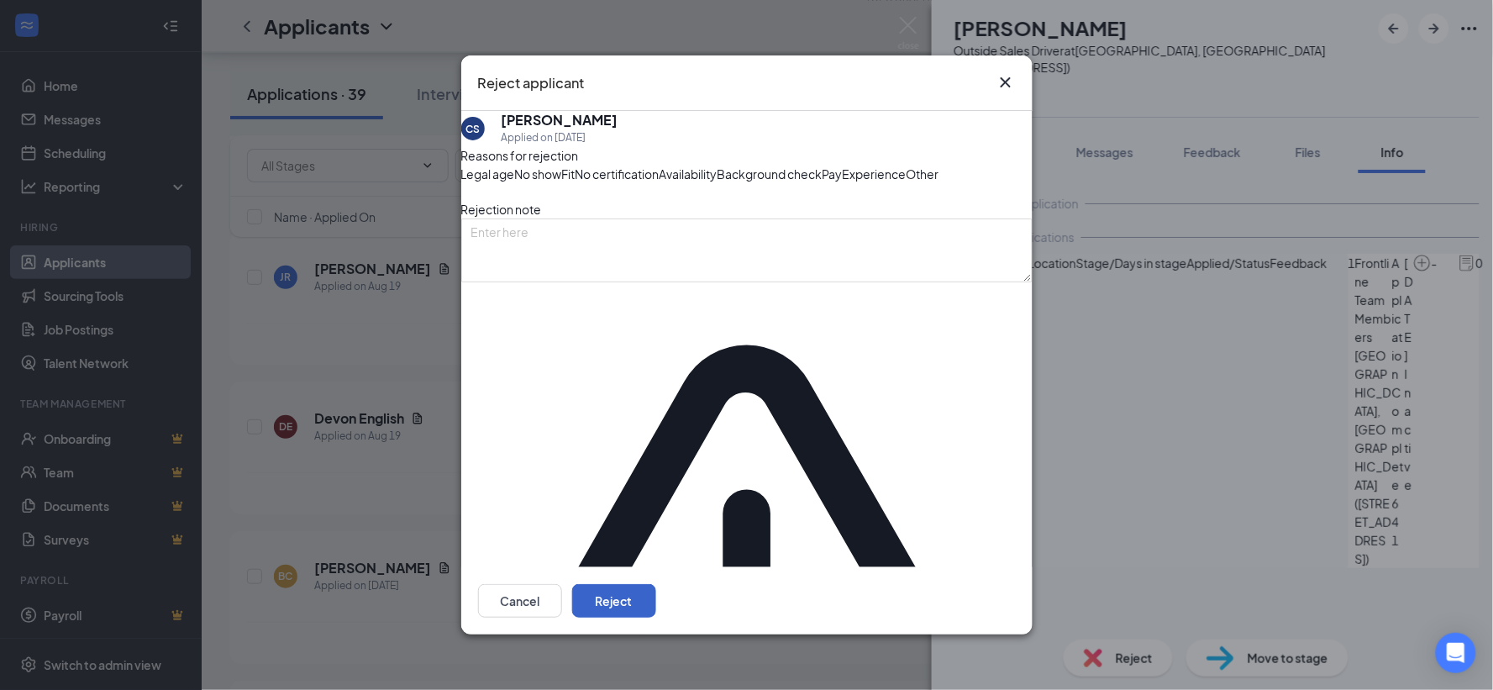
click at [656, 586] on button "Reject" at bounding box center [614, 601] width 84 height 34
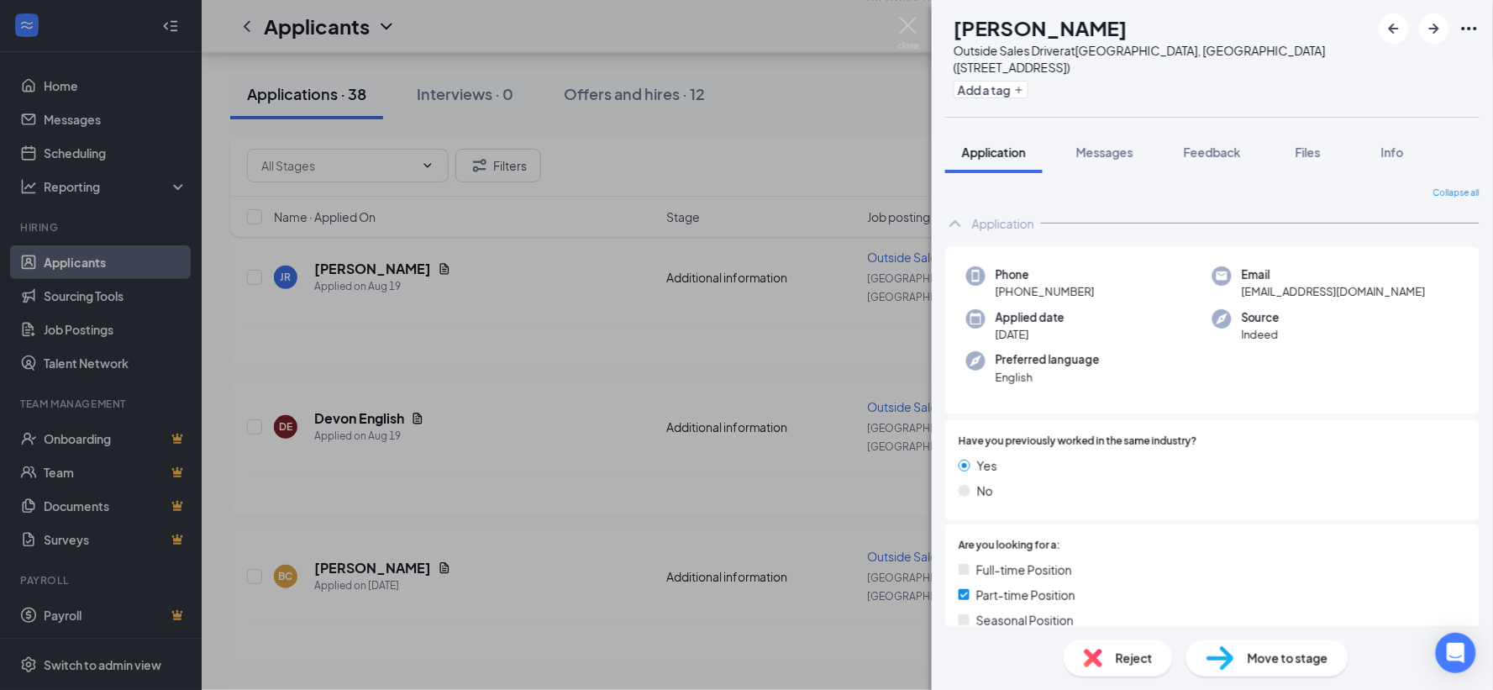
click at [914, 14] on div "SS [PERSON_NAME] Outside Sales Driver at [GEOGRAPHIC_DATA], [GEOGRAPHIC_DATA] (…" at bounding box center [746, 345] width 1493 height 690
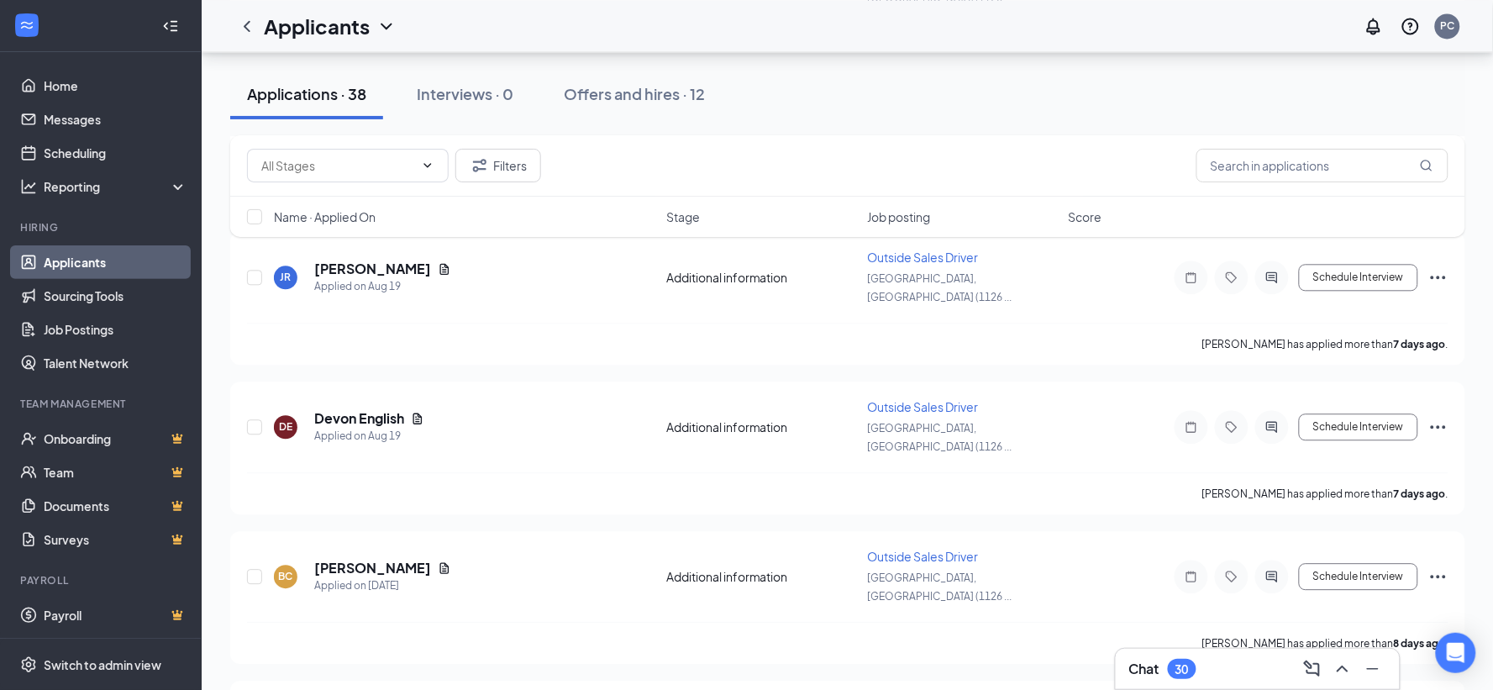
drag, startPoint x: 906, startPoint y: 25, endPoint x: 897, endPoint y: 47, distance: 23.7
click at [906, 24] on div "Applicants PC" at bounding box center [848, 26] width 1292 height 52
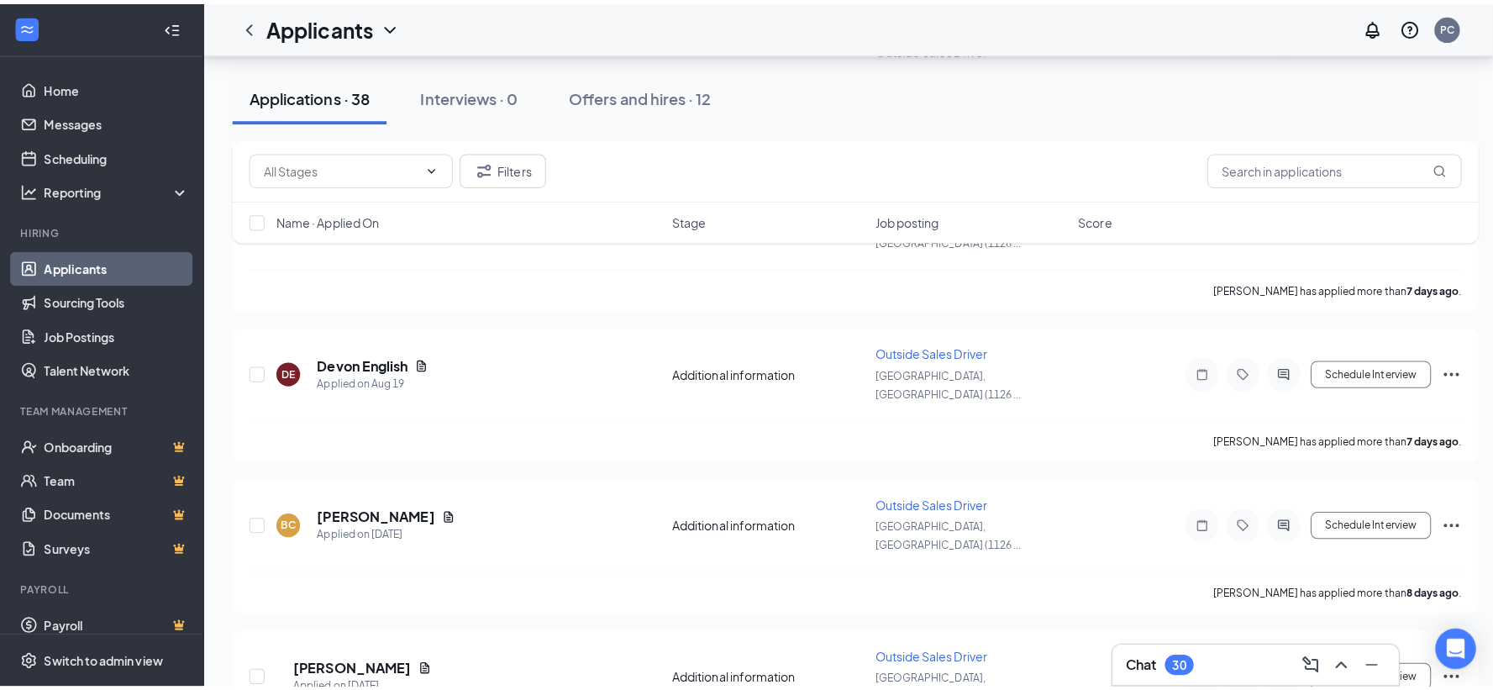
scroll to position [1307, 0]
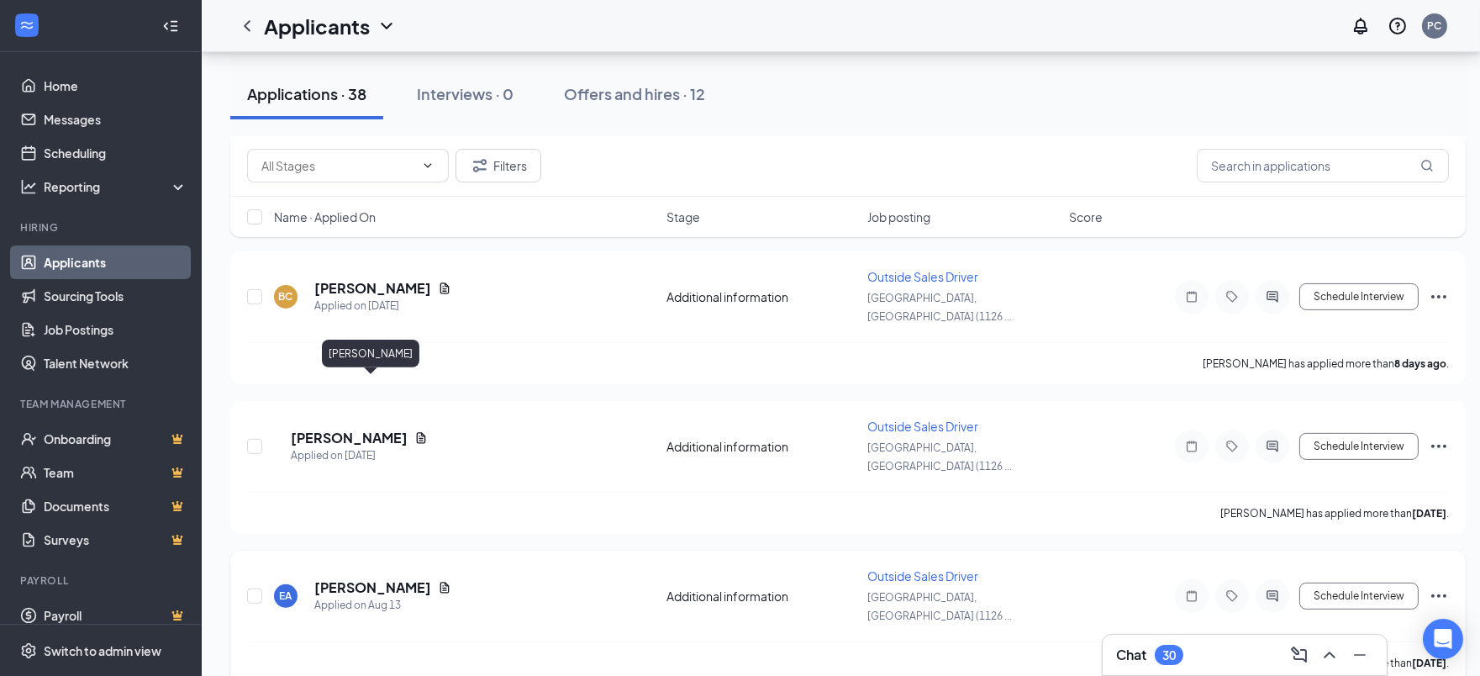
click at [397, 578] on h5 "[PERSON_NAME]" at bounding box center [372, 587] width 117 height 18
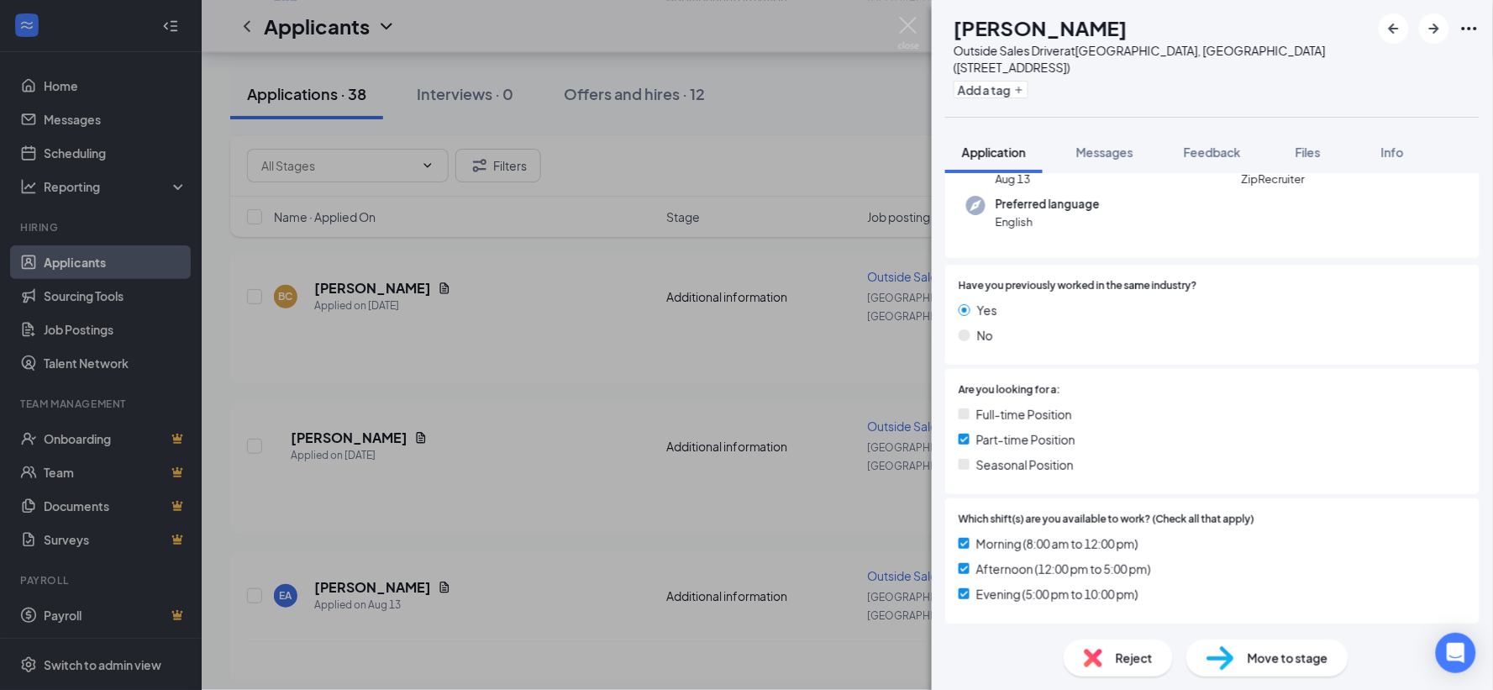
scroll to position [280, 0]
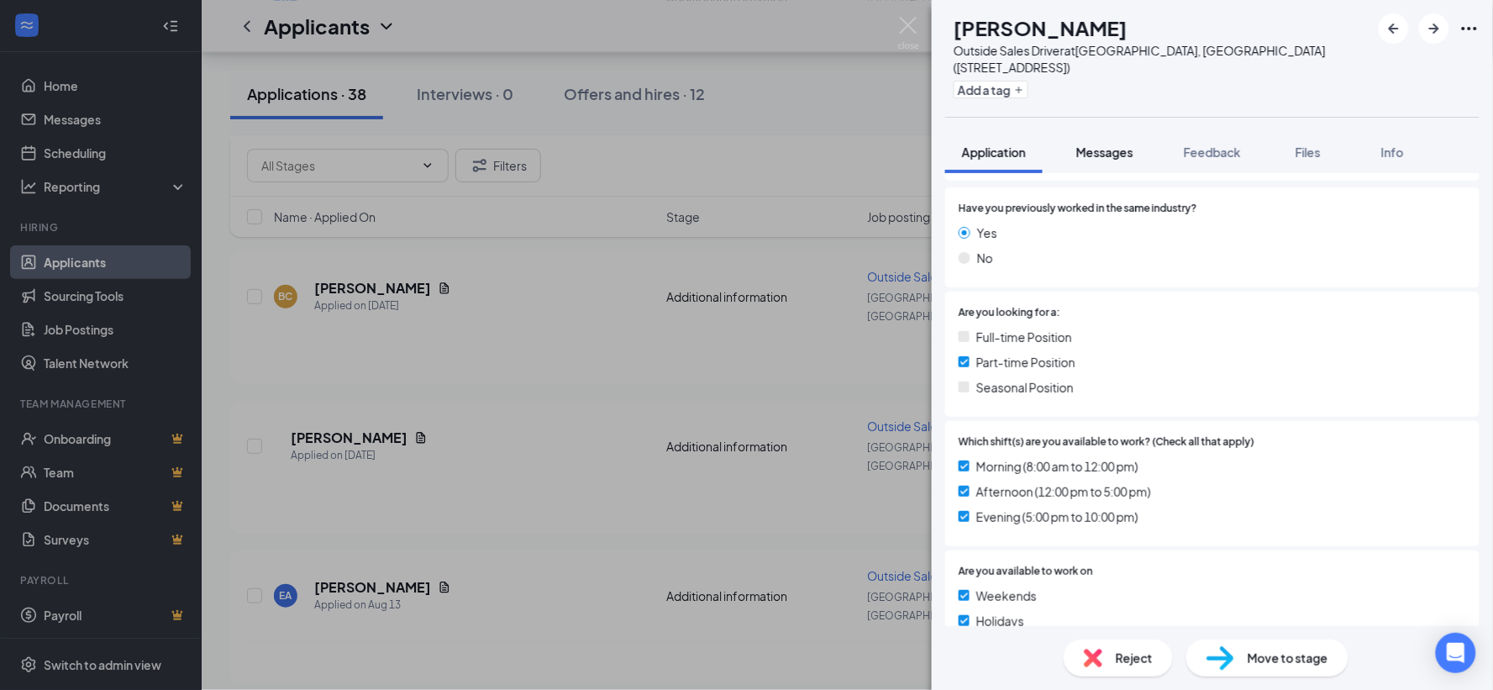
click at [1103, 145] on span "Messages" at bounding box center [1105, 152] width 57 height 15
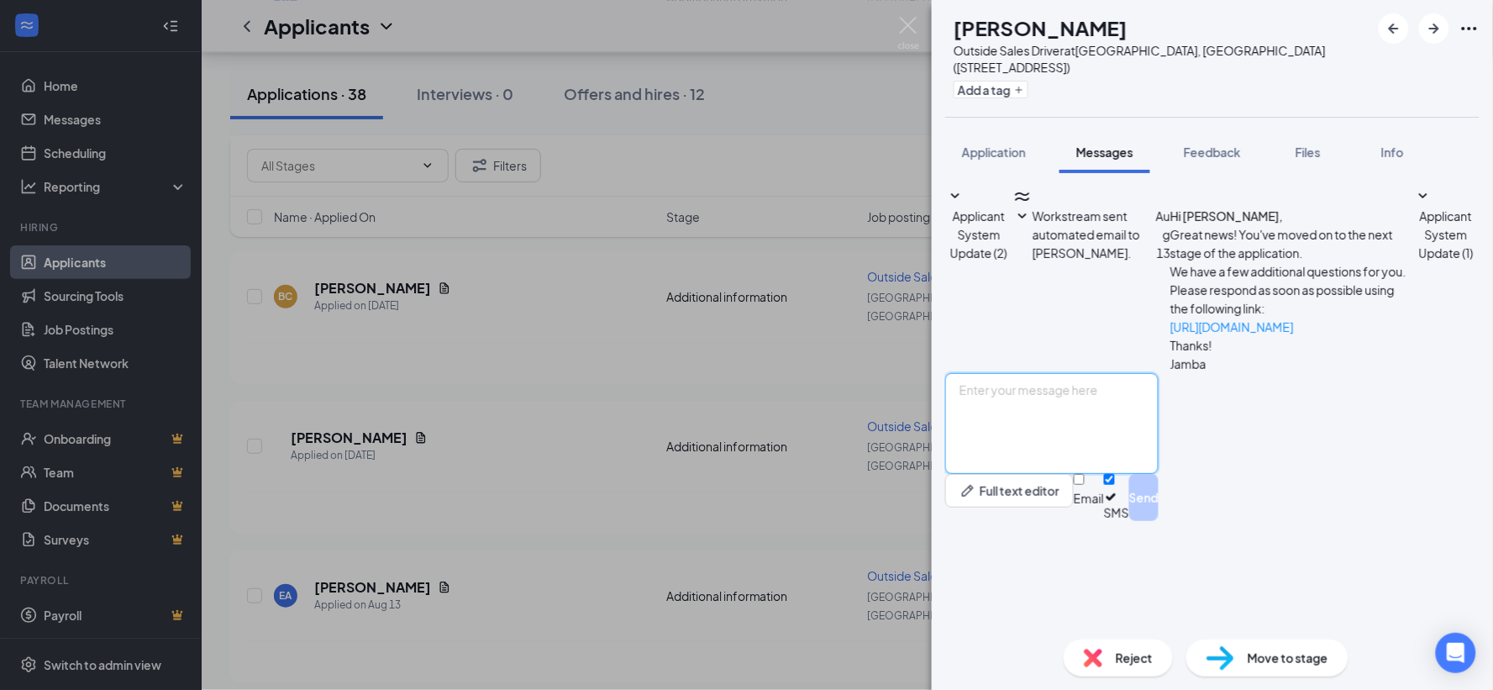
paste textarea "Are you aware this is a driver position? You would need a car, drivers license,…"
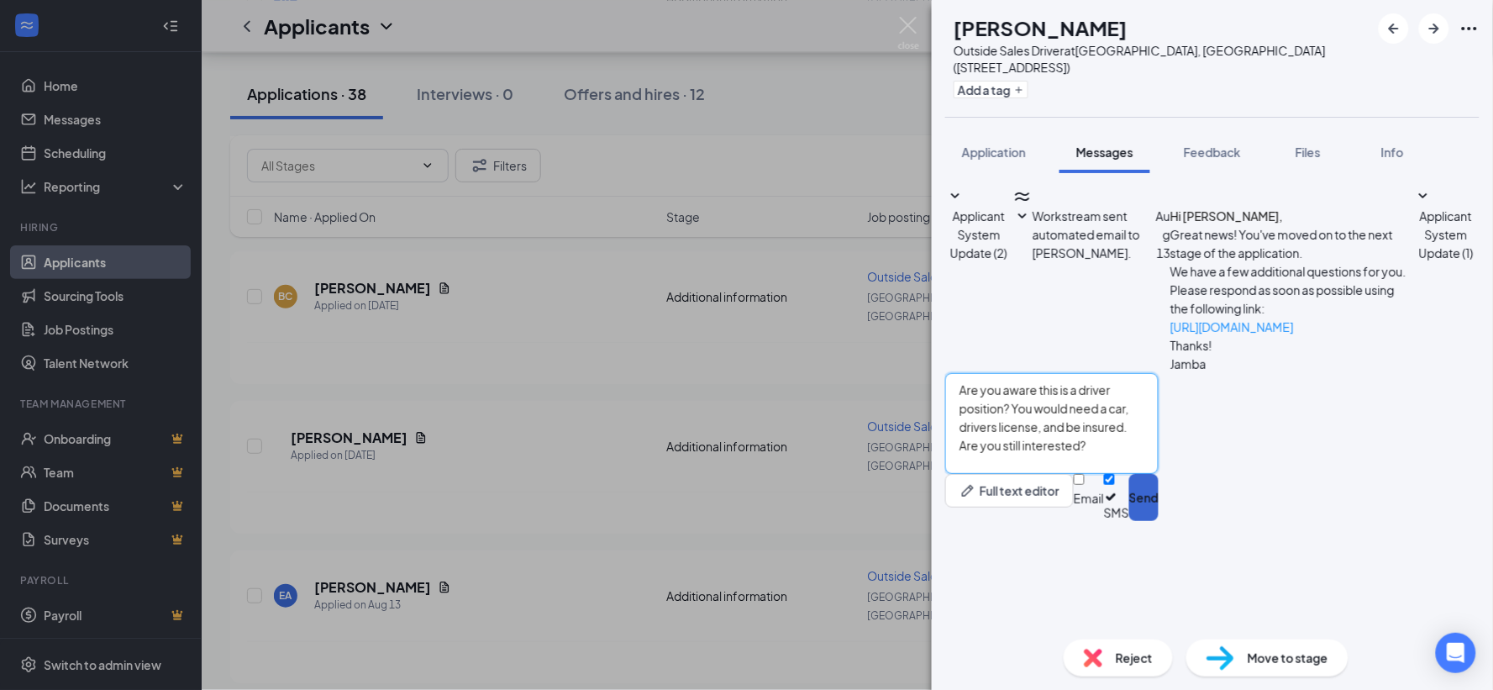
type textarea "Are you aware this is a driver position? You would need a car, drivers license,…"
click at [1159, 521] on button "Send" at bounding box center [1143, 497] width 29 height 47
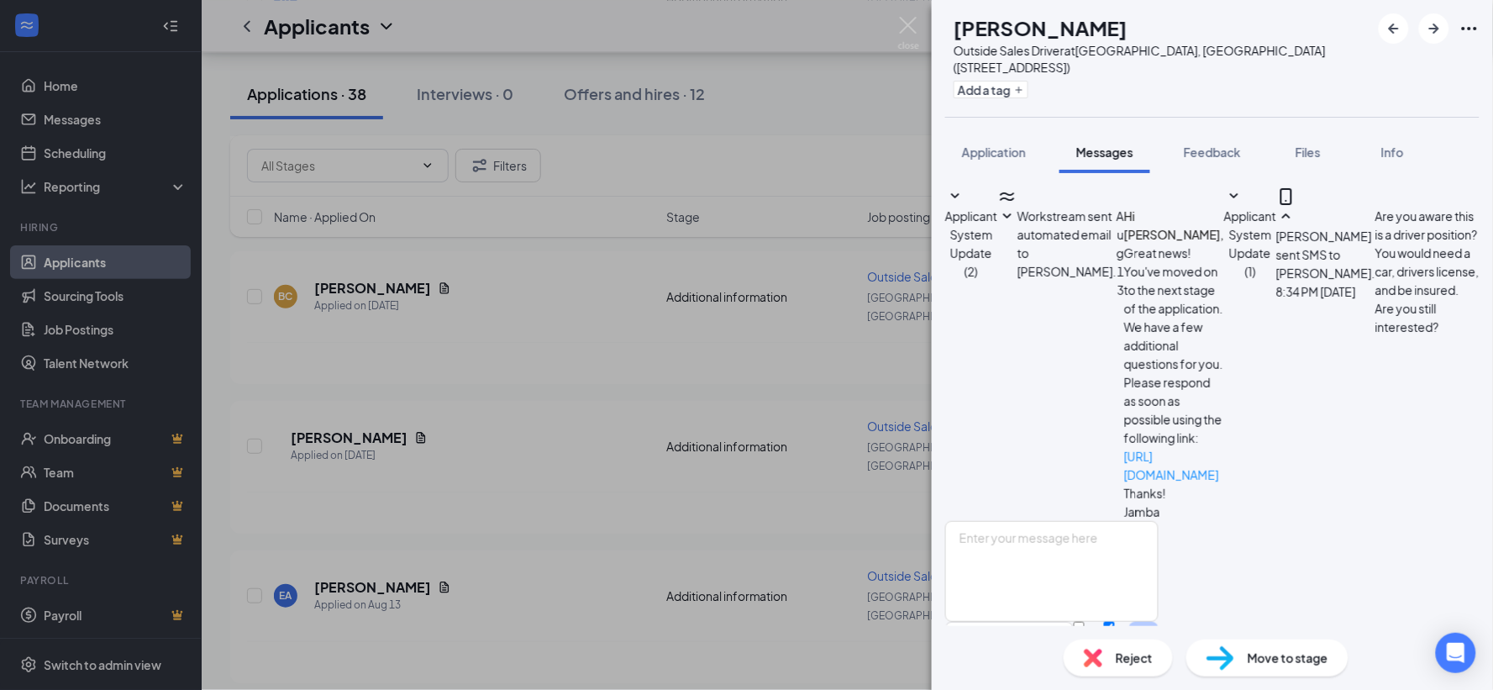
scroll to position [36, 0]
drag, startPoint x: 913, startPoint y: 18, endPoint x: 917, endPoint y: 29, distance: 12.5
click at [913, 18] on img at bounding box center [908, 33] width 21 height 33
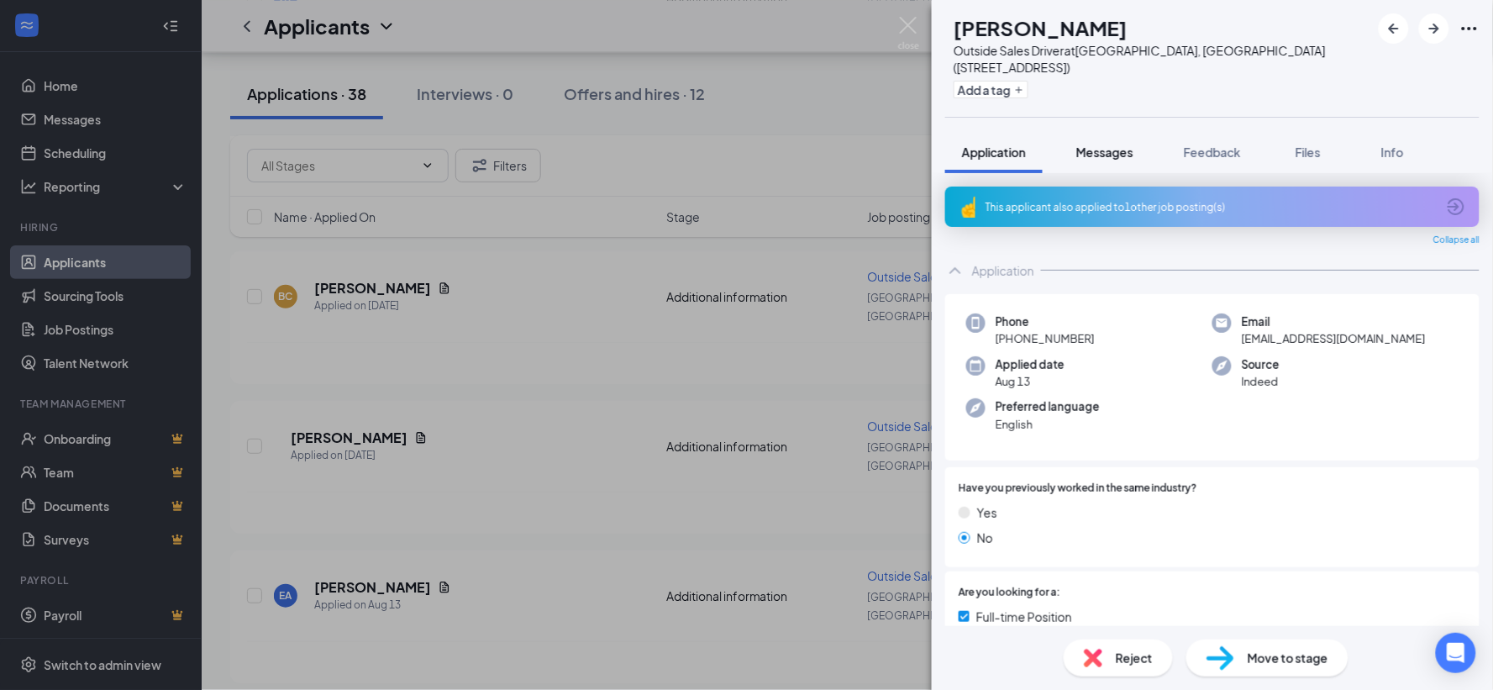
click at [1111, 145] on span "Messages" at bounding box center [1105, 152] width 57 height 15
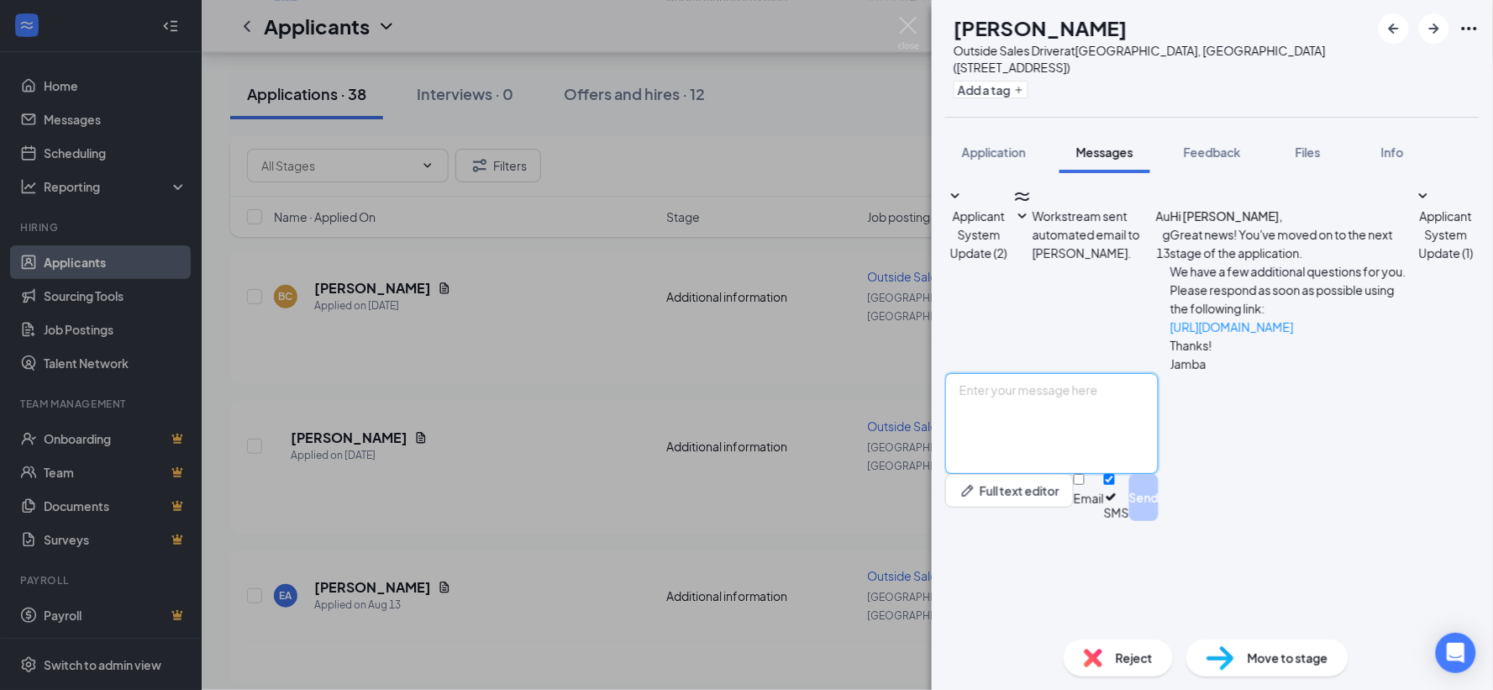
paste textarea "Are you aware this is a driver position? You would need a car, drivers license,…"
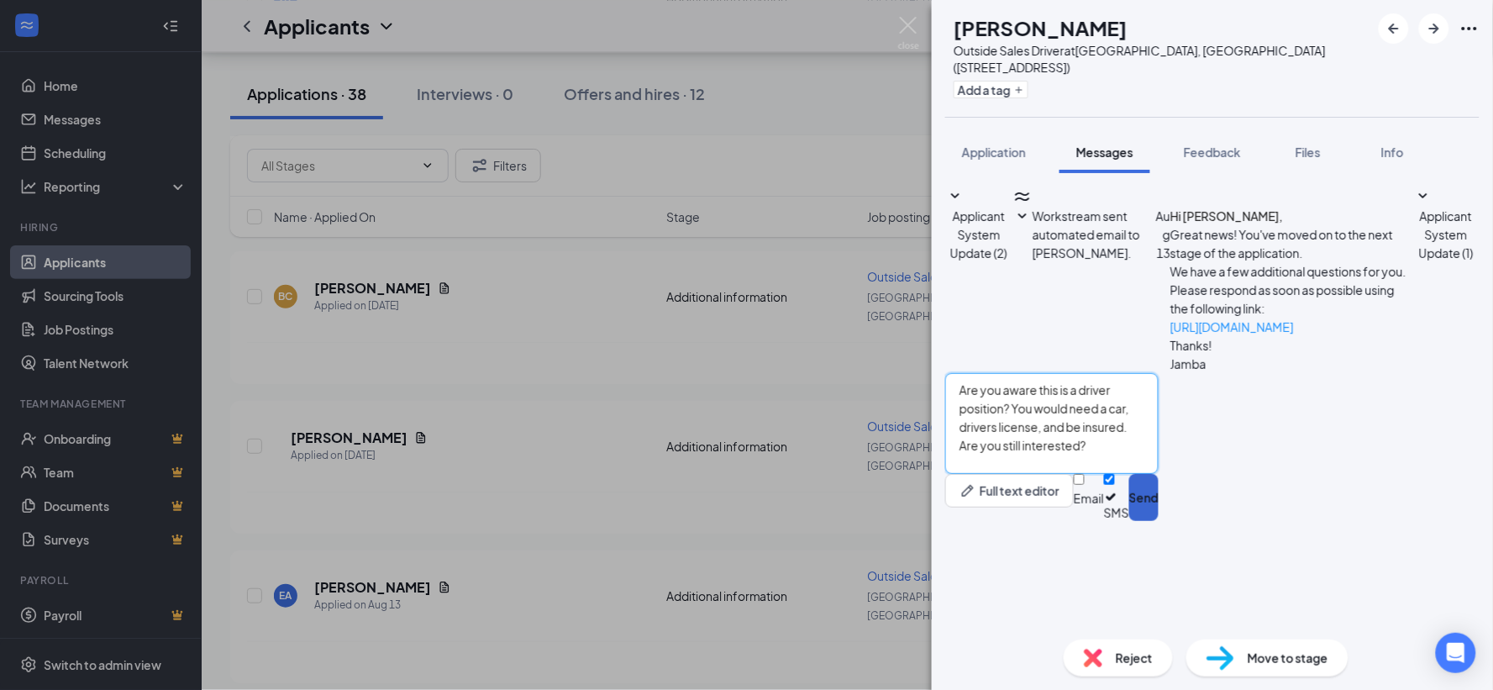
type textarea "Are you aware this is a driver position? You would need a car, drivers license,…"
click at [1159, 521] on button "Send" at bounding box center [1143, 497] width 29 height 47
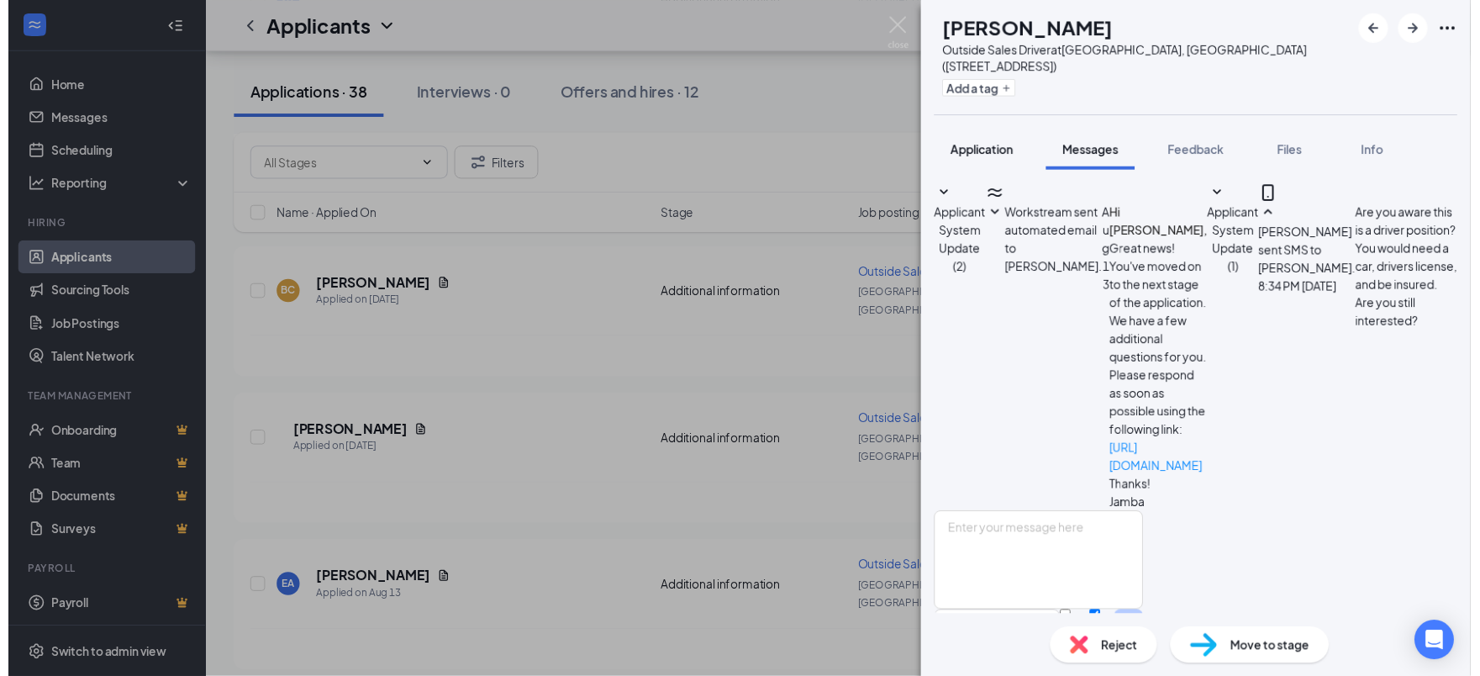
scroll to position [19, 0]
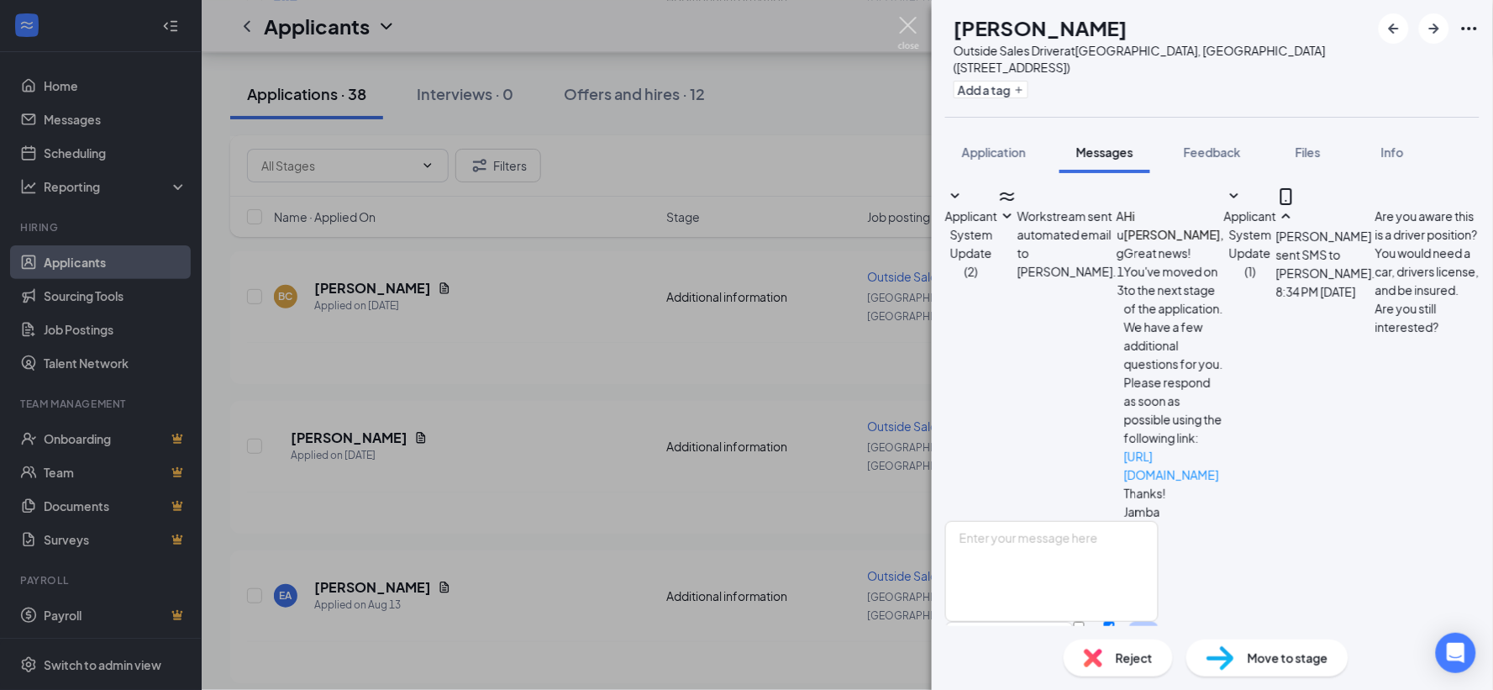
drag, startPoint x: 908, startPoint y: 22, endPoint x: 975, endPoint y: 120, distance: 118.6
click at [908, 23] on img at bounding box center [908, 33] width 21 height 33
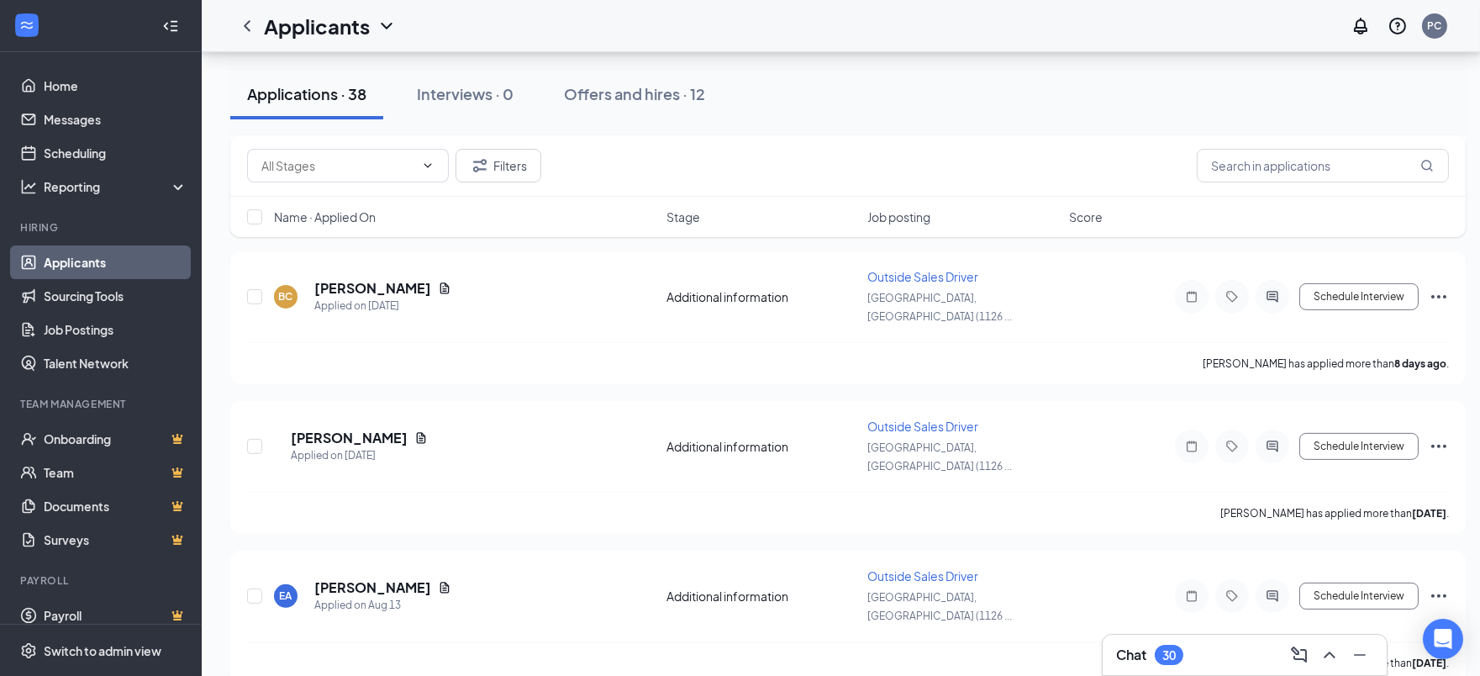
click at [1156, 656] on div "30" at bounding box center [1169, 655] width 29 height 20
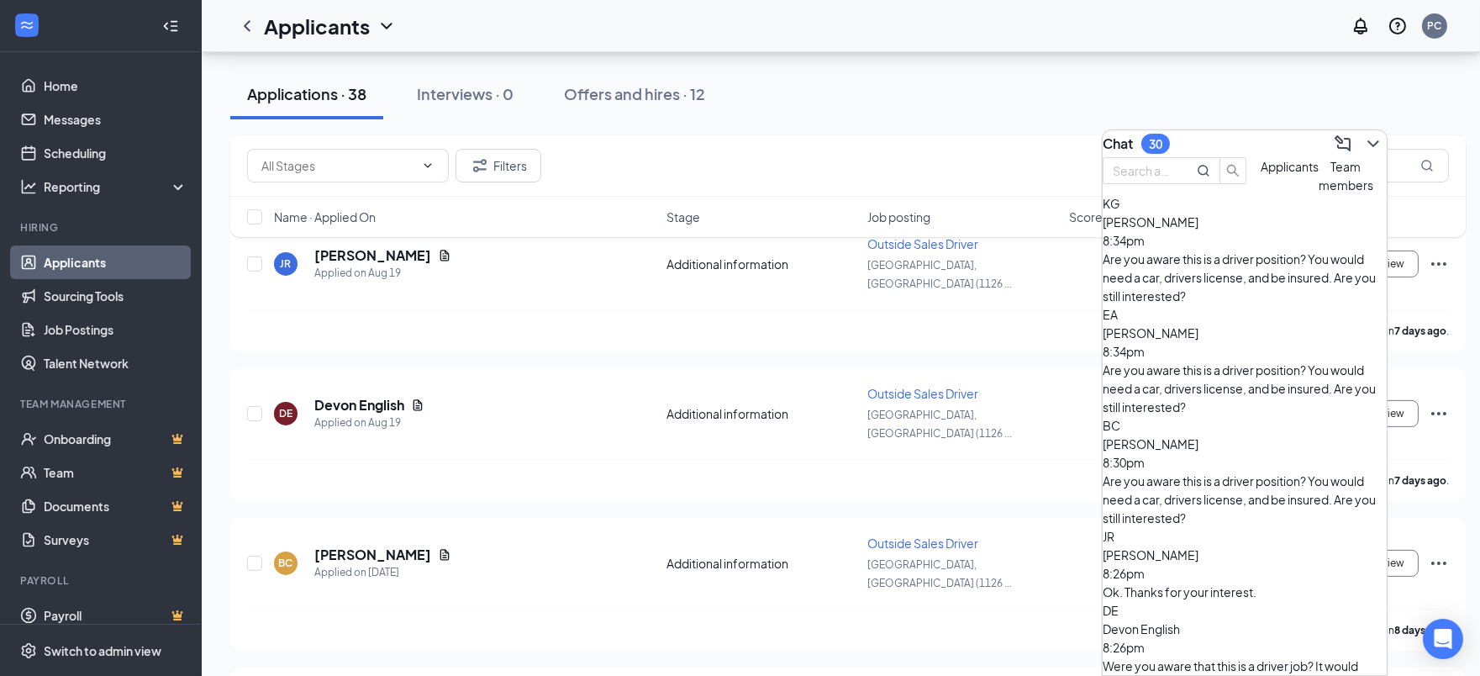
scroll to position [934, 0]
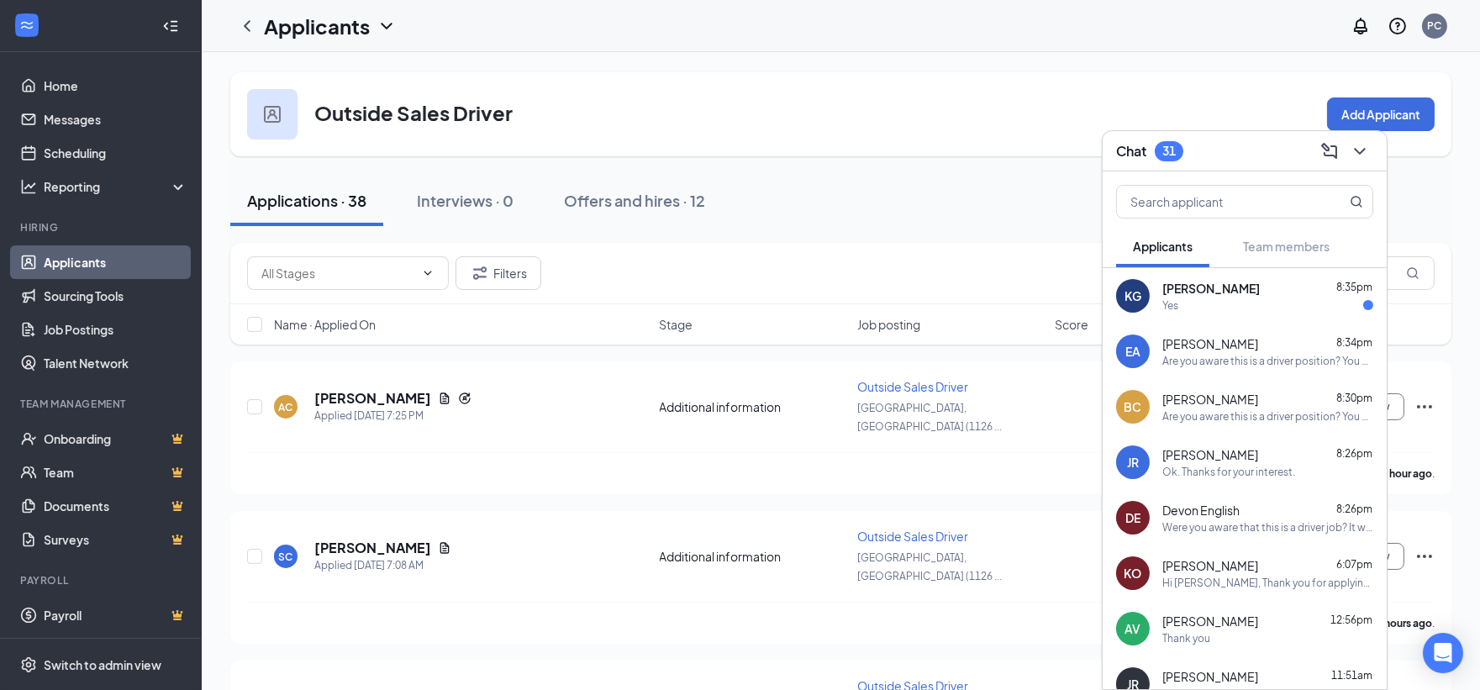
click at [1224, 298] on div "Yes" at bounding box center [1267, 305] width 211 height 14
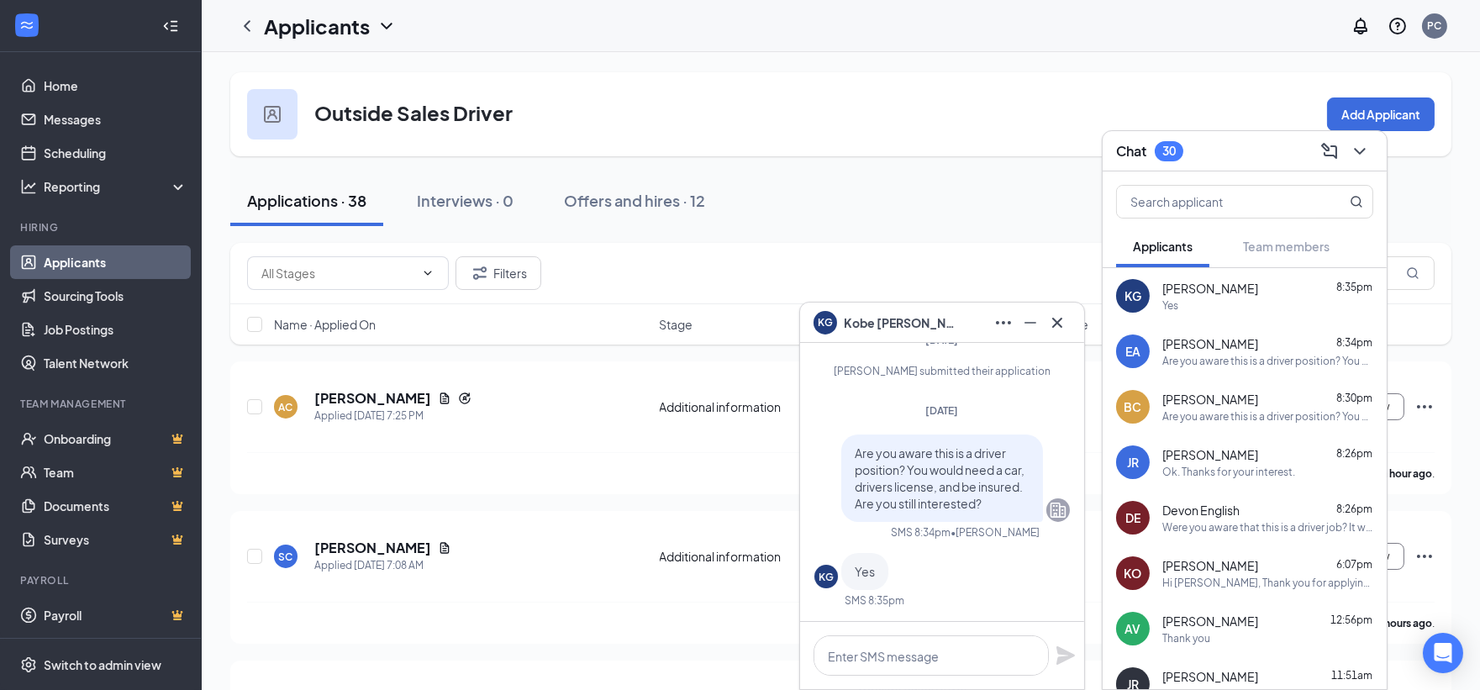
scroll to position [1, 0]
click at [939, 657] on textarea at bounding box center [930, 655] width 235 height 40
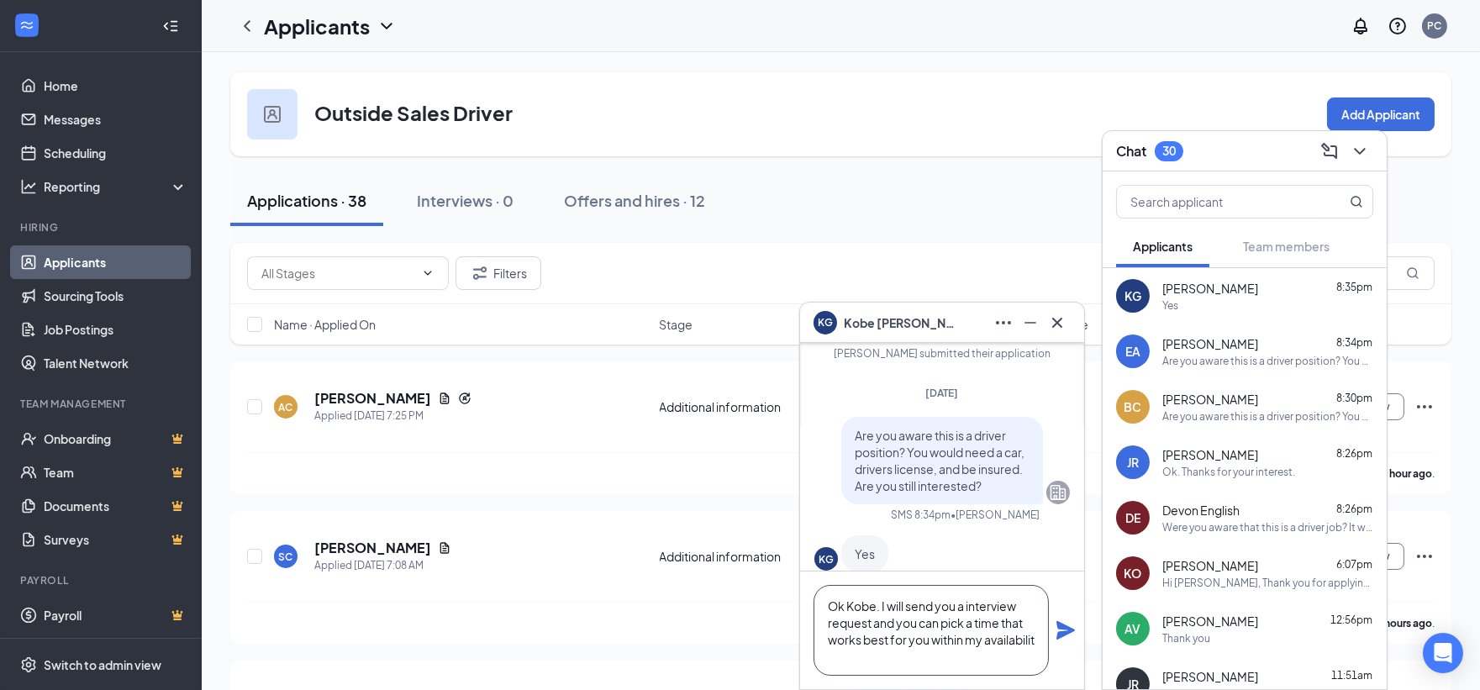
scroll to position [-49, 0]
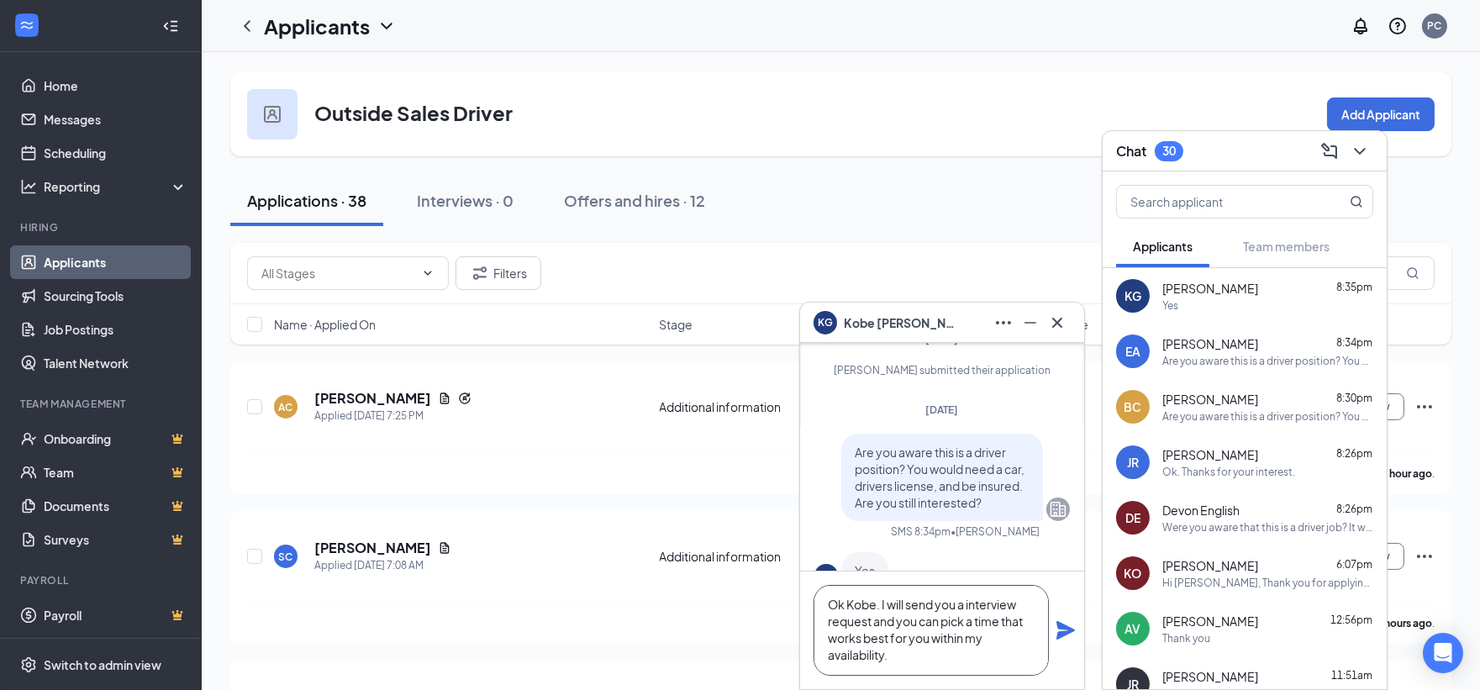
type textarea "Ok Kobe. I will send you a interview request and you can pick a time that works…"
click at [1062, 628] on icon "Plane" at bounding box center [1065, 630] width 18 height 18
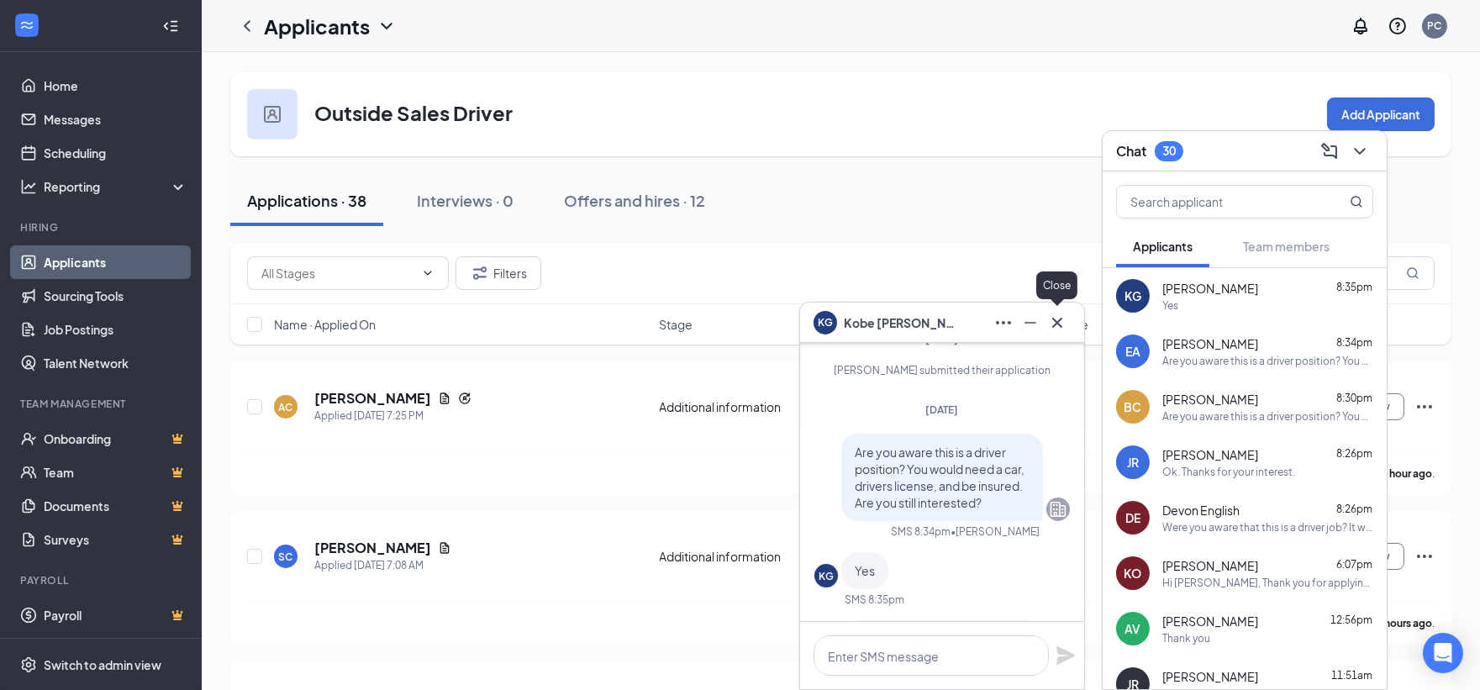
click at [1057, 319] on icon "Cross" at bounding box center [1057, 323] width 20 height 20
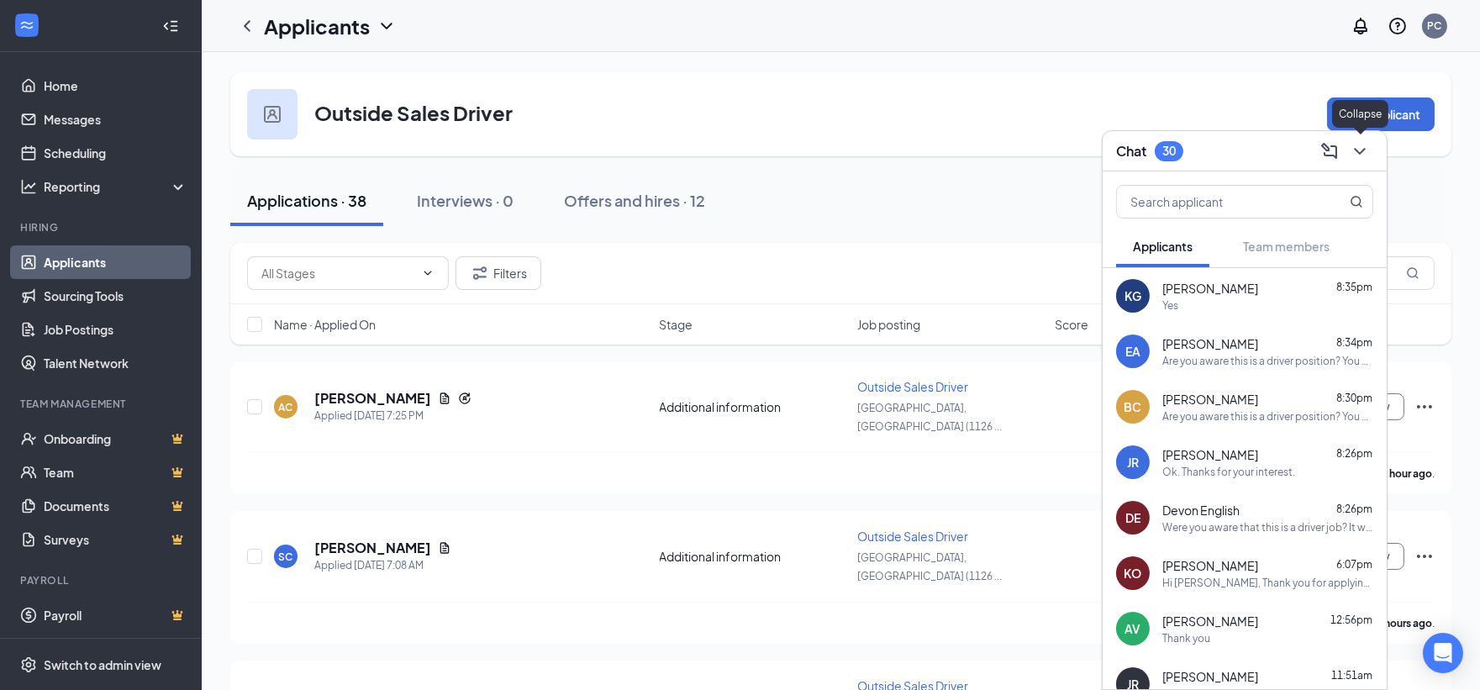
click at [1371, 144] on button at bounding box center [1359, 151] width 27 height 27
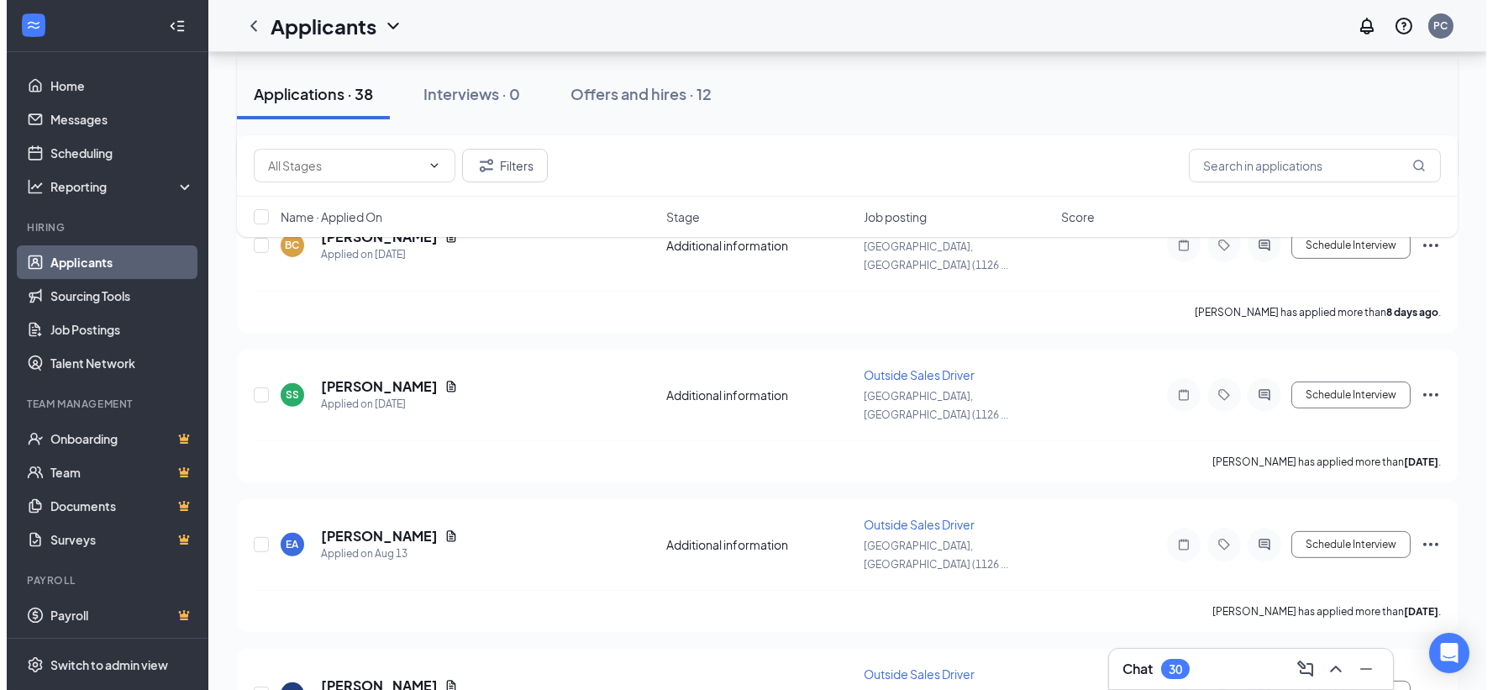
scroll to position [1400, 0]
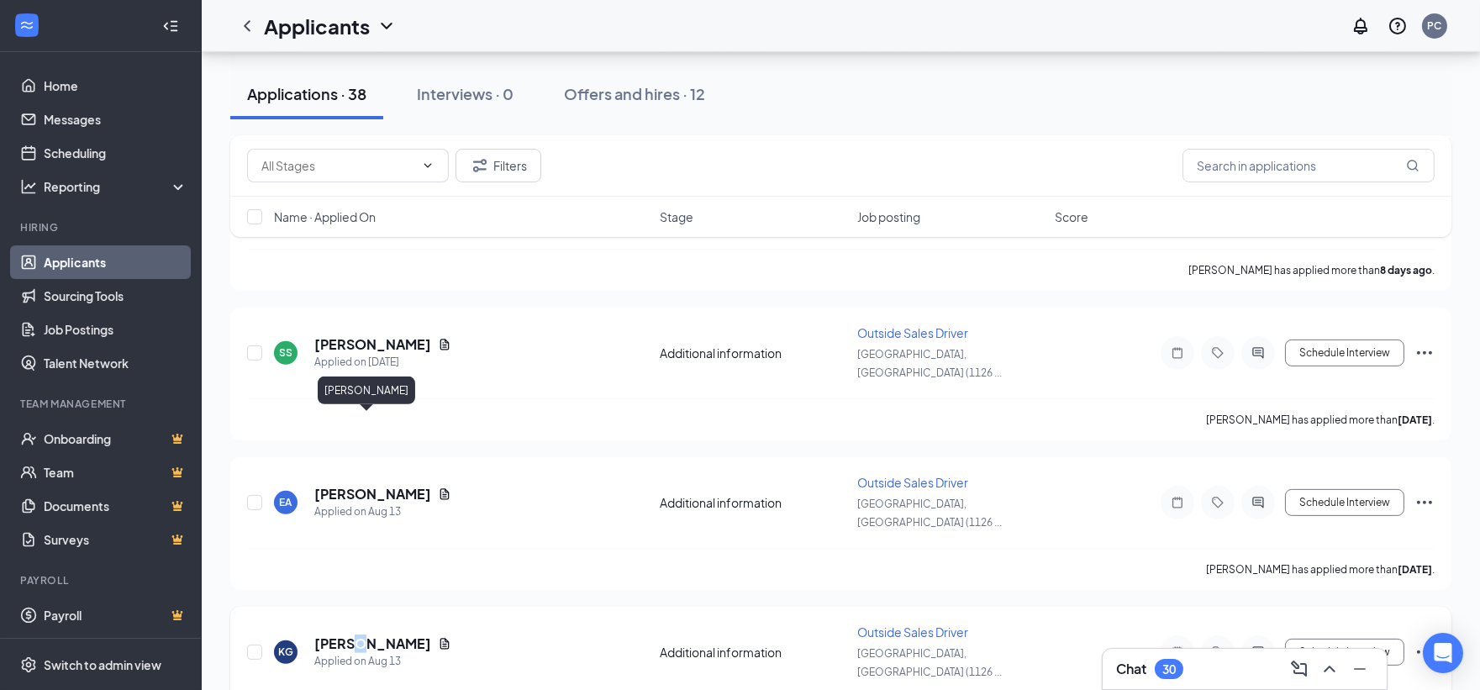
click at [358, 634] on h5 "[PERSON_NAME]" at bounding box center [372, 643] width 117 height 18
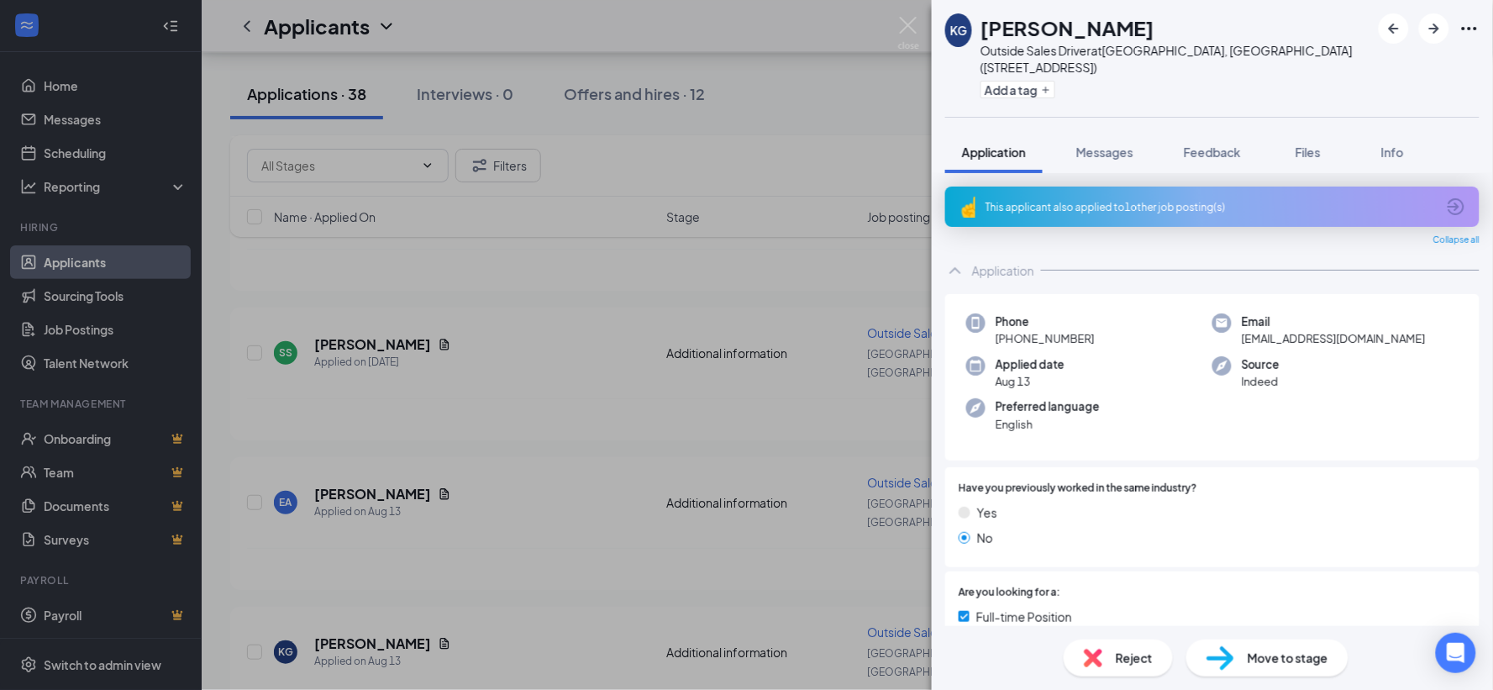
click at [1282, 651] on span "Move to stage" at bounding box center [1288, 658] width 81 height 18
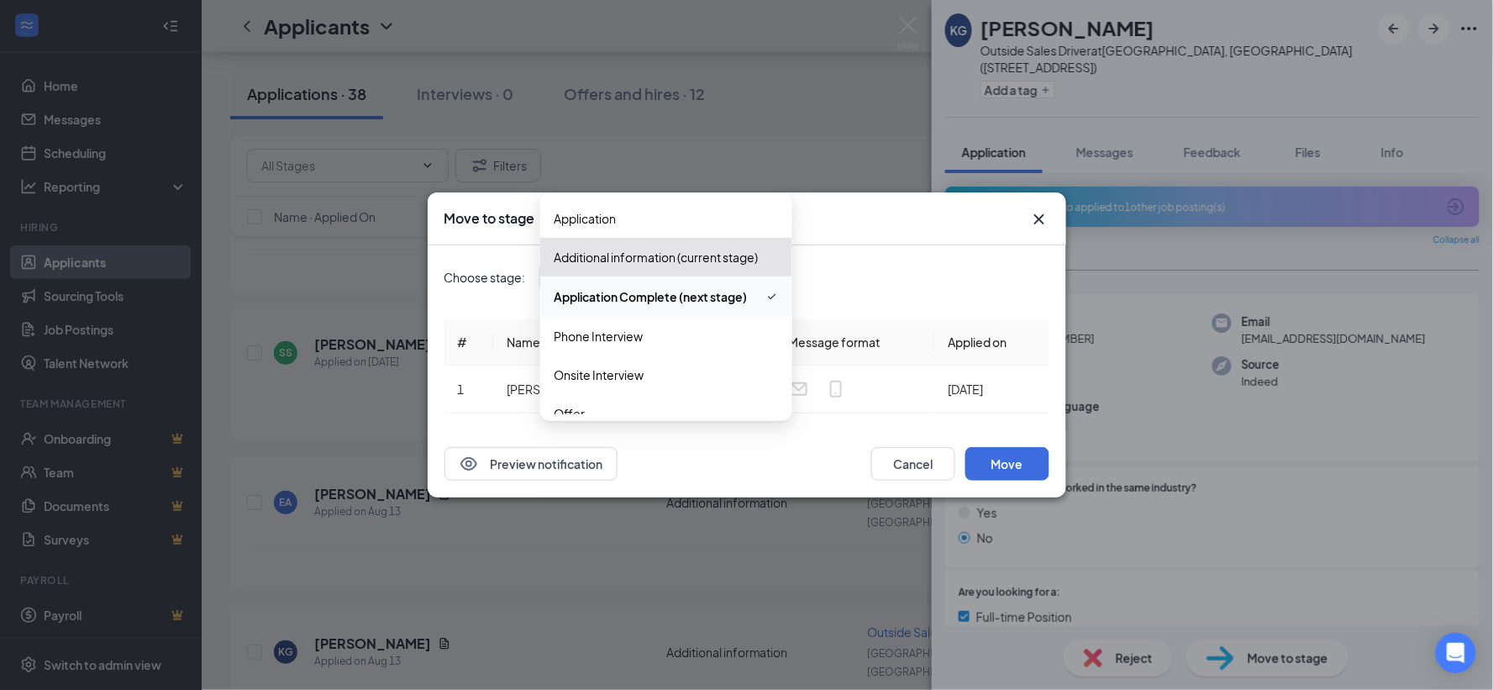
click at [778, 270] on div "Application Complete (next stage) 3299020 3299021 3299022 Application Additiona…" at bounding box center [666, 277] width 252 height 30
click at [594, 370] on span "Onsite Interview" at bounding box center [599, 375] width 90 height 18
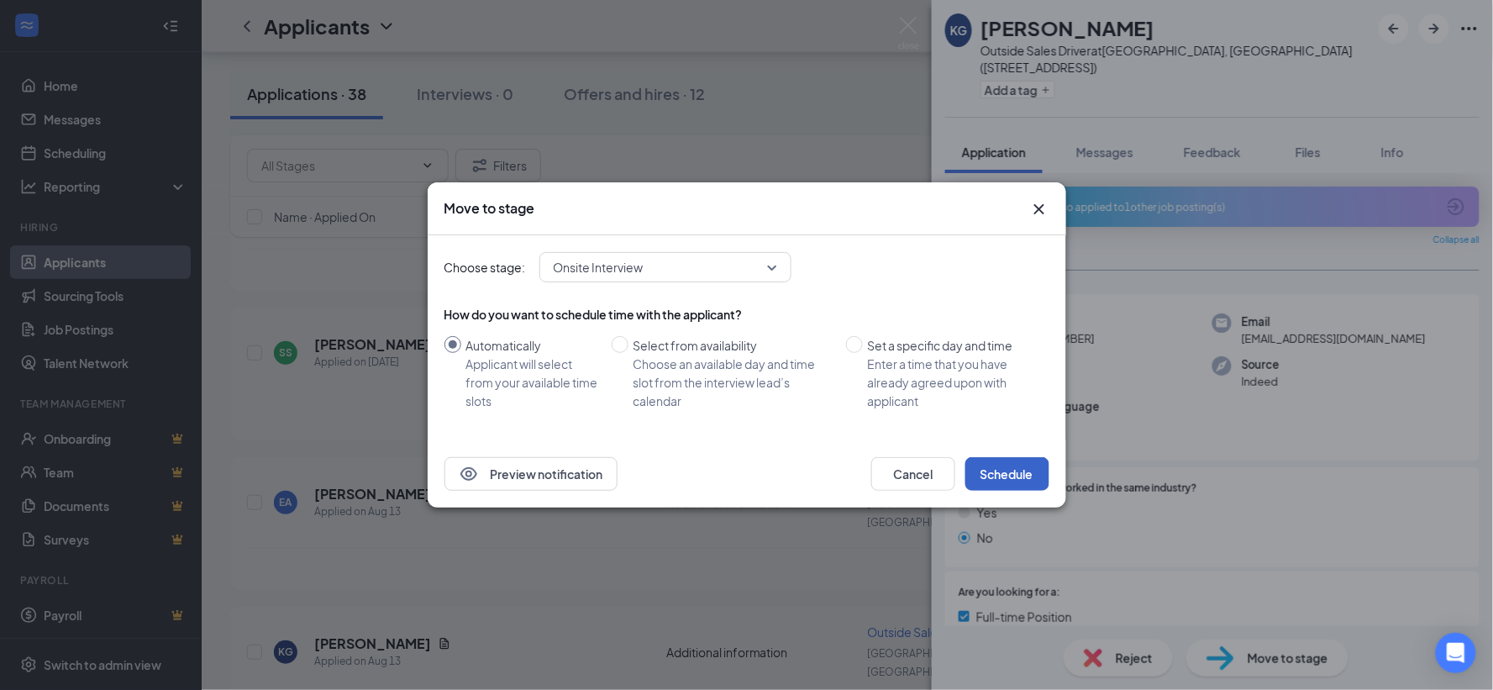
click at [1020, 467] on button "Schedule" at bounding box center [1008, 474] width 84 height 34
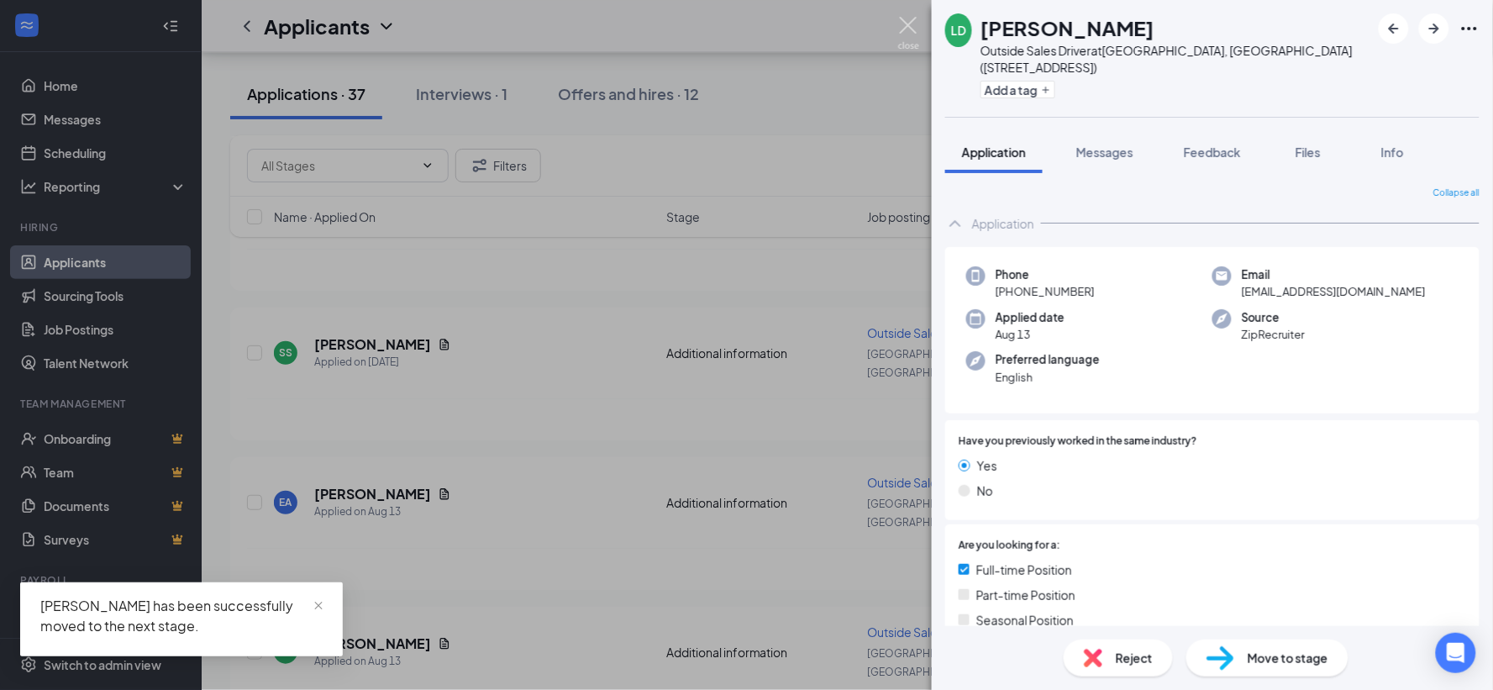
drag, startPoint x: 909, startPoint y: 25, endPoint x: 922, endPoint y: 82, distance: 57.7
click at [909, 25] on img at bounding box center [908, 33] width 21 height 33
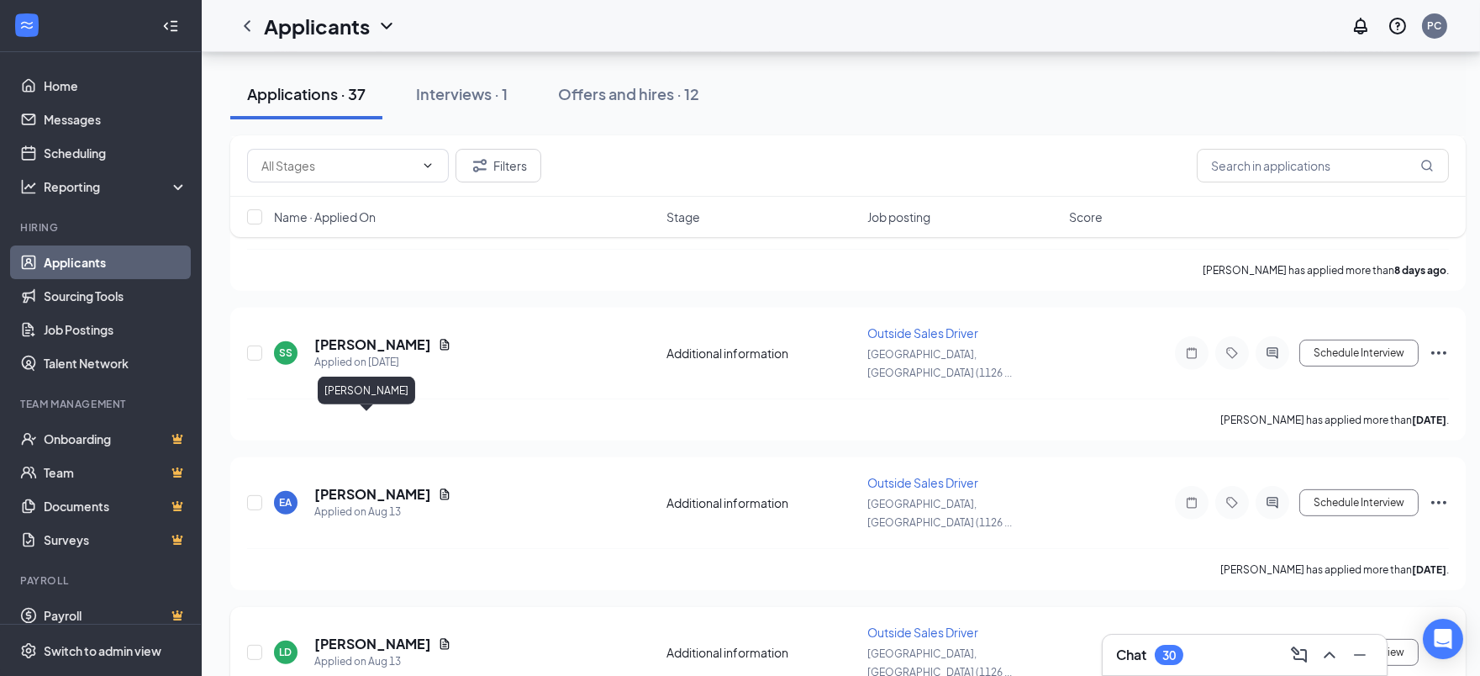
click at [374, 634] on h5 "[PERSON_NAME]" at bounding box center [372, 643] width 117 height 18
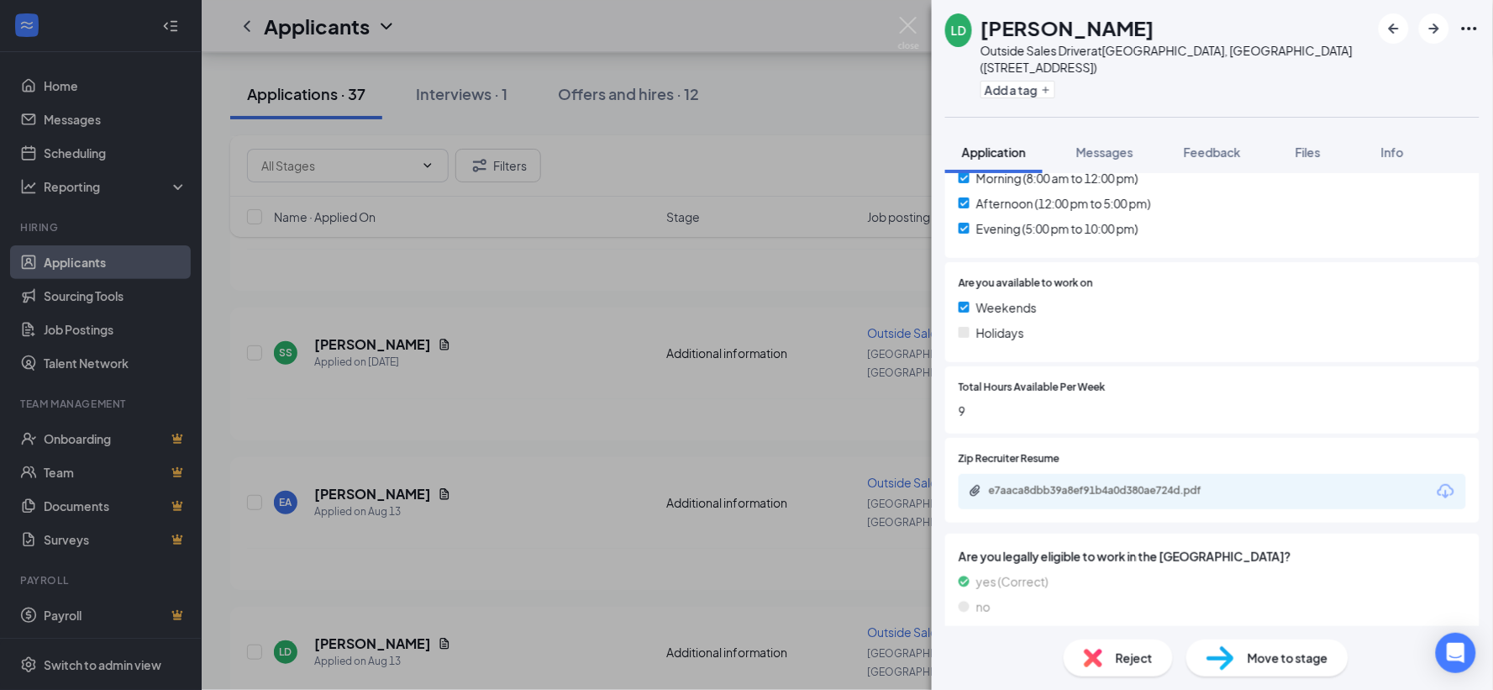
scroll to position [550, 0]
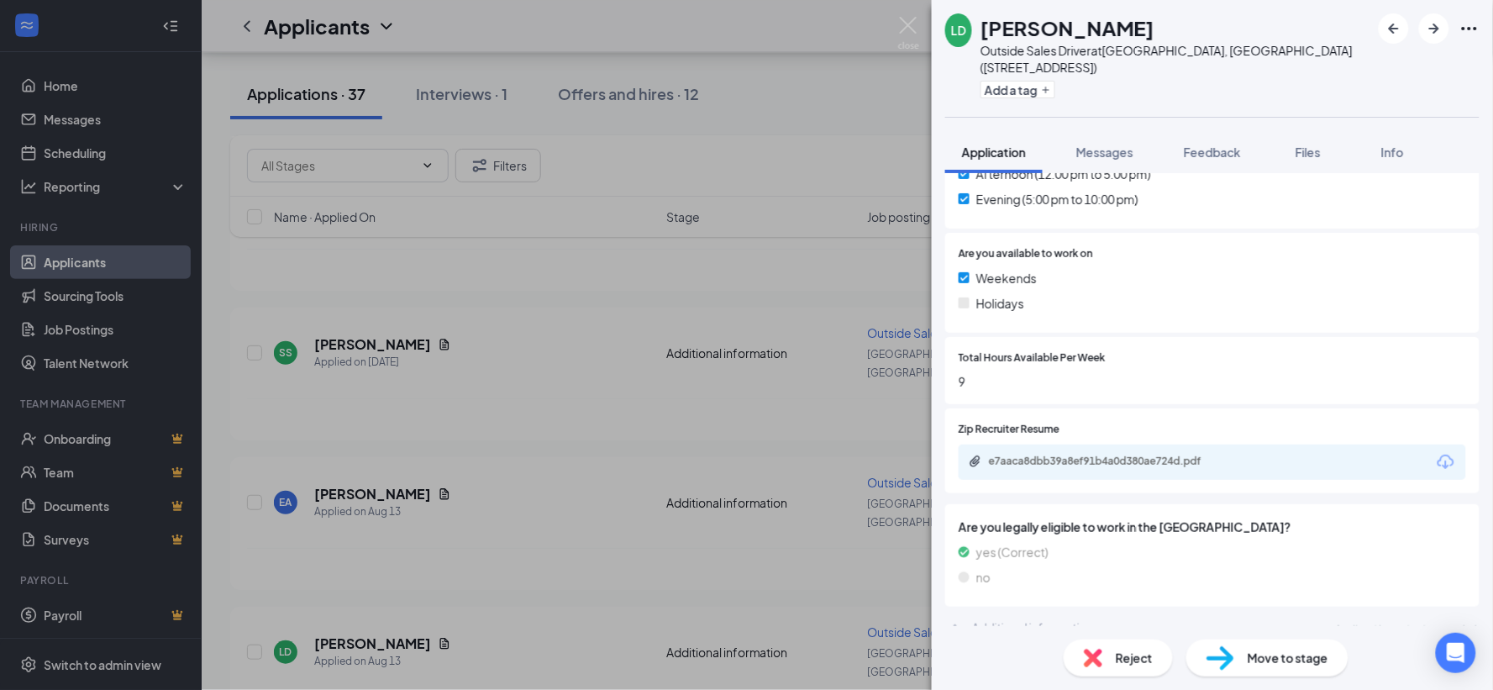
click at [1149, 656] on span "Reject" at bounding box center [1134, 658] width 37 height 18
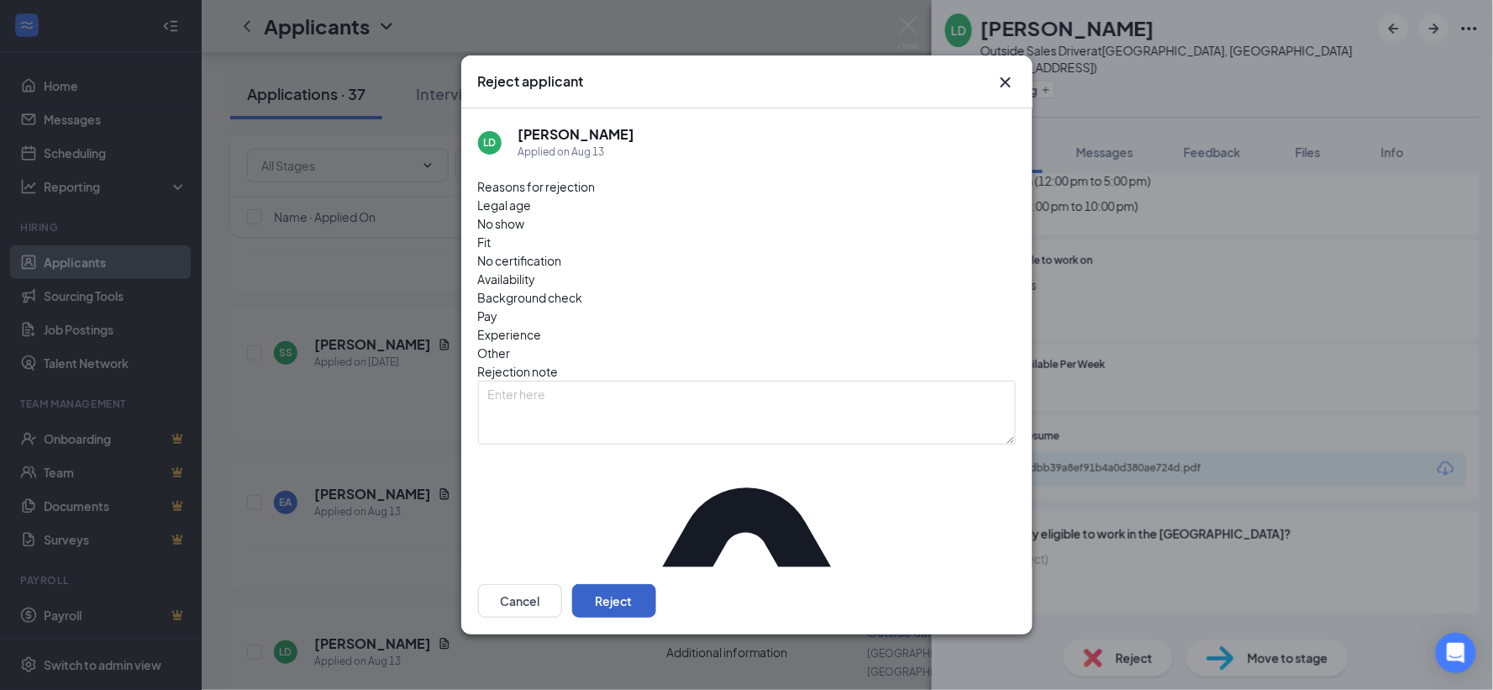
click at [656, 585] on button "Reject" at bounding box center [614, 601] width 84 height 34
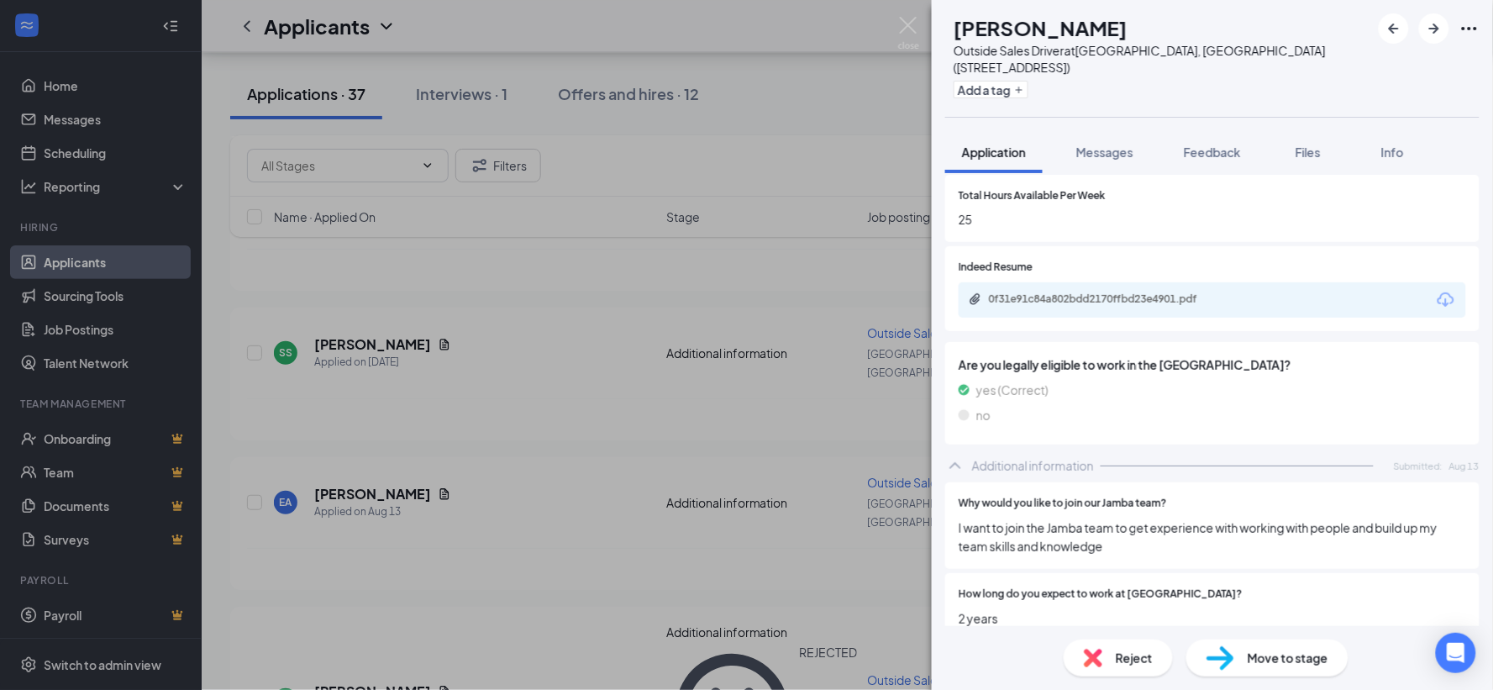
scroll to position [746, 0]
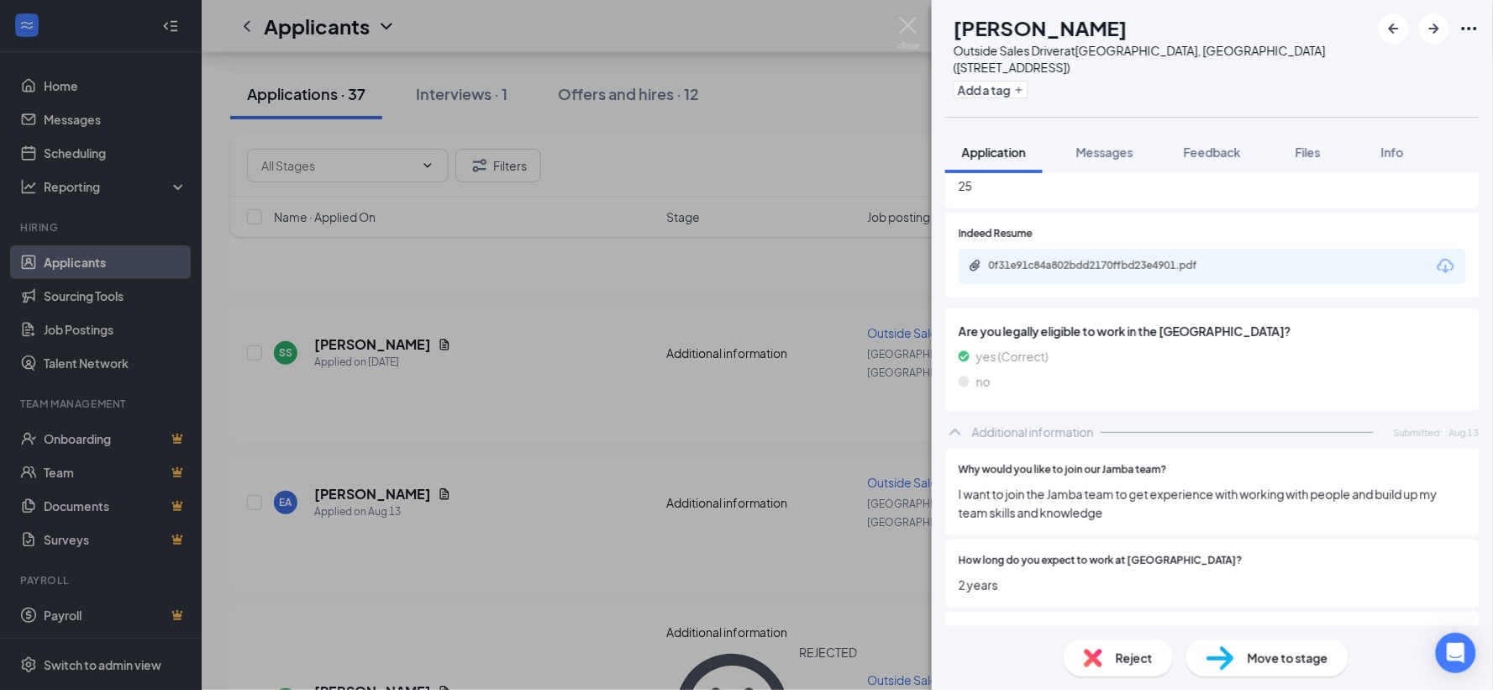
click at [1141, 660] on span "Reject" at bounding box center [1134, 658] width 37 height 18
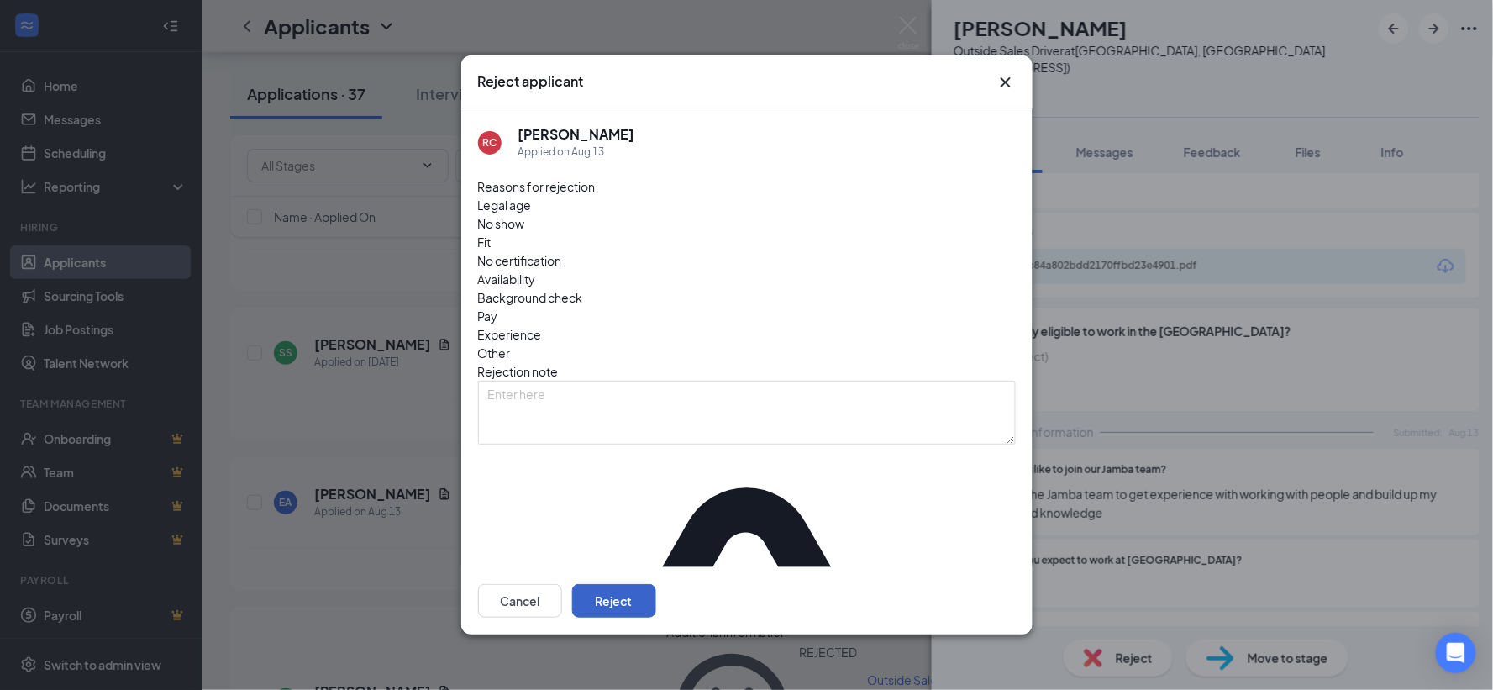
click at [656, 584] on button "Reject" at bounding box center [614, 601] width 84 height 34
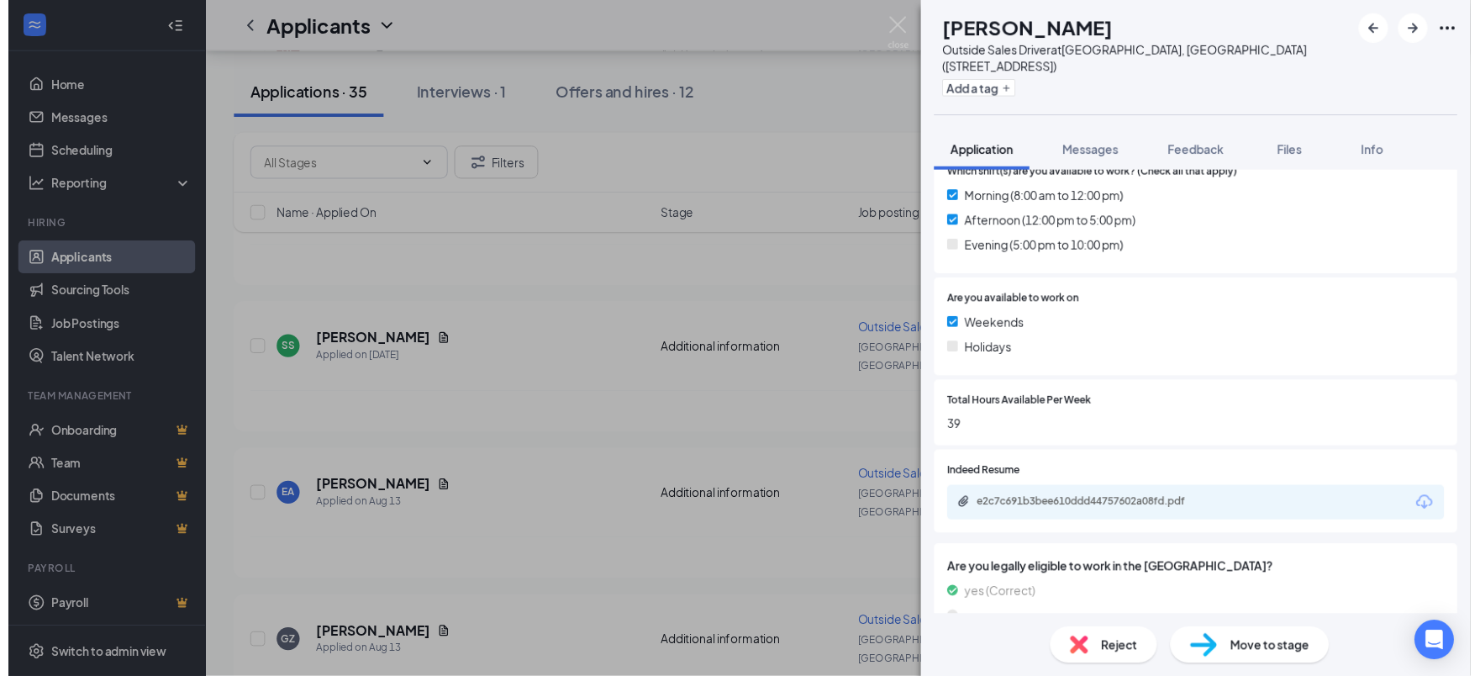
scroll to position [550, 0]
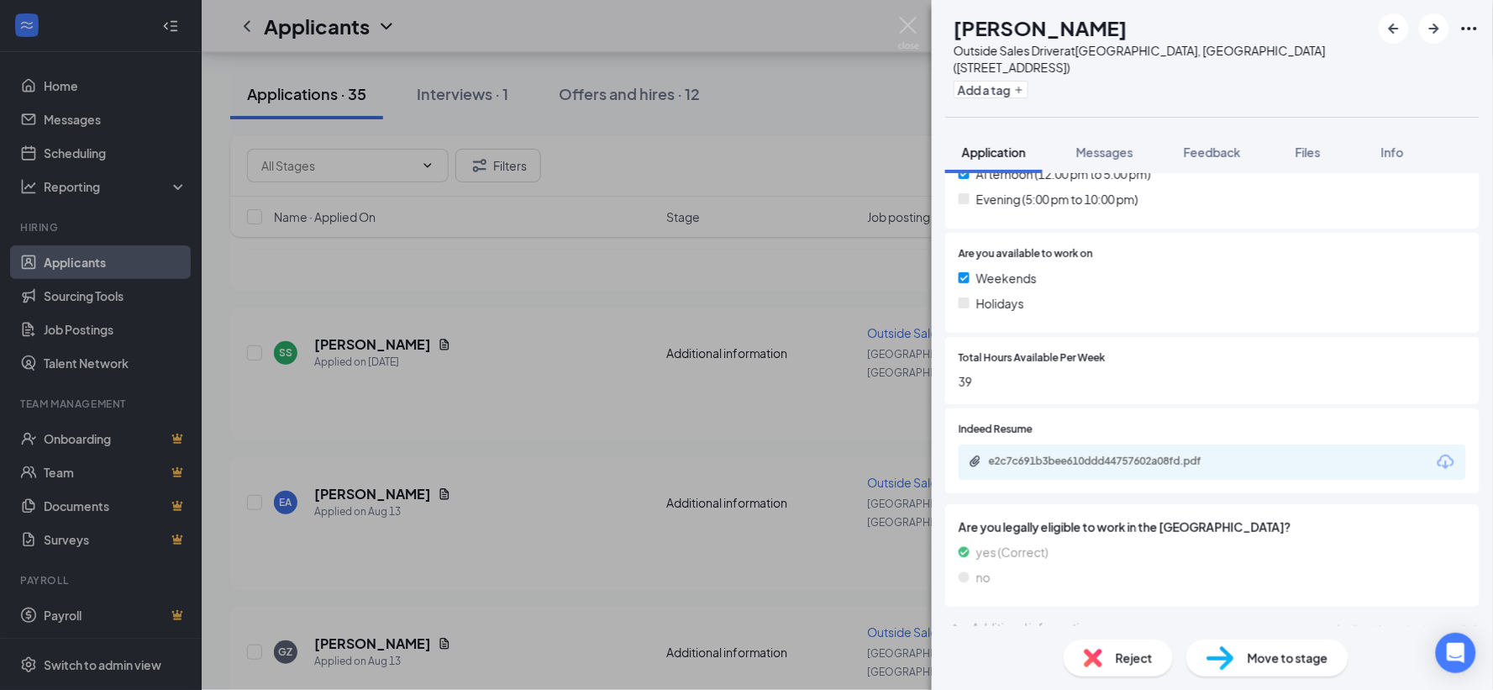
click at [1244, 445] on div "e2c7c691b3bee610ddd44757602a08fd.pdf" at bounding box center [1213, 462] width 508 height 35
click at [1140, 431] on div "e2c7c691b3bee610ddd44757602a08fd.pdf" at bounding box center [1103, 416] width 225 height 34
click at [914, 17] on img at bounding box center [908, 33] width 21 height 33
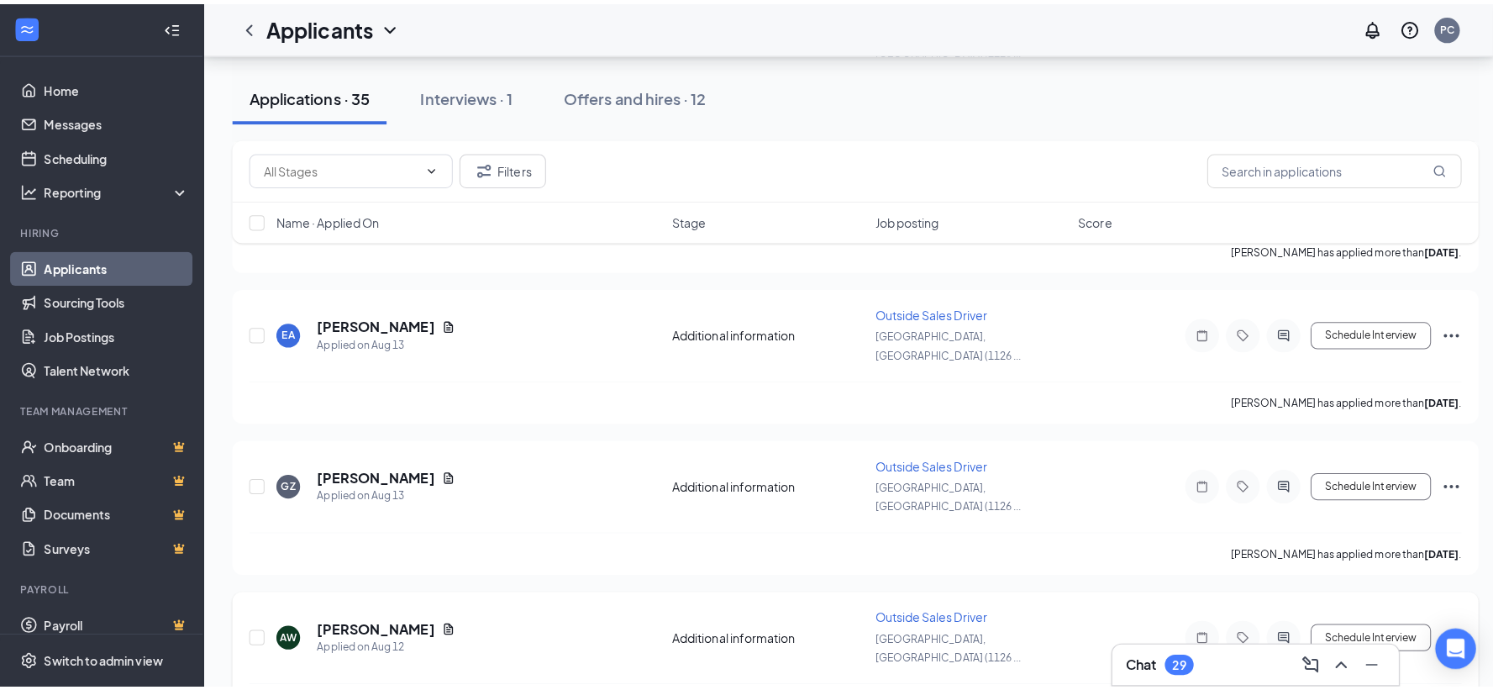
scroll to position [1587, 0]
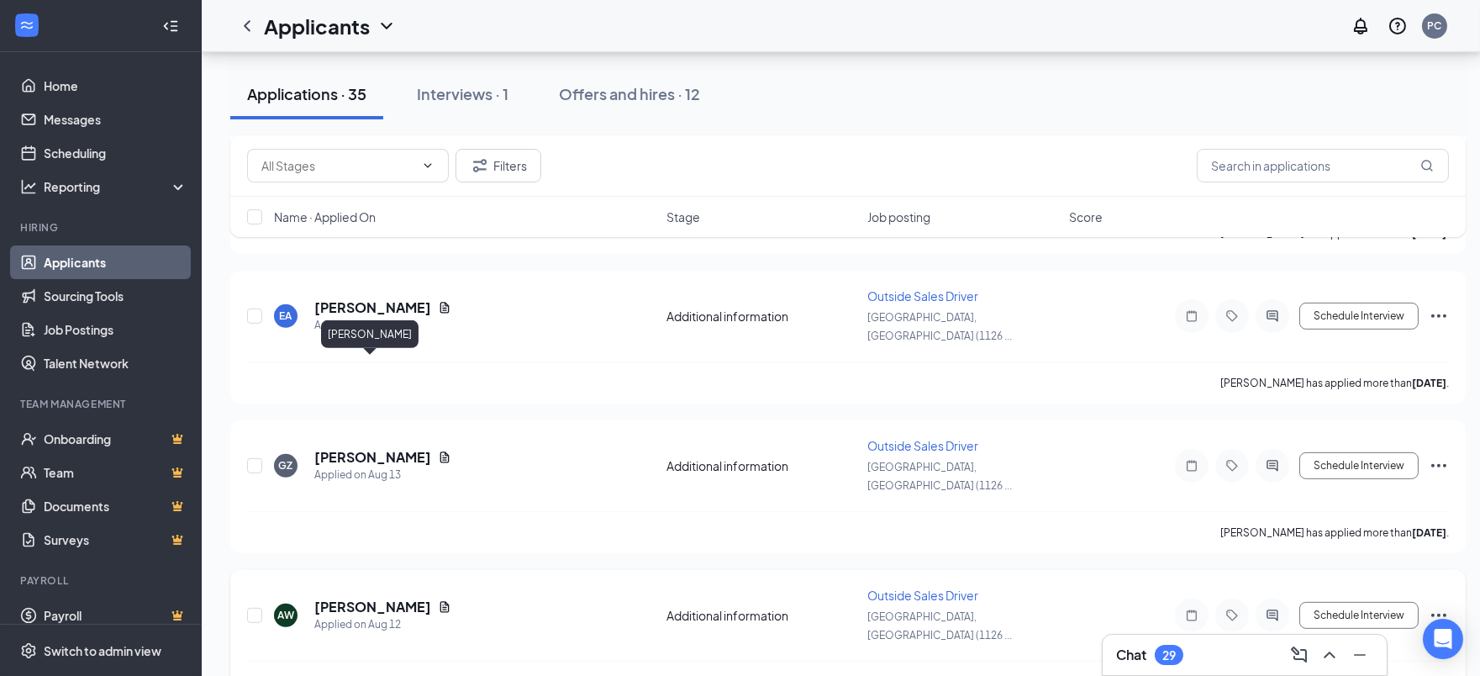
click at [361, 597] on h5 "[PERSON_NAME]" at bounding box center [372, 606] width 117 height 18
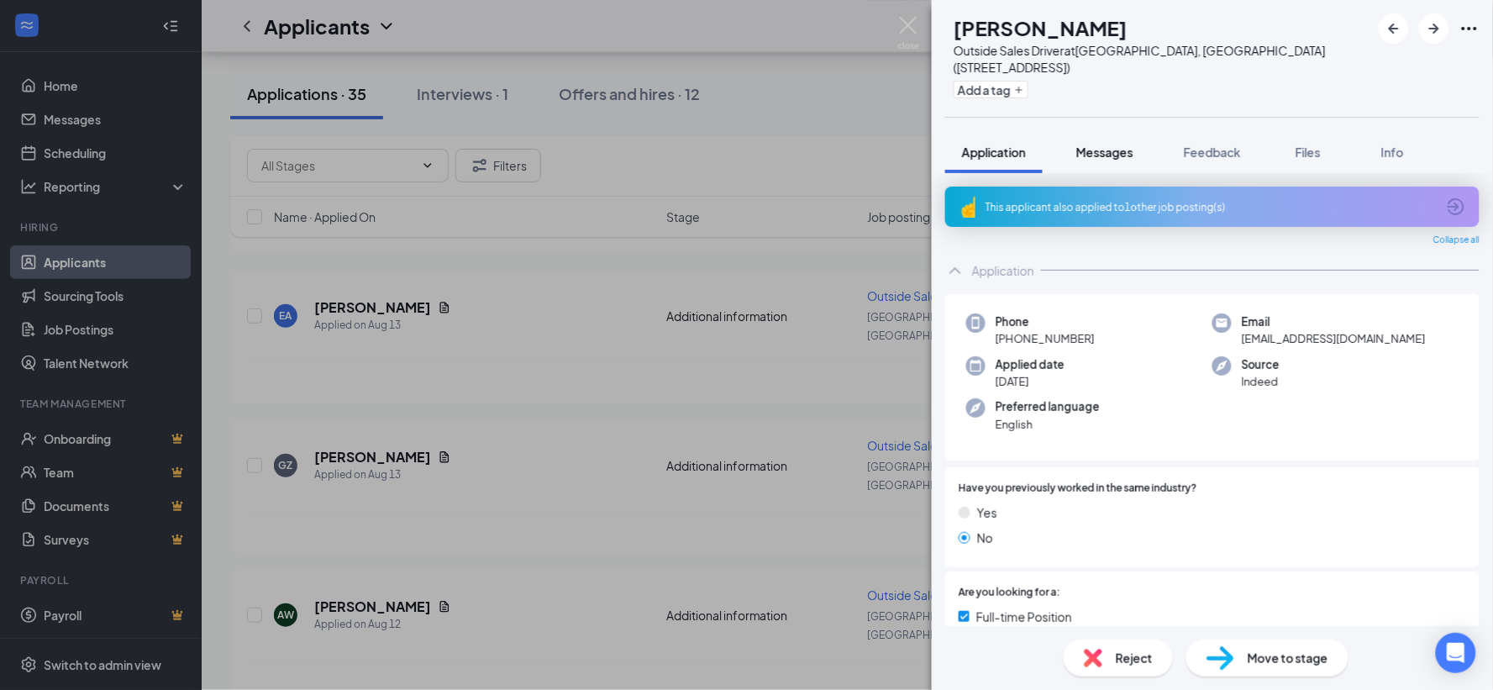
drag, startPoint x: 1119, startPoint y: 128, endPoint x: 1119, endPoint y: 137, distance: 9.3
click at [1119, 145] on span "Messages" at bounding box center [1105, 152] width 57 height 15
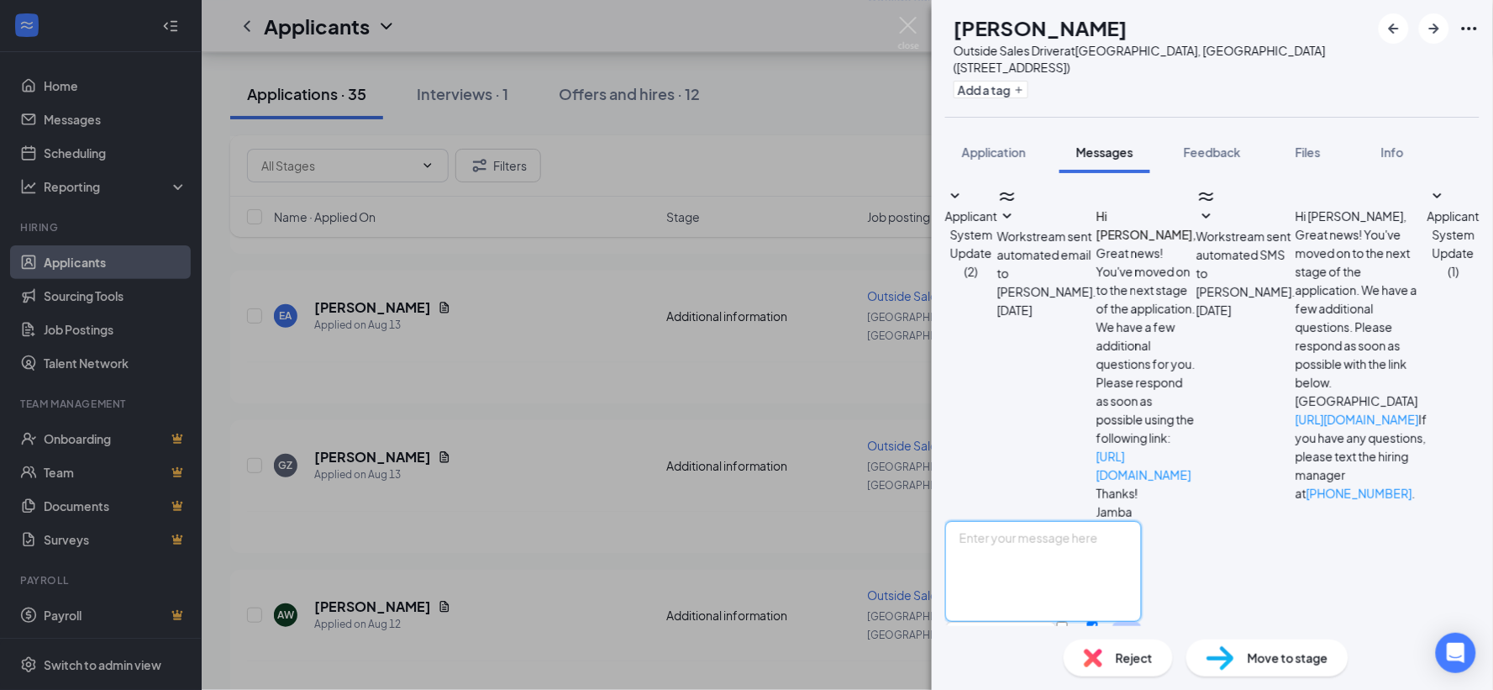
paste textarea "Are you aware this is a driver position? You would need a car, drivers license,…"
type textarea "Are you aware this is a driver position? You would need a car, drivers license,…"
click at [1142, 622] on button "Send" at bounding box center [1127, 651] width 29 height 58
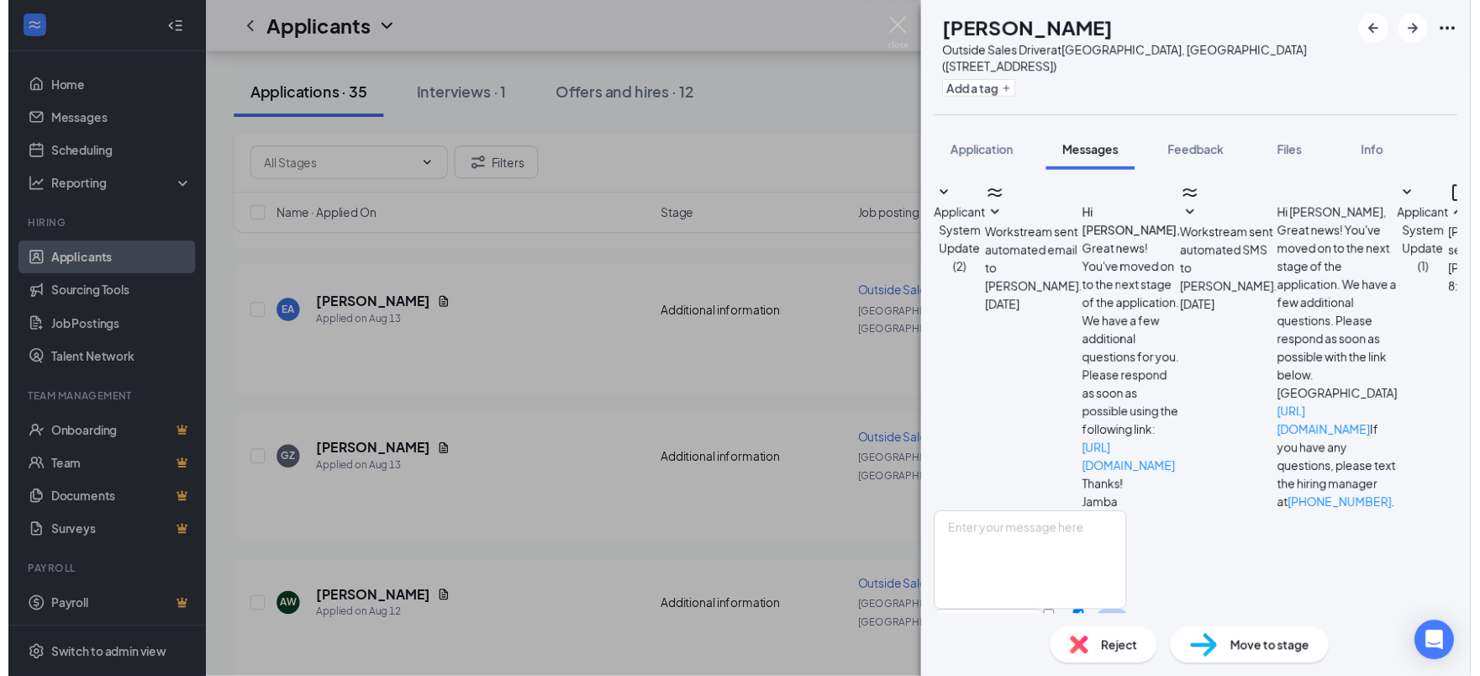
scroll to position [114, 0]
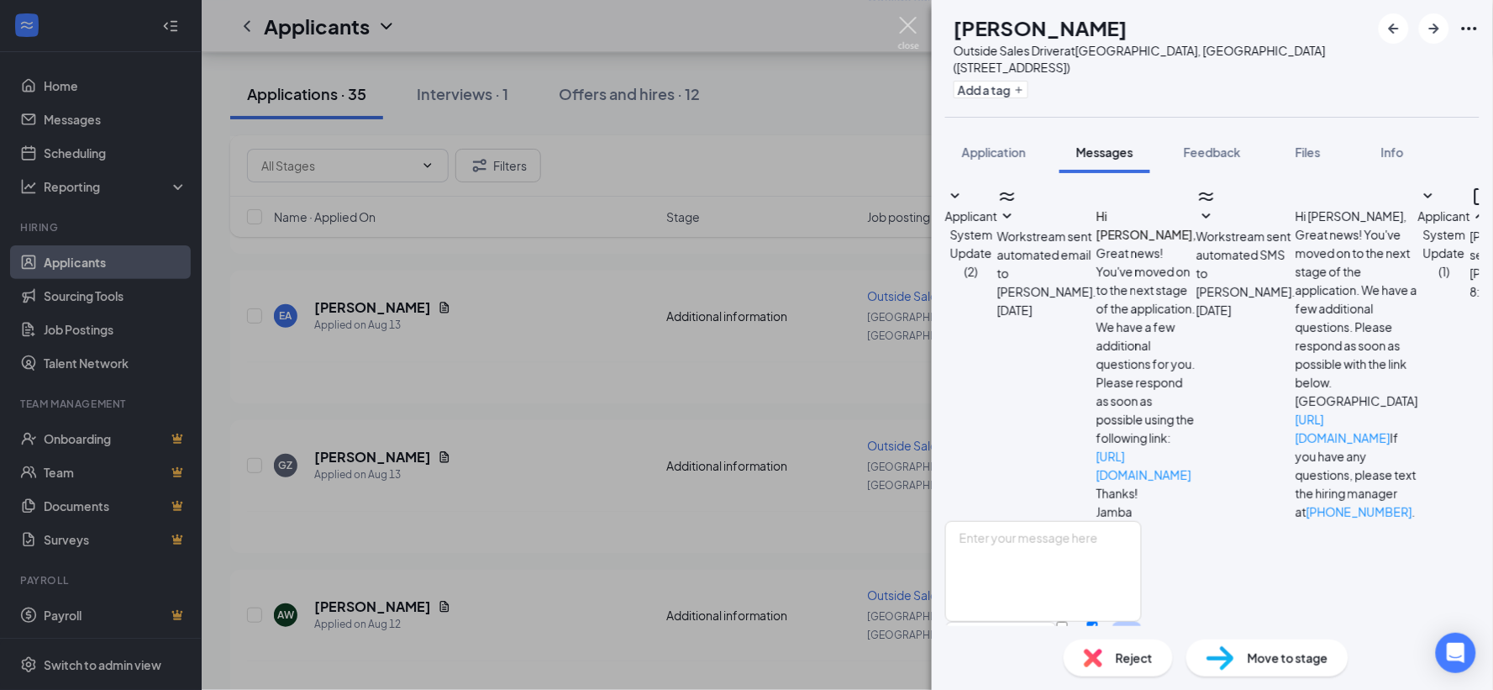
drag, startPoint x: 911, startPoint y: 23, endPoint x: 1055, endPoint y: 508, distance: 505.7
click at [911, 24] on img at bounding box center [908, 33] width 21 height 33
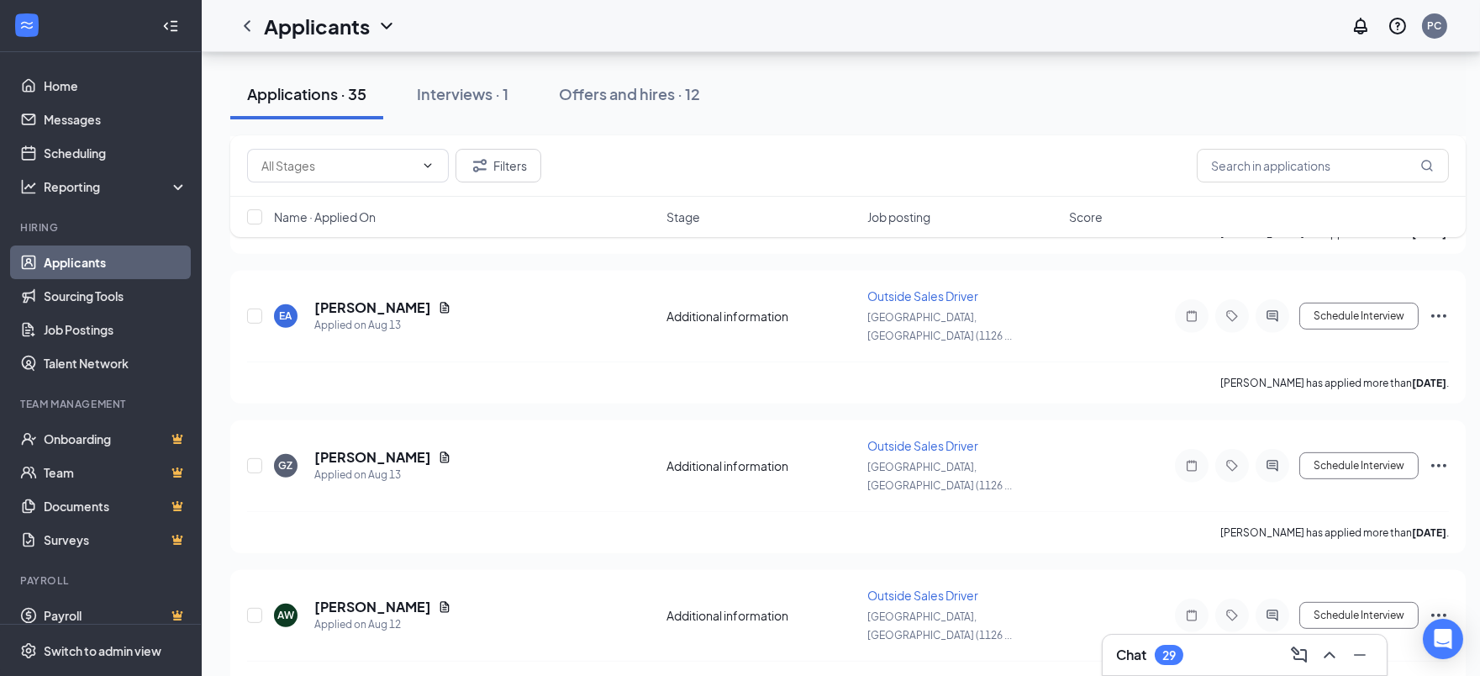
click at [1153, 659] on div "Chat 29" at bounding box center [1149, 655] width 67 height 20
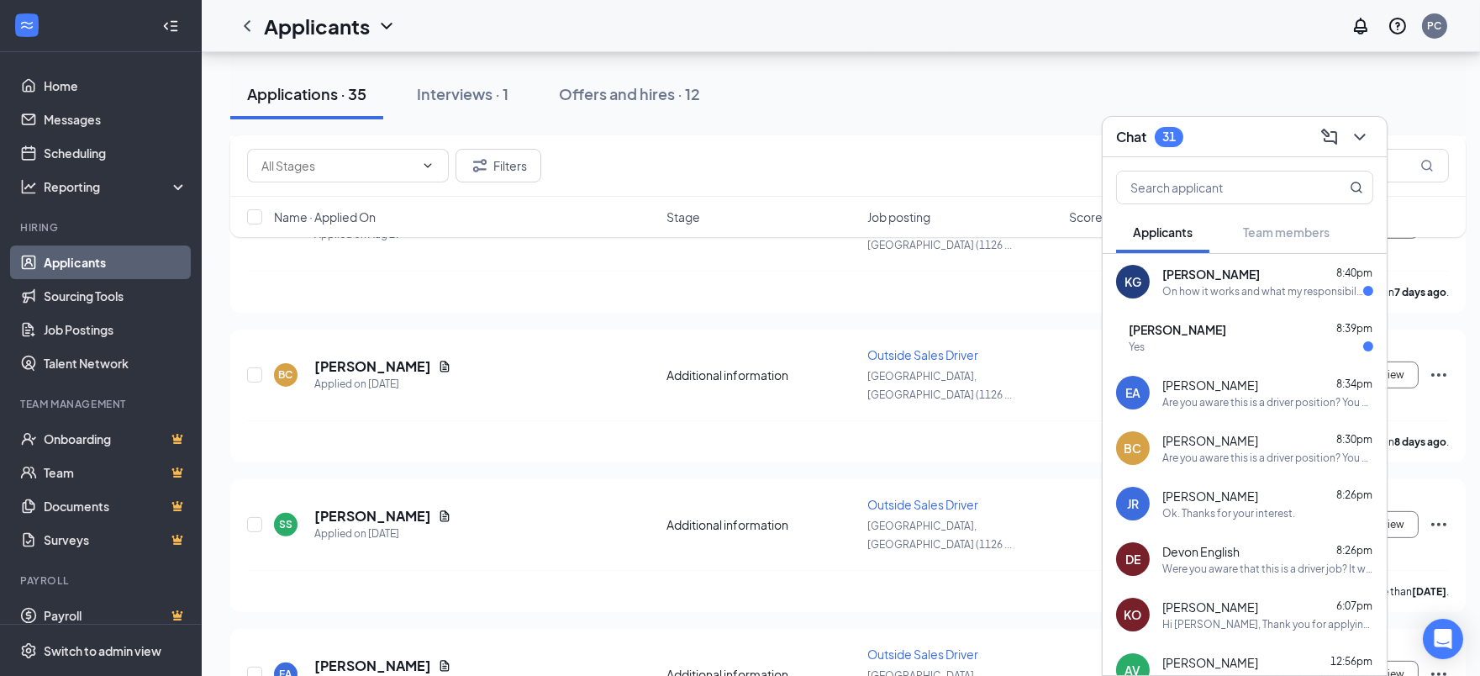
scroll to position [1120, 0]
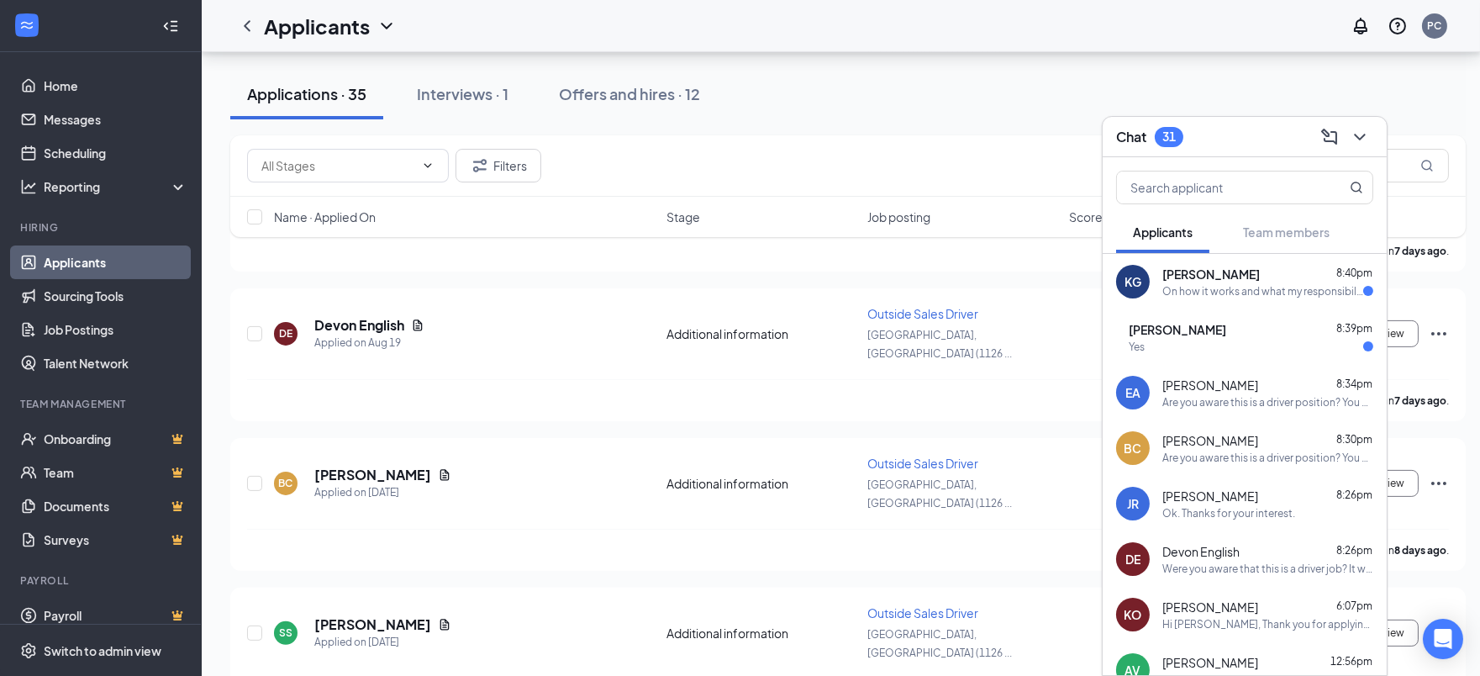
click at [1248, 287] on div "On how it works and what my responsibilities will be" at bounding box center [1262, 291] width 201 height 14
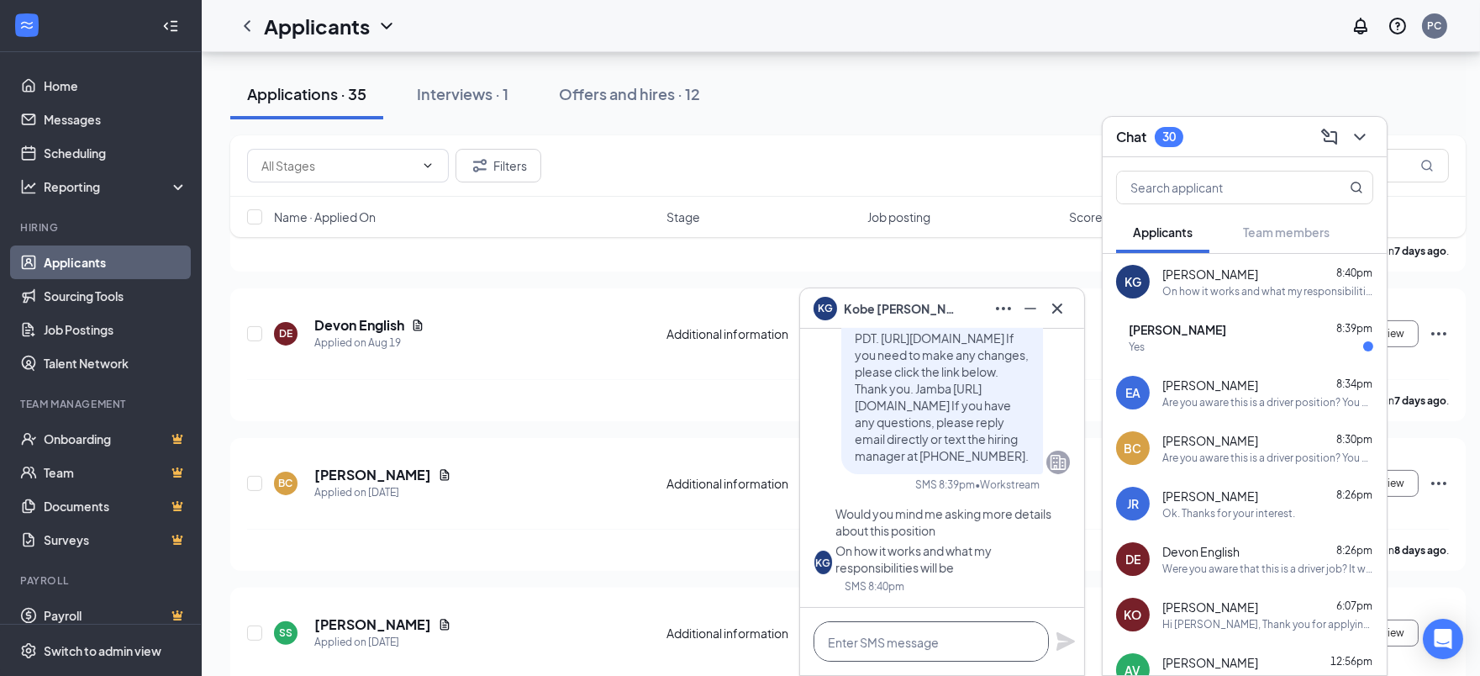
click at [929, 636] on textarea at bounding box center [930, 641] width 235 height 40
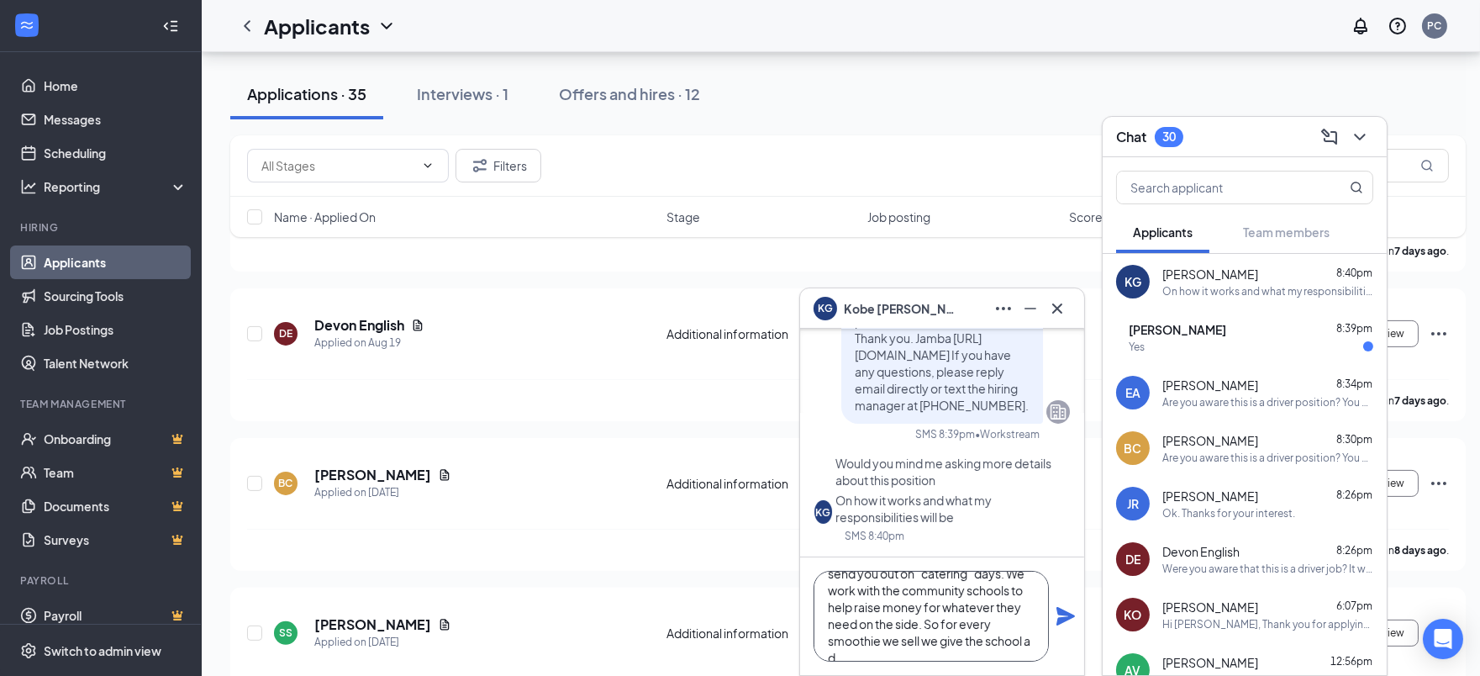
scroll to position [86, 0]
type textarea "This is a hybrid position that requires you to work within the store as a team …"
click at [1061, 613] on icon "Plane" at bounding box center [1065, 616] width 18 height 18
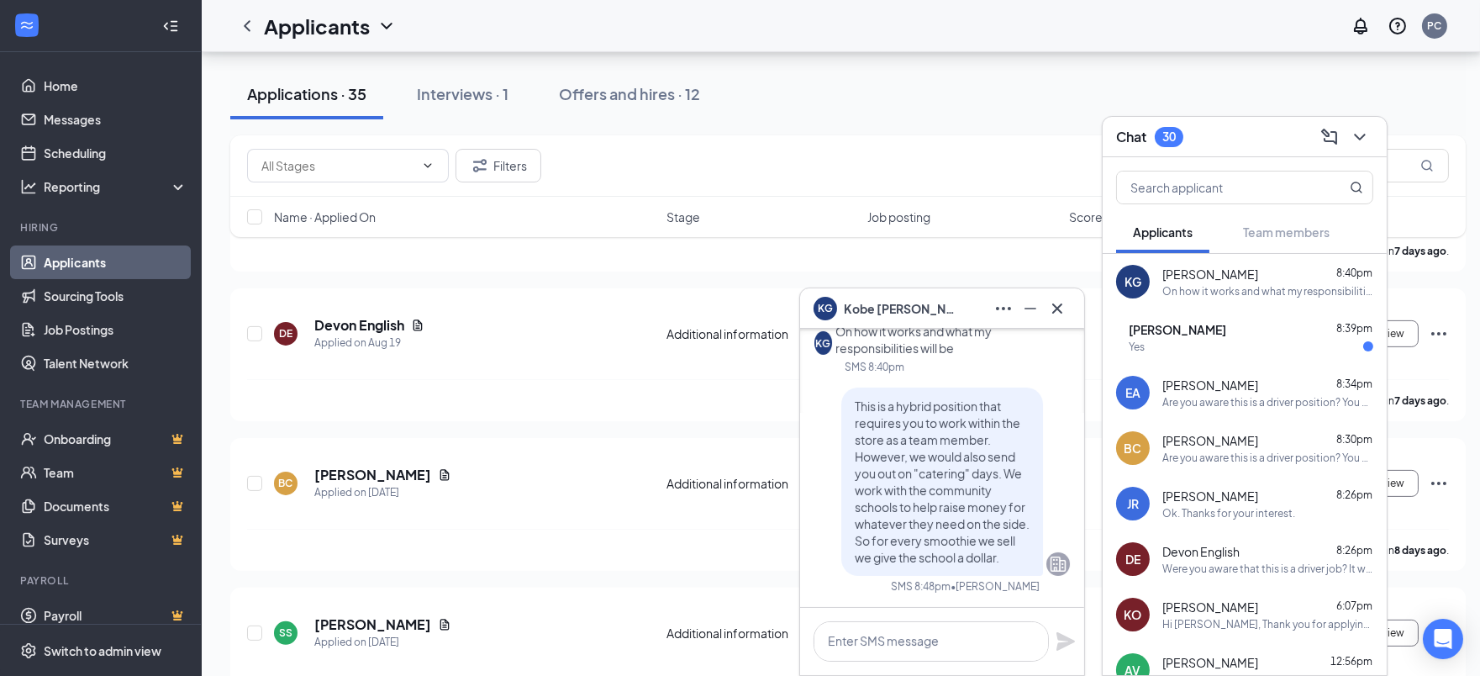
scroll to position [0, 0]
click at [1193, 345] on div "Yes" at bounding box center [1251, 347] width 245 height 14
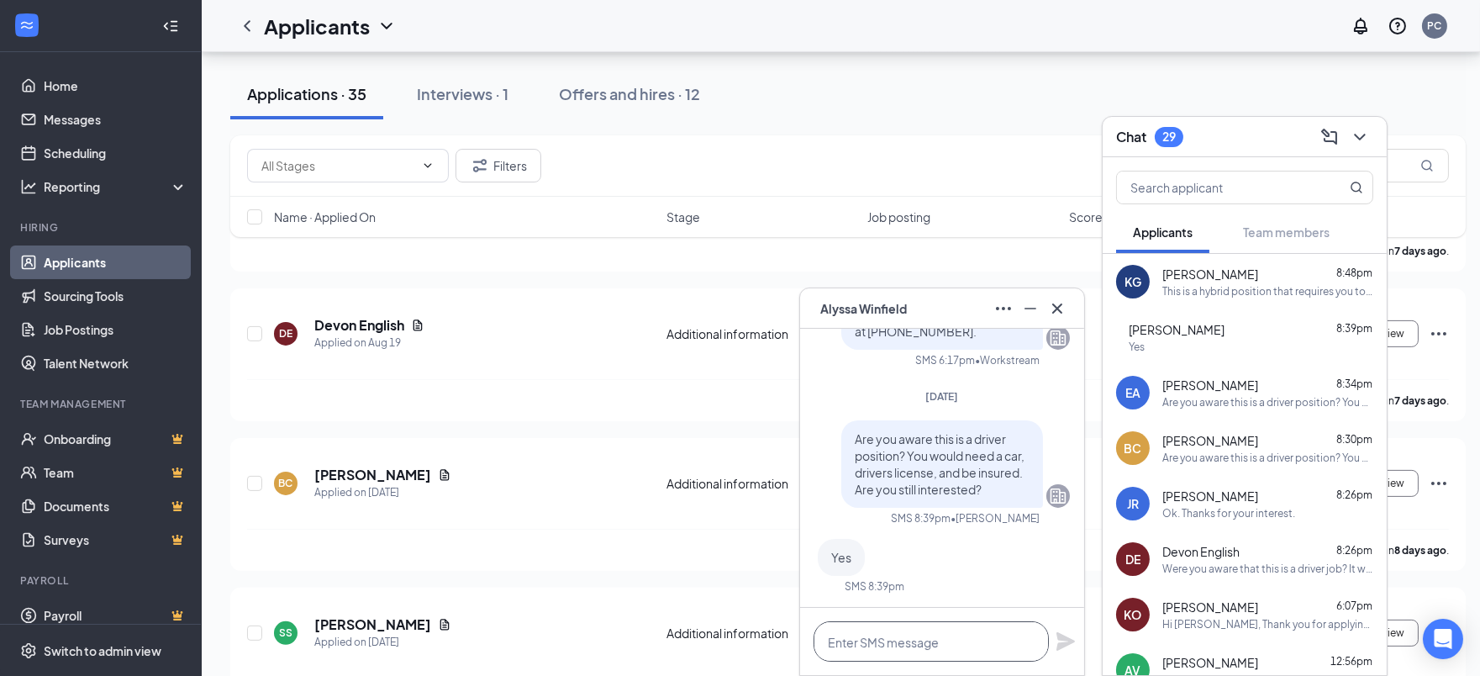
click at [937, 639] on textarea at bounding box center [930, 641] width 235 height 40
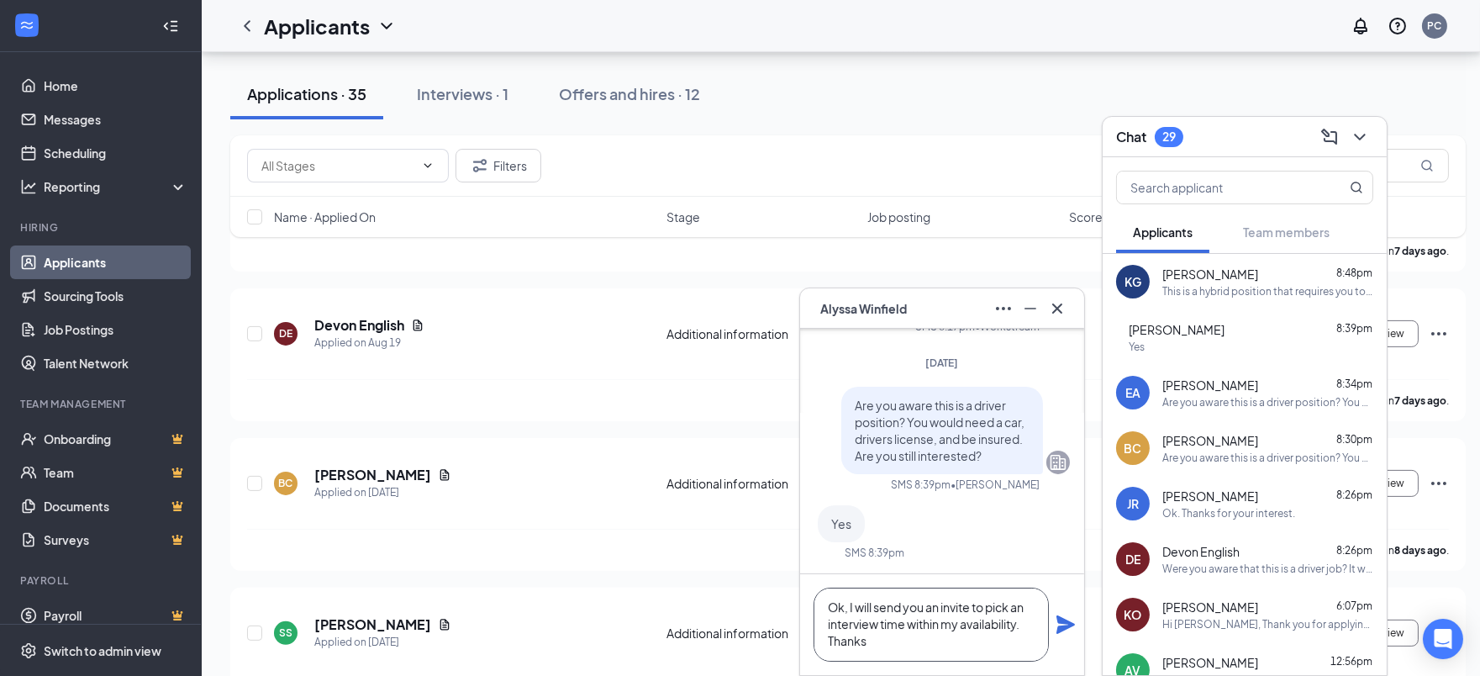
type textarea "Ok, I will send you an invite to pick an interview time within my availability.…"
click at [1063, 620] on icon "Plane" at bounding box center [1065, 624] width 18 height 18
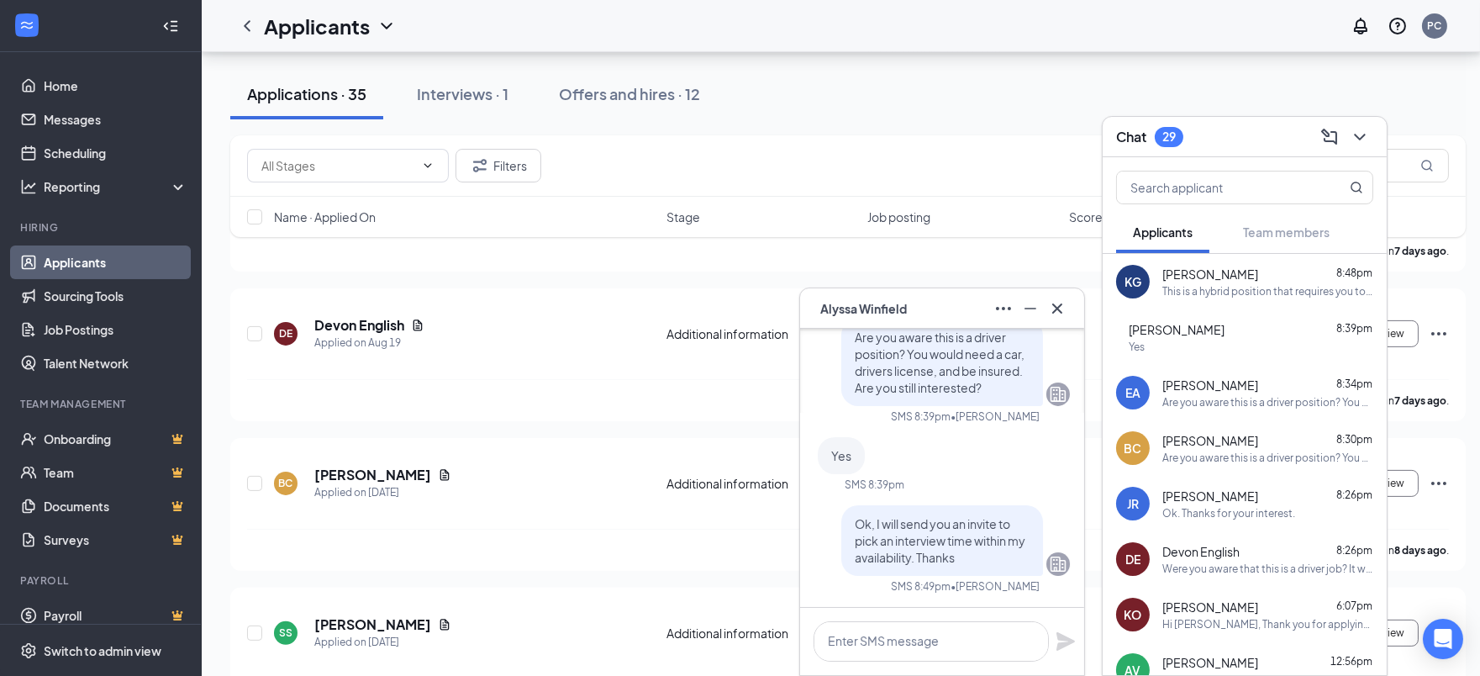
scroll to position [0, 0]
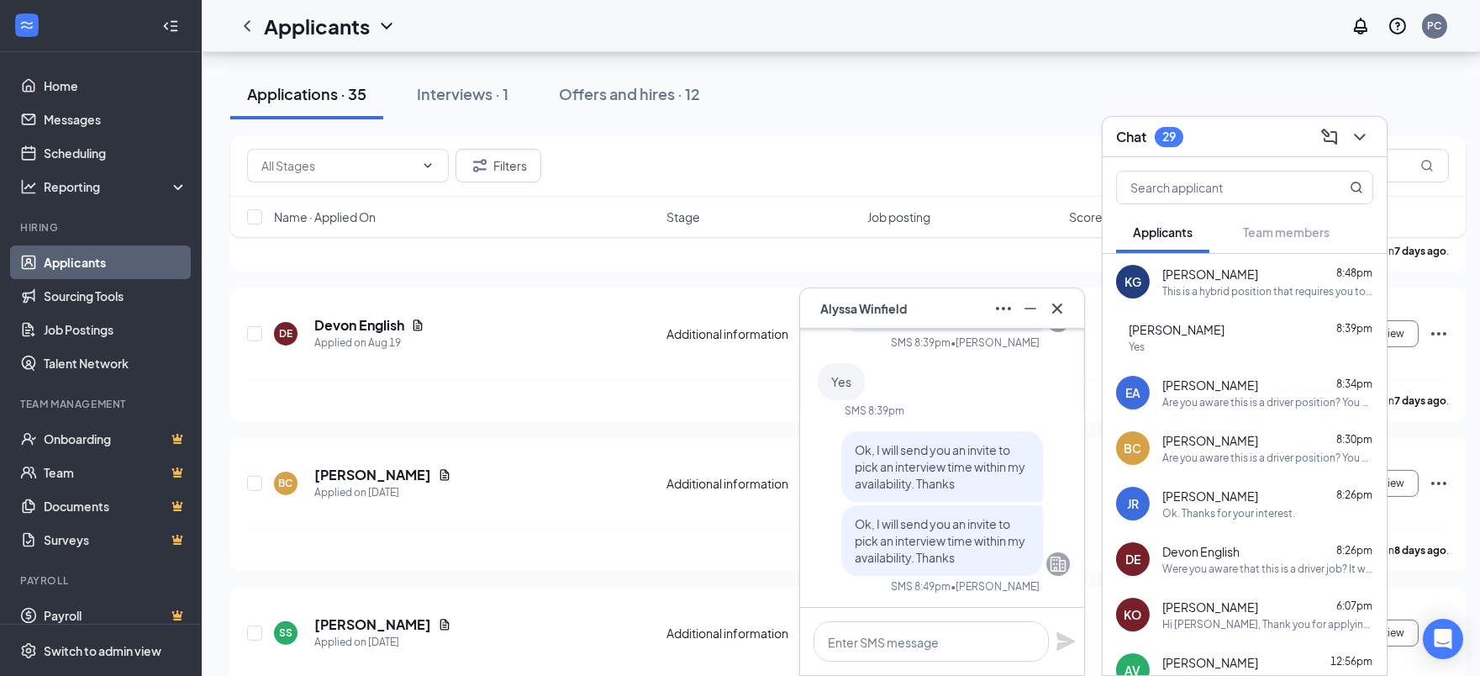
click at [1182, 333] on span "[PERSON_NAME]" at bounding box center [1177, 329] width 96 height 17
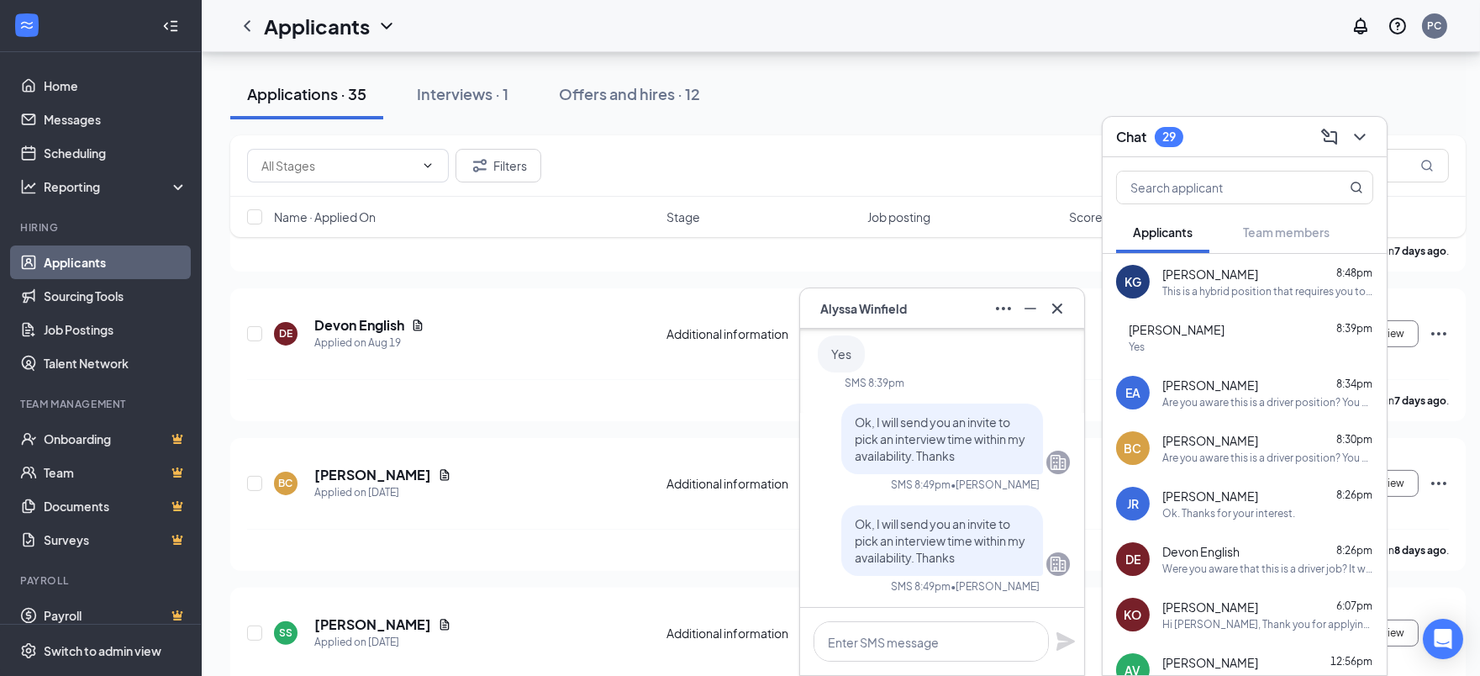
click at [1247, 329] on div "Alyssa Winfield 8:39pm" at bounding box center [1251, 329] width 245 height 17
click at [902, 303] on span "Alyssa Winfield" at bounding box center [863, 308] width 87 height 18
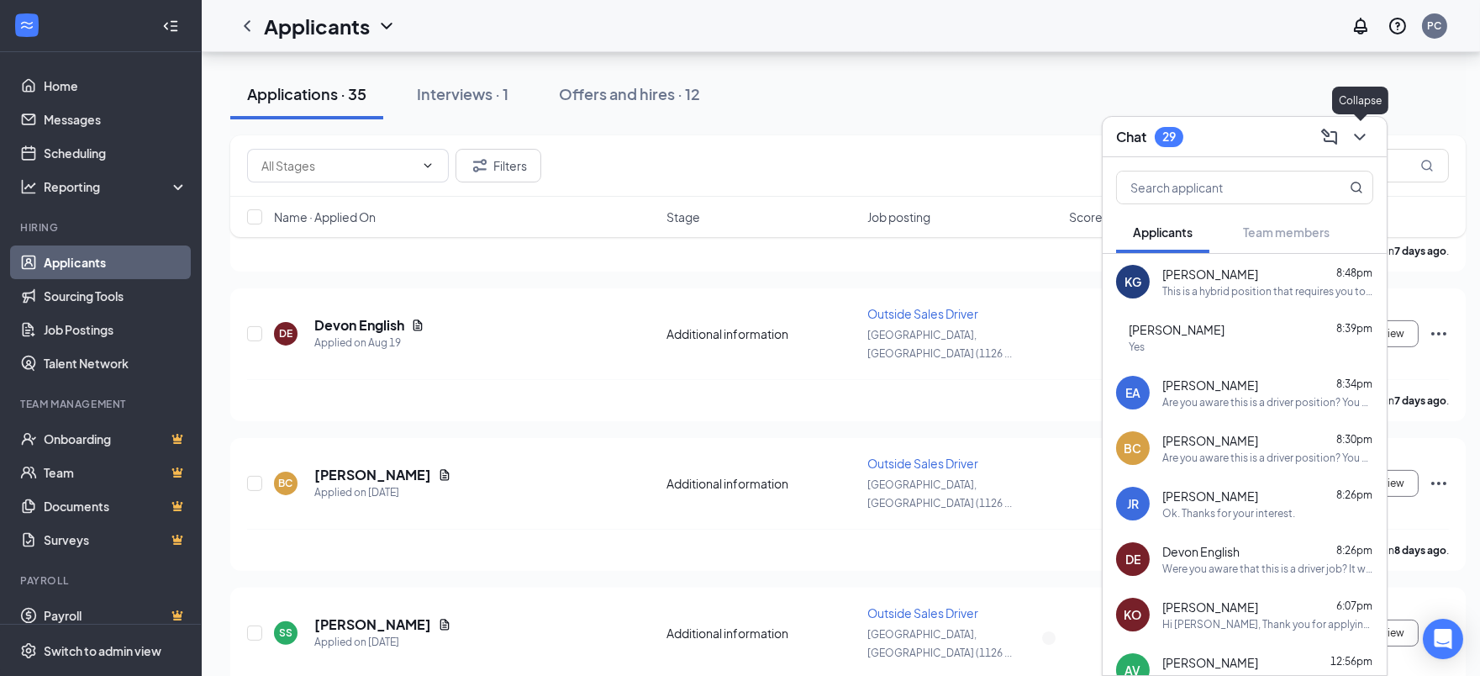
click at [1359, 132] on icon "ChevronDown" at bounding box center [1360, 137] width 20 height 20
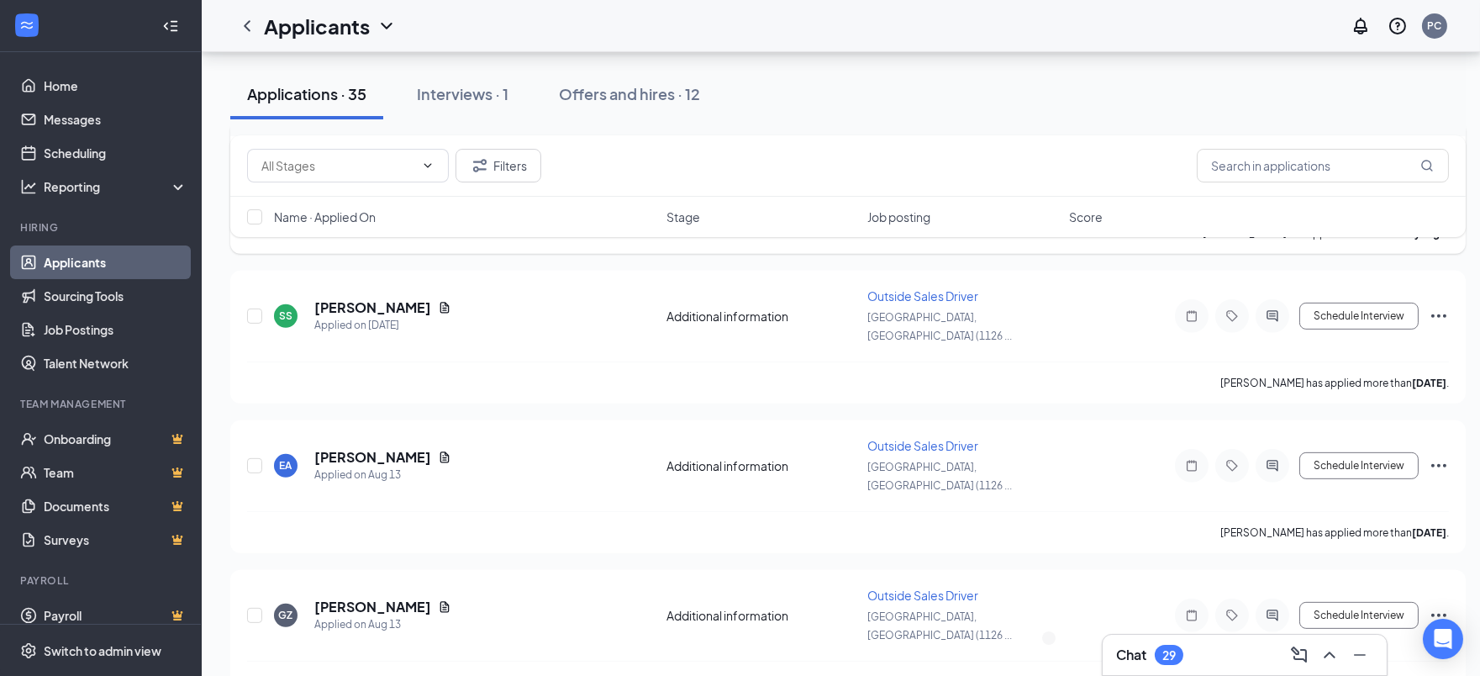
scroll to position [1587, 0]
click at [373, 597] on h5 "[PERSON_NAME]" at bounding box center [372, 606] width 117 height 18
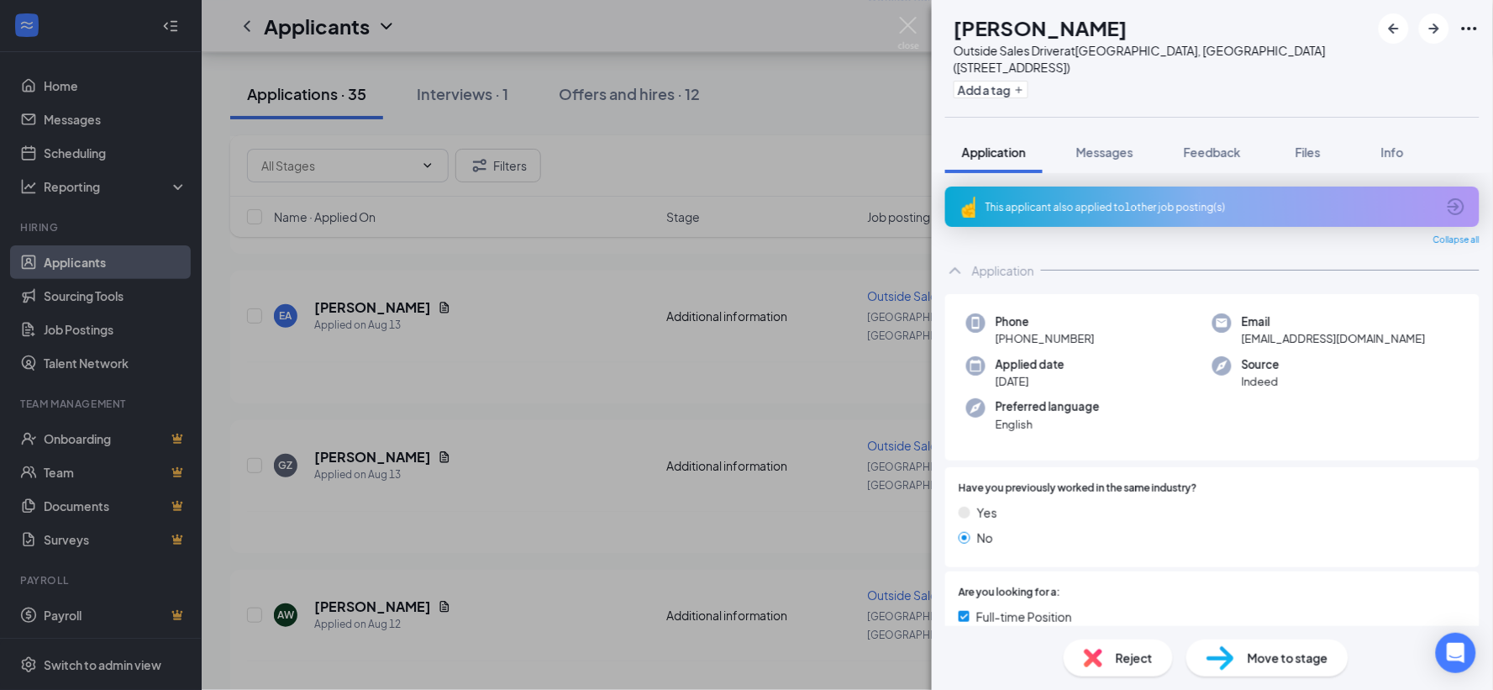
click at [1275, 662] on span "Move to stage" at bounding box center [1288, 658] width 81 height 18
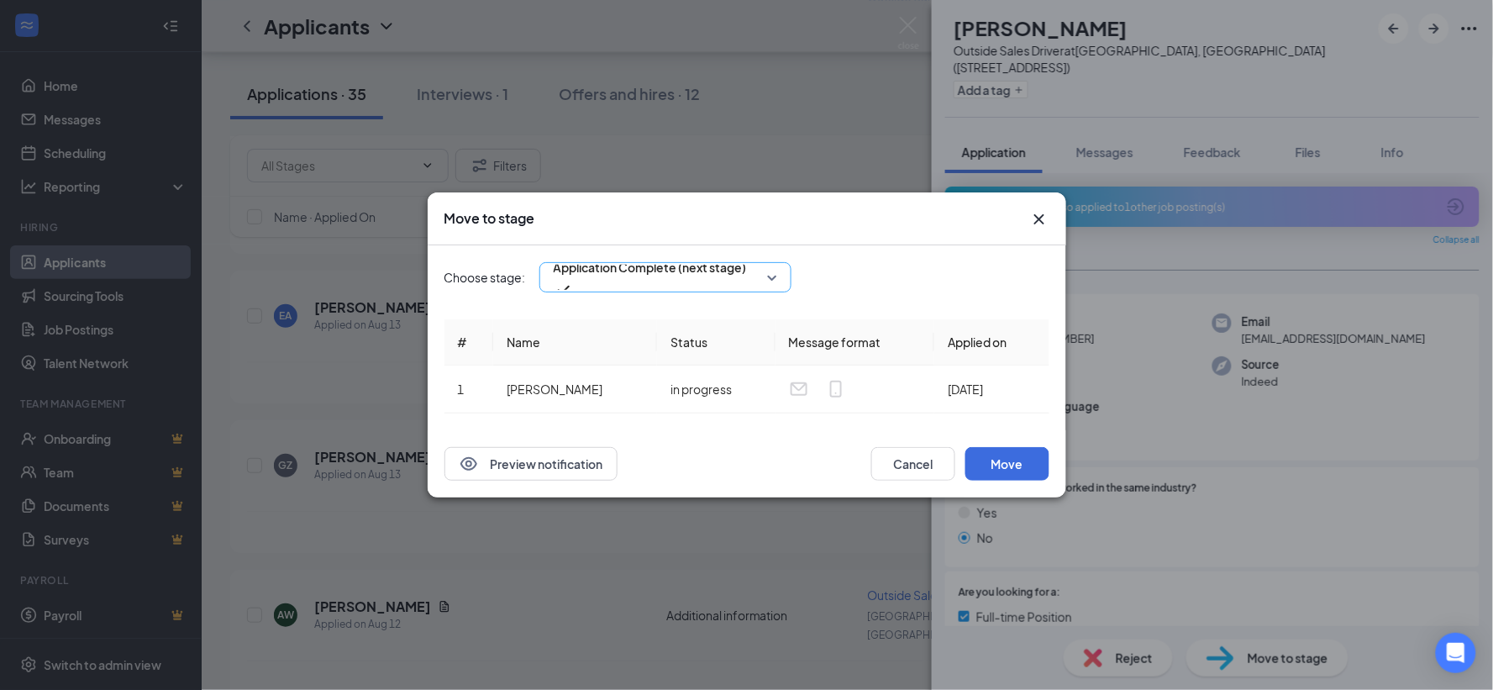
click at [765, 276] on div "Application Complete (next stage)" at bounding box center [666, 277] width 252 height 30
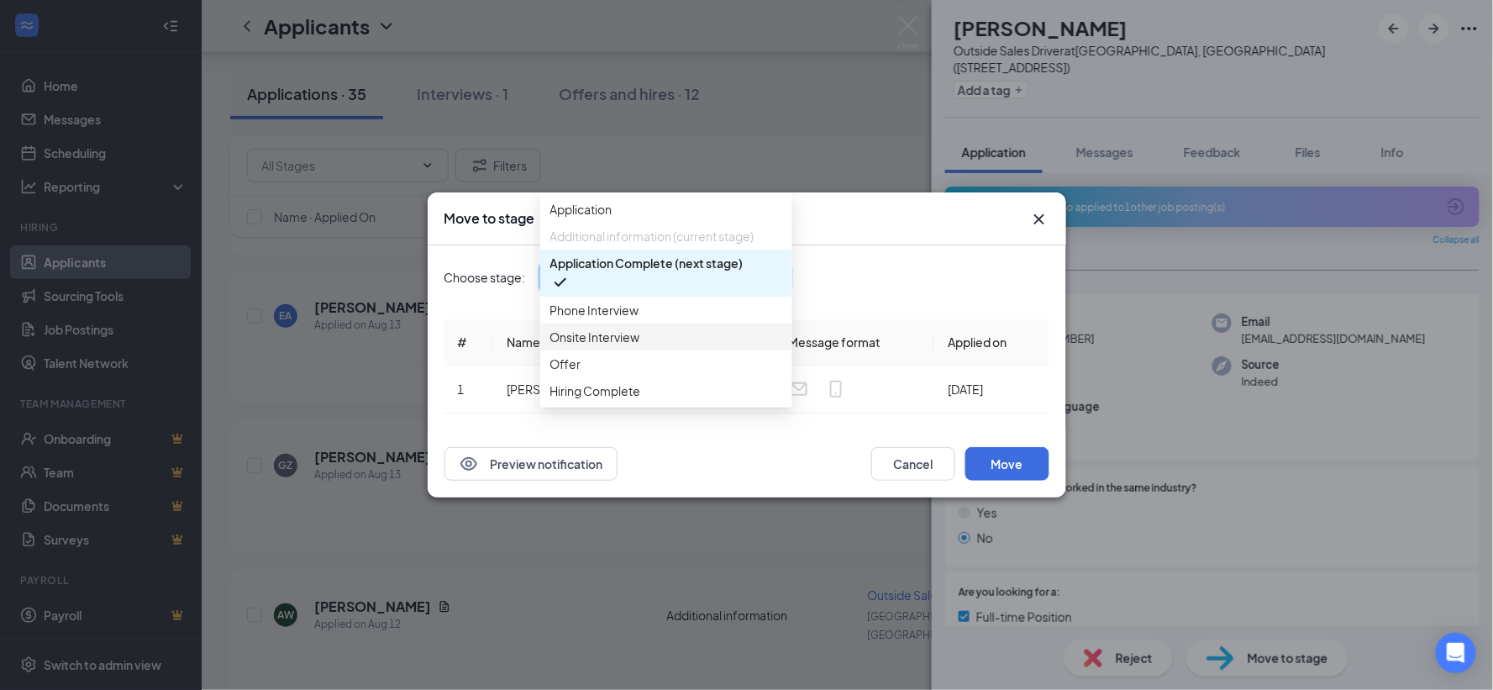
click at [603, 346] on span "Onsite Interview" at bounding box center [595, 337] width 90 height 18
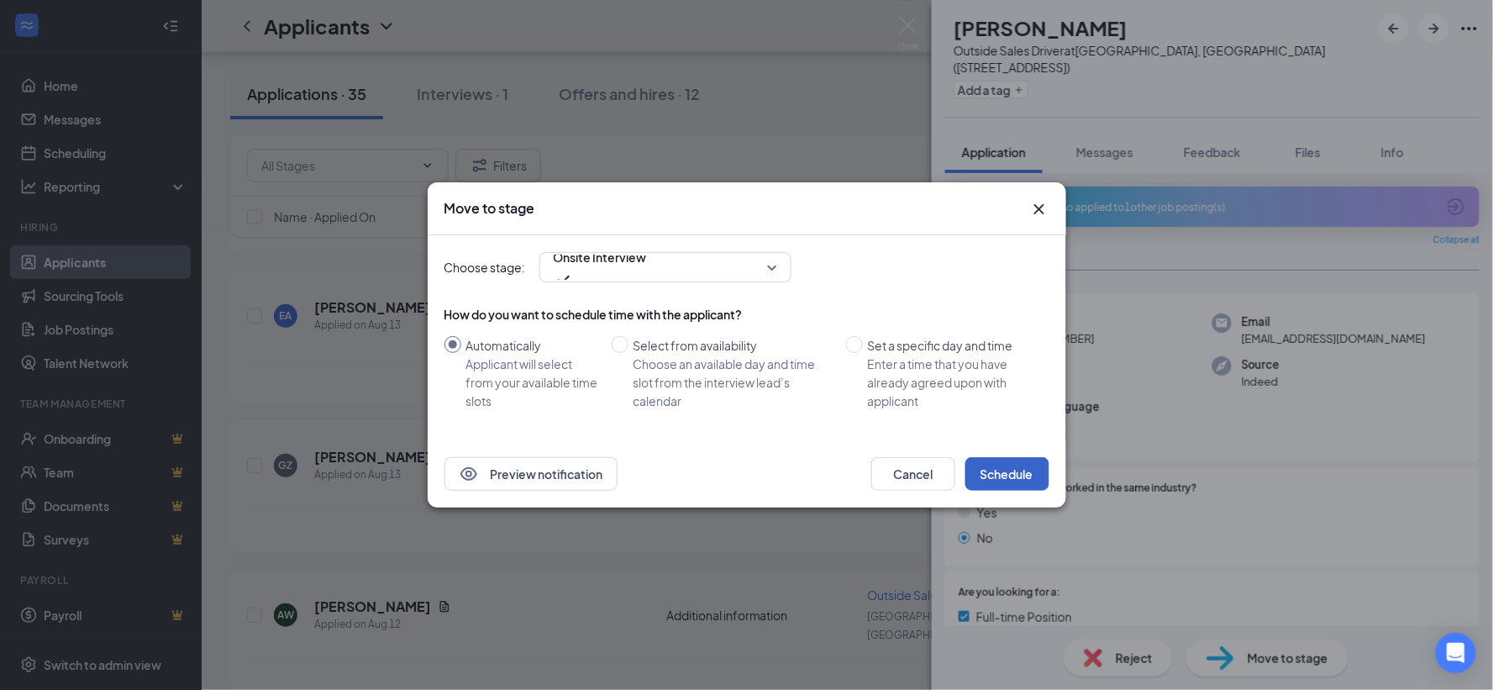
click at [1010, 473] on button "Schedule" at bounding box center [1008, 474] width 84 height 34
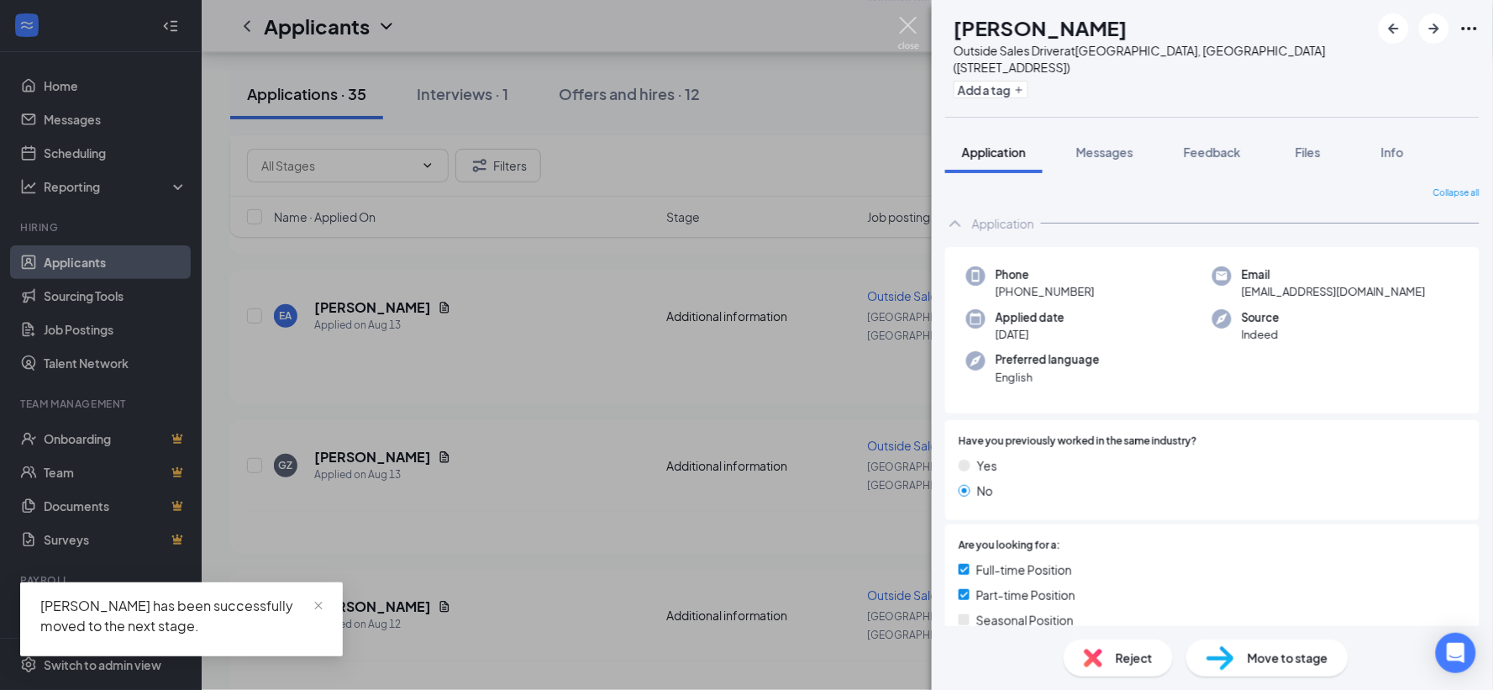
click at [909, 18] on img at bounding box center [908, 33] width 21 height 33
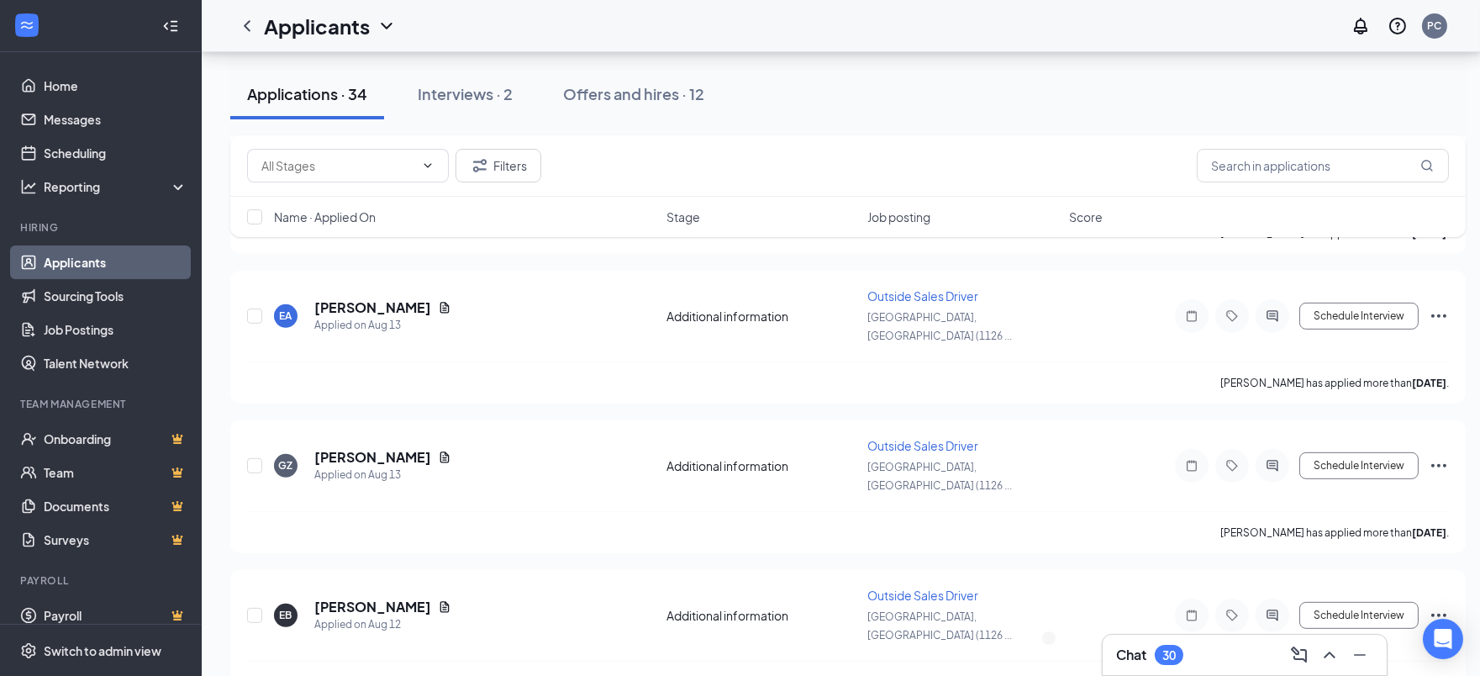
click at [1188, 659] on div "Chat 30" at bounding box center [1244, 654] width 257 height 27
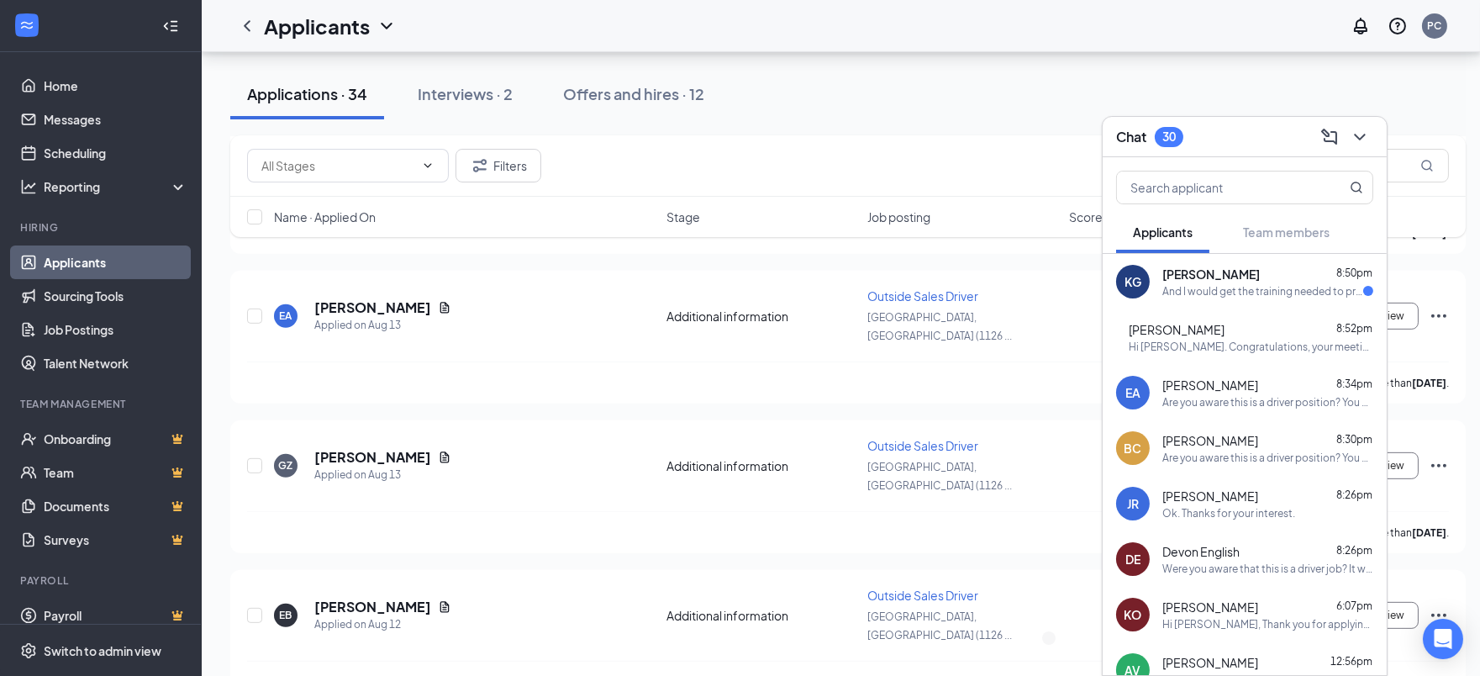
click at [1225, 278] on span "[PERSON_NAME]" at bounding box center [1210, 274] width 97 height 17
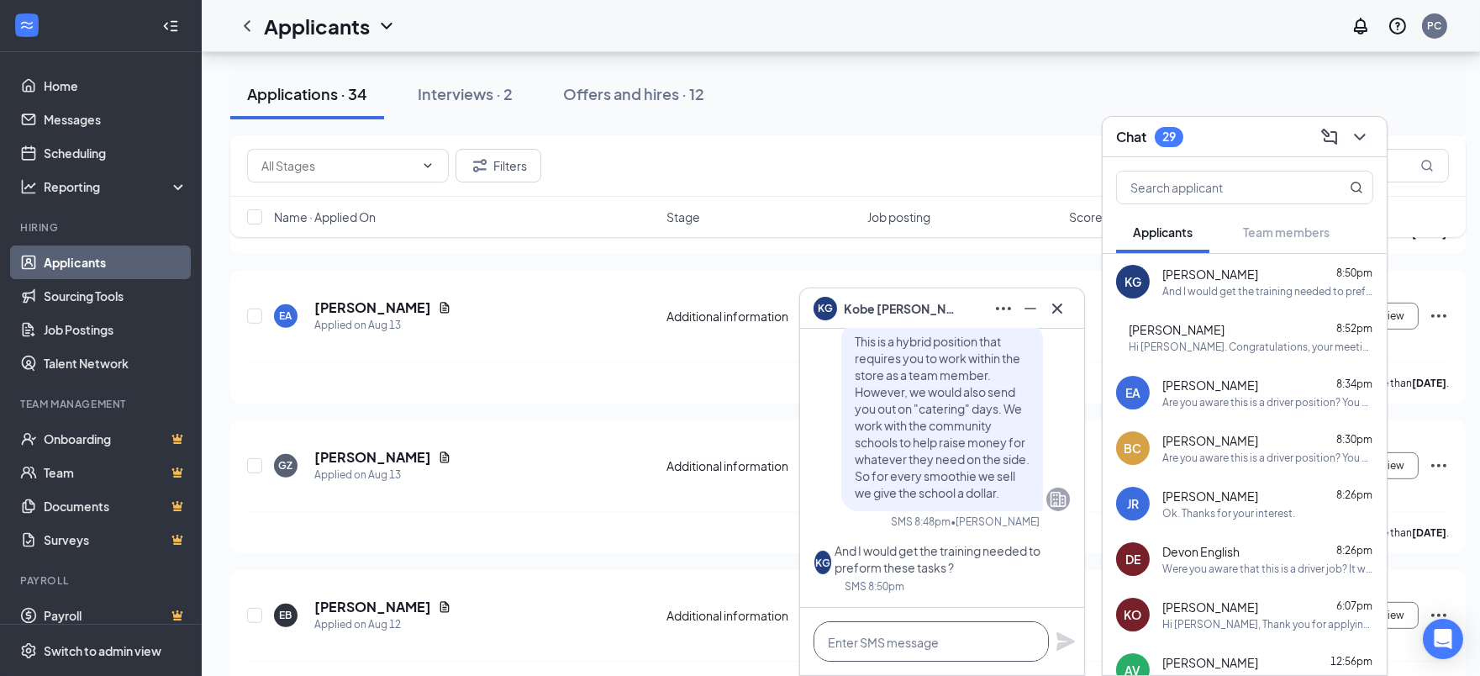
click at [953, 628] on textarea at bounding box center [930, 641] width 235 height 40
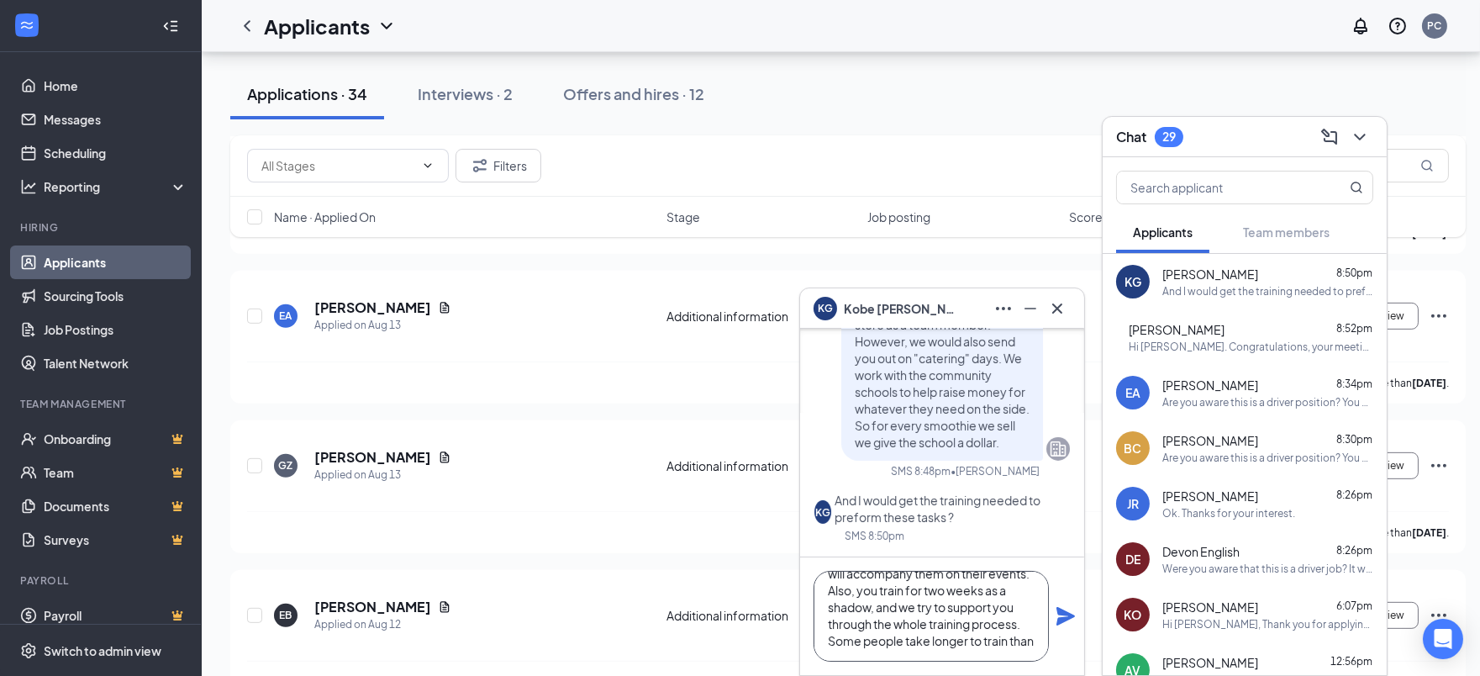
scroll to position [52, 0]
type textarea "Yes. We have drivers already and you will accompany them on their events. Also,…"
click at [1066, 609] on icon "Plane" at bounding box center [1065, 616] width 20 height 20
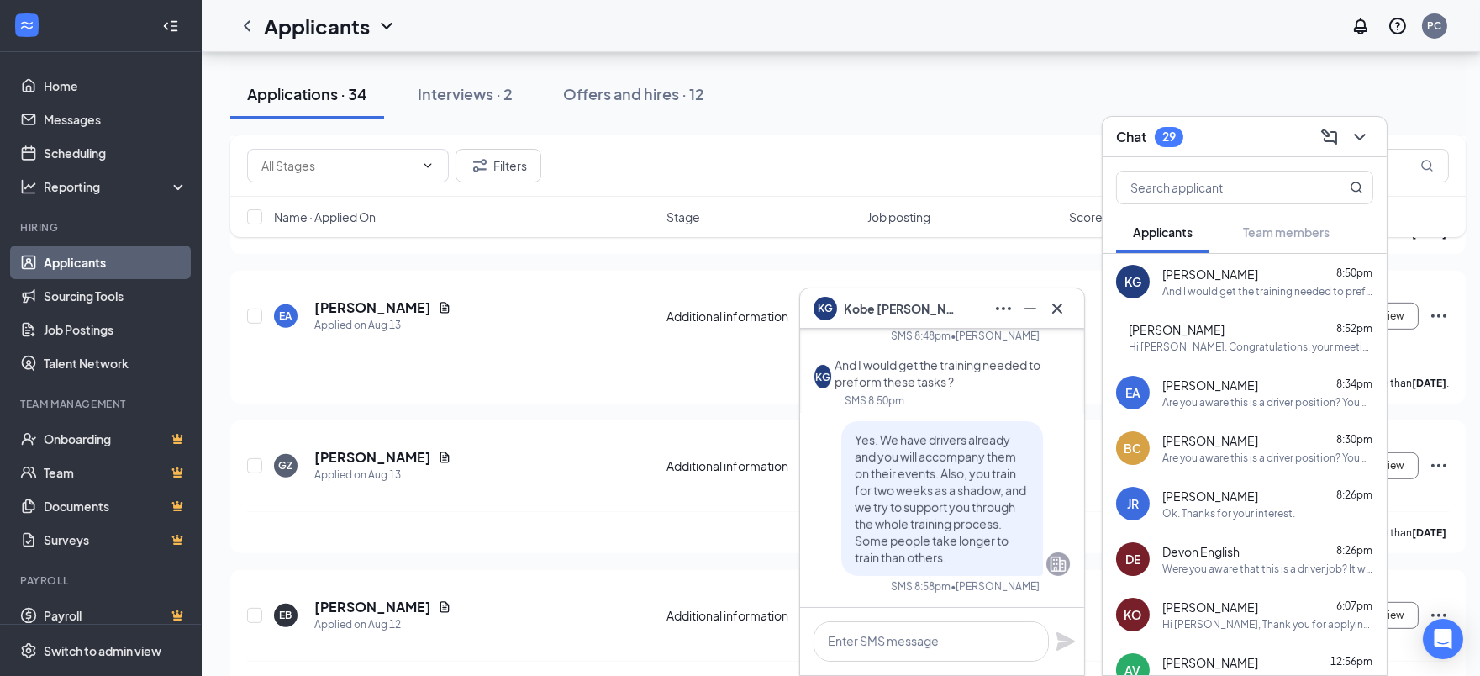
scroll to position [0, 0]
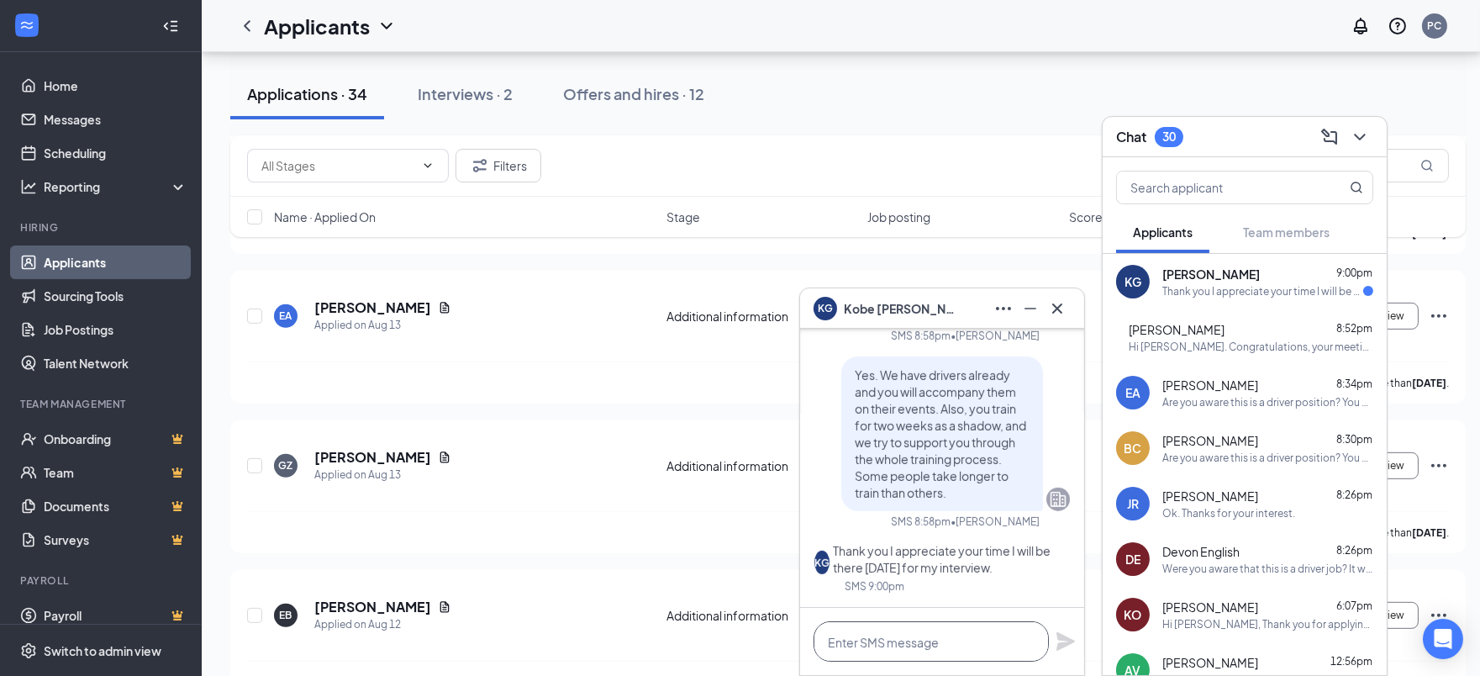
click at [968, 639] on textarea at bounding box center [930, 641] width 235 height 40
type textarea "Ok see you then!"
click at [1065, 640] on icon "Plane" at bounding box center [1065, 641] width 18 height 18
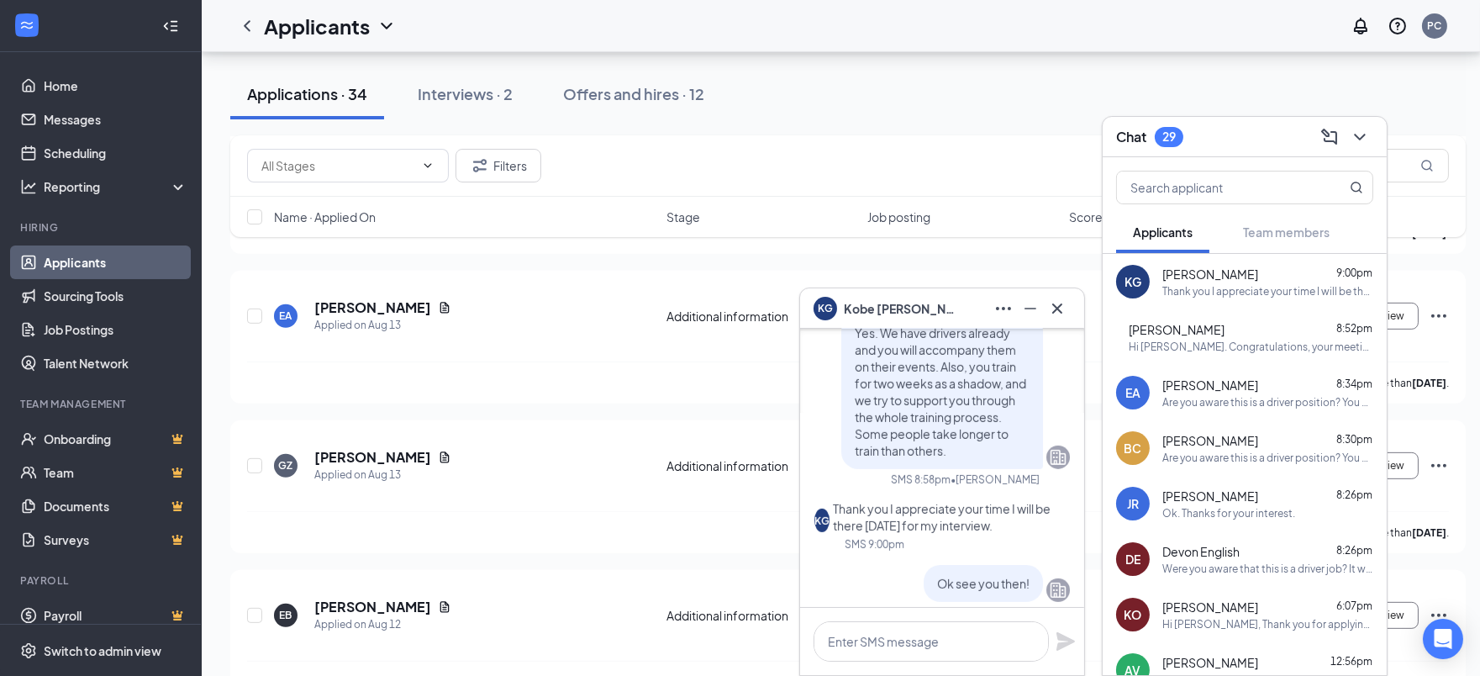
scroll to position [-187, 0]
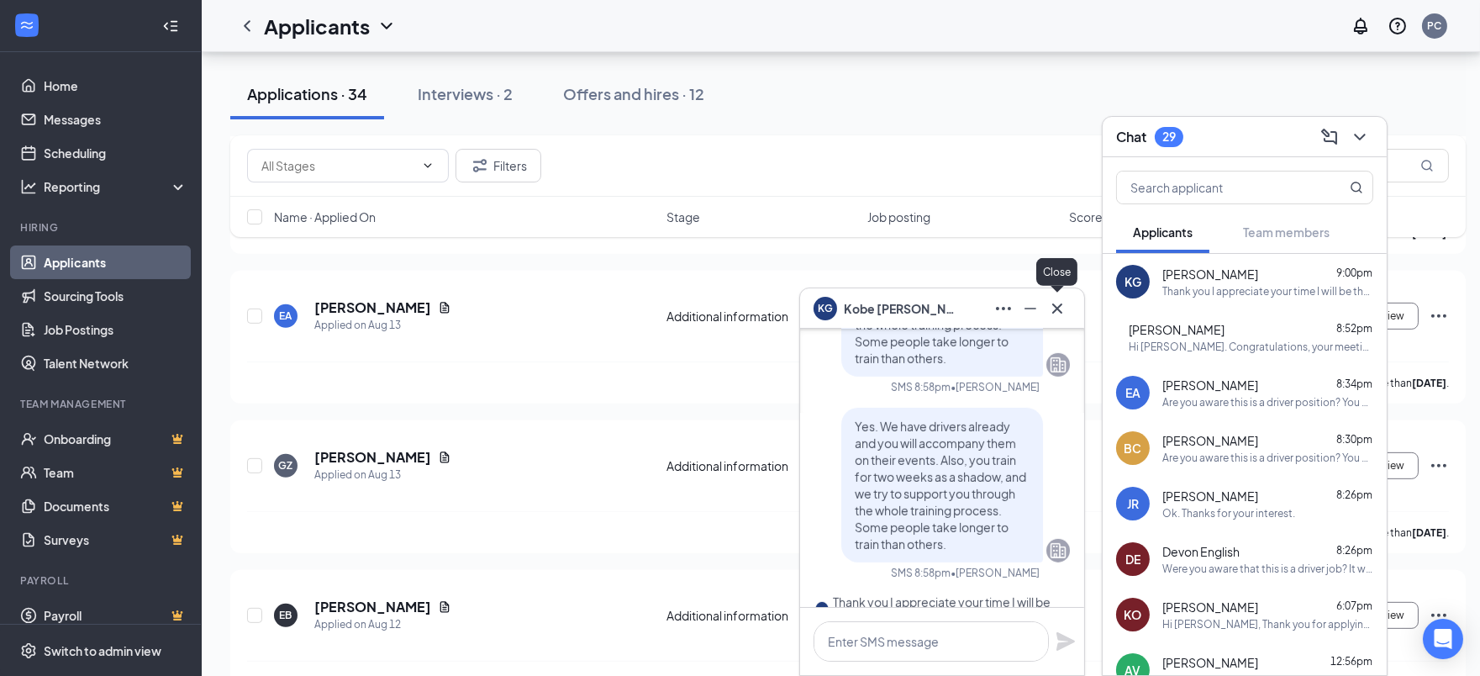
click at [1061, 308] on icon "Cross" at bounding box center [1057, 308] width 20 height 20
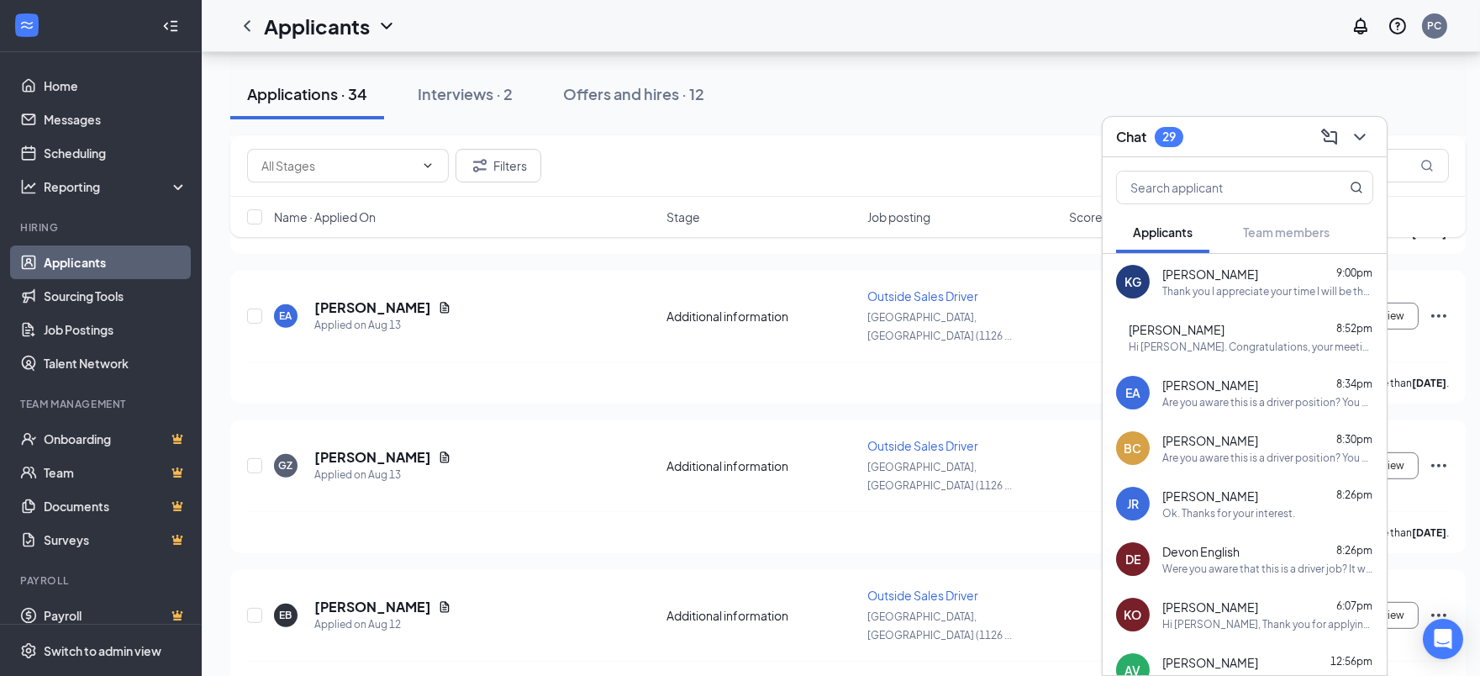
click at [1220, 333] on span "[PERSON_NAME]" at bounding box center [1177, 329] width 96 height 17
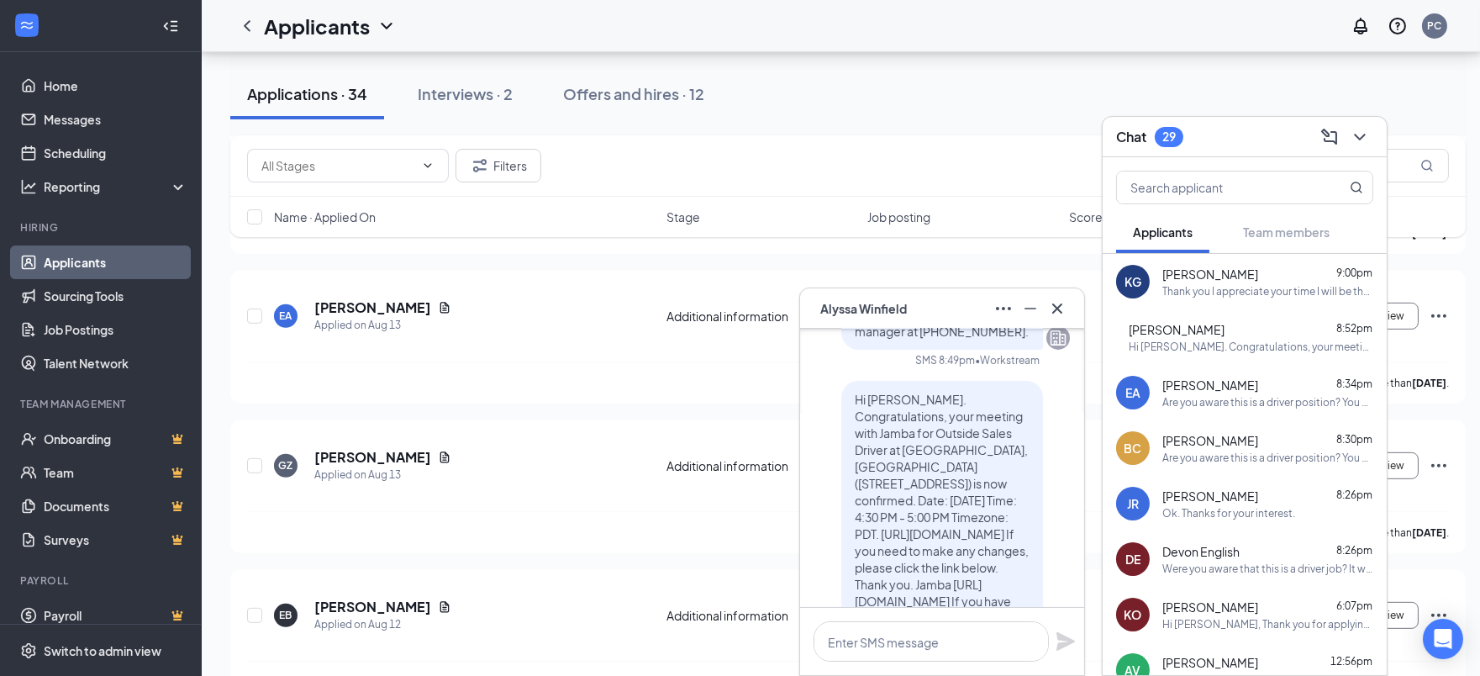
scroll to position [0, 0]
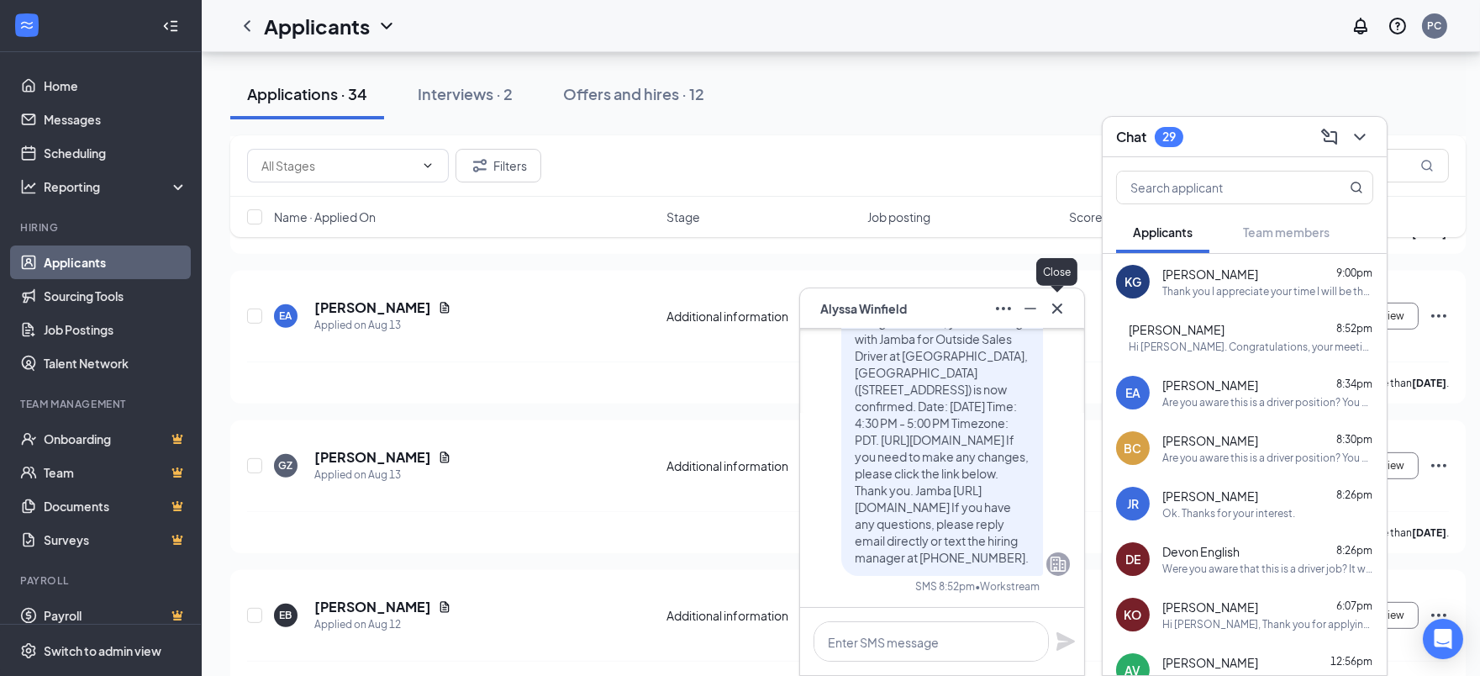
click at [1055, 307] on icon "Cross" at bounding box center [1057, 308] width 10 height 10
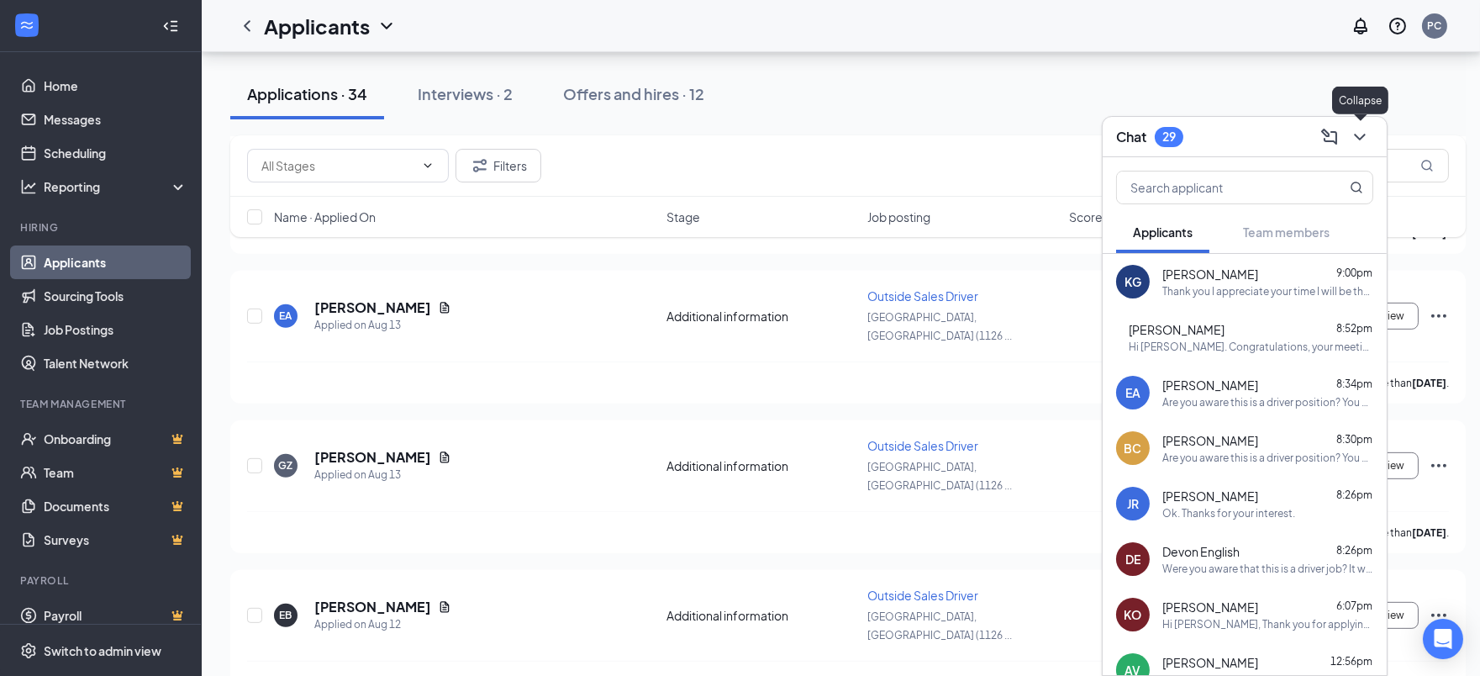
click at [1361, 132] on icon "ChevronDown" at bounding box center [1360, 137] width 20 height 20
